Goal: Answer question/provide support: Share knowledge or assist other users

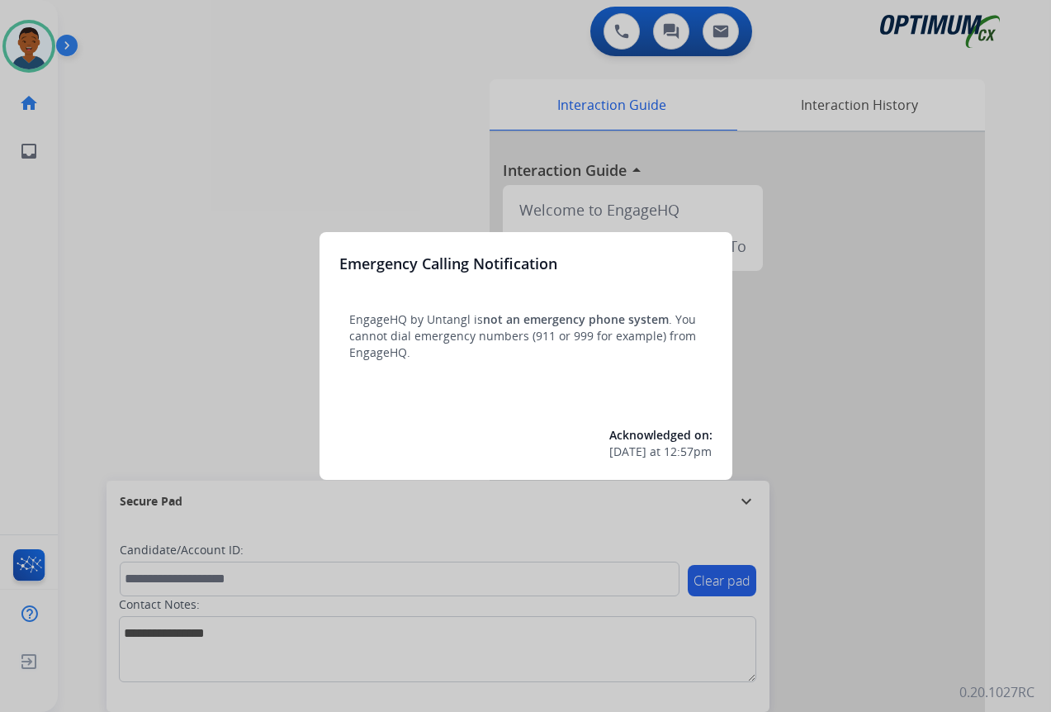
click at [911, 621] on div at bounding box center [525, 356] width 1051 height 712
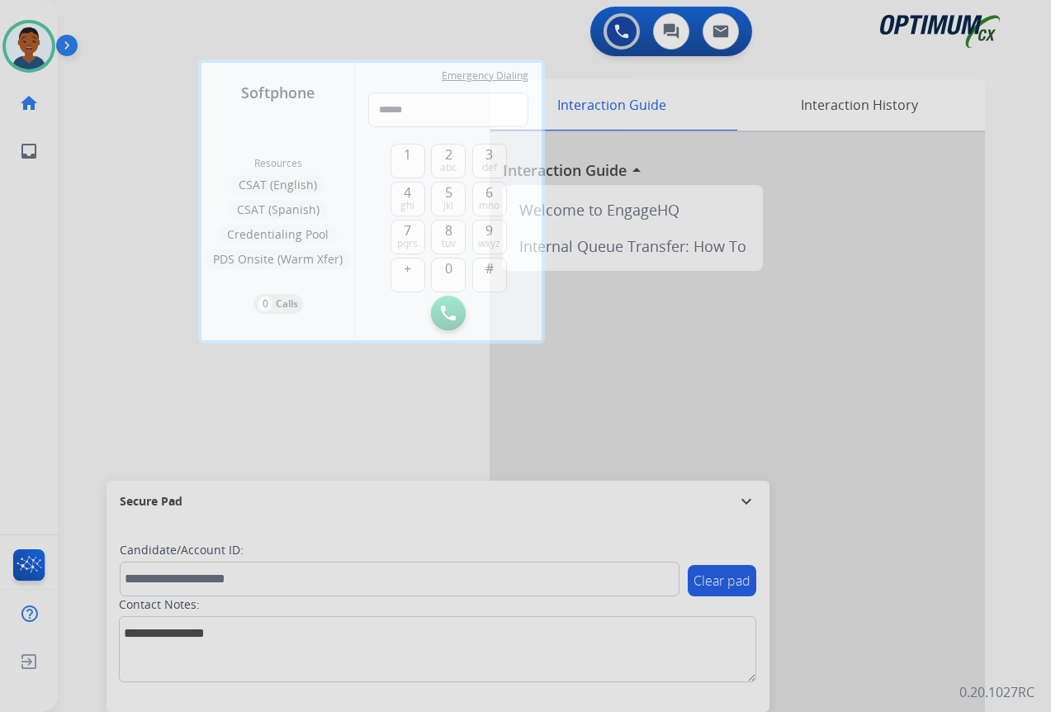
click at [891, 610] on div at bounding box center [525, 356] width 1051 height 712
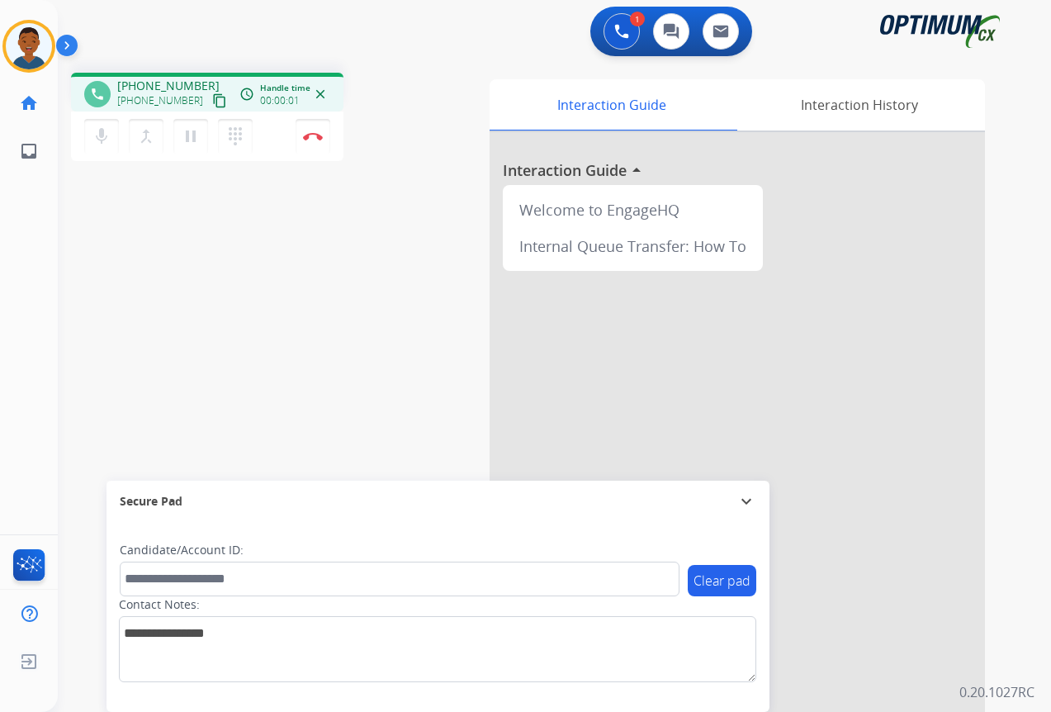
click at [212, 104] on mat-icon "content_copy" at bounding box center [219, 100] width 15 height 15
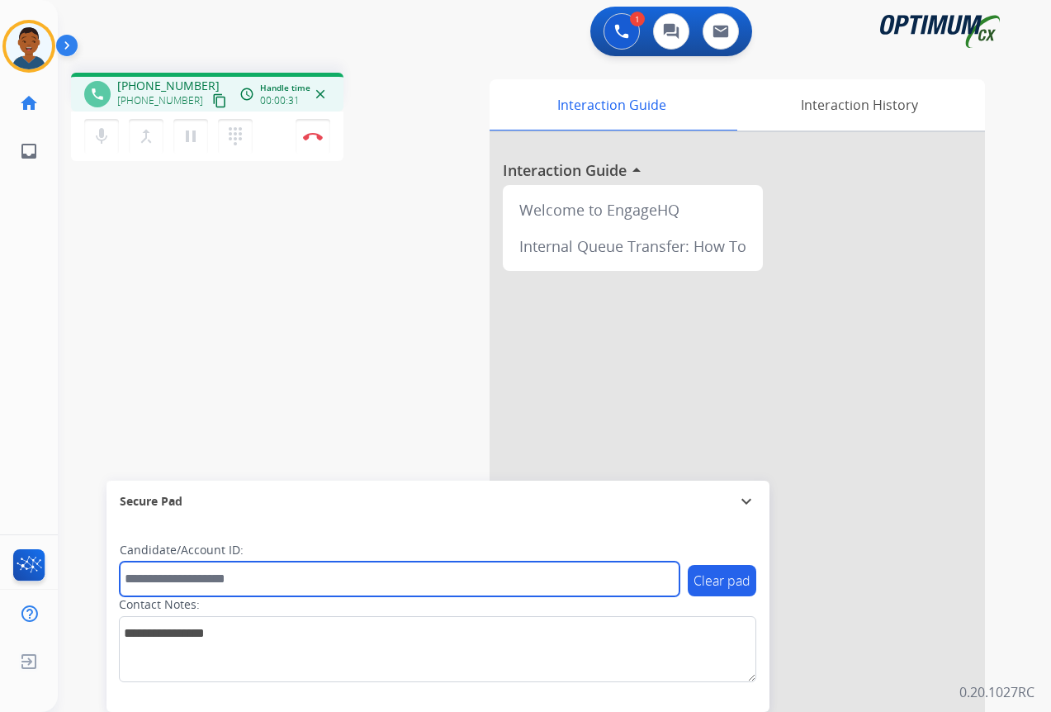
click at [154, 581] on input "text" at bounding box center [400, 578] width 560 height 35
paste input "*******"
type input "*******"
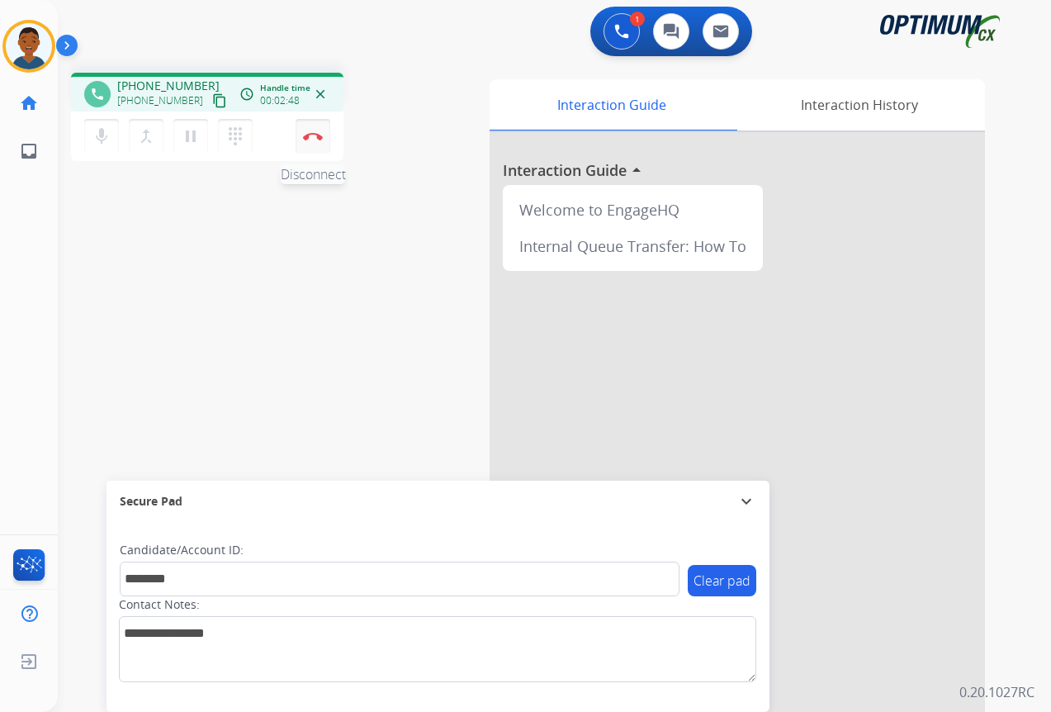
click at [315, 139] on img at bounding box center [313, 136] width 20 height 8
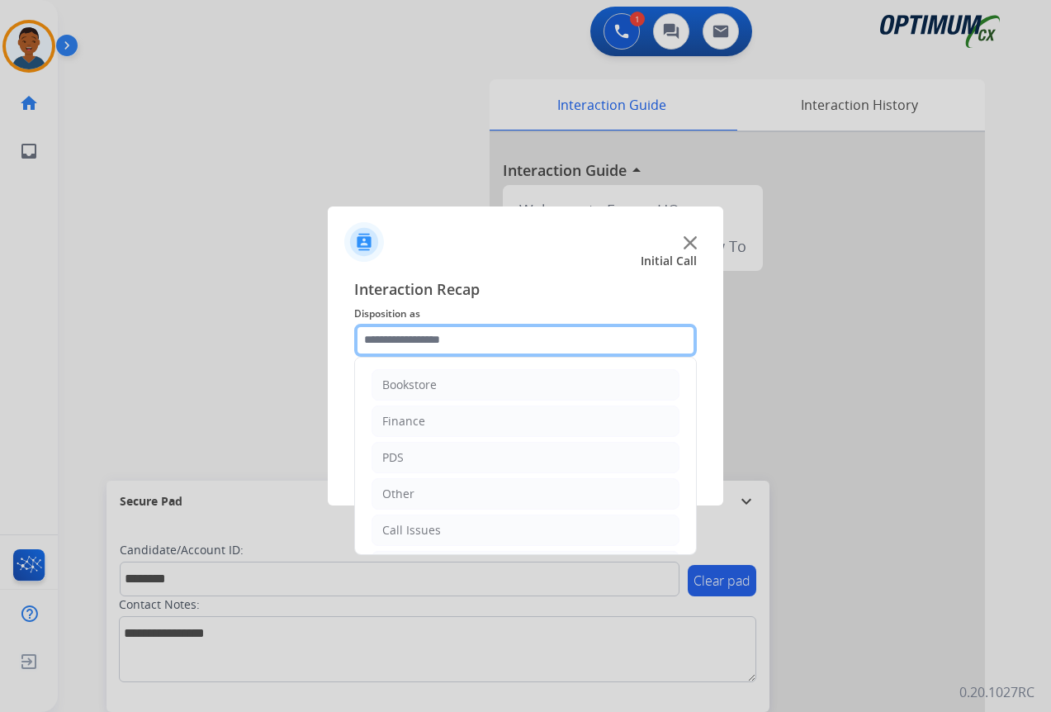
click at [419, 341] on input "text" at bounding box center [525, 340] width 343 height 33
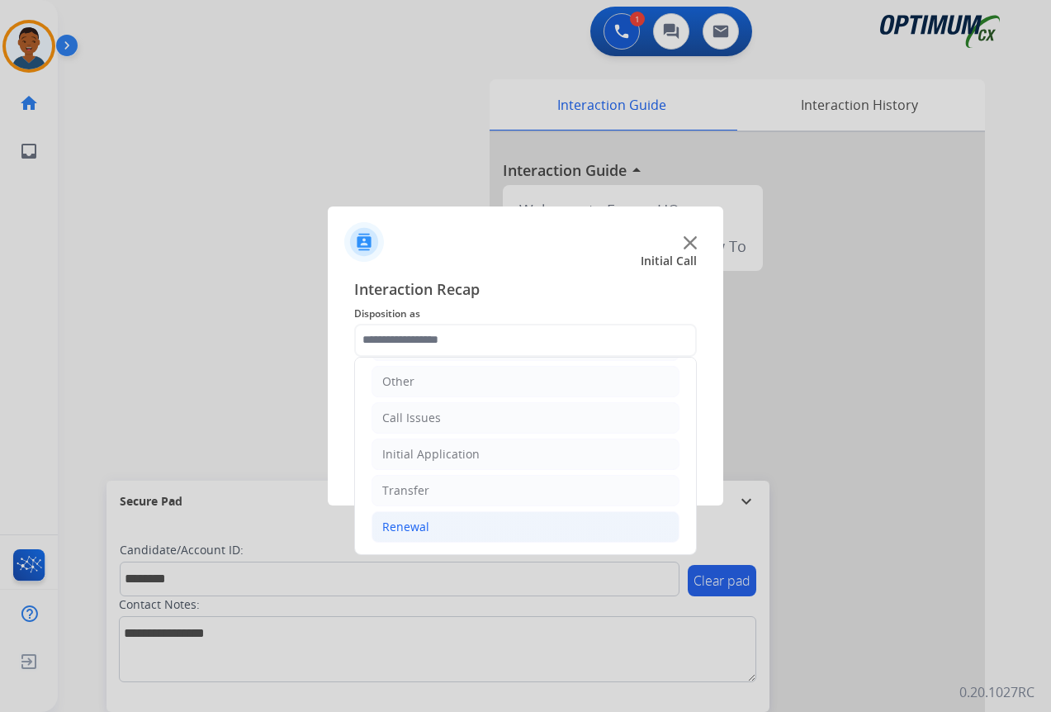
click at [395, 526] on div "Renewal" at bounding box center [405, 526] width 47 height 17
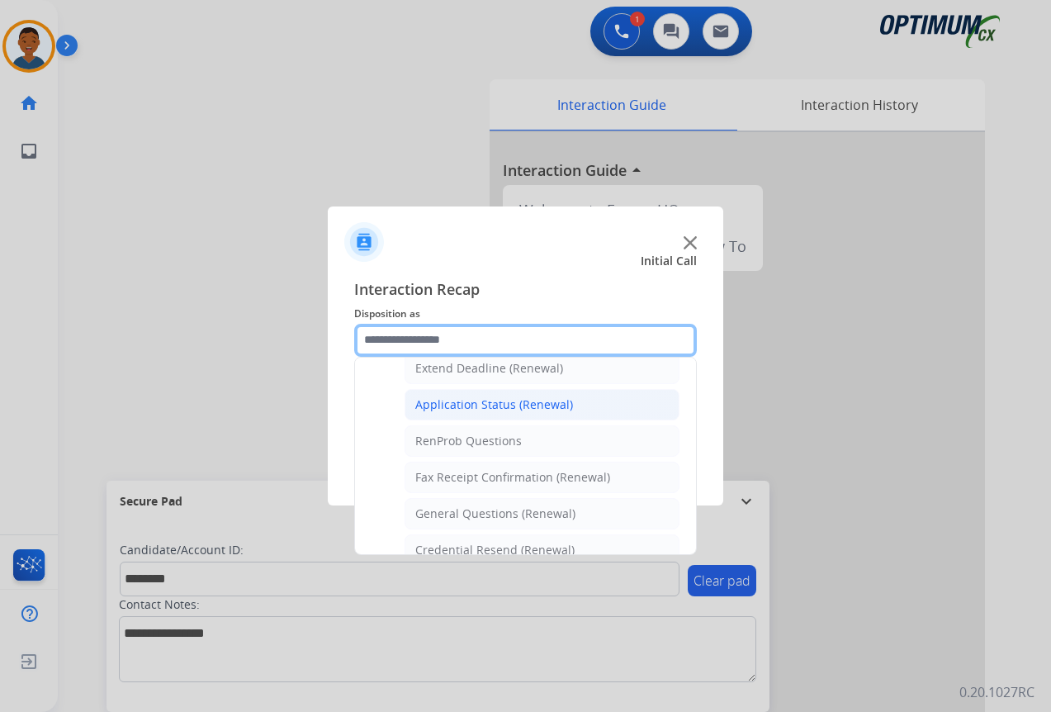
scroll to position [442, 0]
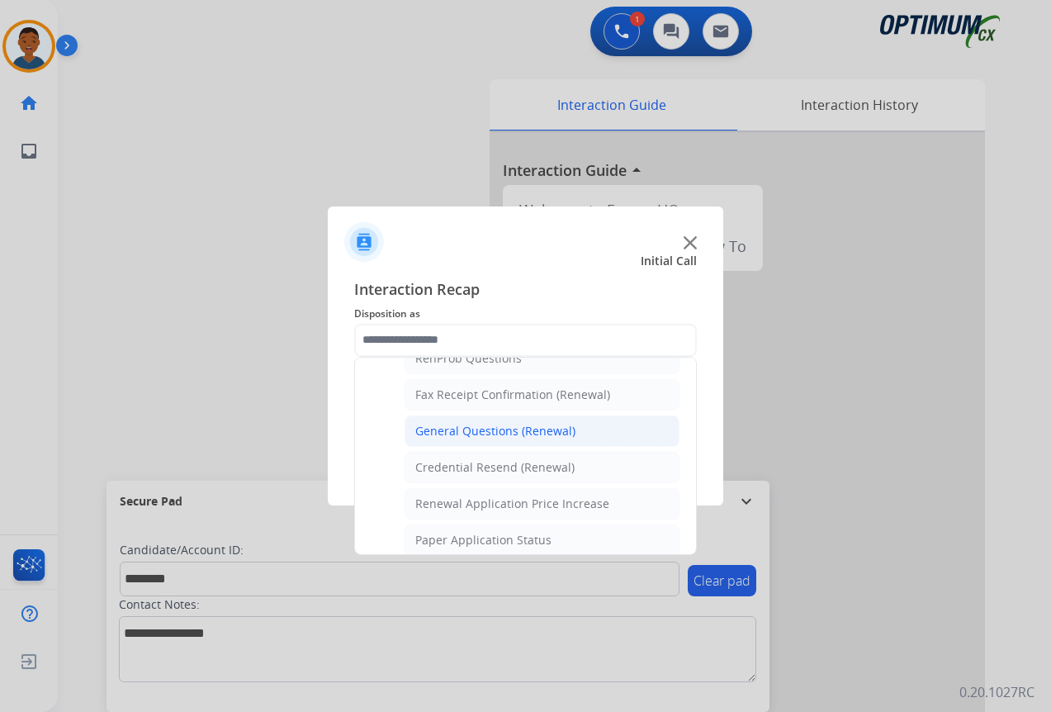
click at [443, 429] on div "General Questions (Renewal)" at bounding box center [495, 431] width 160 height 17
type input "**********"
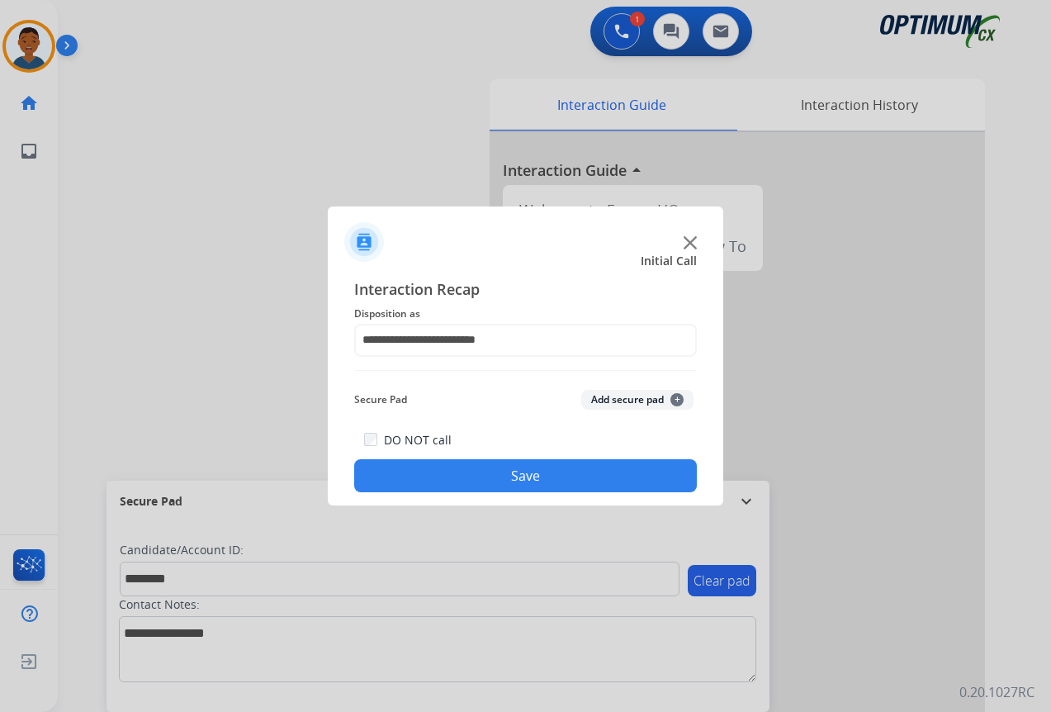
click at [628, 395] on button "Add secure pad +" at bounding box center [637, 400] width 112 height 20
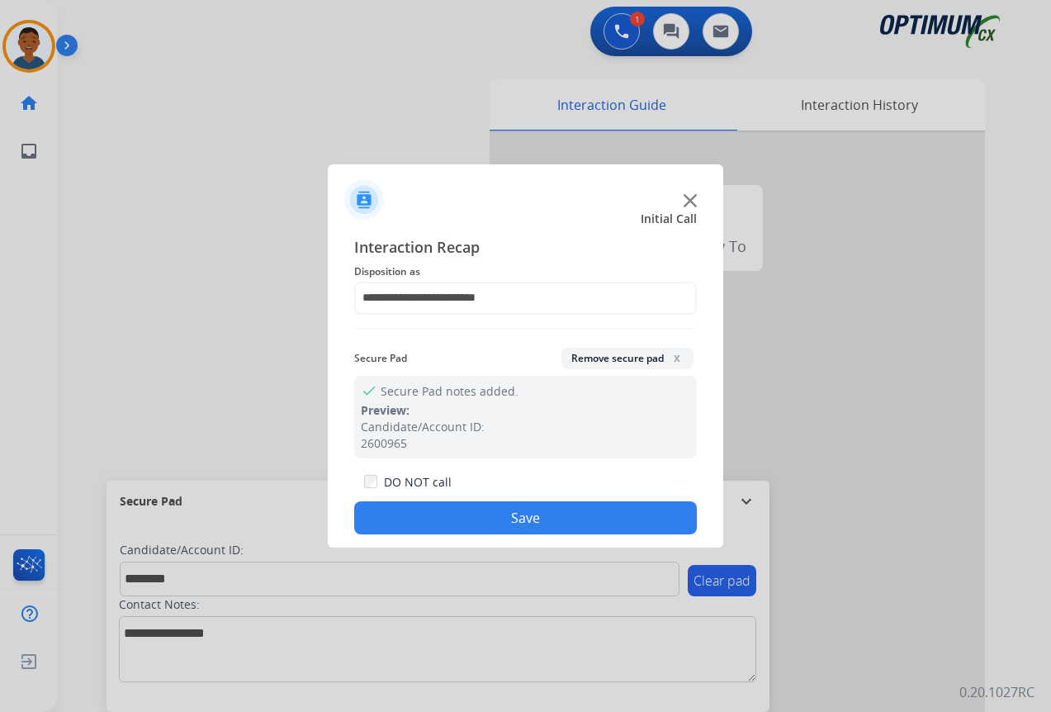
click at [587, 513] on button "Save" at bounding box center [525, 517] width 343 height 33
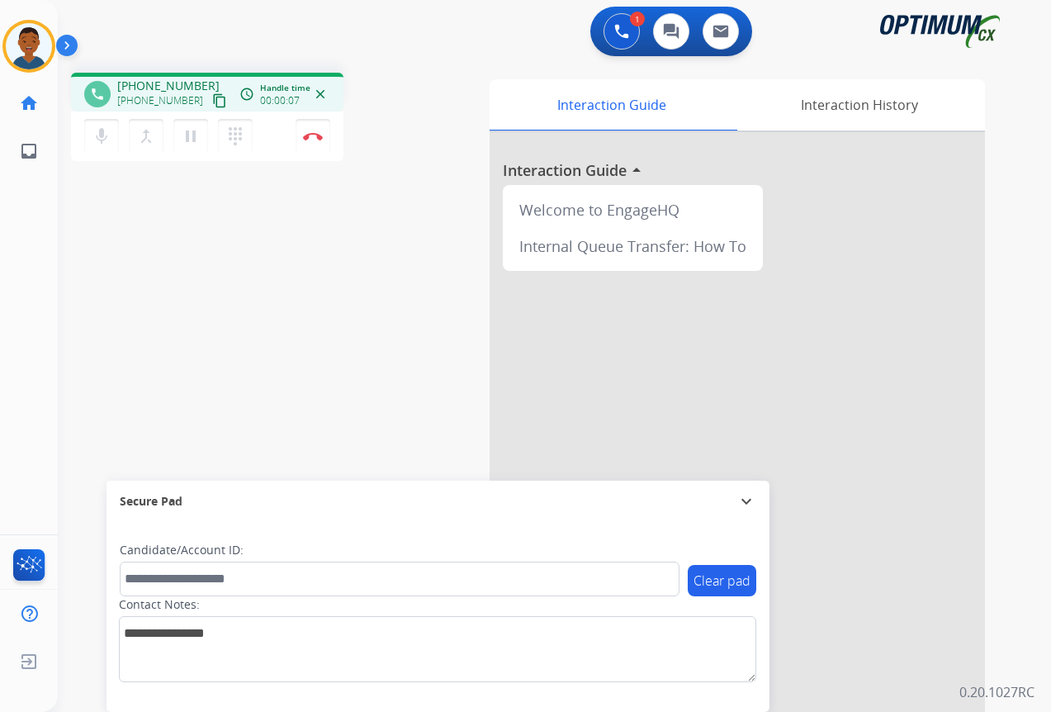
click at [212, 102] on mat-icon "content_copy" at bounding box center [219, 100] width 15 height 15
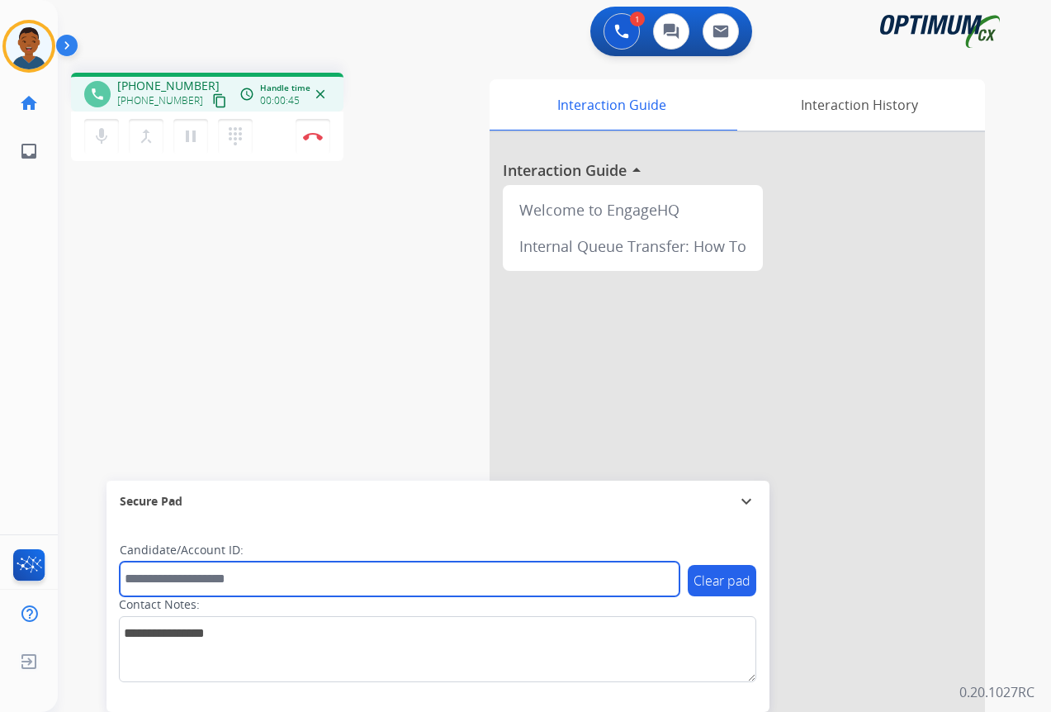
click at [178, 575] on input "text" at bounding box center [400, 578] width 560 height 35
paste input "*******"
type input "*******"
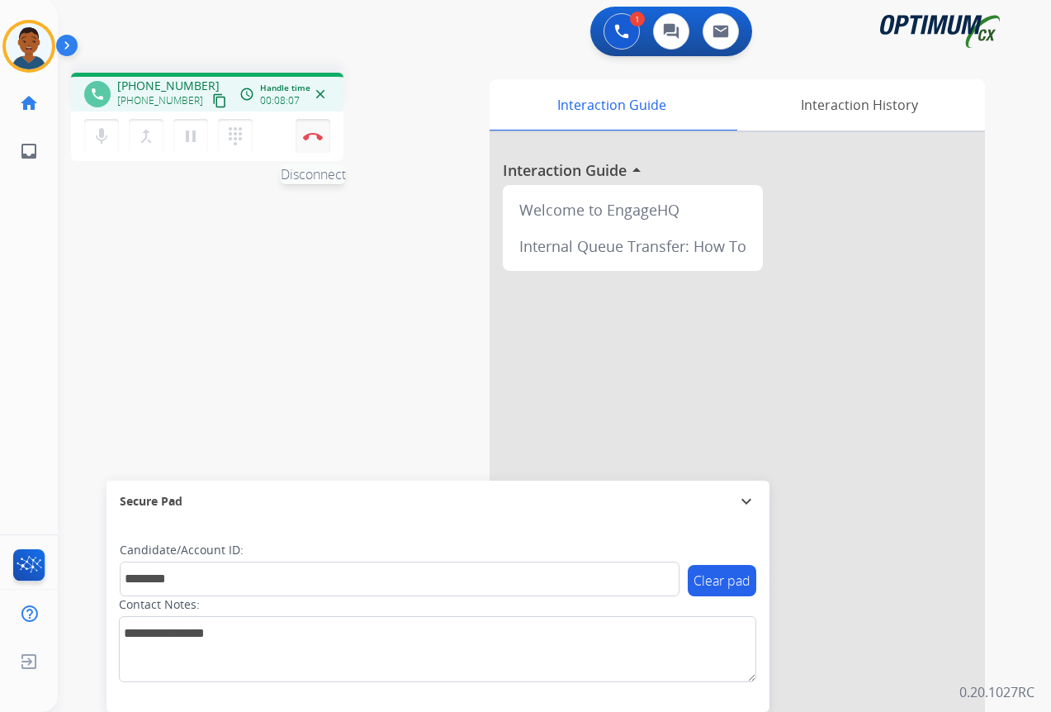
click at [317, 140] on img at bounding box center [313, 136] width 20 height 8
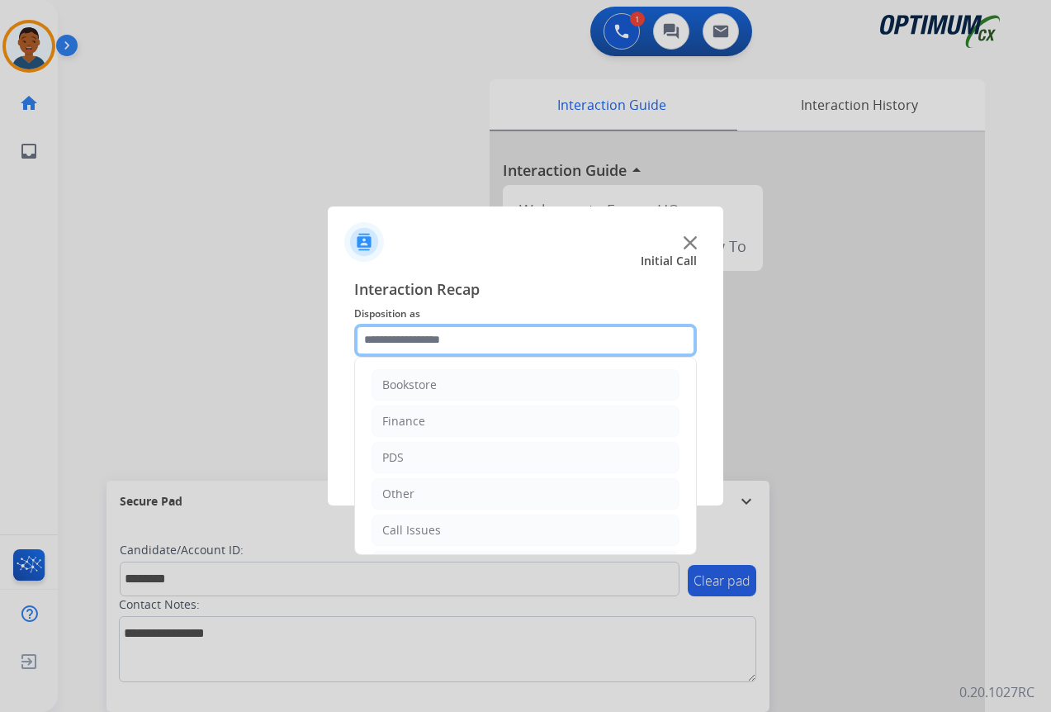
drag, startPoint x: 381, startPoint y: 334, endPoint x: 386, endPoint y: 351, distance: 18.0
click at [382, 334] on input "text" at bounding box center [525, 340] width 343 height 33
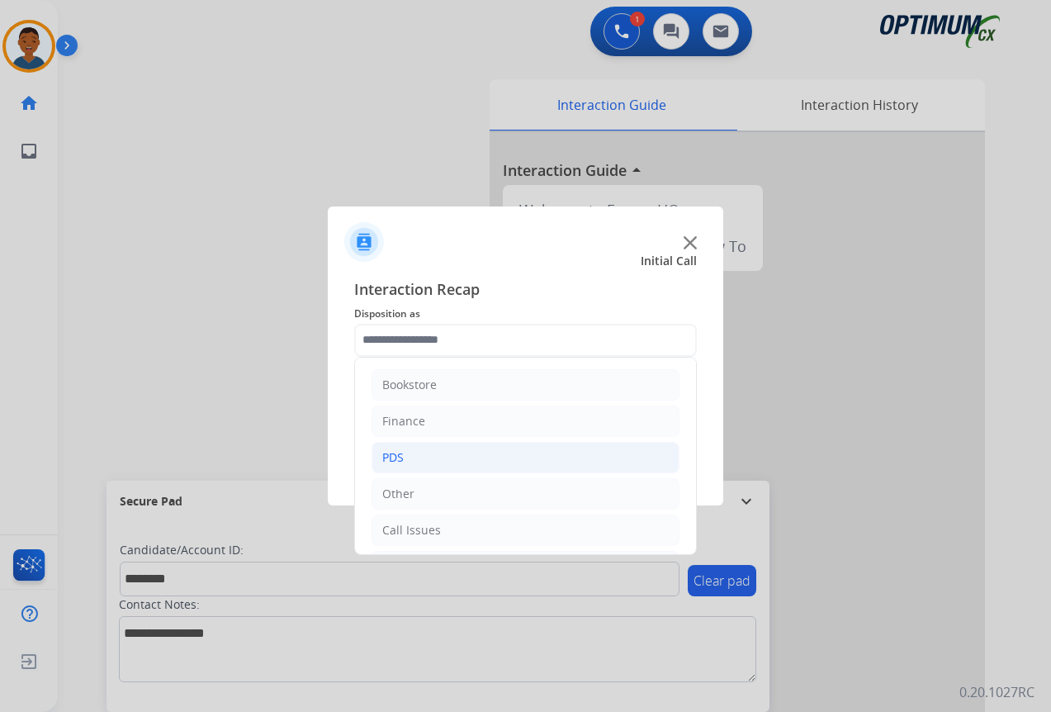
click at [423, 461] on li "PDS" at bounding box center [525, 457] width 308 height 31
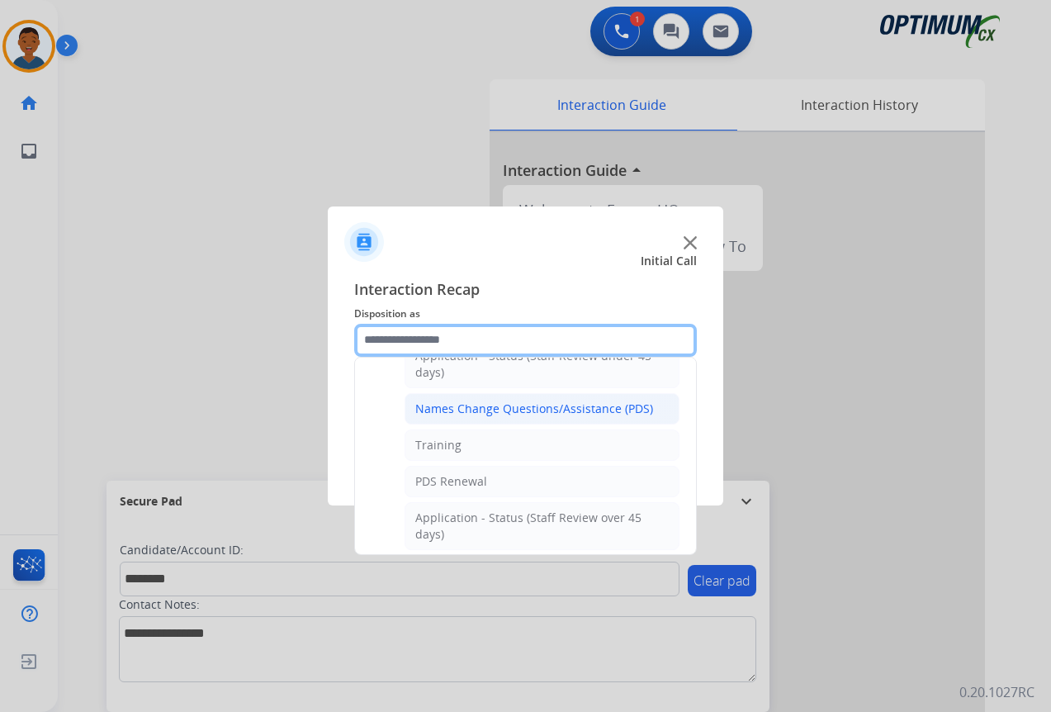
scroll to position [165, 0]
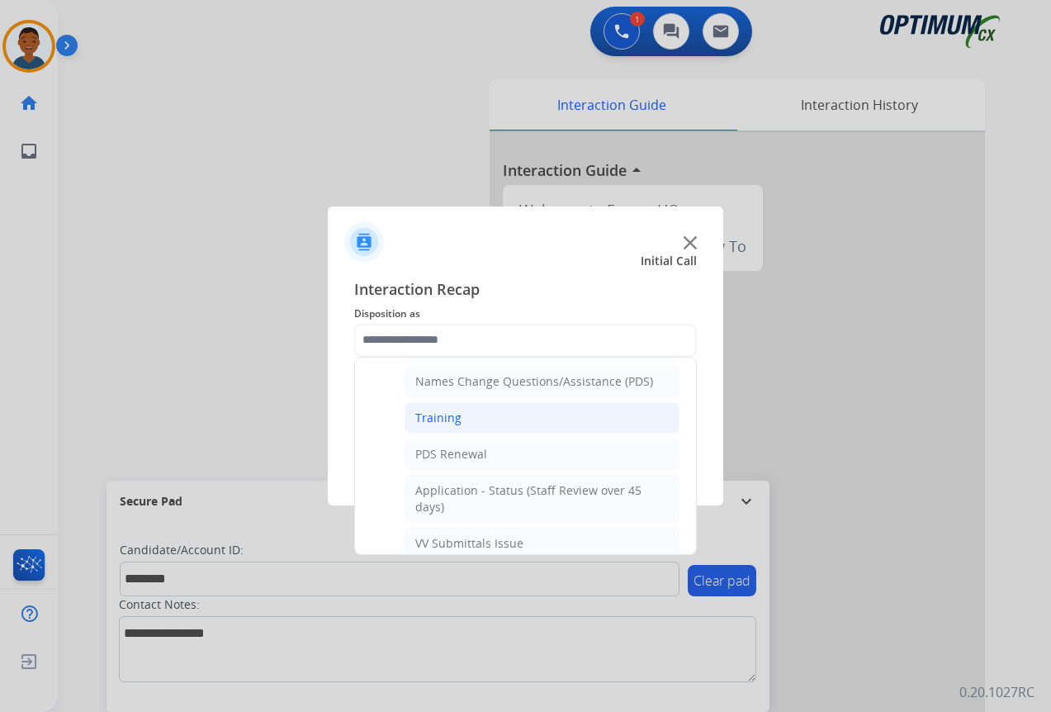
click at [461, 416] on li "Training" at bounding box center [542, 417] width 275 height 31
type input "********"
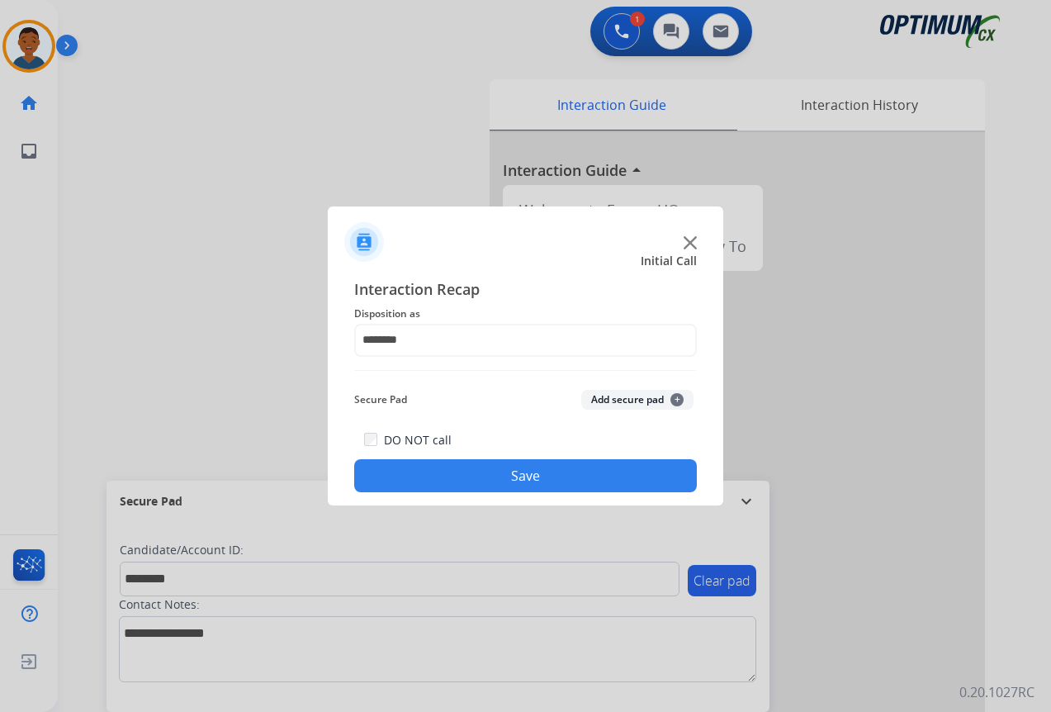
click at [616, 400] on button "Add secure pad +" at bounding box center [637, 400] width 112 height 20
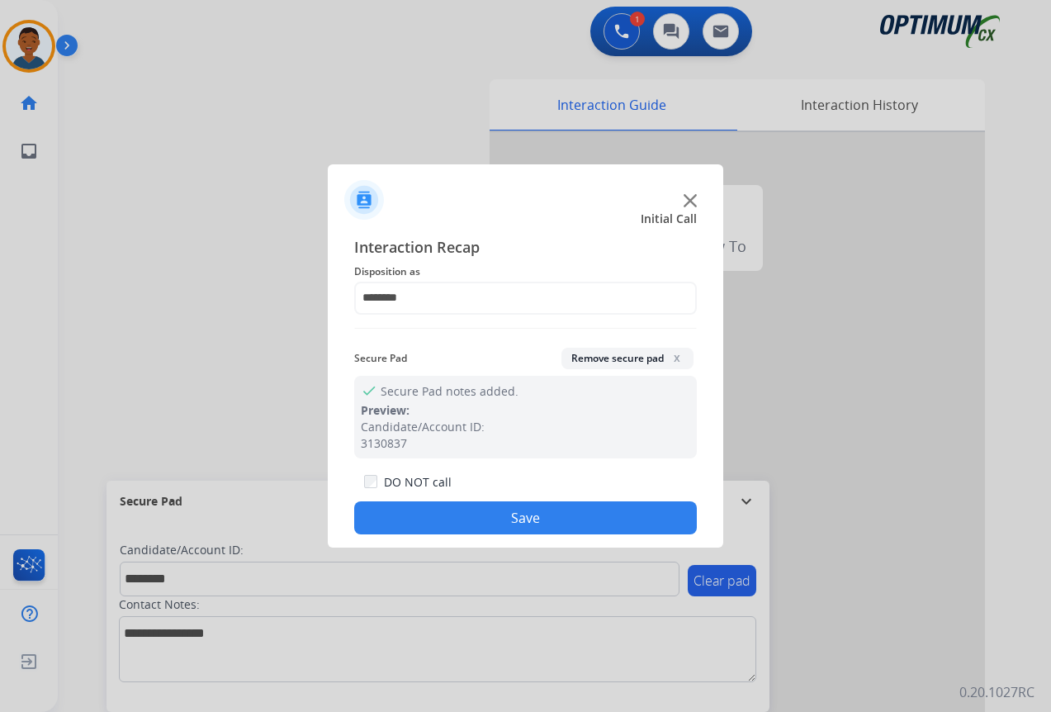
click at [574, 518] on button "Save" at bounding box center [525, 517] width 343 height 33
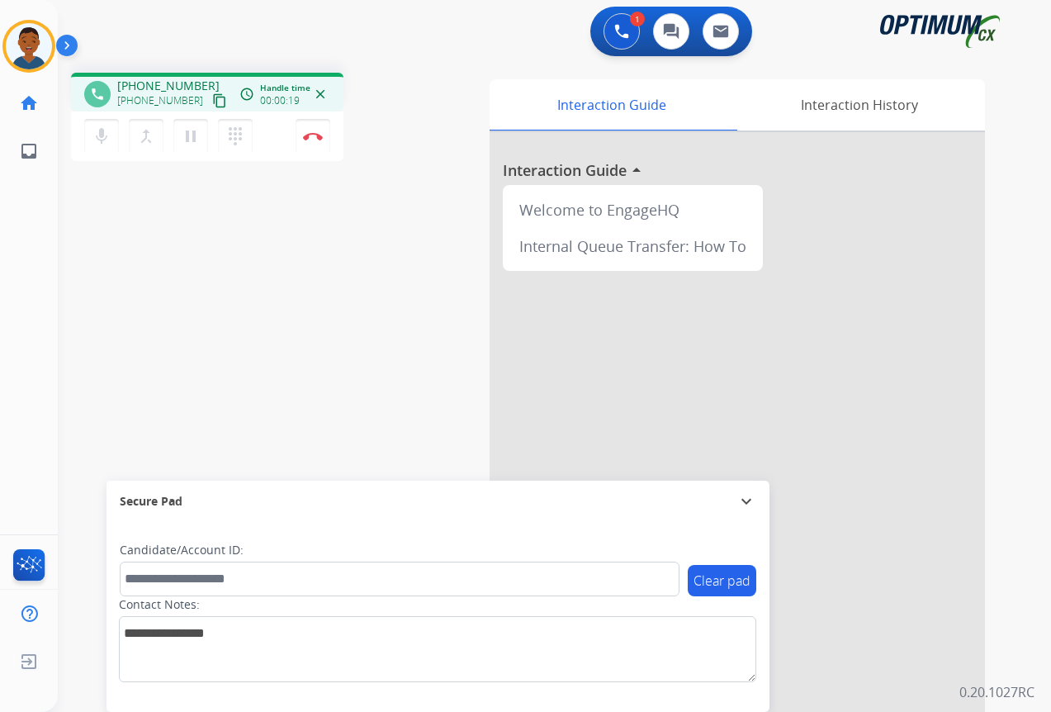
click at [212, 101] on mat-icon "content_copy" at bounding box center [219, 100] width 15 height 15
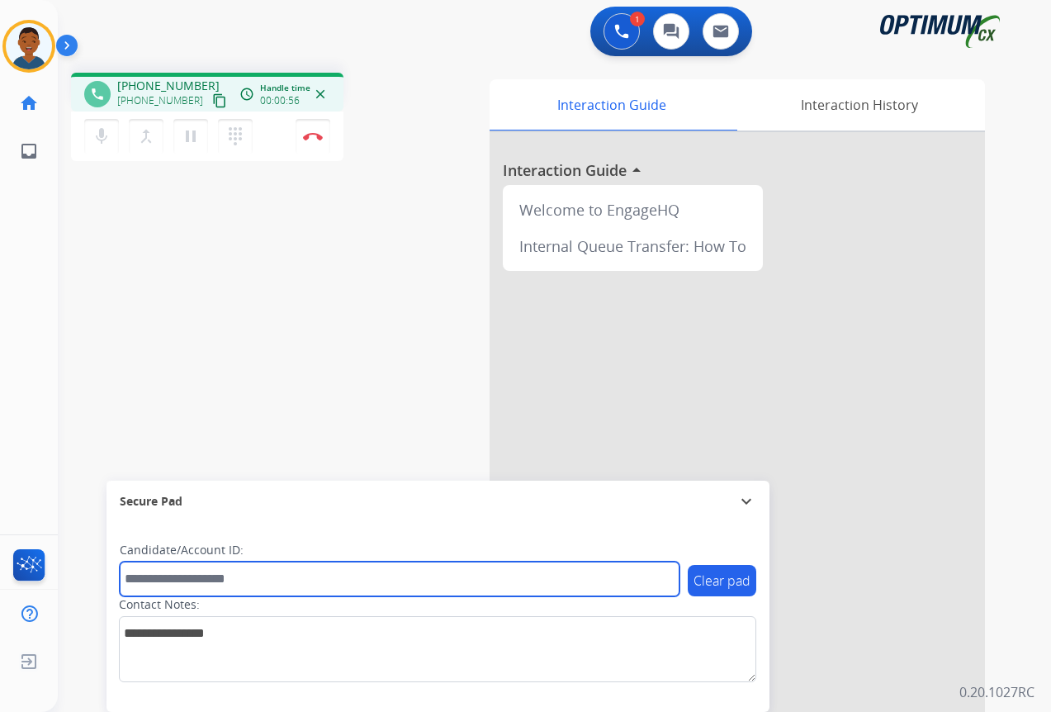
click at [187, 574] on input "text" at bounding box center [400, 578] width 560 height 35
paste input "*******"
type input "*******"
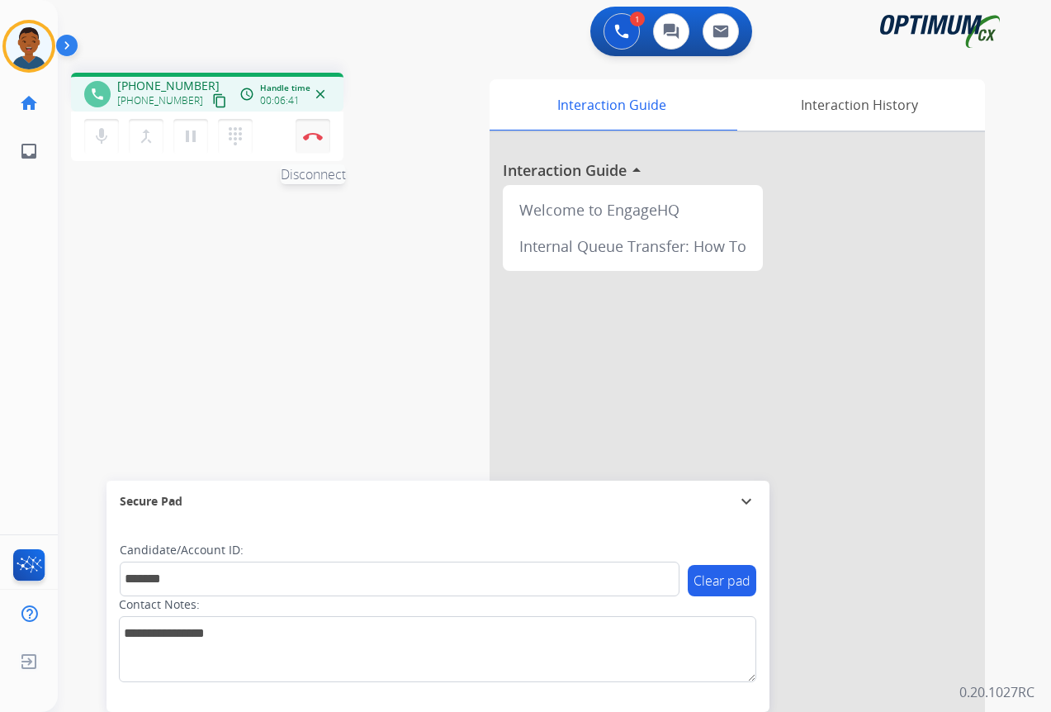
click at [314, 138] on img at bounding box center [313, 136] width 20 height 8
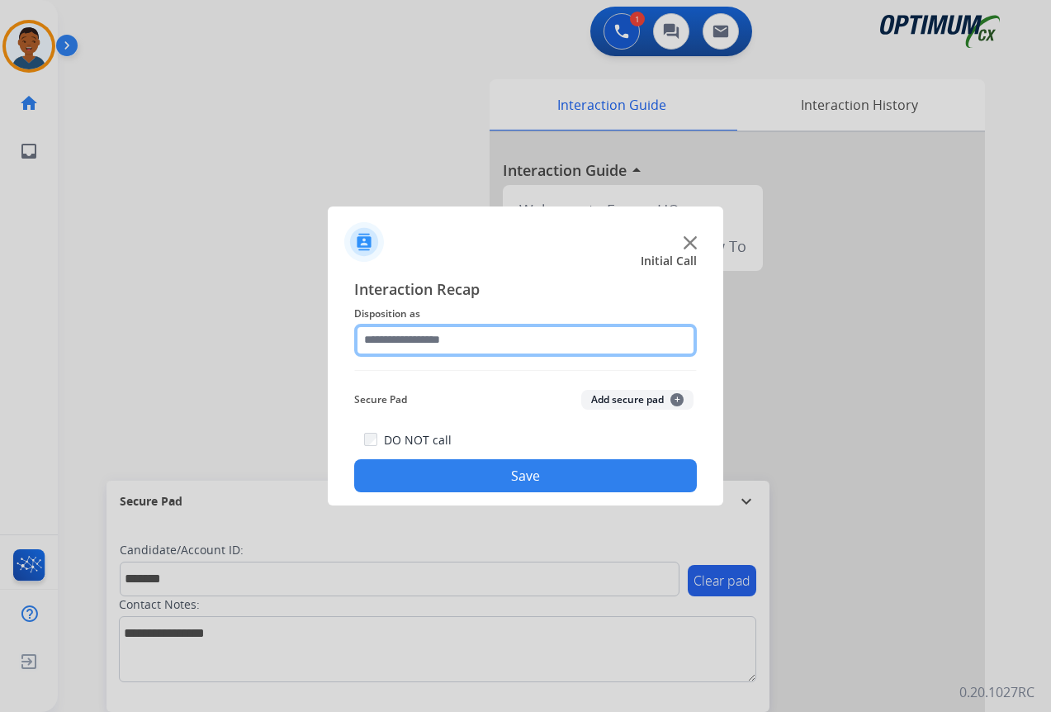
click at [382, 341] on input "text" at bounding box center [525, 340] width 343 height 33
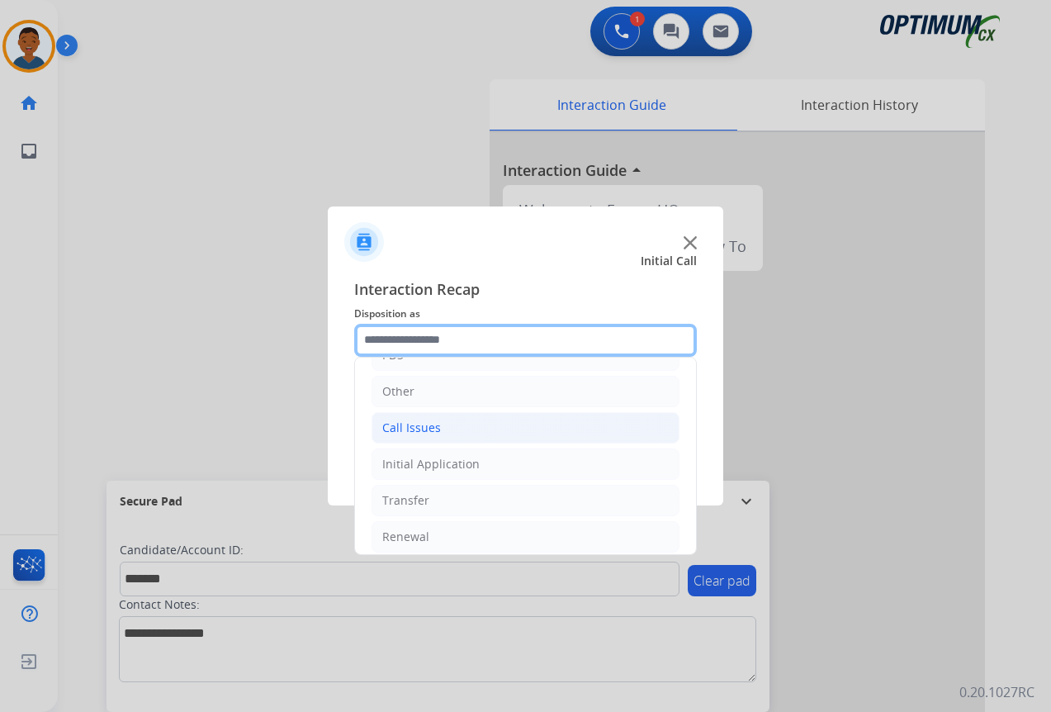
scroll to position [112, 0]
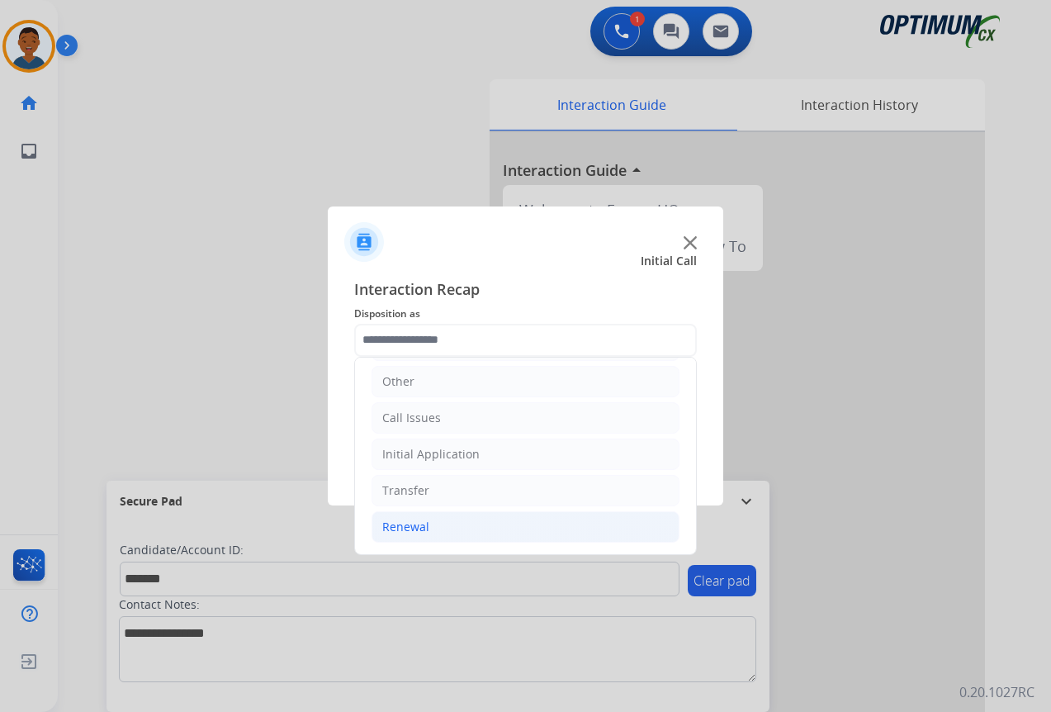
click at [400, 527] on div "Renewal" at bounding box center [405, 526] width 47 height 17
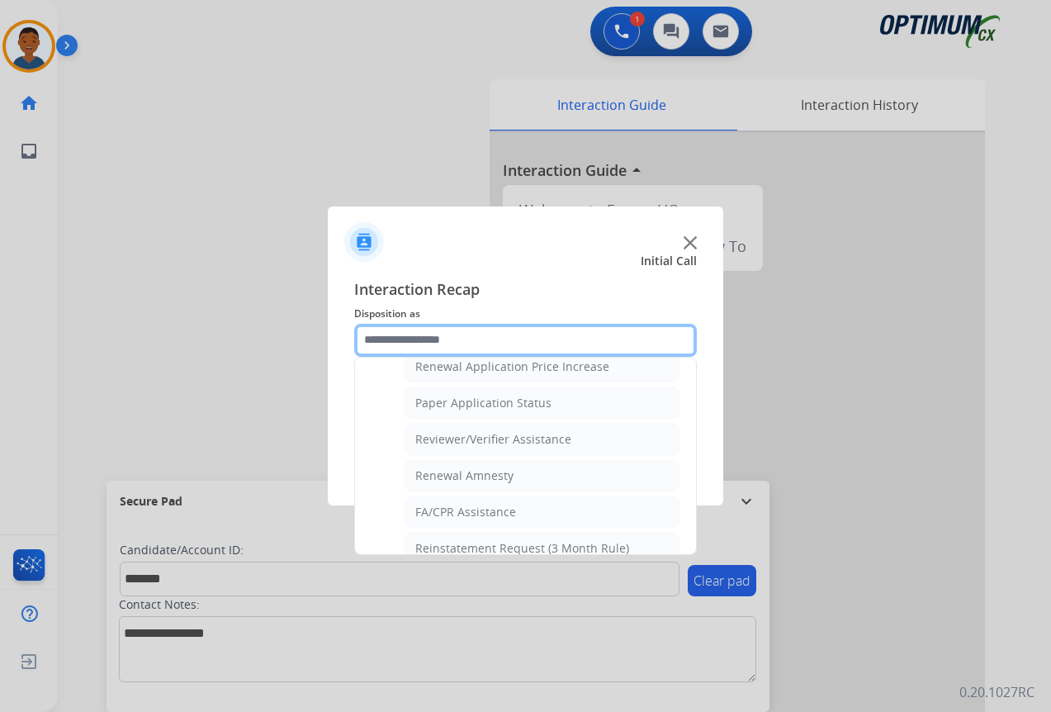
scroll to position [608, 0]
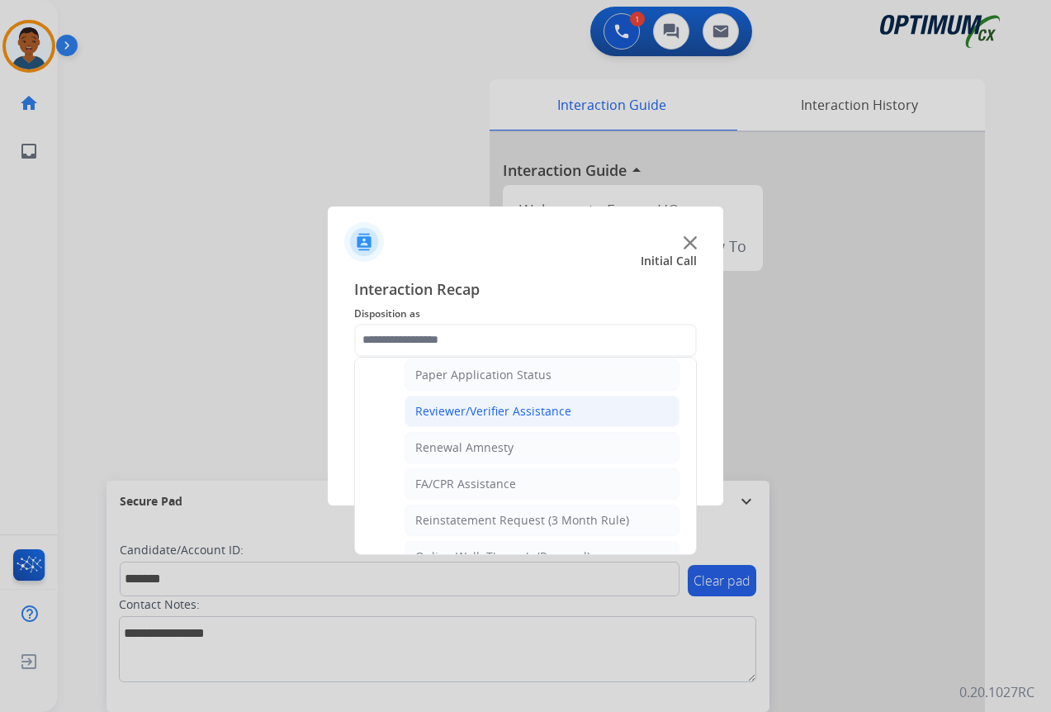
click at [450, 408] on div "Reviewer/Verifier Assistance" at bounding box center [493, 411] width 156 height 17
type input "**********"
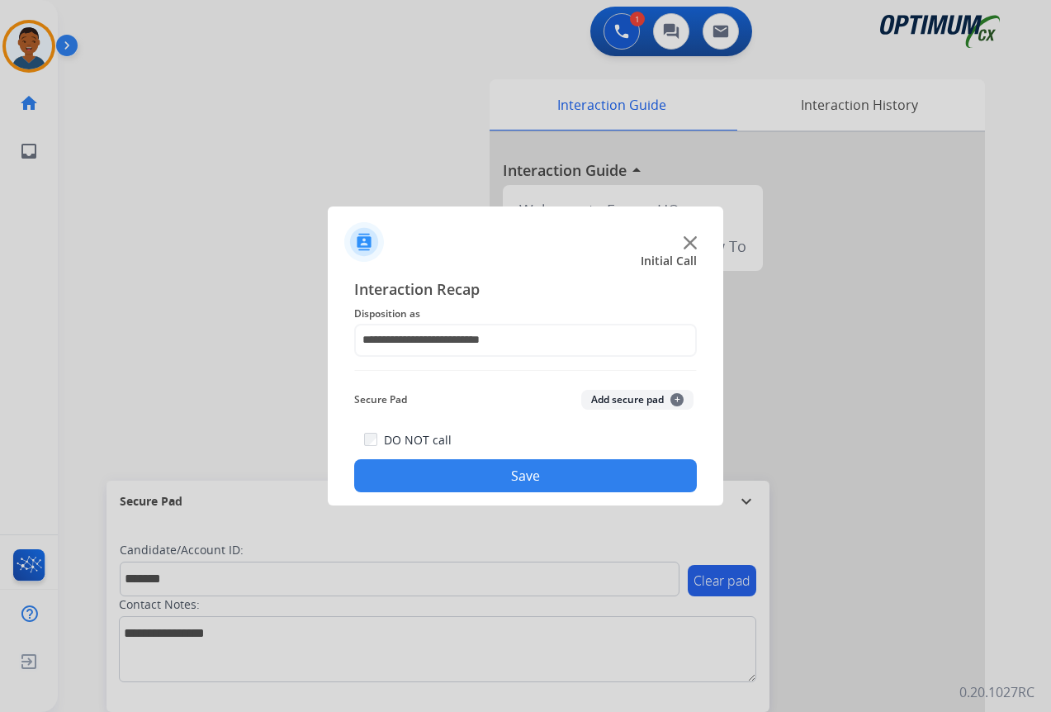
click at [608, 394] on button "Add secure pad +" at bounding box center [637, 400] width 112 height 20
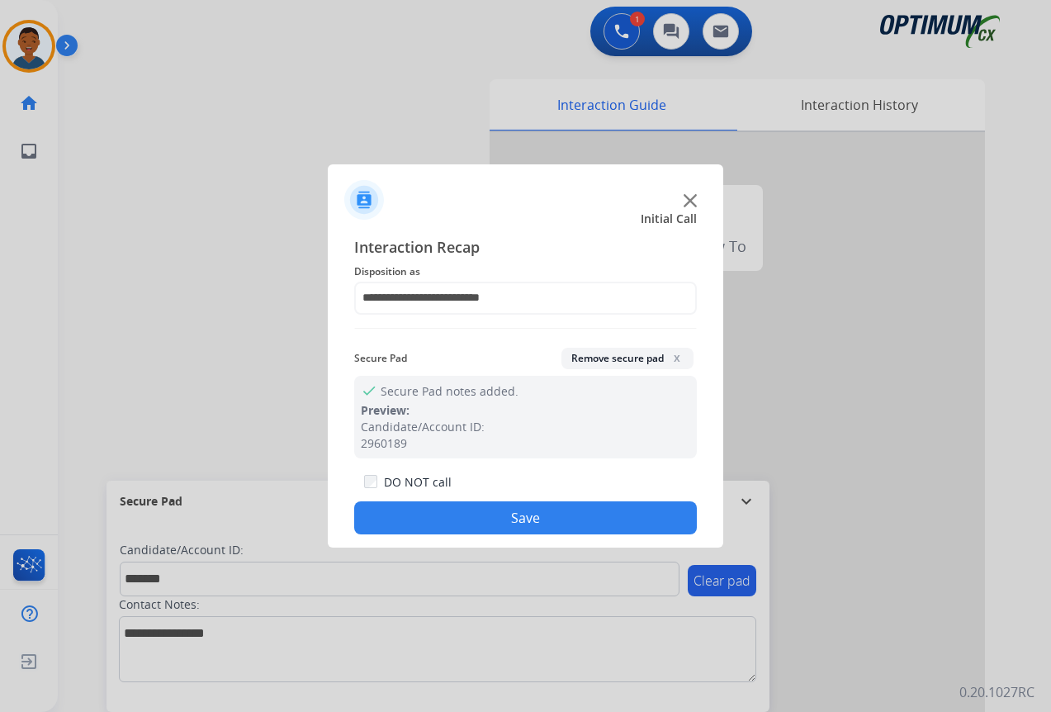
click at [571, 512] on button "Save" at bounding box center [525, 517] width 343 height 33
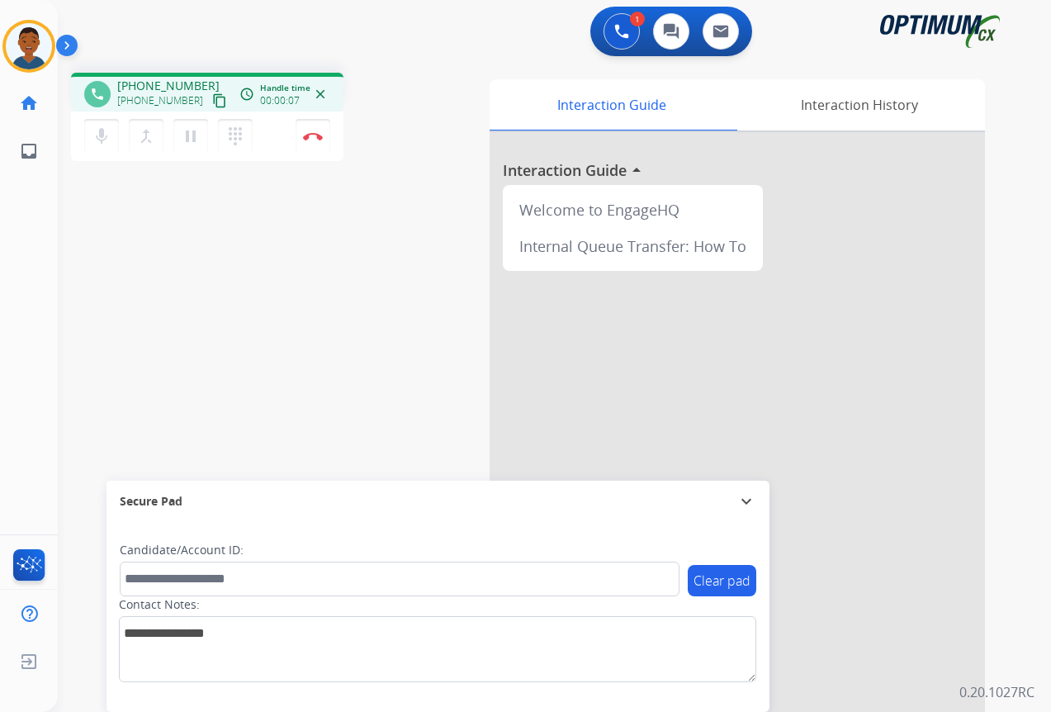
click at [212, 104] on mat-icon "content_copy" at bounding box center [219, 100] width 15 height 15
click at [212, 97] on mat-icon "content_copy" at bounding box center [219, 100] width 15 height 15
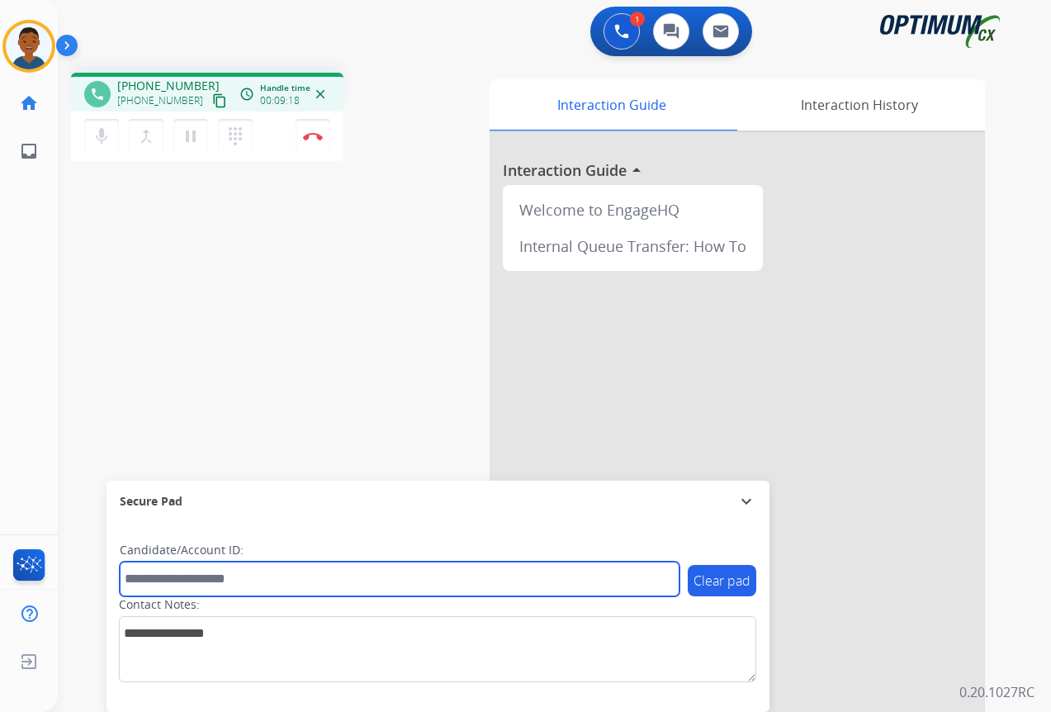
click at [151, 577] on input "text" at bounding box center [400, 578] width 560 height 35
paste input "*******"
type input "*******"
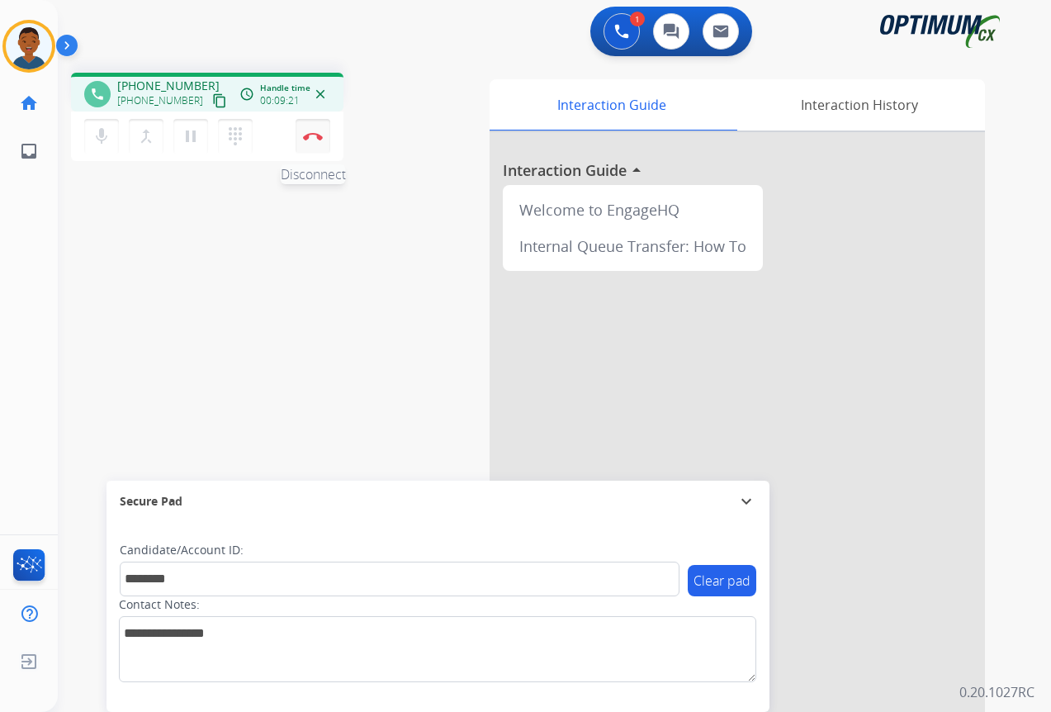
click at [311, 139] on img at bounding box center [313, 136] width 20 height 8
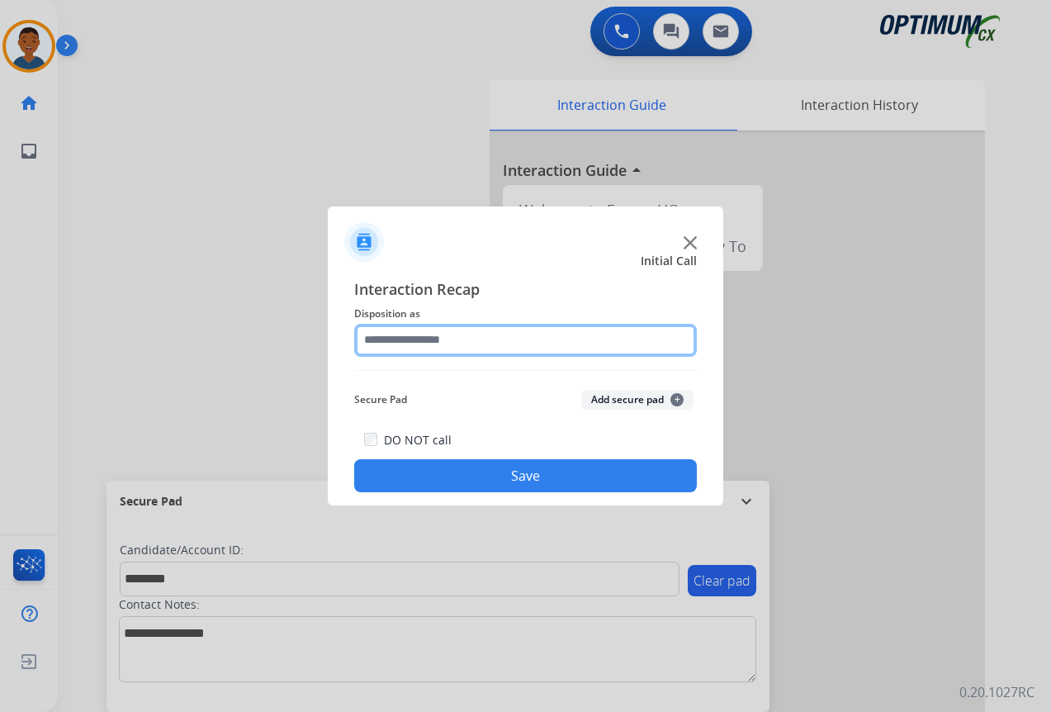
click at [395, 339] on input "text" at bounding box center [525, 340] width 343 height 33
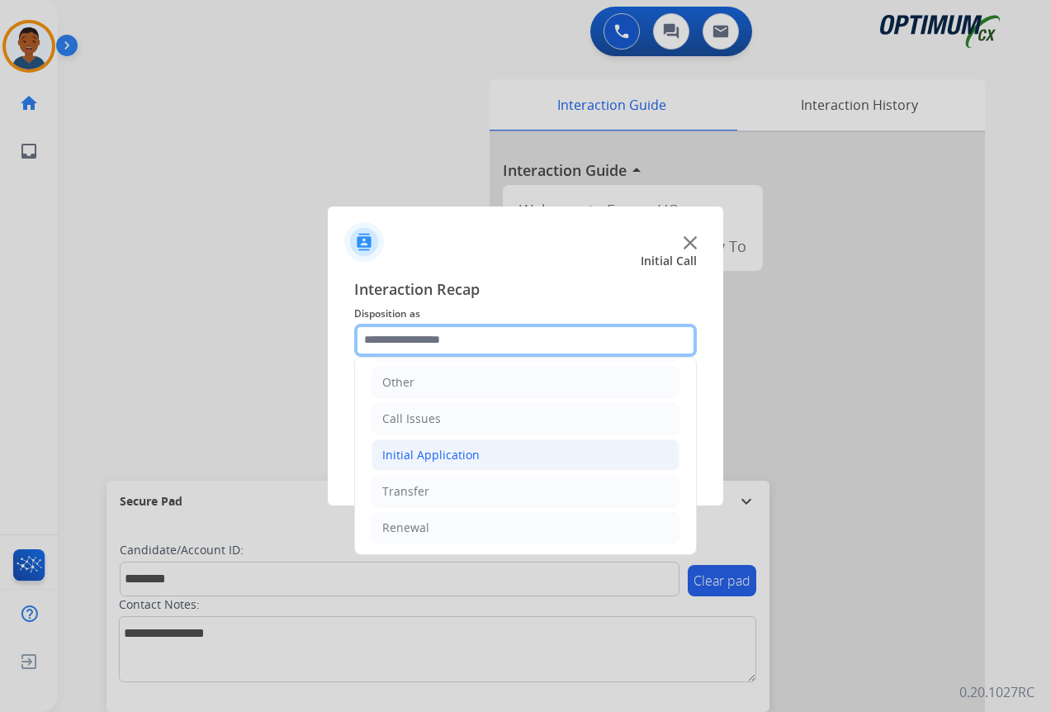
scroll to position [112, 0]
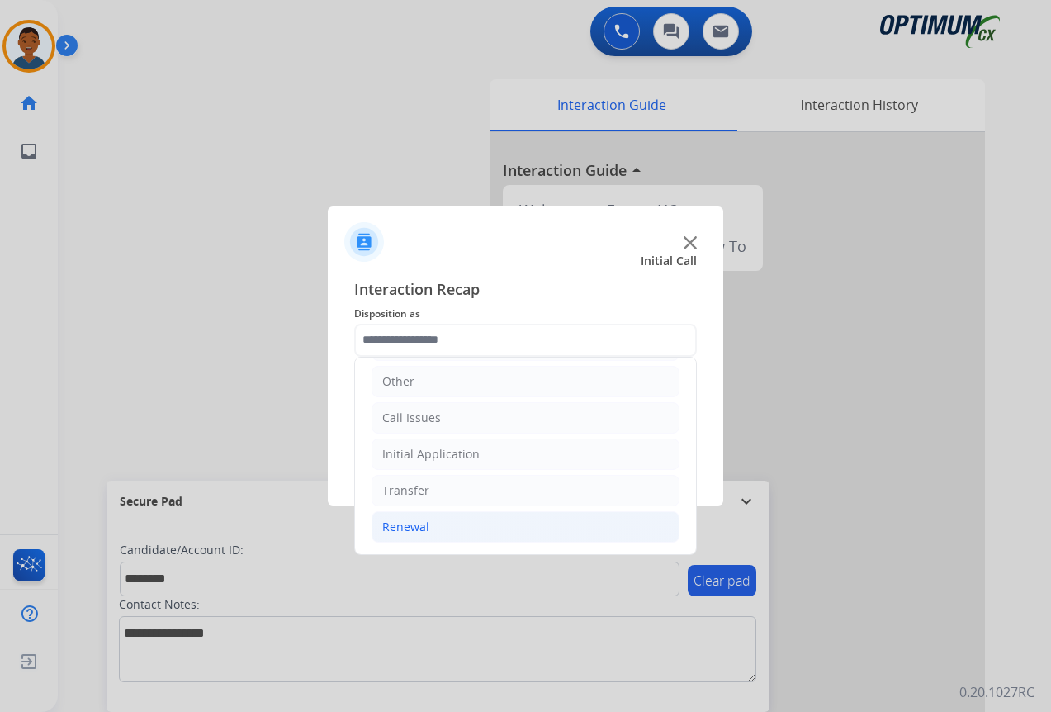
click at [394, 525] on div "Renewal" at bounding box center [405, 526] width 47 height 17
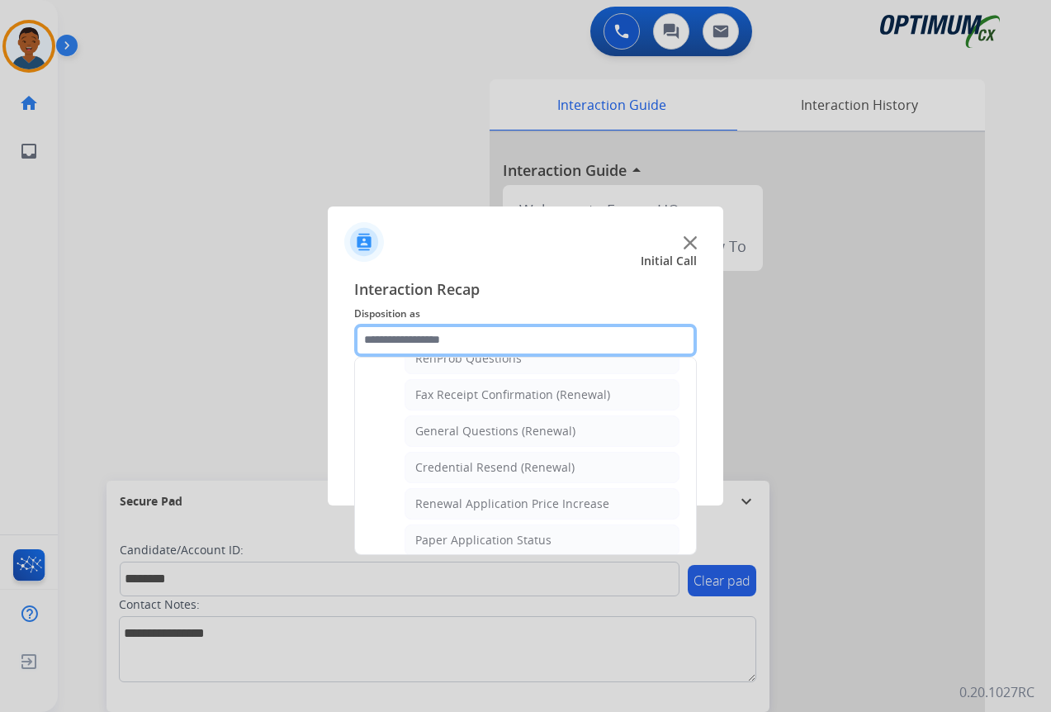
scroll to position [525, 0]
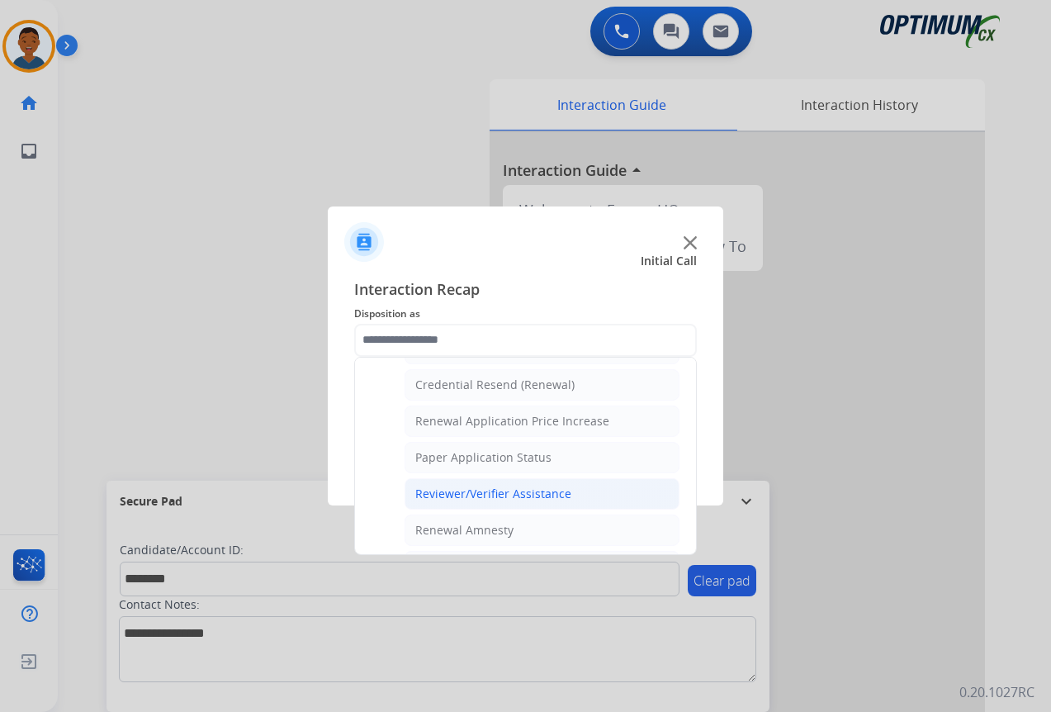
click at [461, 496] on div "Reviewer/Verifier Assistance" at bounding box center [493, 493] width 156 height 17
type input "**********"
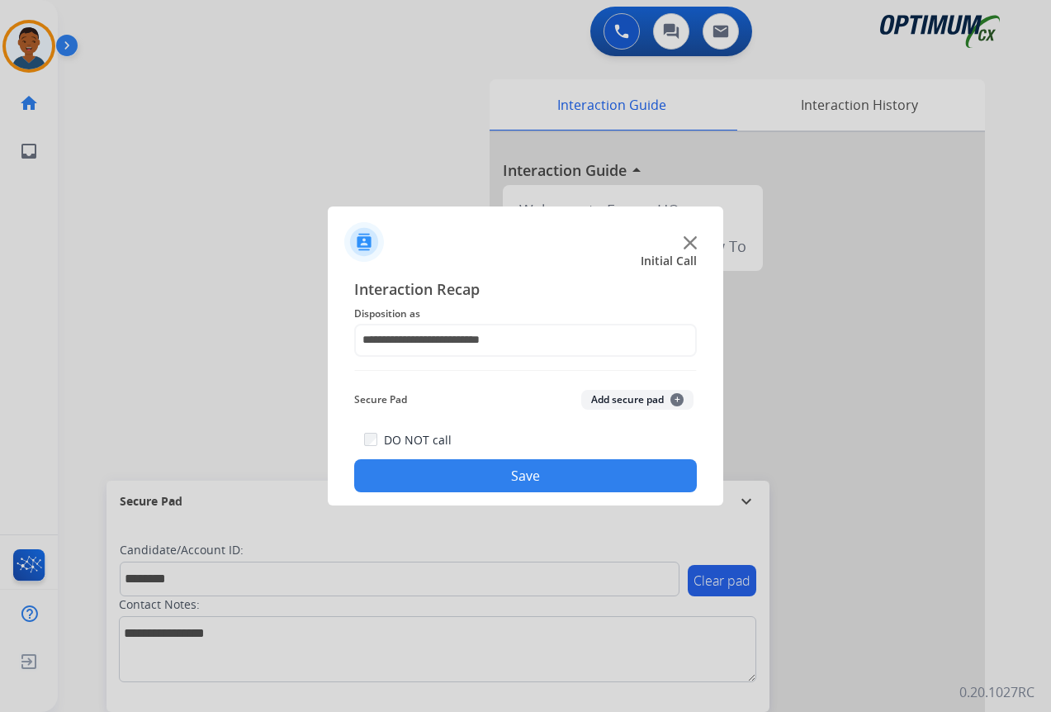
click at [617, 401] on button "Add secure pad +" at bounding box center [637, 400] width 112 height 20
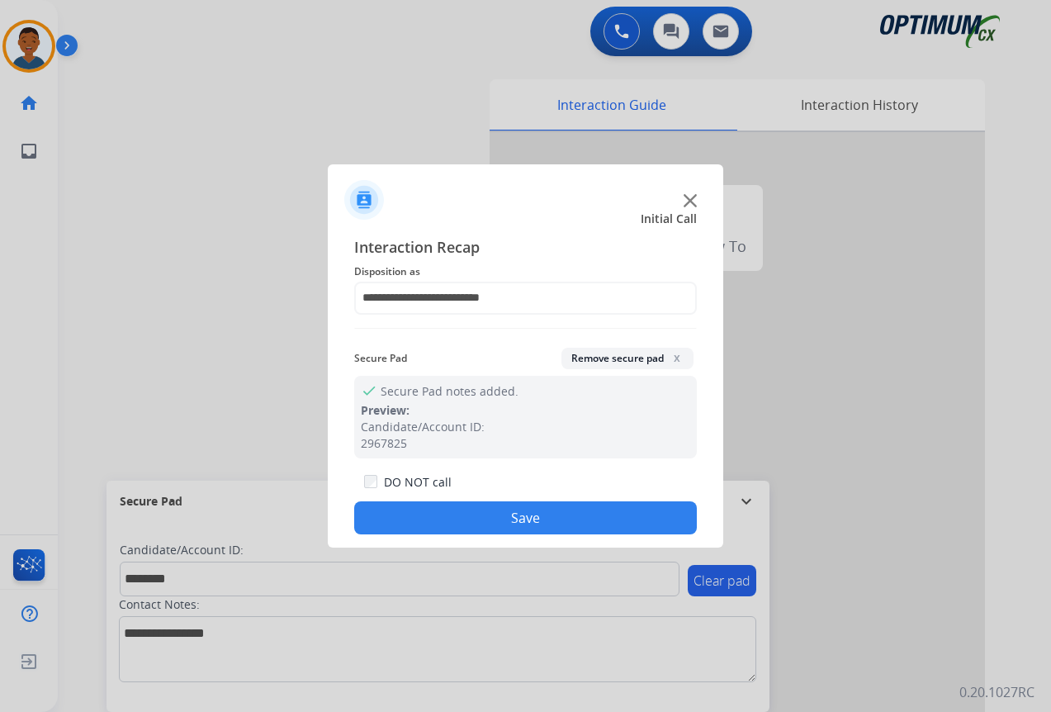
click at [540, 514] on button "Save" at bounding box center [525, 517] width 343 height 33
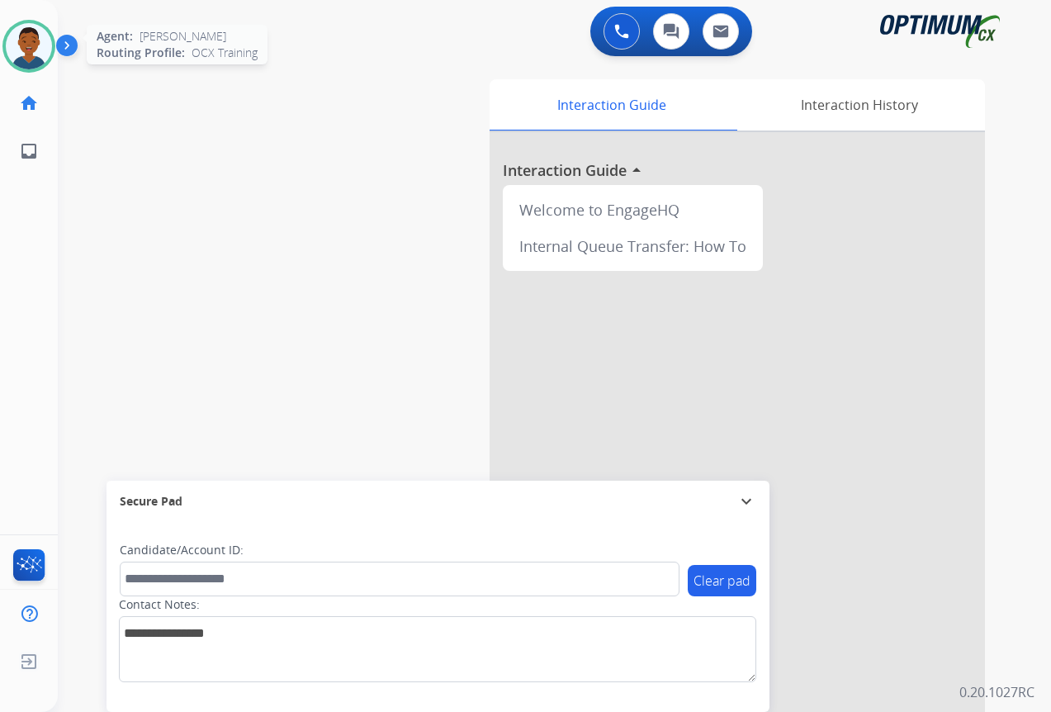
click at [29, 52] on img at bounding box center [29, 46] width 46 height 46
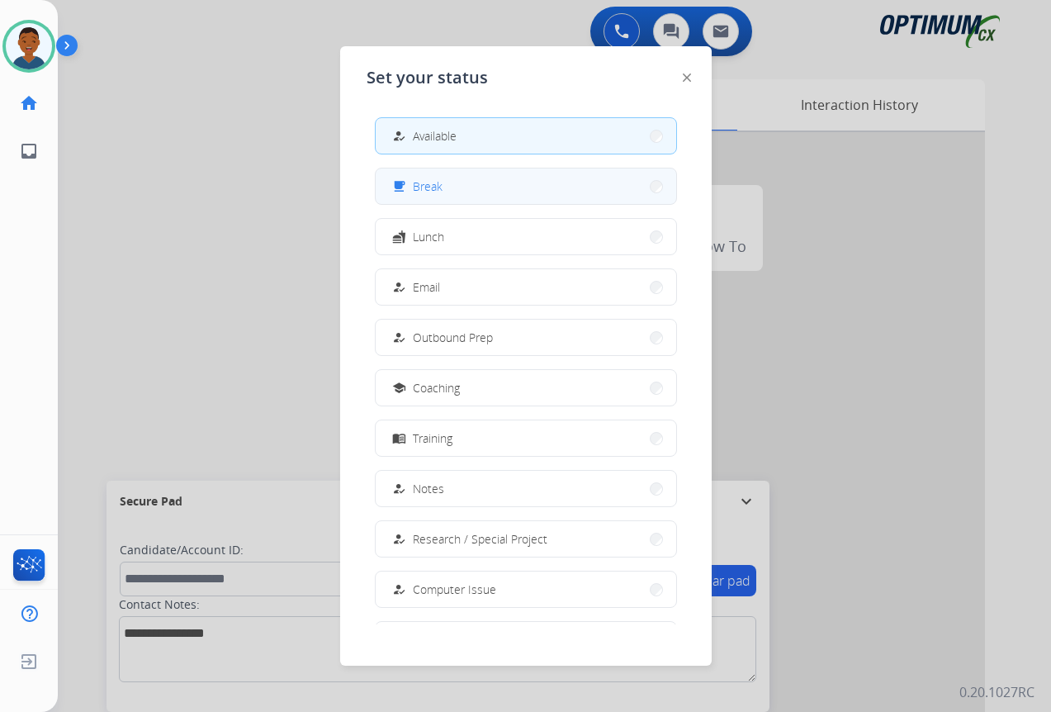
click at [448, 188] on button "free_breakfast Break" at bounding box center [526, 185] width 300 height 35
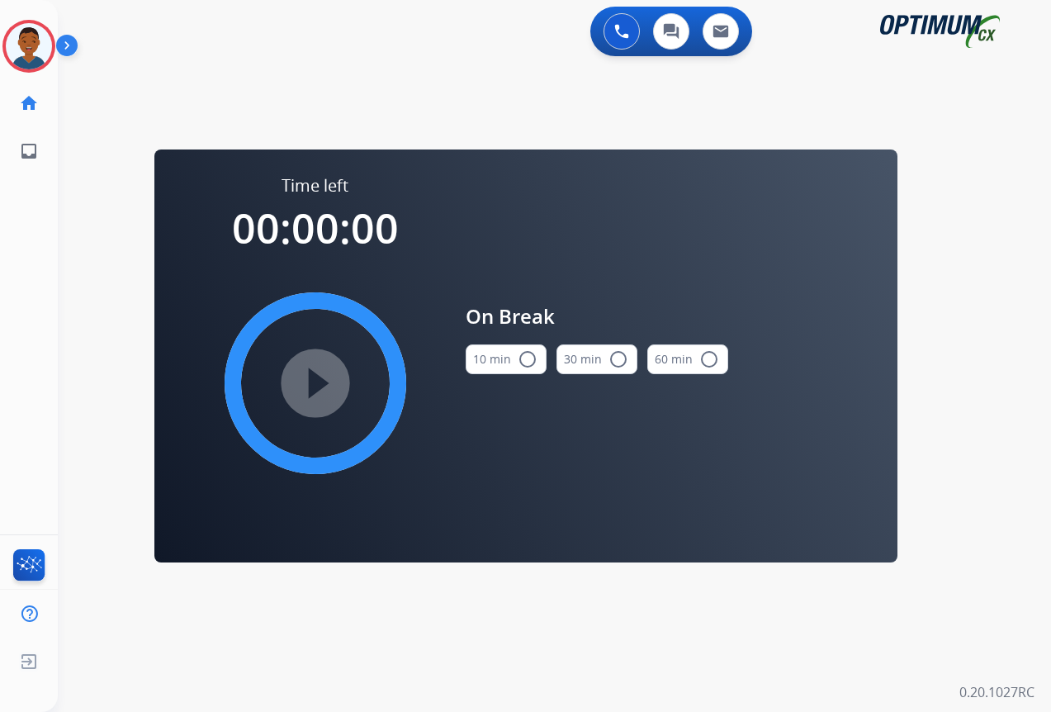
click at [524, 358] on mat-icon "radio_button_unchecked" at bounding box center [528, 359] width 20 height 20
click at [314, 379] on mat-icon "play_circle_filled" at bounding box center [315, 383] width 20 height 20
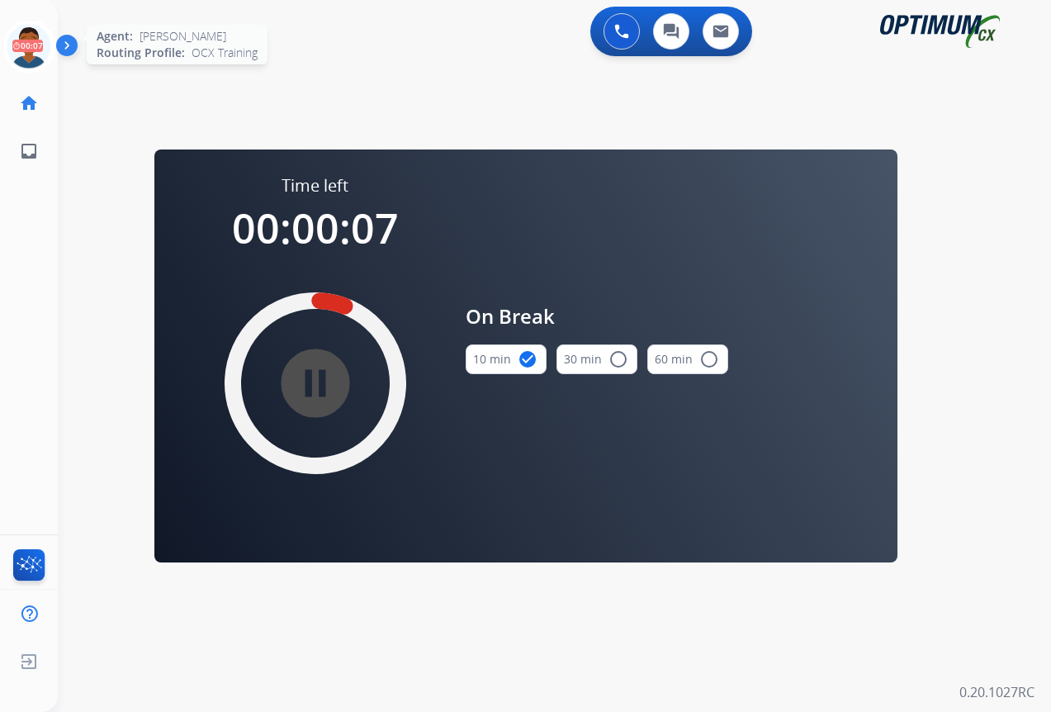
click at [38, 48] on icon at bounding box center [29, 47] width 54 height 54
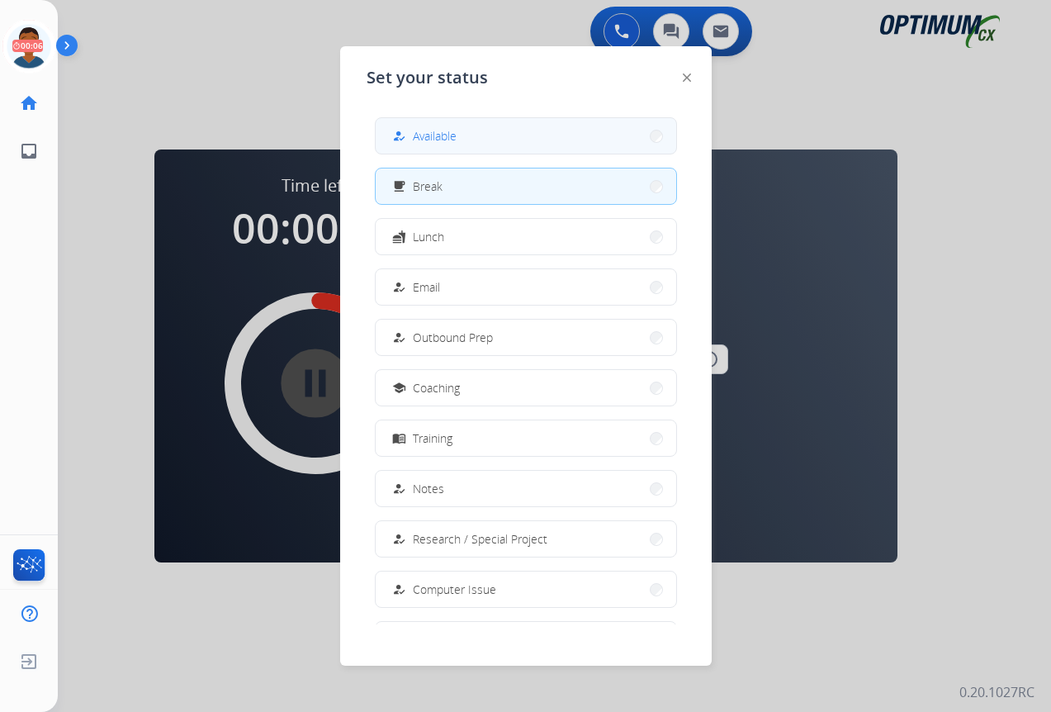
click at [444, 136] on span "Available" at bounding box center [435, 135] width 44 height 17
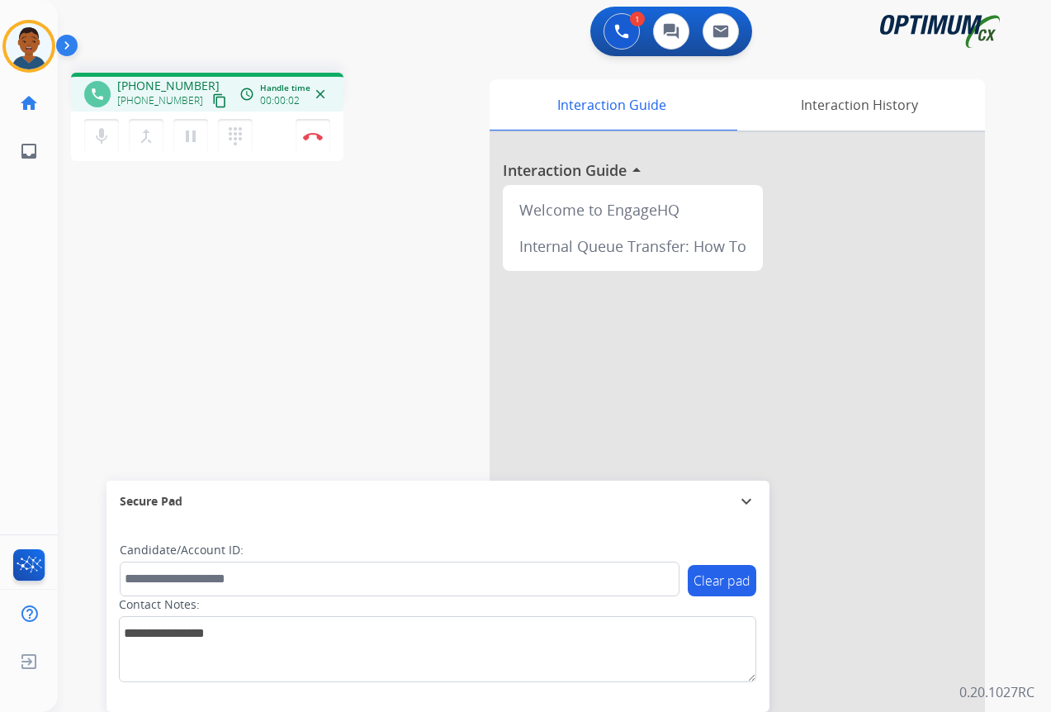
click at [212, 100] on mat-icon "content_copy" at bounding box center [219, 100] width 15 height 15
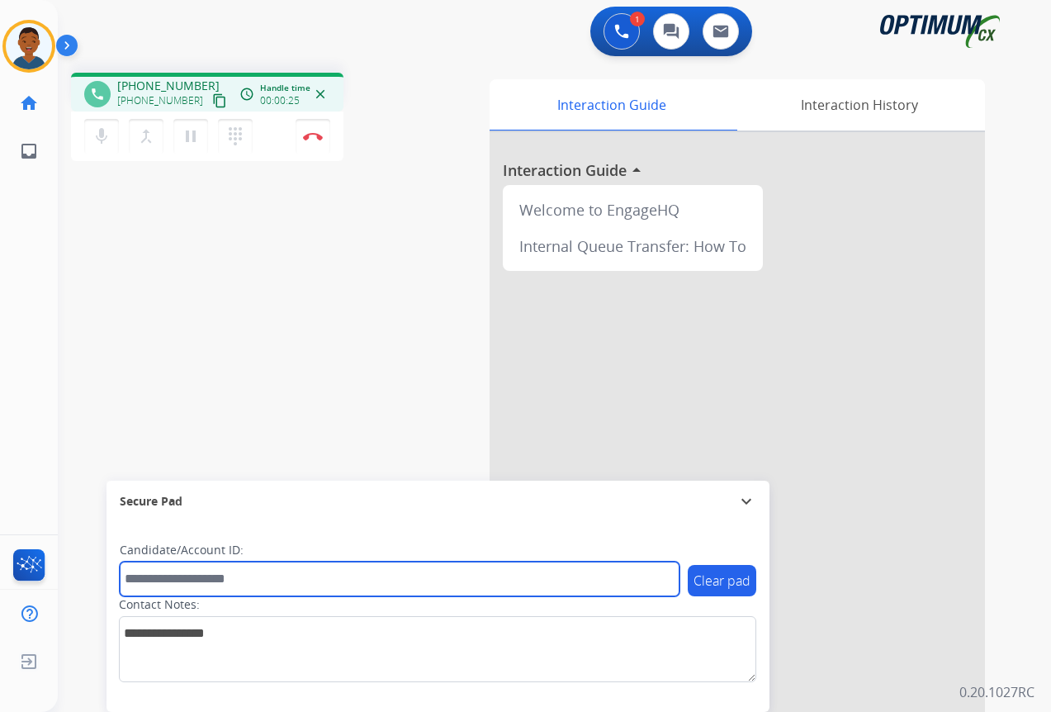
click at [176, 574] on input "text" at bounding box center [400, 578] width 560 height 35
paste input "*********"
type input "*********"
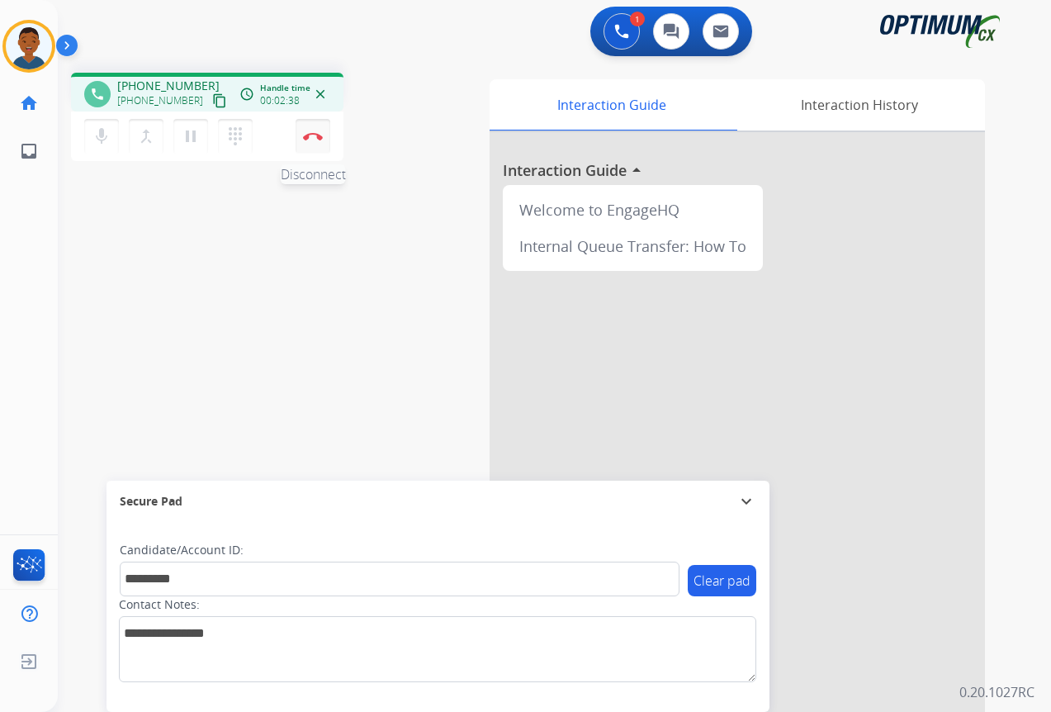
click at [314, 140] on img at bounding box center [313, 136] width 20 height 8
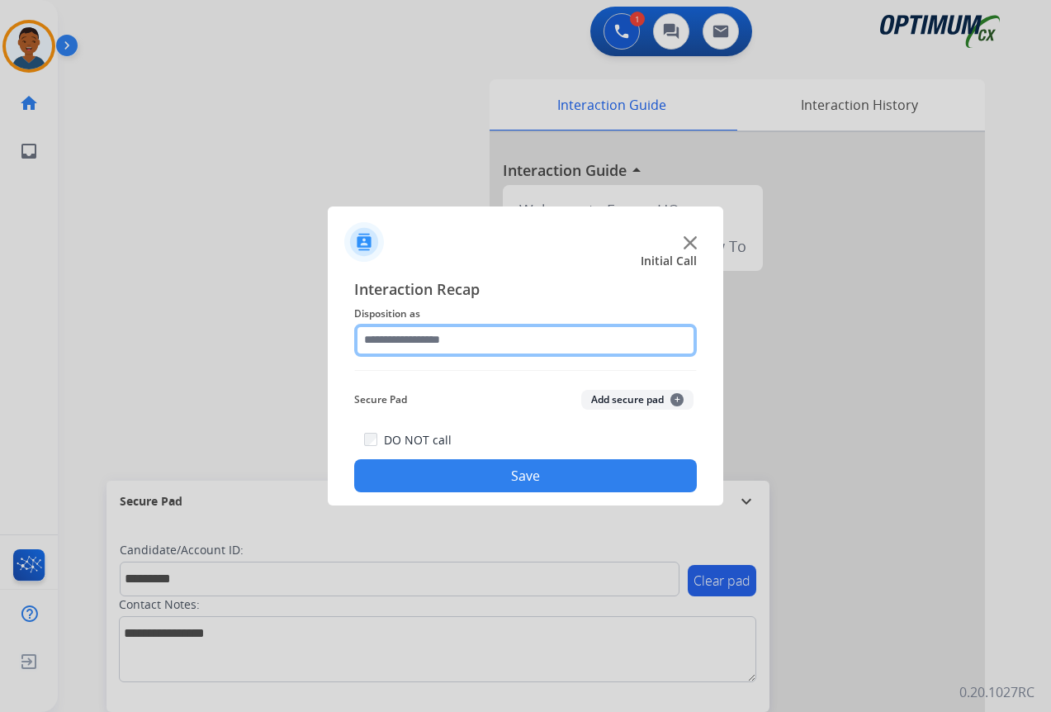
click at [386, 334] on input "text" at bounding box center [525, 340] width 343 height 33
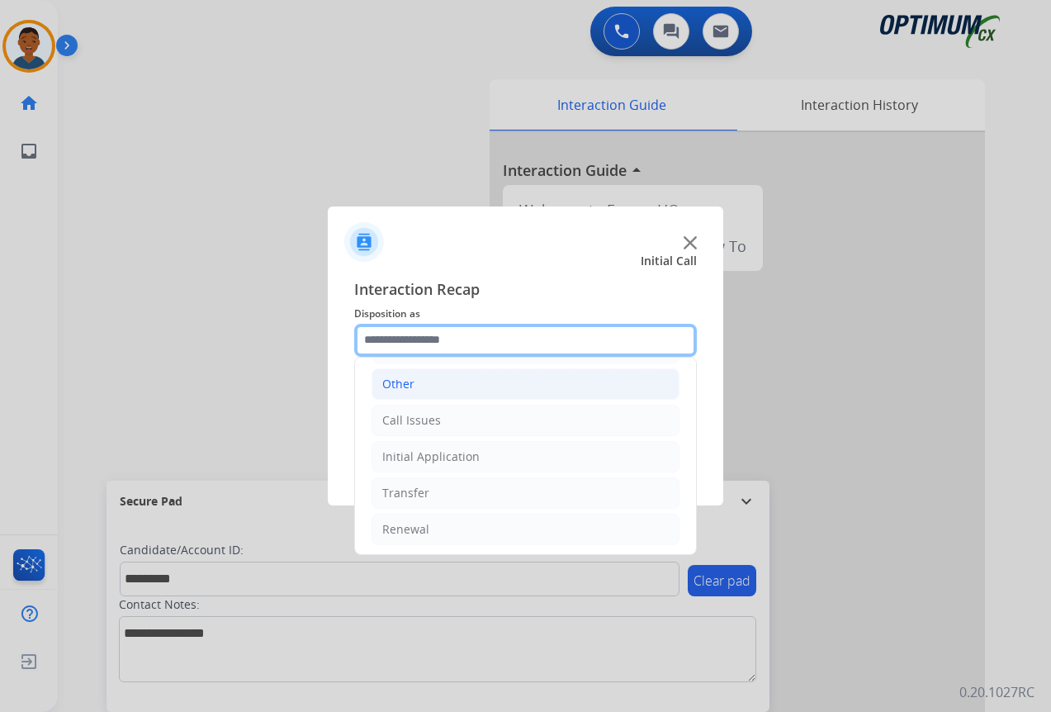
scroll to position [112, 0]
click at [384, 381] on div "Other" at bounding box center [398, 381] width 32 height 17
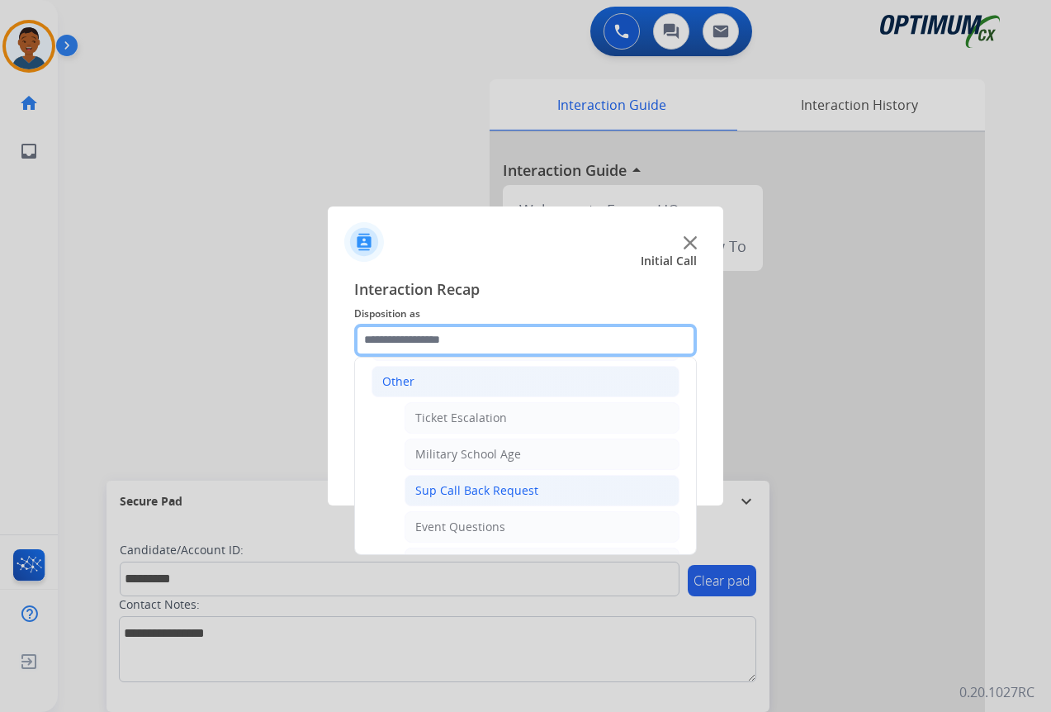
scroll to position [195, 0]
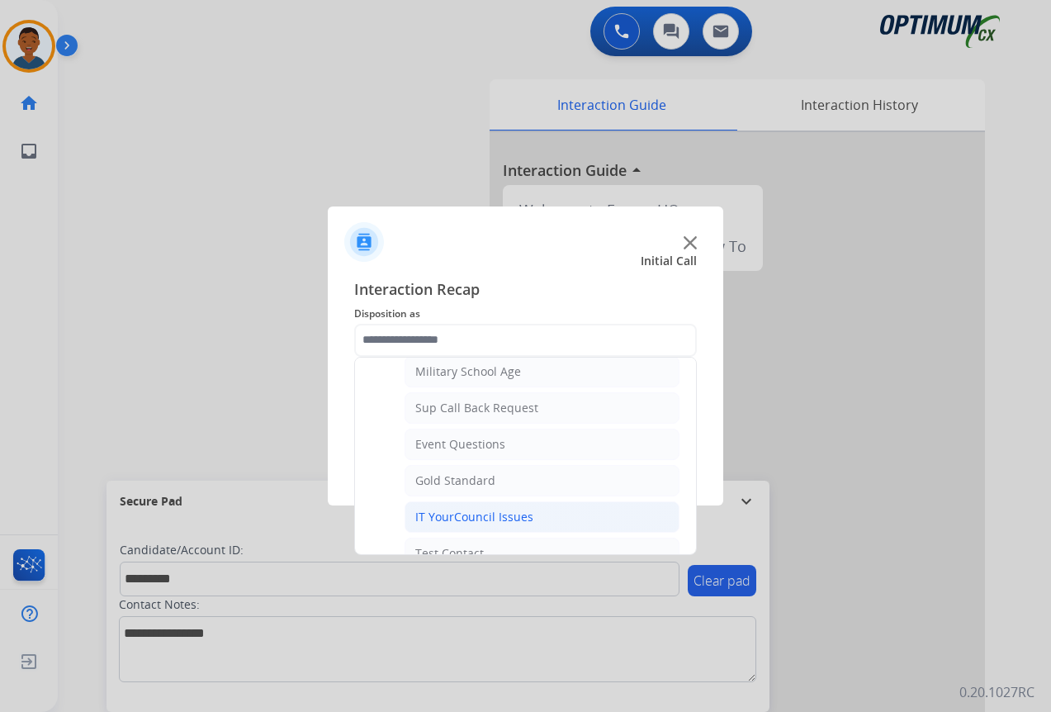
click at [438, 520] on div "IT YourCouncil Issues" at bounding box center [474, 517] width 118 height 17
type input "**********"
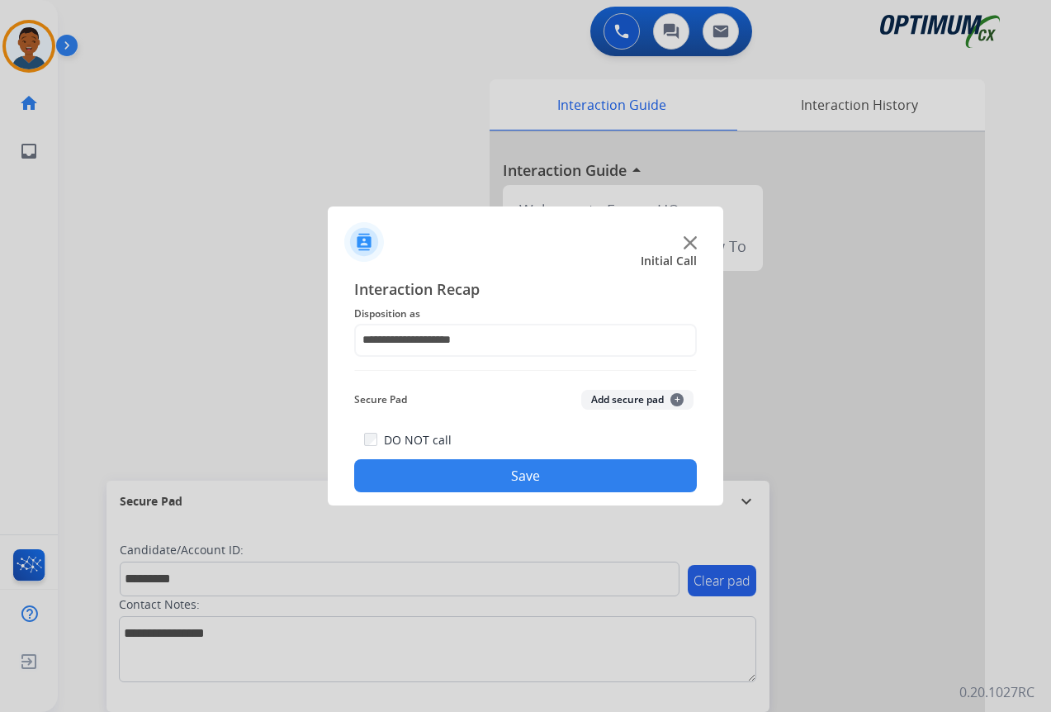
click at [602, 398] on button "Add secure pad +" at bounding box center [637, 400] width 112 height 20
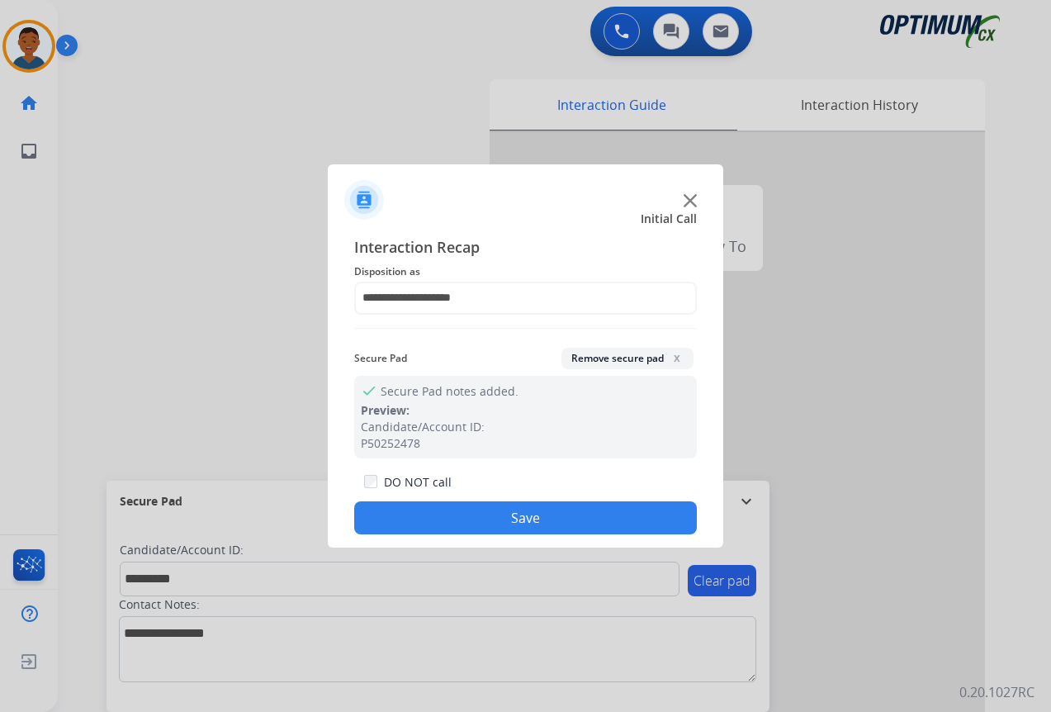
click at [537, 515] on button "Save" at bounding box center [525, 517] width 343 height 33
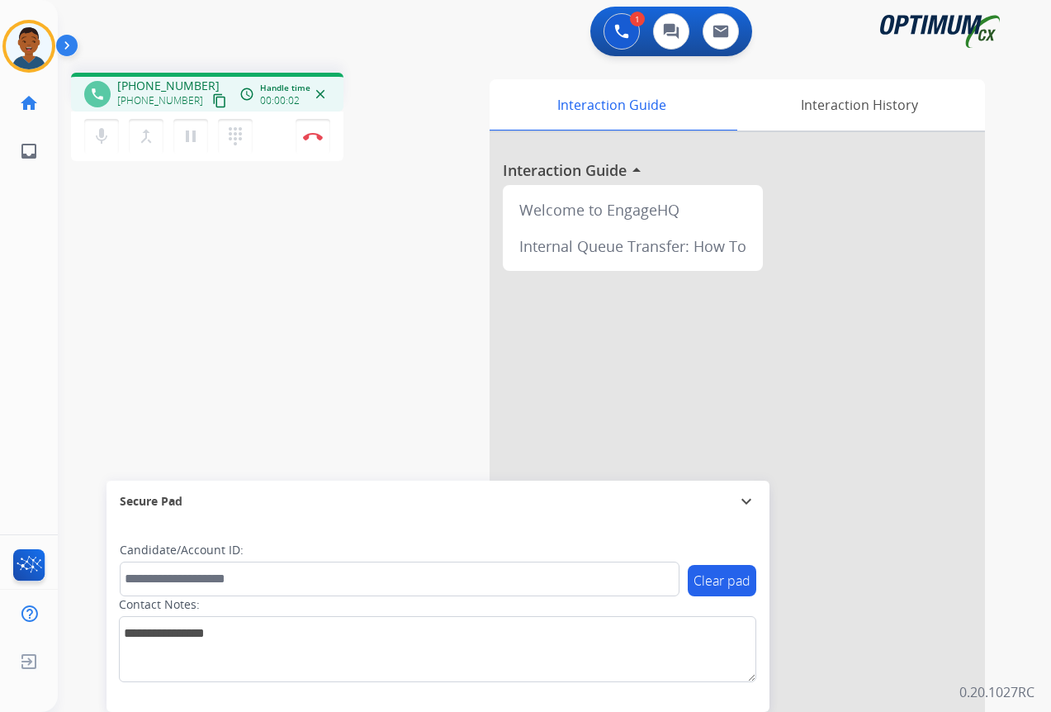
click at [212, 102] on mat-icon "content_copy" at bounding box center [219, 100] width 15 height 15
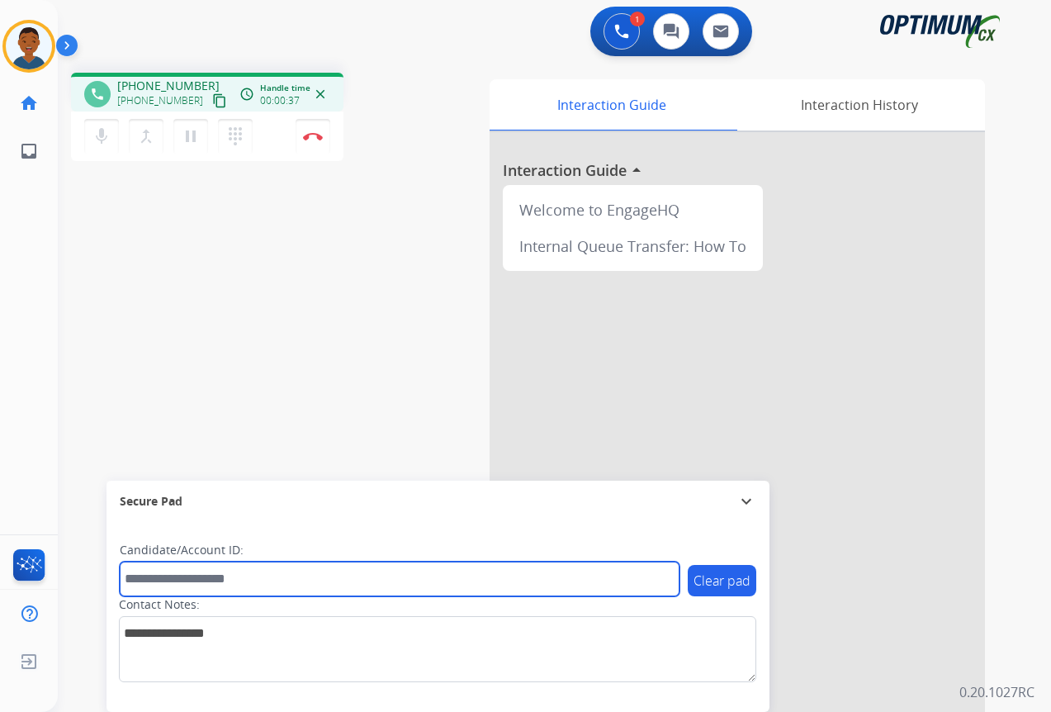
click at [205, 580] on input "text" at bounding box center [400, 578] width 560 height 35
paste input "*******"
type input "*******"
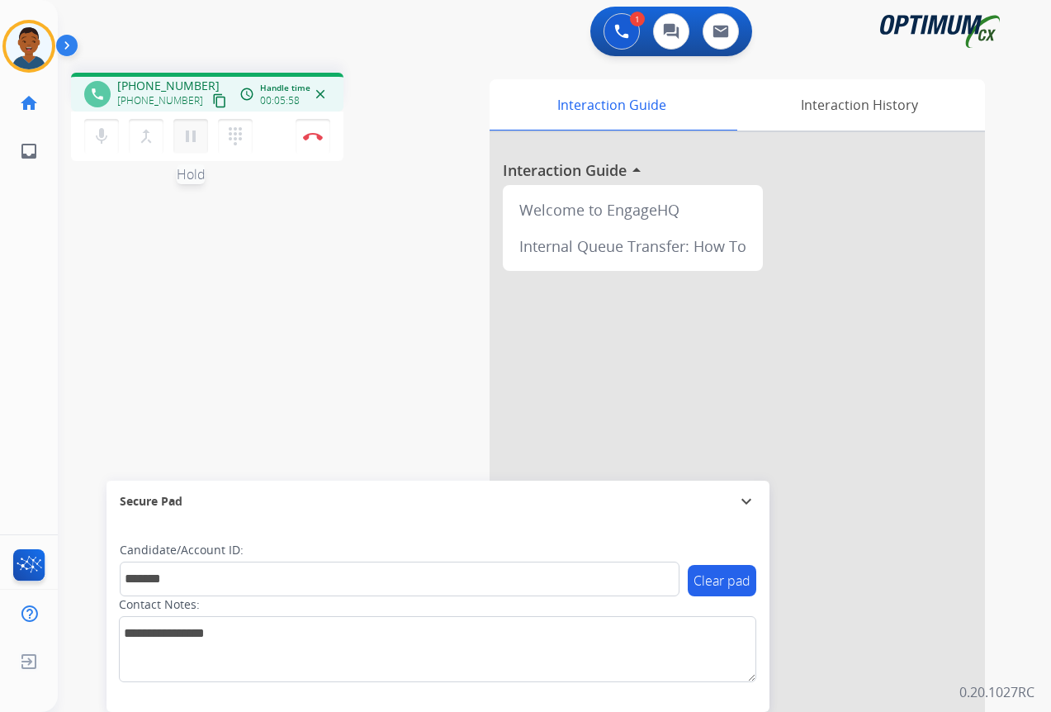
click at [192, 139] on mat-icon "pause" at bounding box center [191, 136] width 20 height 20
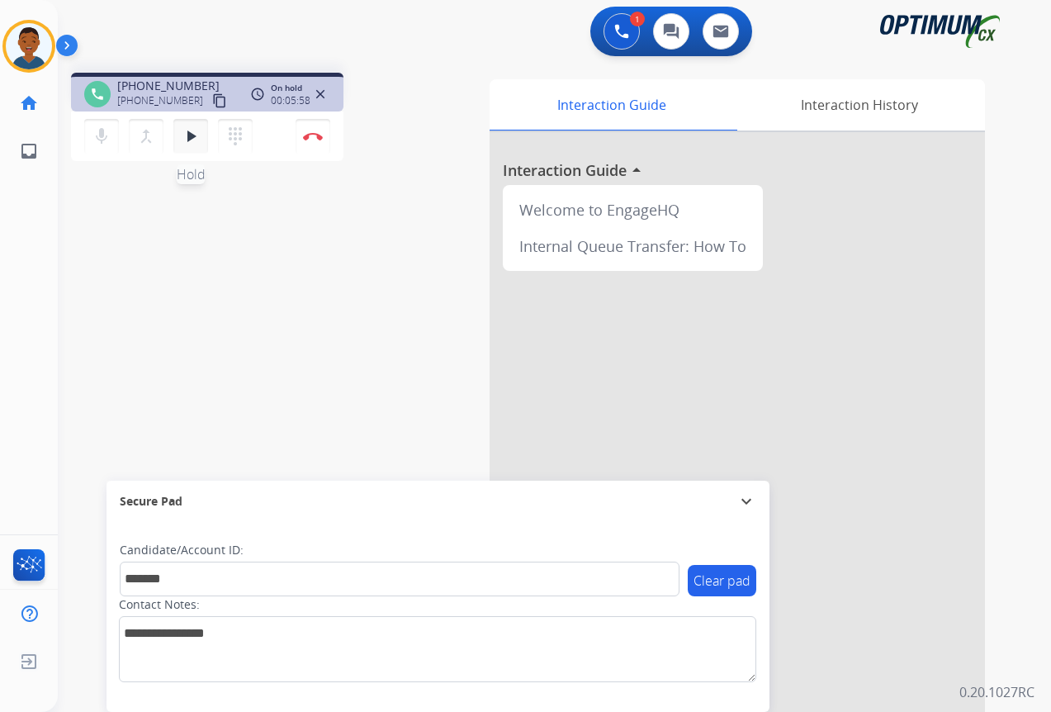
click at [187, 133] on mat-icon "play_arrow" at bounding box center [191, 136] width 20 height 20
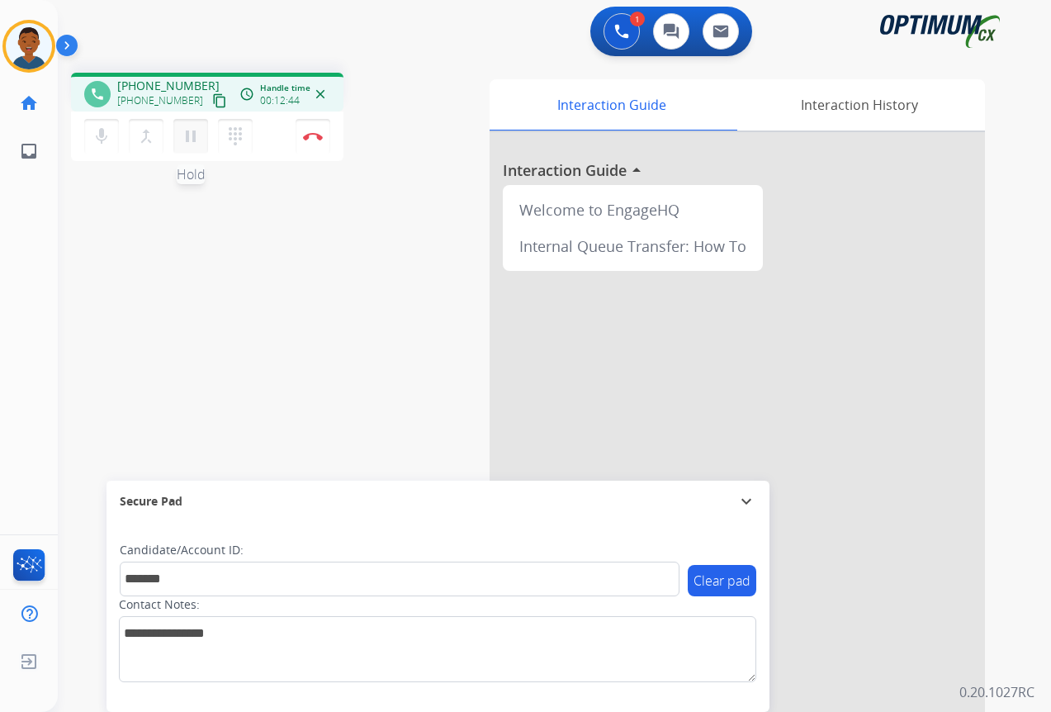
click at [189, 140] on mat-icon "pause" at bounding box center [191, 136] width 20 height 20
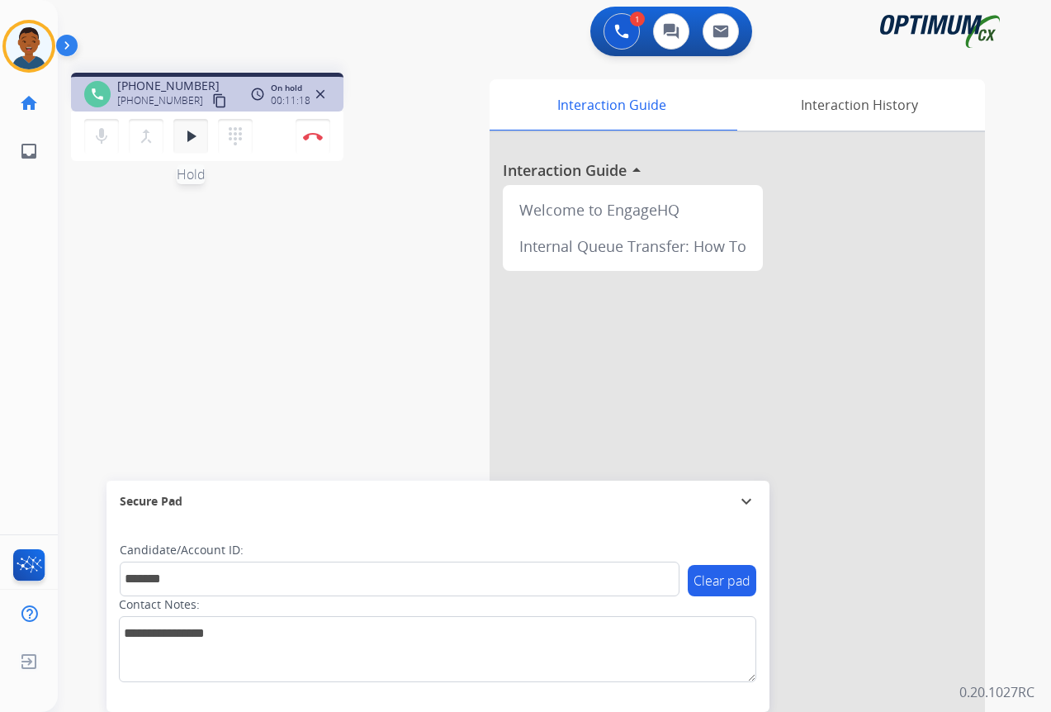
click at [189, 140] on mat-icon "play_arrow" at bounding box center [191, 136] width 20 height 20
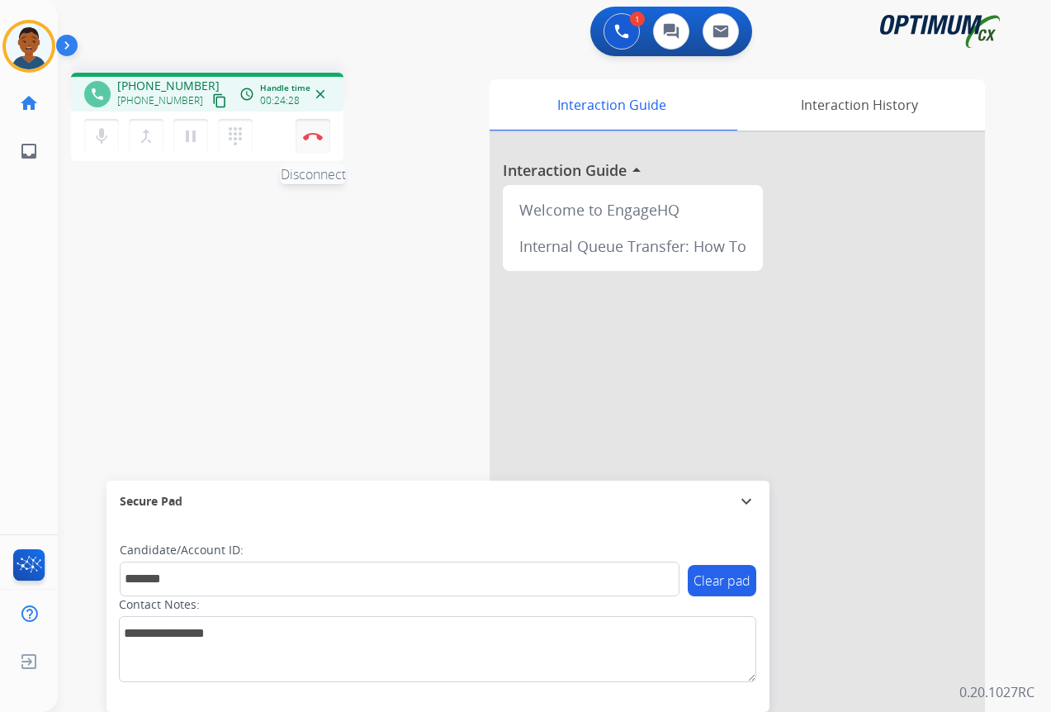
click at [312, 138] on img at bounding box center [313, 136] width 20 height 8
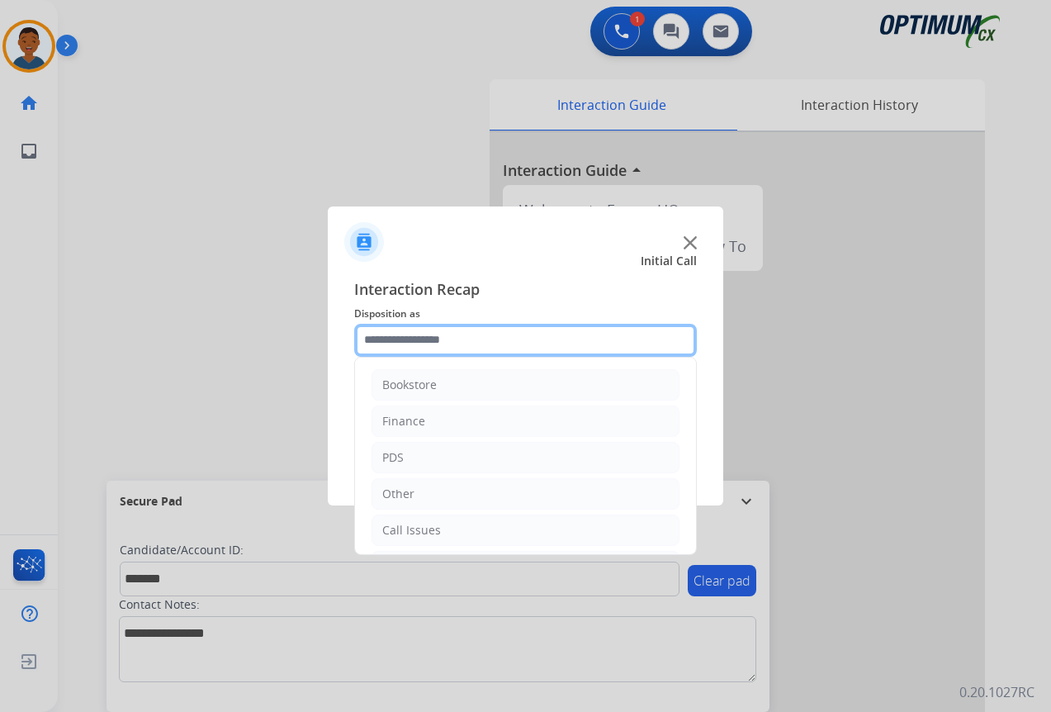
click at [390, 338] on input "text" at bounding box center [525, 340] width 343 height 33
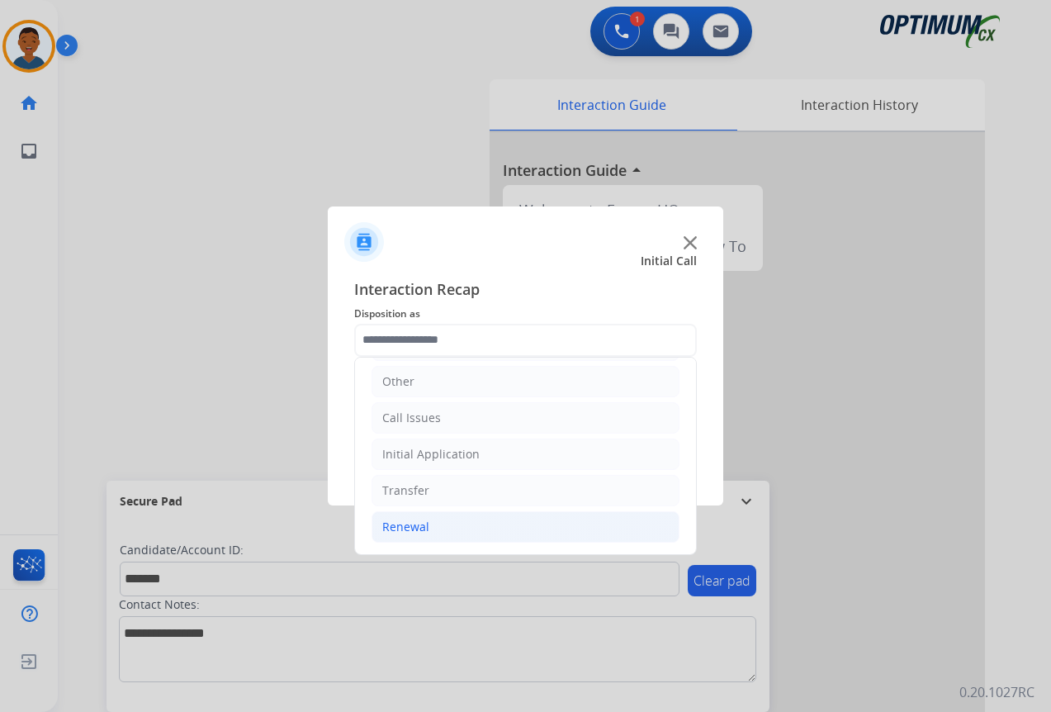
click at [392, 524] on div "Renewal" at bounding box center [405, 526] width 47 height 17
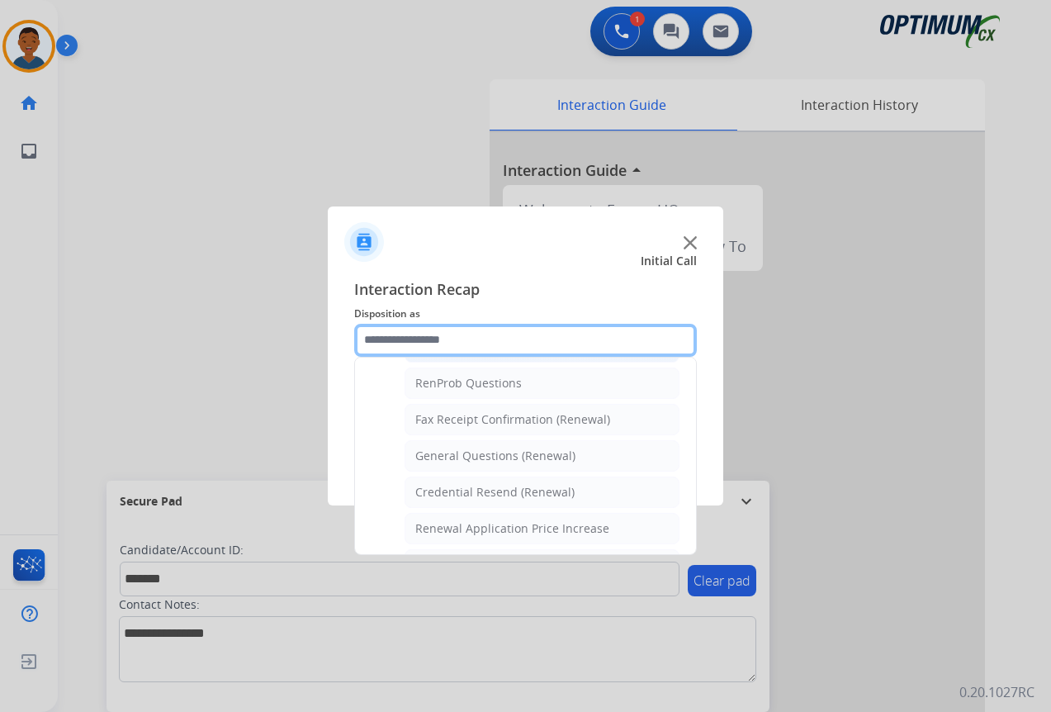
scroll to position [442, 0]
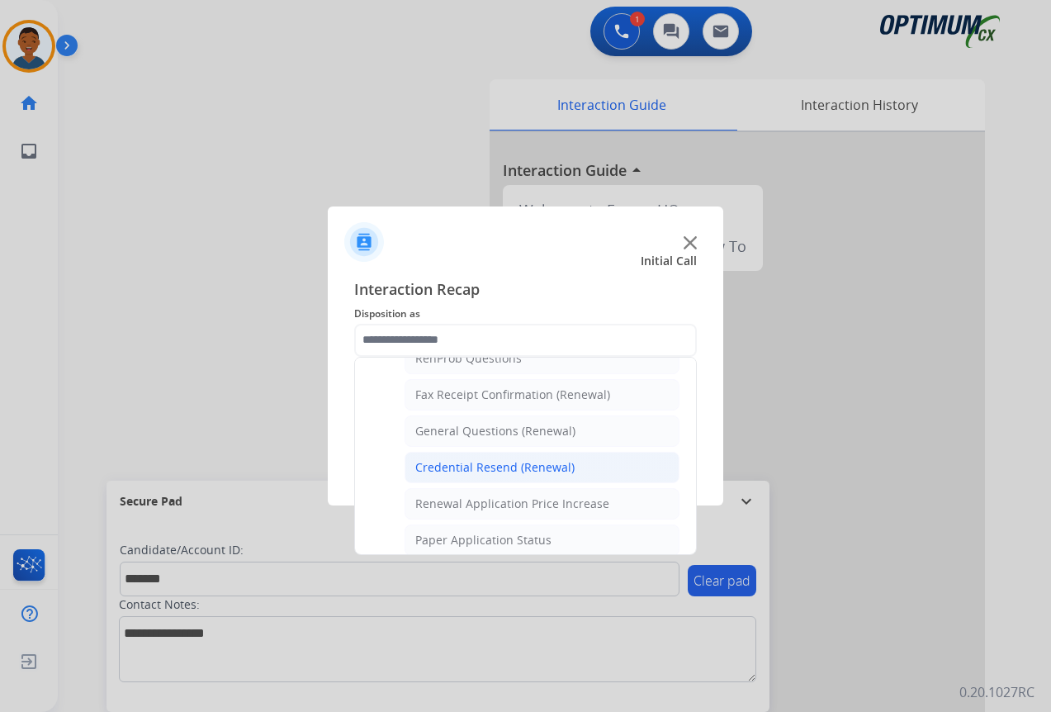
click at [441, 470] on div "Credential Resend (Renewal)" at bounding box center [494, 467] width 159 height 17
type input "**********"
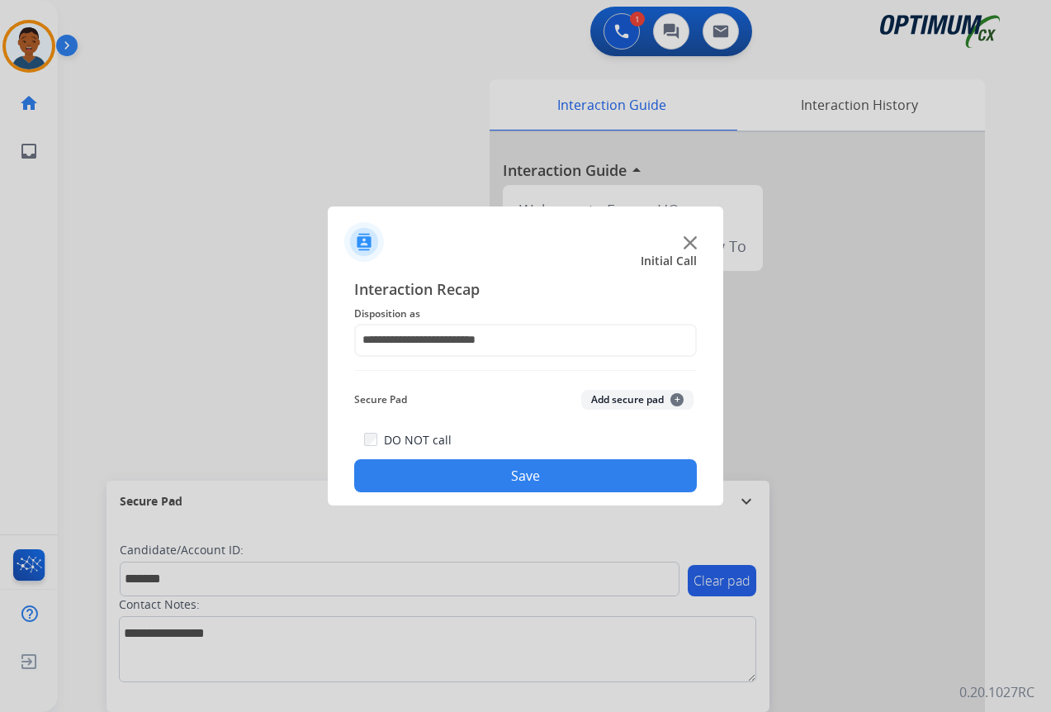
click at [633, 392] on button "Add secure pad +" at bounding box center [637, 400] width 112 height 20
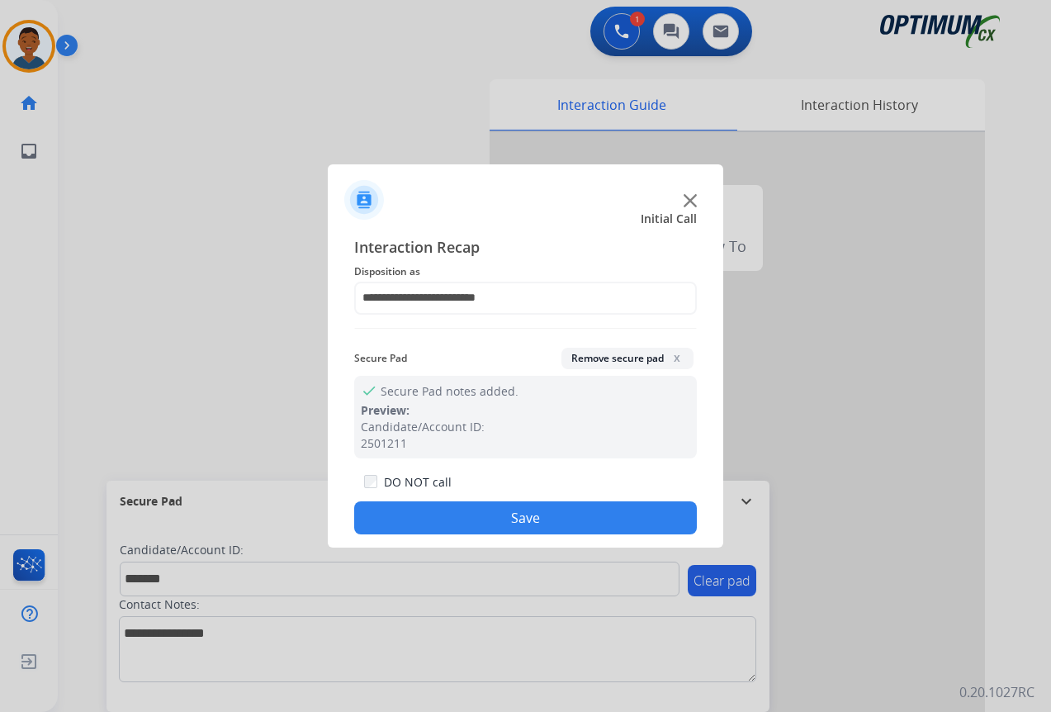
click at [602, 509] on button "Save" at bounding box center [525, 517] width 343 height 33
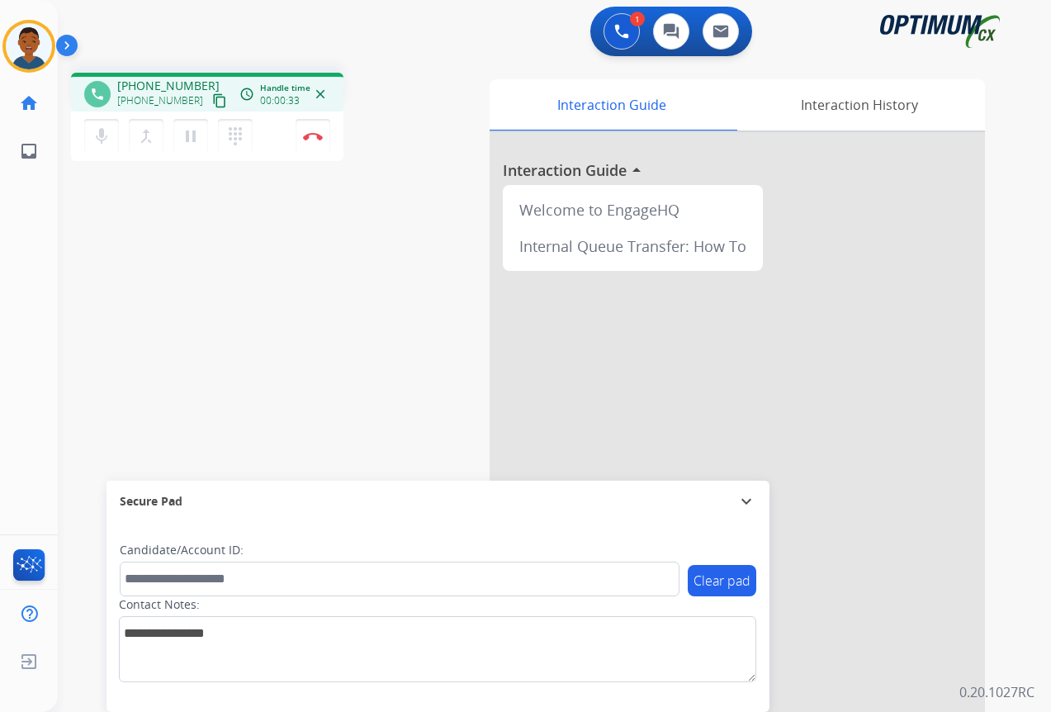
click at [212, 103] on mat-icon "content_copy" at bounding box center [219, 100] width 15 height 15
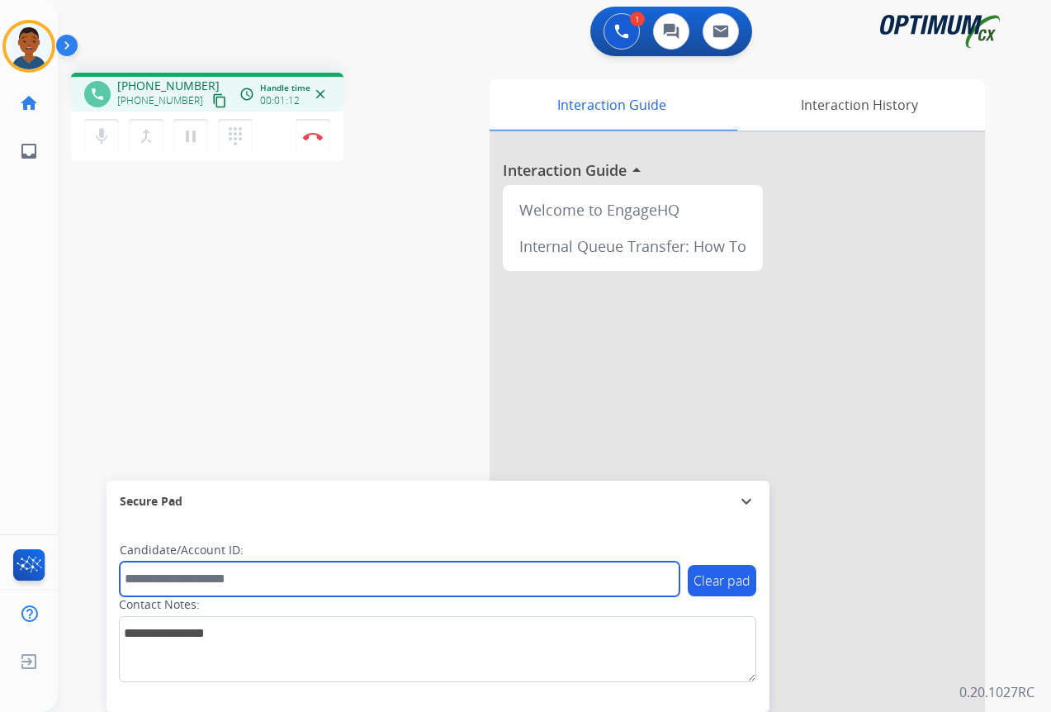
click at [182, 578] on input "text" at bounding box center [400, 578] width 560 height 35
paste input "*********"
type input "*********"
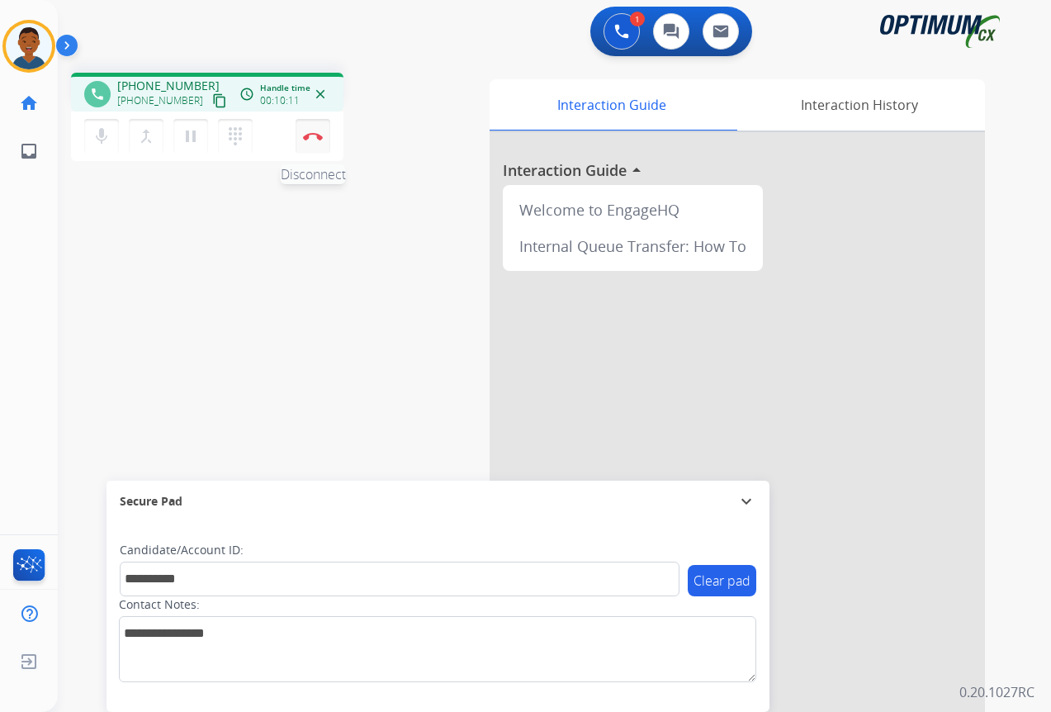
click at [310, 139] on img at bounding box center [313, 136] width 20 height 8
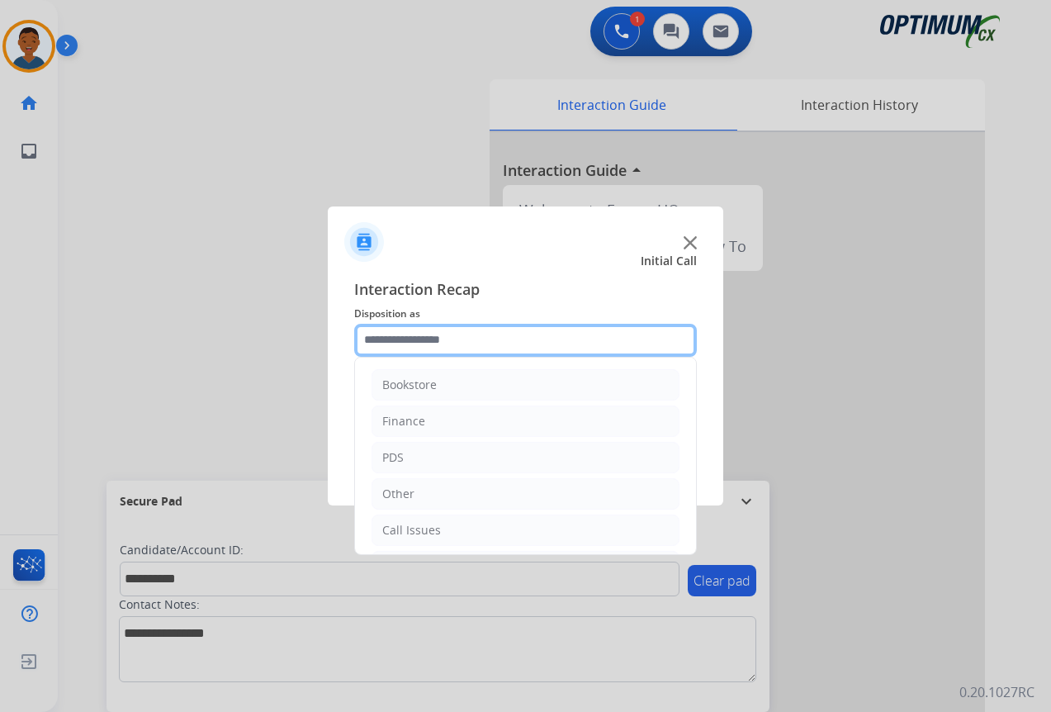
click at [376, 338] on input "text" at bounding box center [525, 340] width 343 height 33
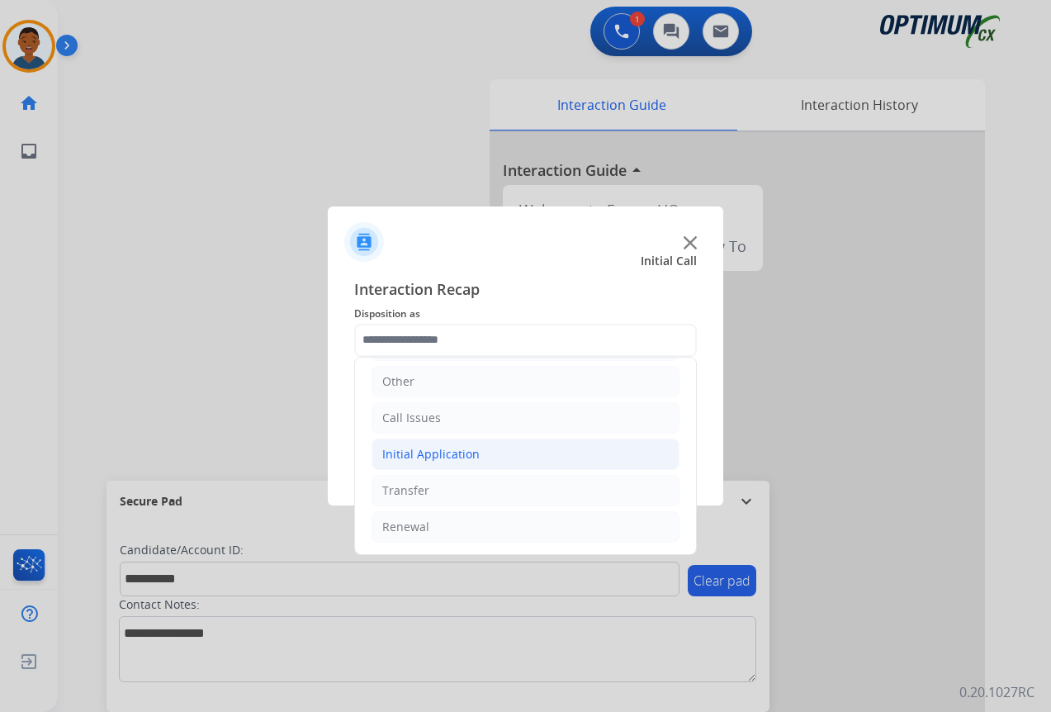
click at [395, 453] on div "Initial Application" at bounding box center [430, 454] width 97 height 17
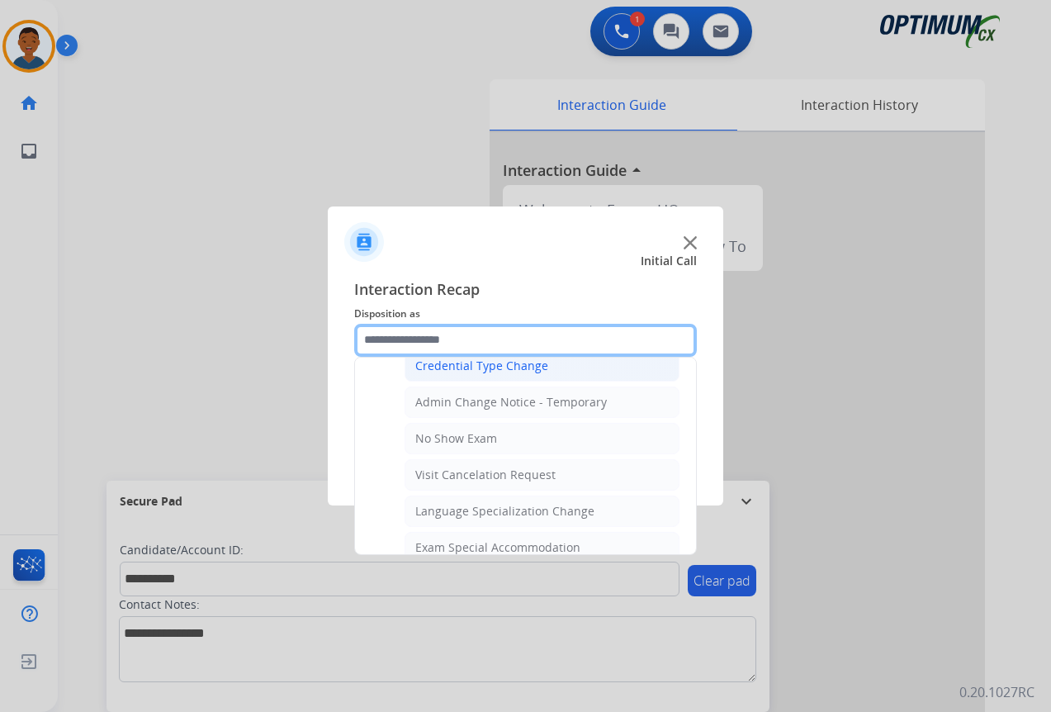
scroll to position [690, 0]
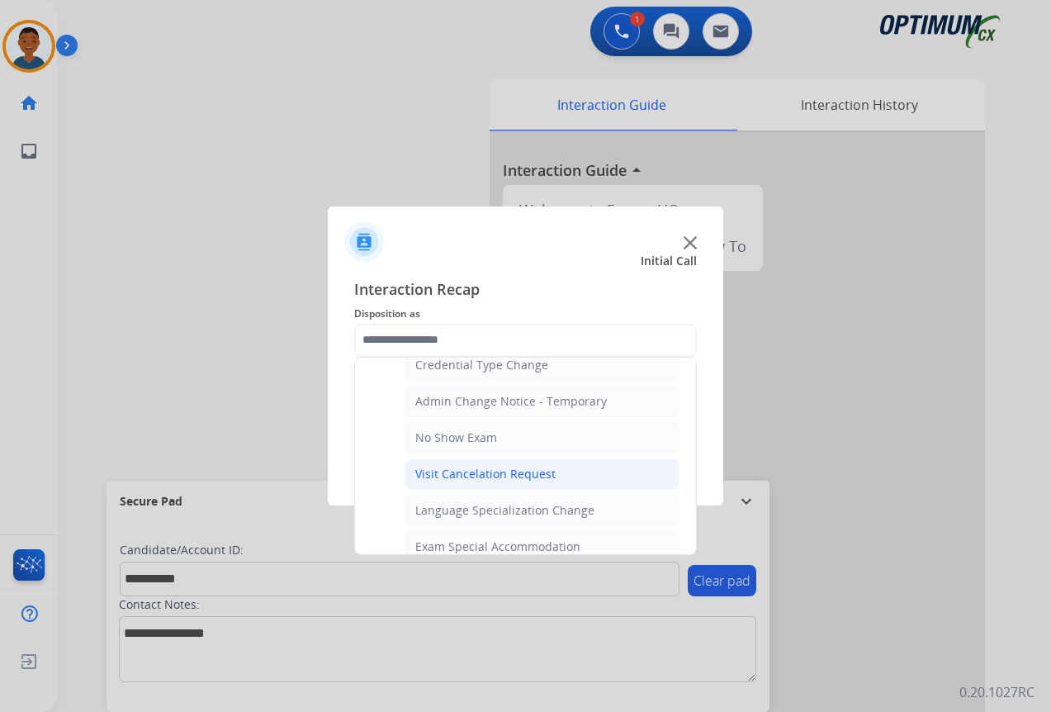
click at [438, 468] on div "Visit Cancelation Request" at bounding box center [485, 474] width 140 height 17
type input "**********"
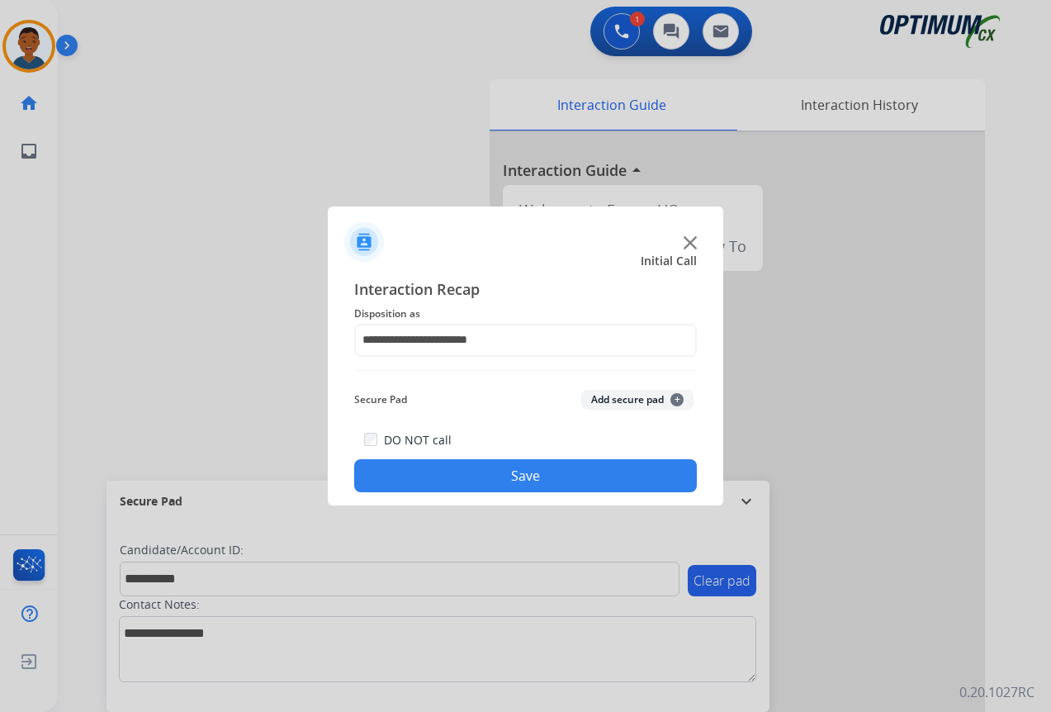
click at [608, 399] on button "Add secure pad +" at bounding box center [637, 400] width 112 height 20
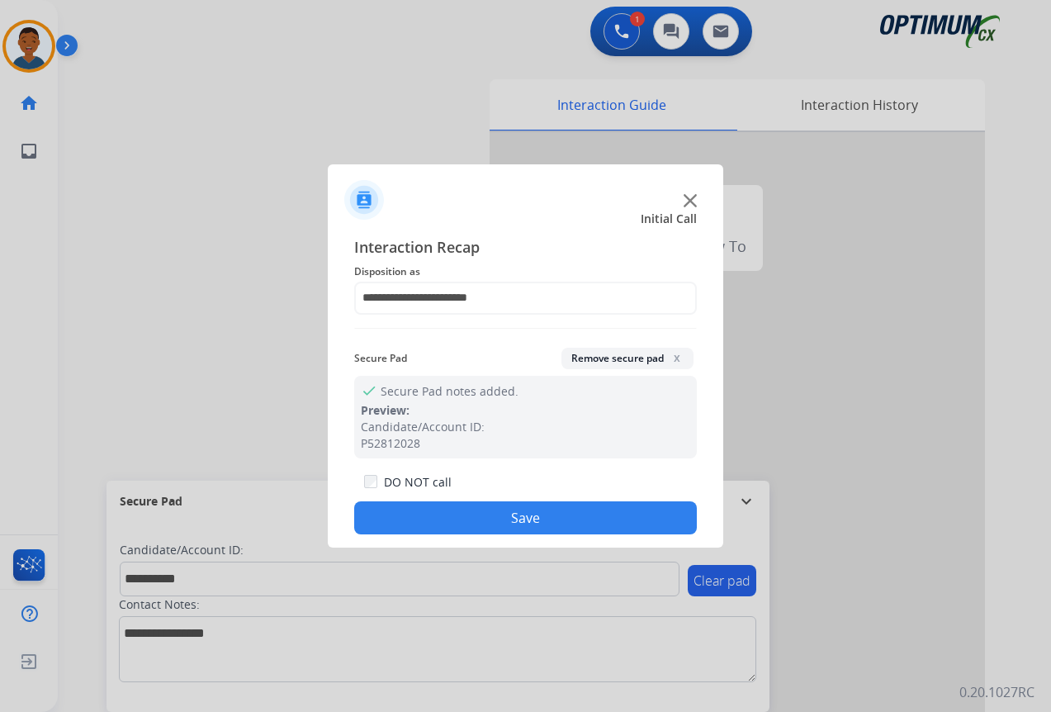
drag, startPoint x: 519, startPoint y: 513, endPoint x: 852, endPoint y: 504, distance: 332.8
click at [519, 513] on button "Save" at bounding box center [525, 517] width 343 height 33
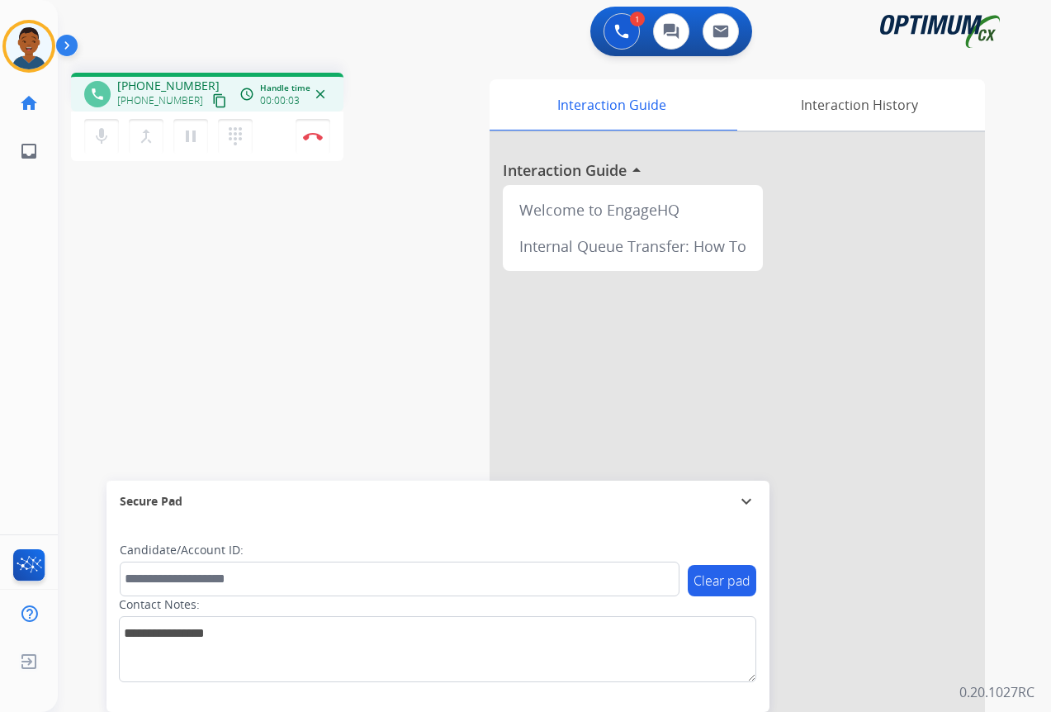
click at [212, 101] on mat-icon "content_copy" at bounding box center [219, 100] width 15 height 15
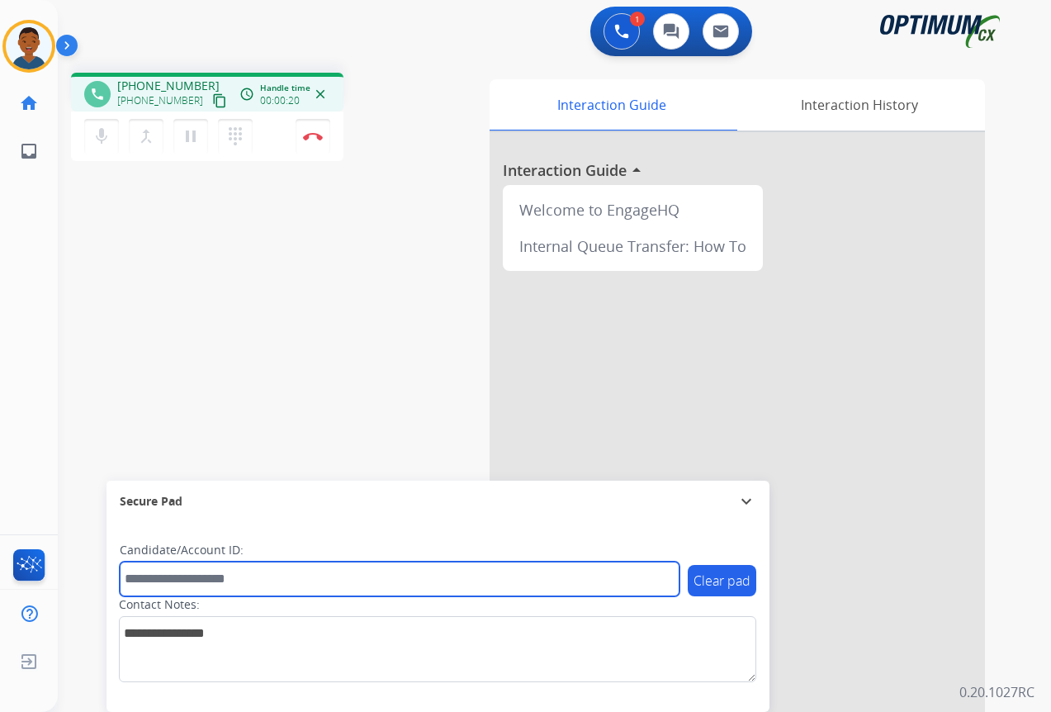
click at [214, 577] on input "text" at bounding box center [400, 578] width 560 height 35
paste input "*******"
type input "*******"
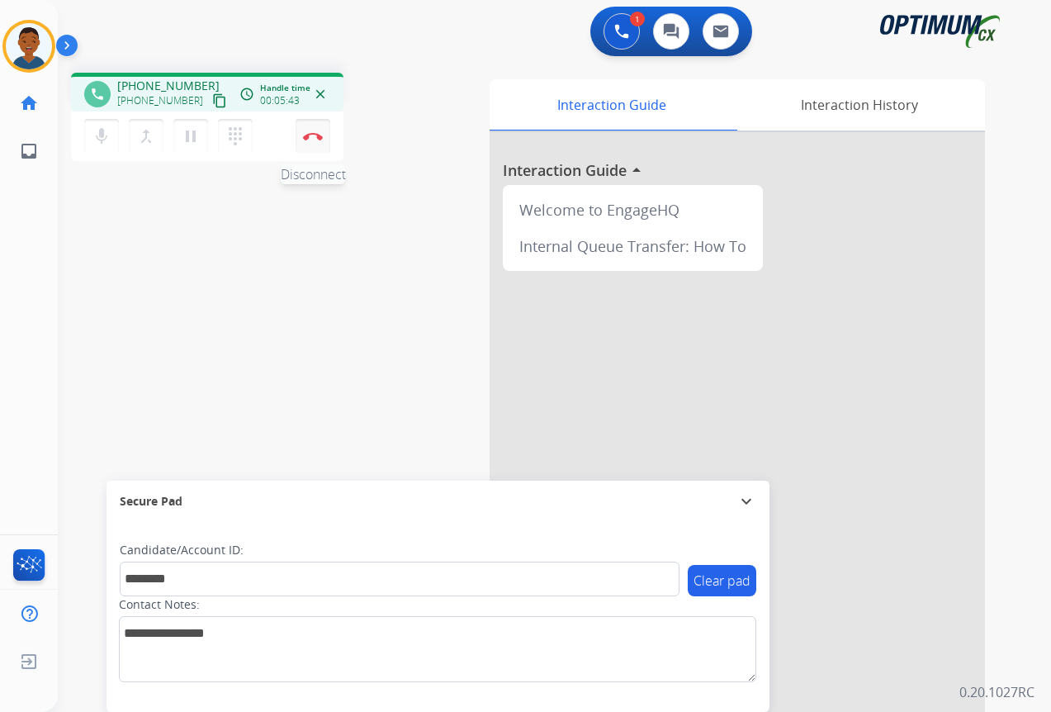
click at [322, 140] on button "Disconnect" at bounding box center [313, 136] width 35 height 35
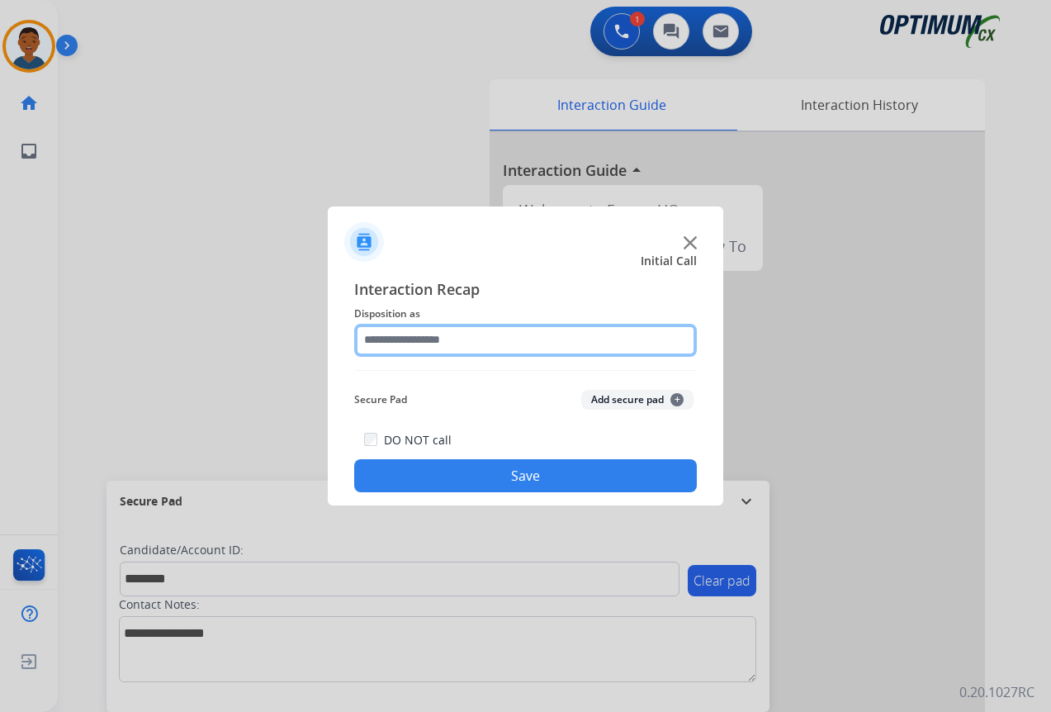
click at [394, 338] on input "text" at bounding box center [525, 340] width 343 height 33
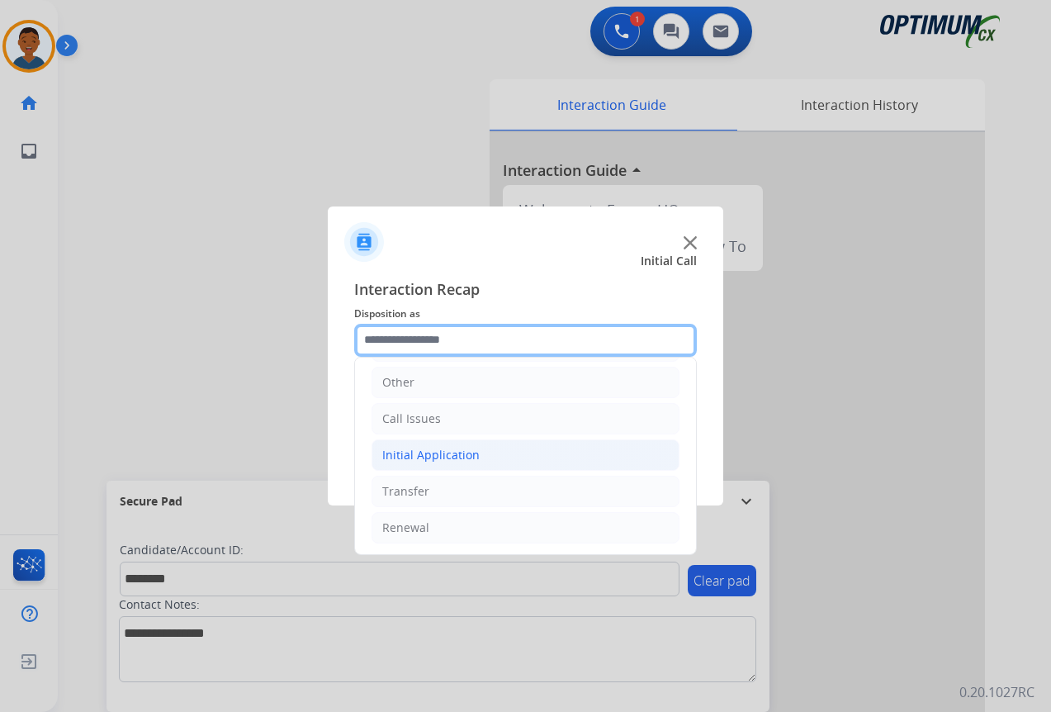
scroll to position [112, 0]
click at [408, 458] on div "Initial Application" at bounding box center [430, 454] width 97 height 17
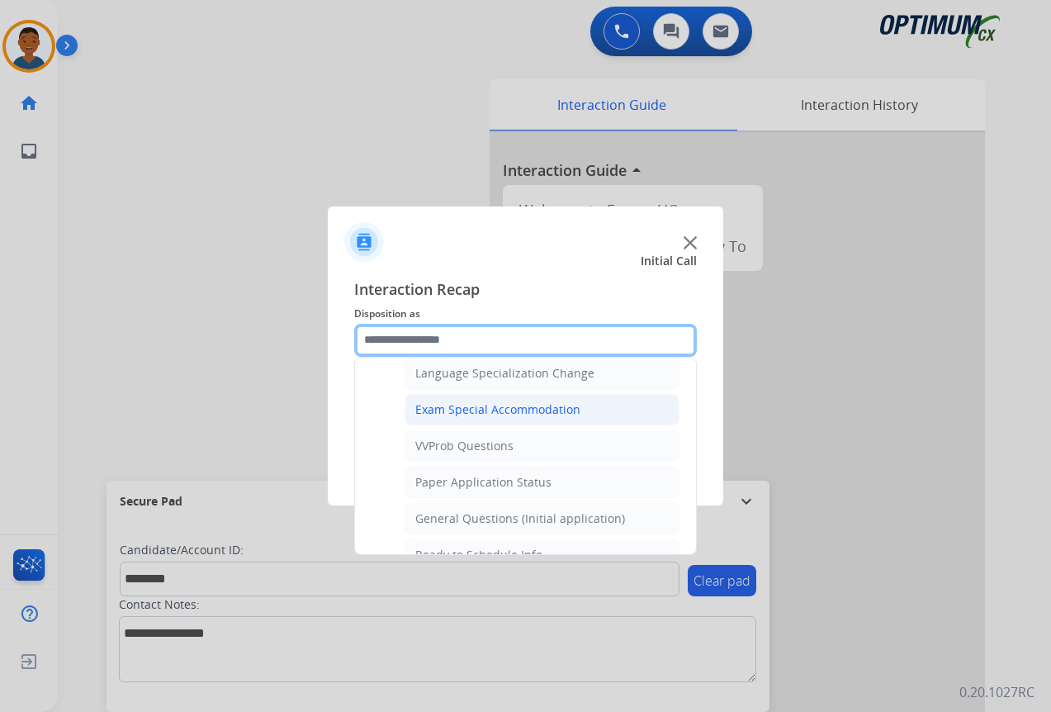
scroll to position [855, 0]
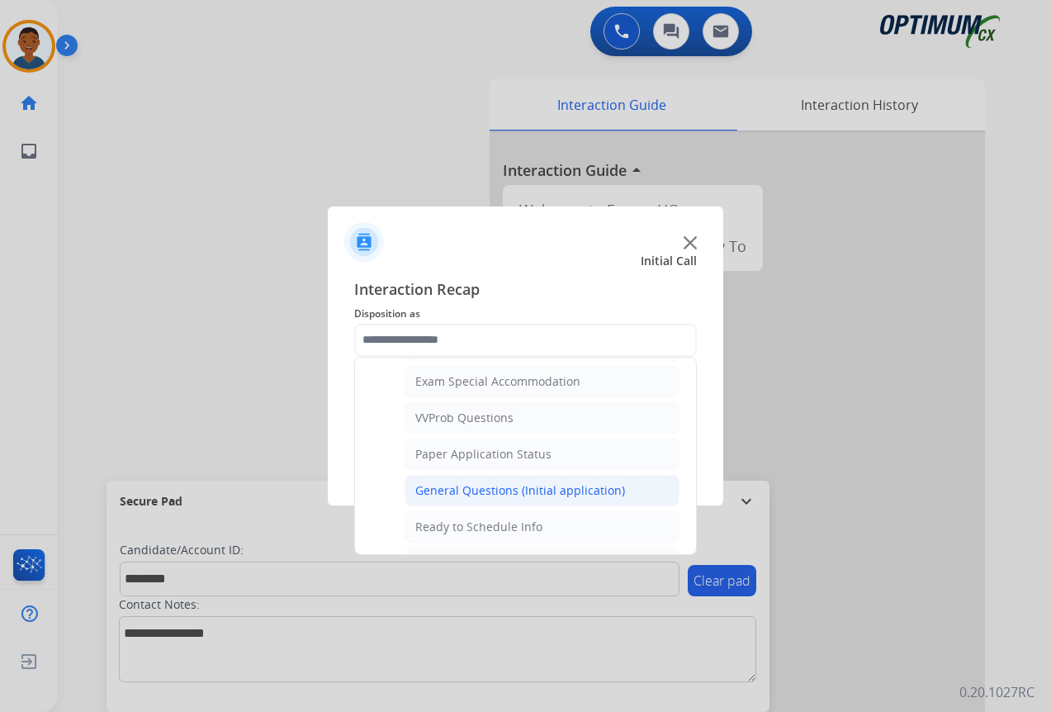
click at [430, 494] on div "General Questions (Initial application)" at bounding box center [520, 490] width 210 height 17
type input "**********"
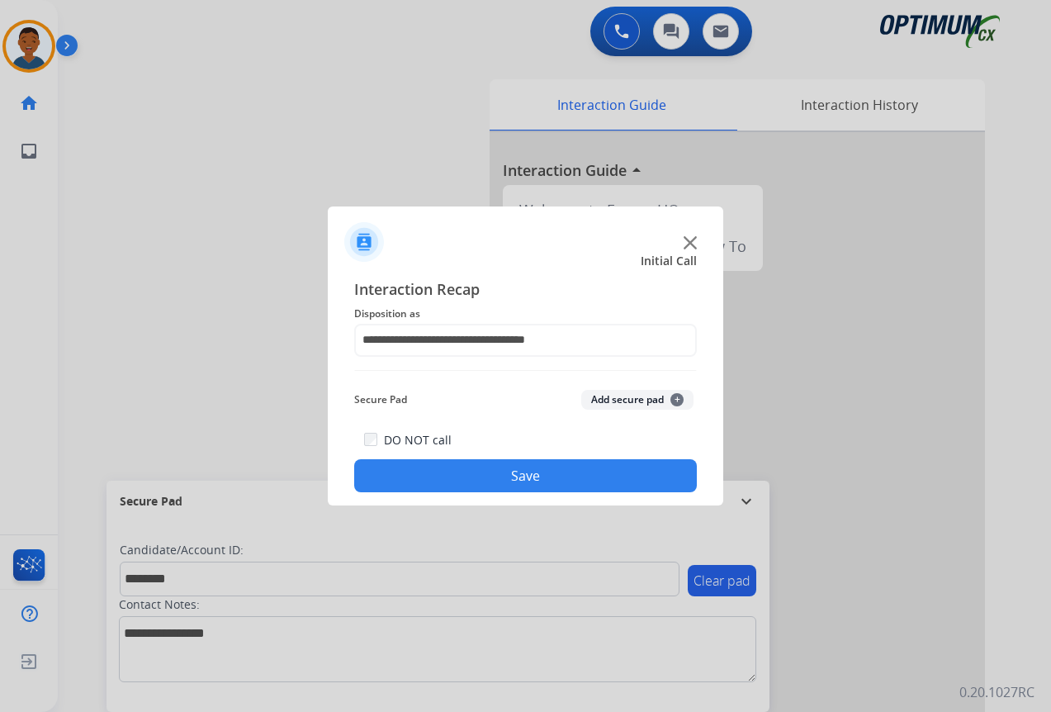
click at [608, 400] on button "Add secure pad +" at bounding box center [637, 400] width 112 height 20
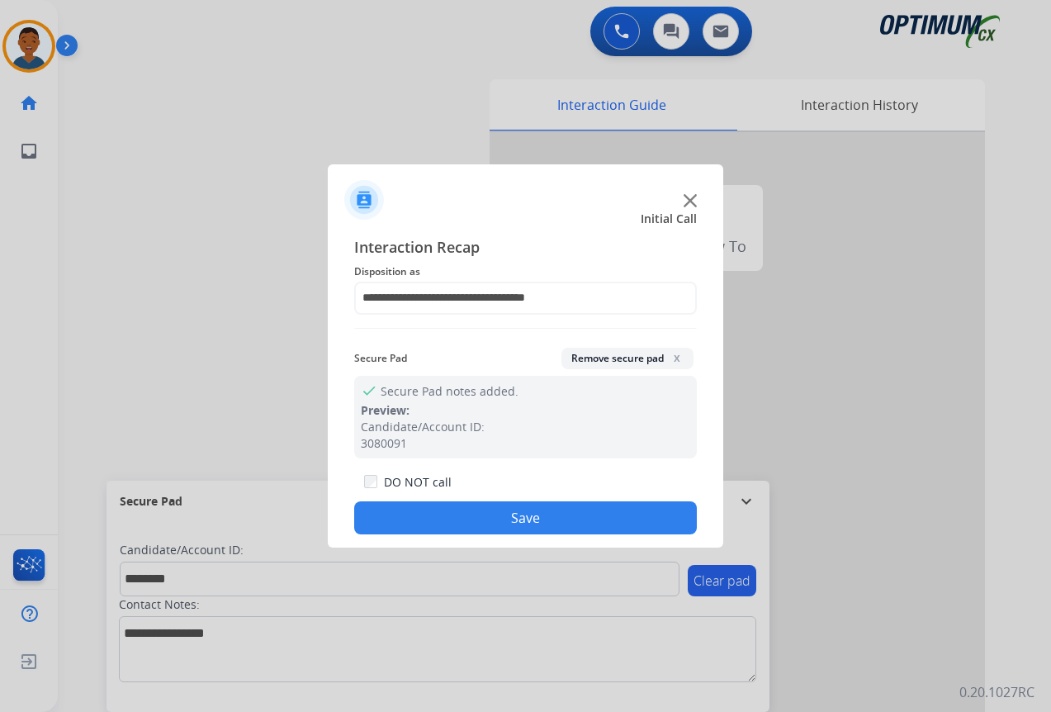
click at [450, 513] on button "Save" at bounding box center [525, 517] width 343 height 33
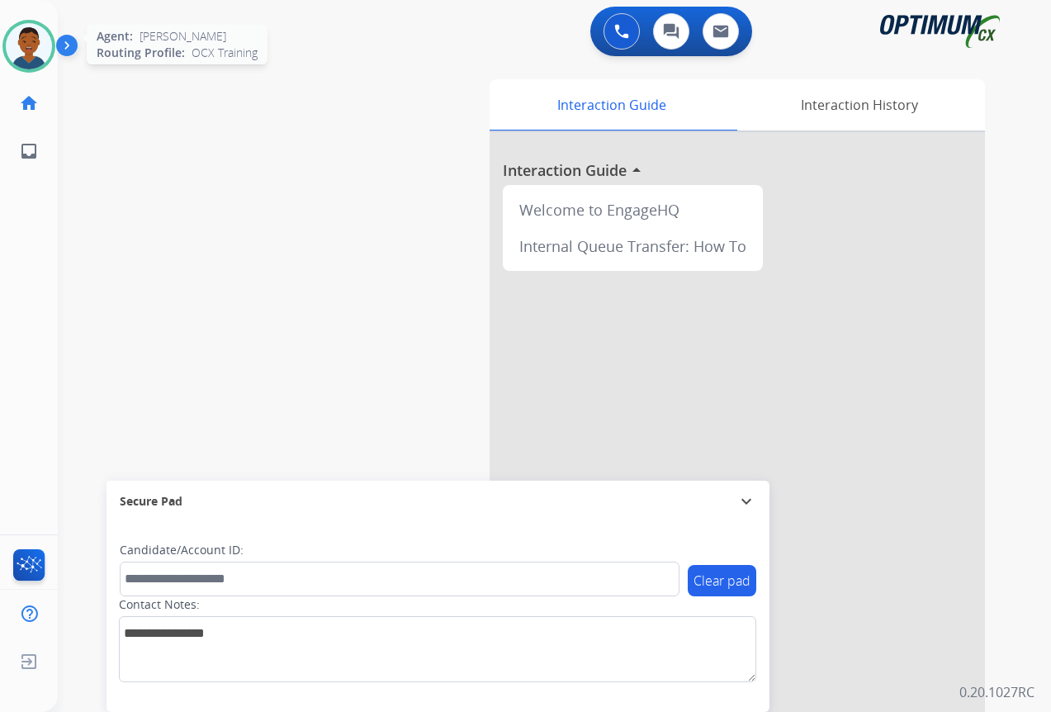
click at [25, 47] on img at bounding box center [29, 46] width 46 height 46
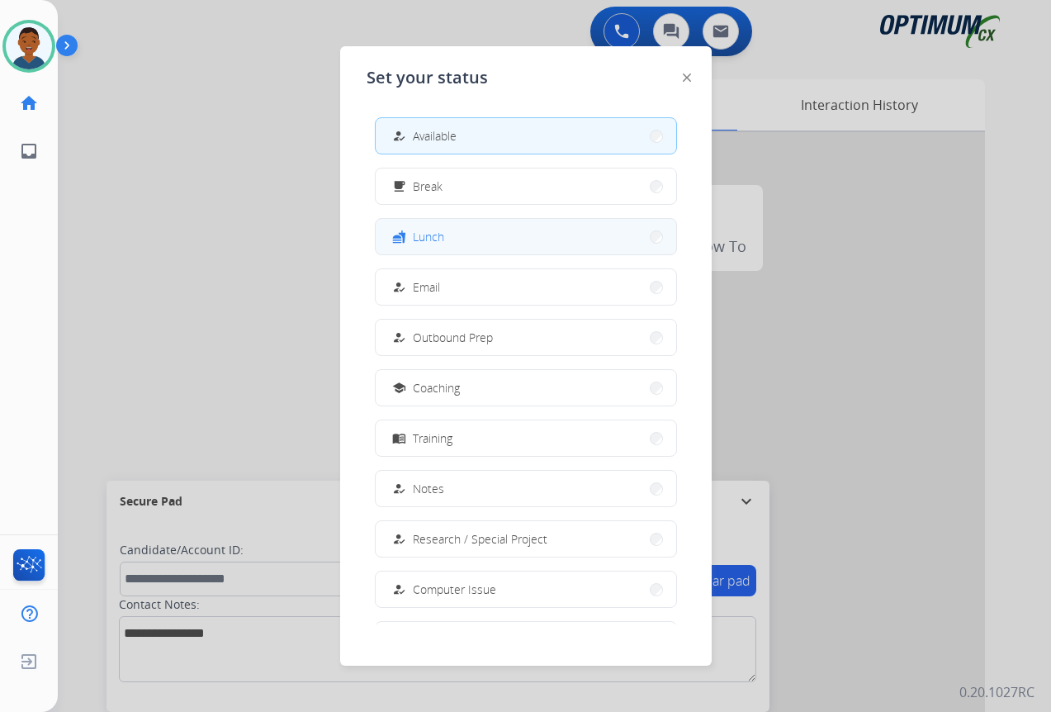
click at [429, 232] on span "Lunch" at bounding box center [428, 236] width 31 height 17
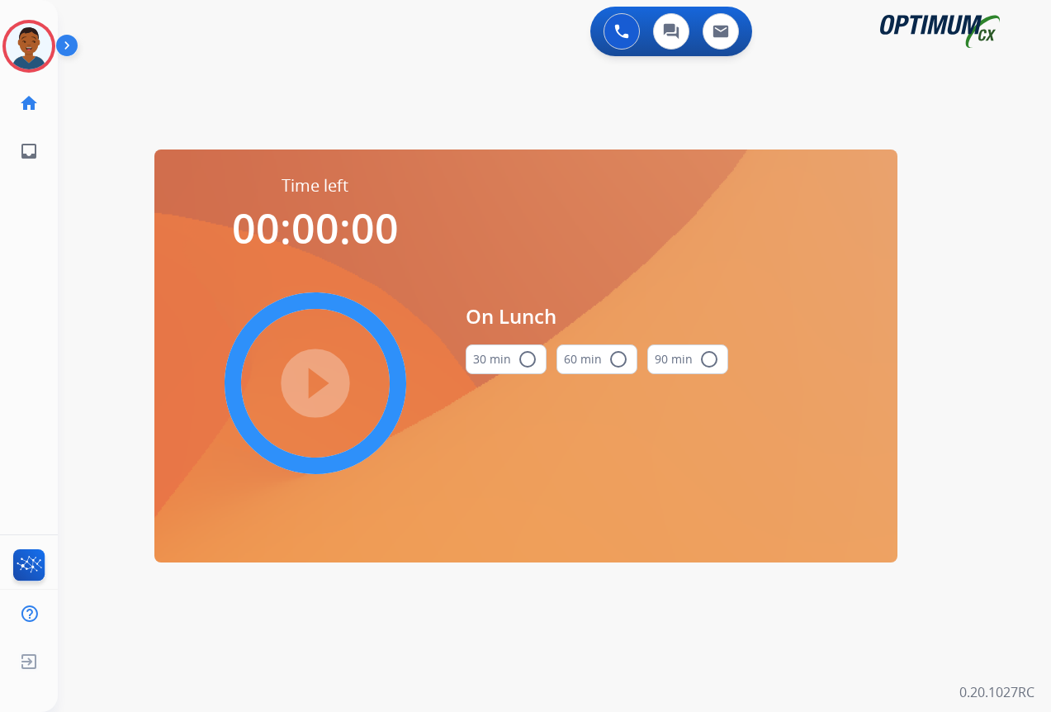
click at [525, 357] on mat-icon "radio_button_unchecked" at bounding box center [528, 359] width 20 height 20
click at [313, 384] on mat-icon "play_circle_filled" at bounding box center [315, 383] width 20 height 20
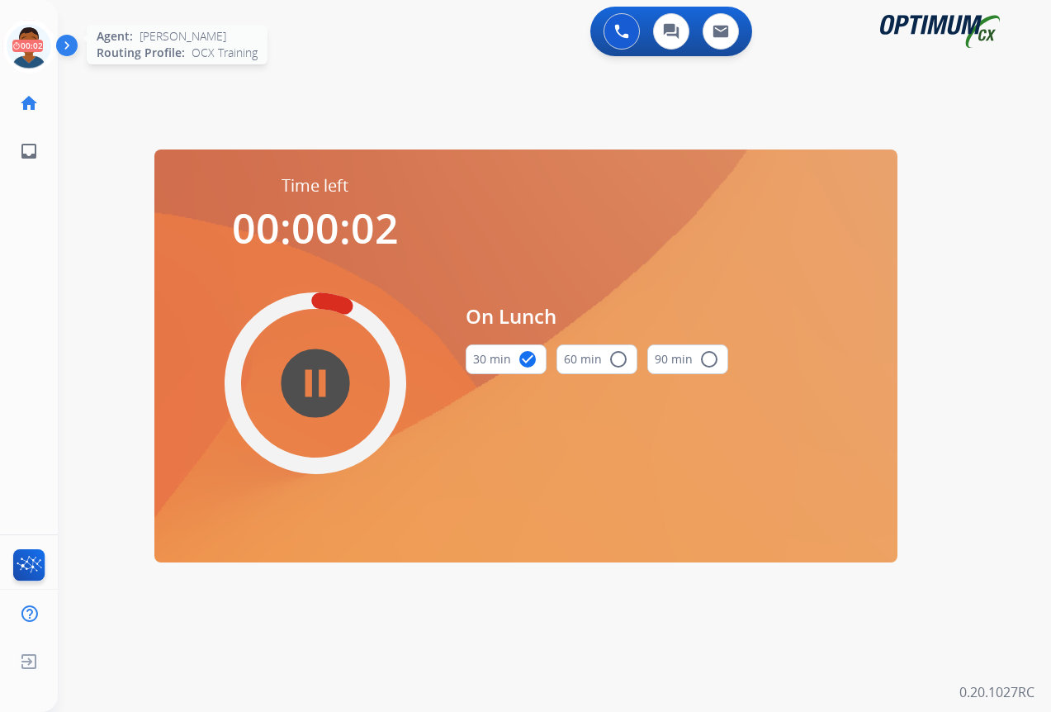
click at [38, 42] on icon at bounding box center [29, 47] width 54 height 54
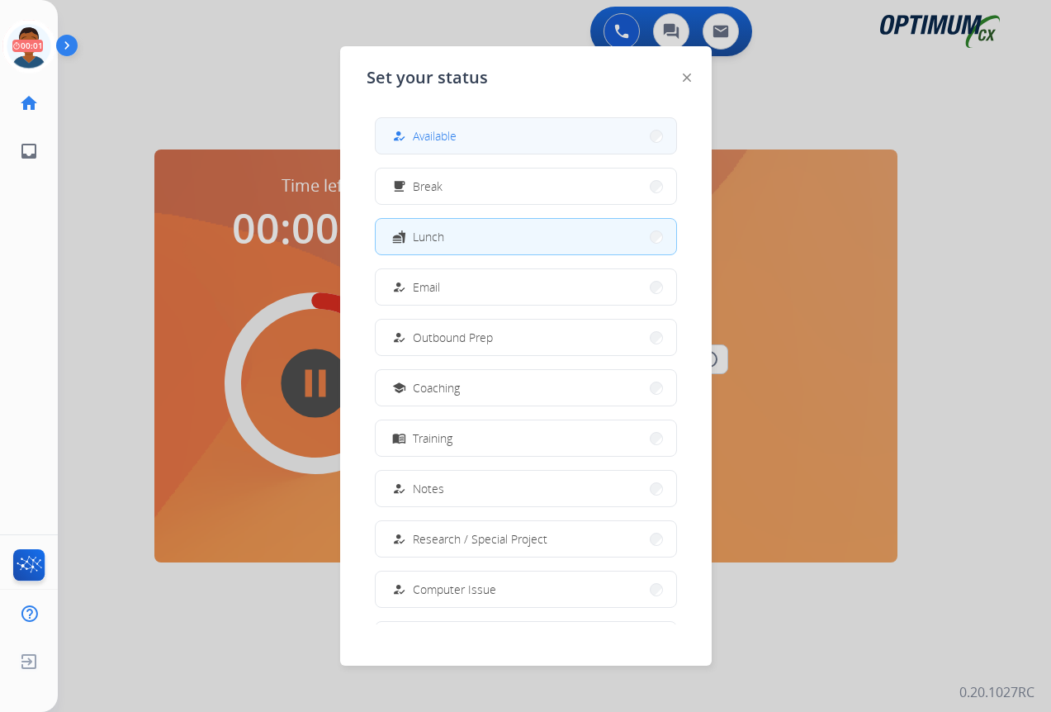
click at [474, 142] on button "how_to_reg Available" at bounding box center [526, 135] width 300 height 35
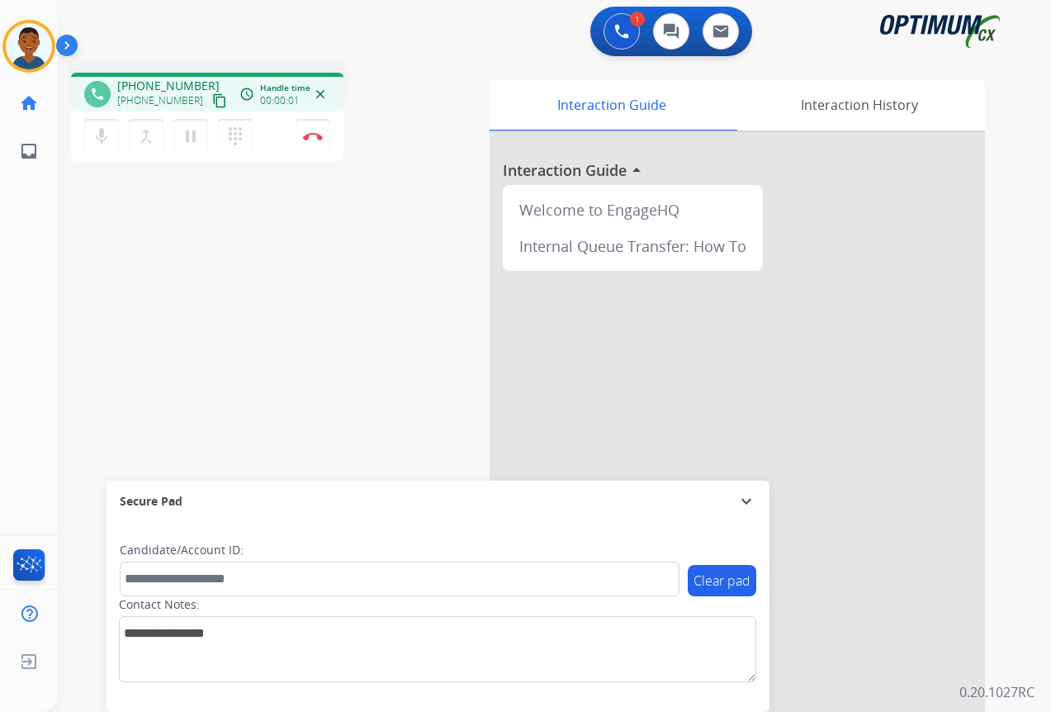
click at [212, 101] on mat-icon "content_copy" at bounding box center [219, 100] width 15 height 15
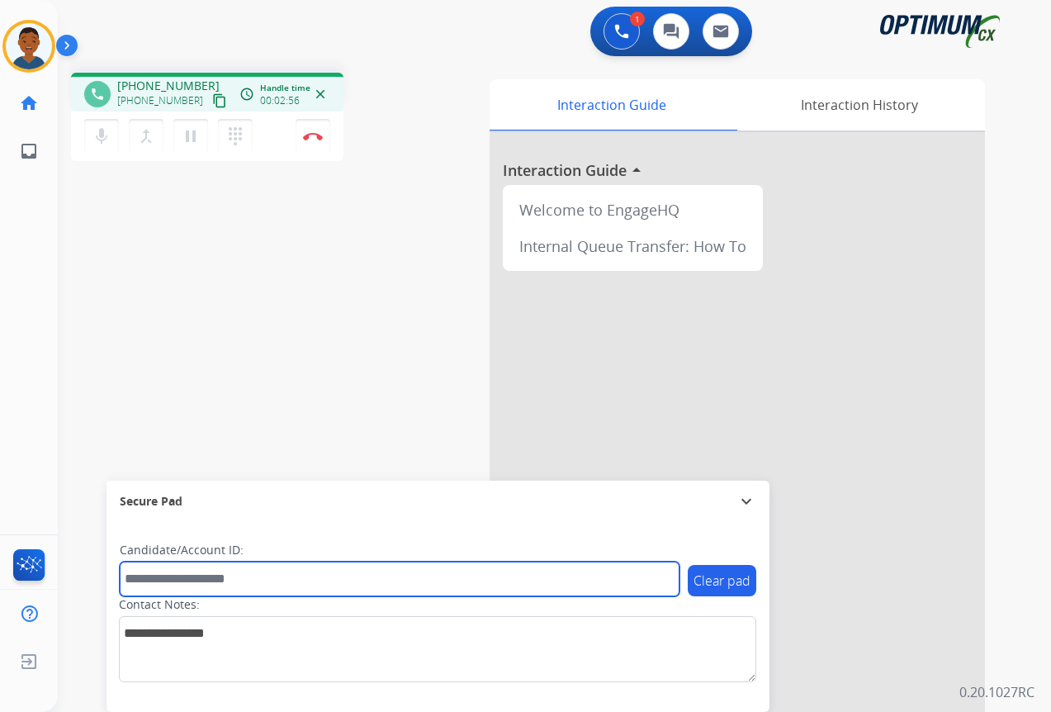
click at [165, 580] on input "text" at bounding box center [400, 578] width 560 height 35
paste input "*******"
type input "*******"
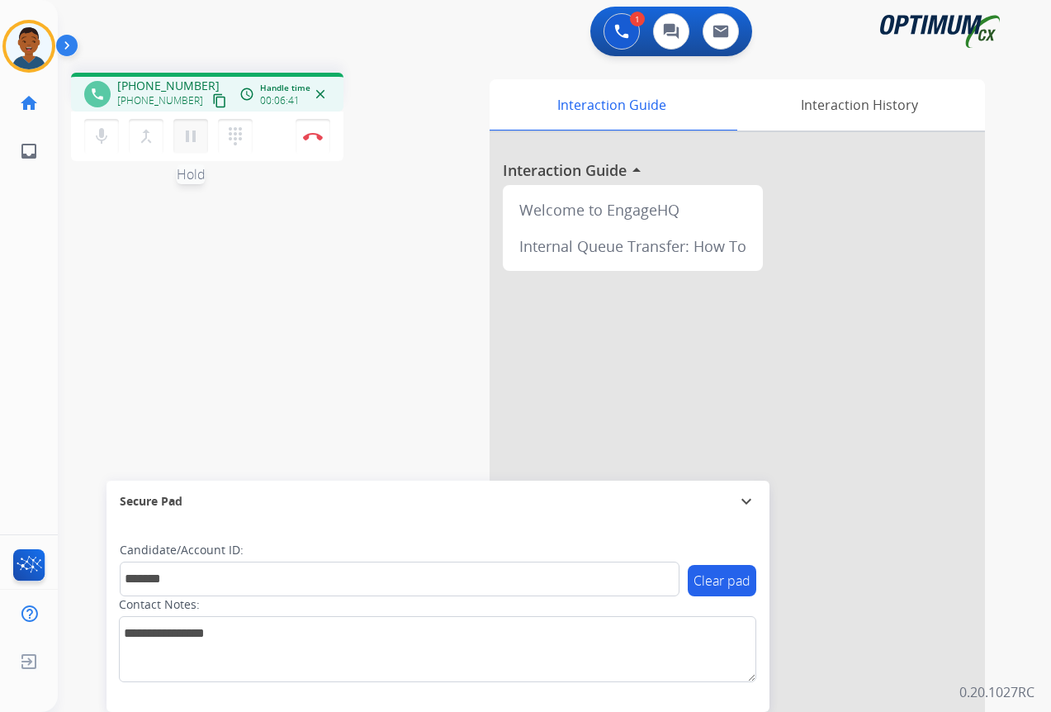
click at [192, 137] on mat-icon "pause" at bounding box center [191, 136] width 20 height 20
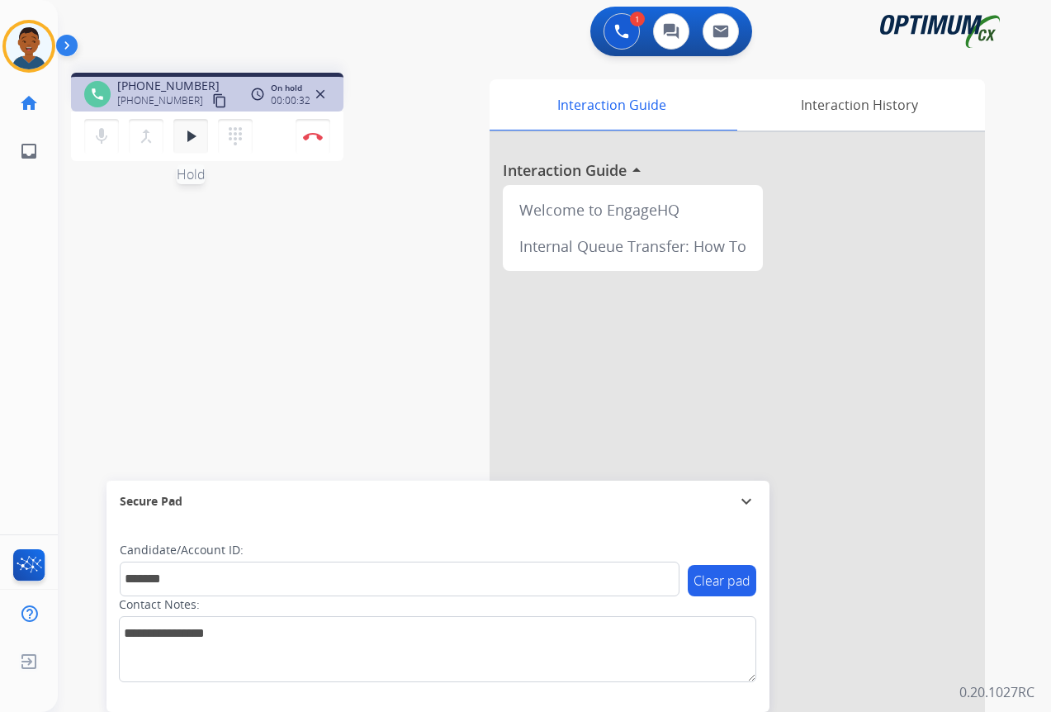
click at [189, 135] on mat-icon "play_arrow" at bounding box center [191, 136] width 20 height 20
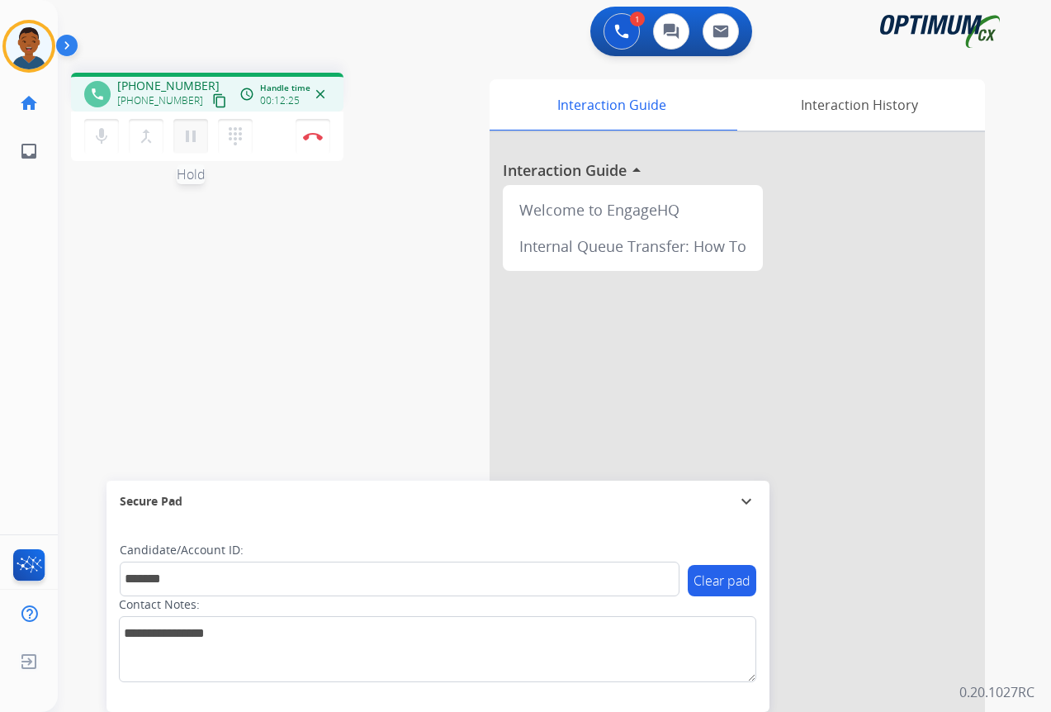
click at [190, 137] on mat-icon "pause" at bounding box center [191, 136] width 20 height 20
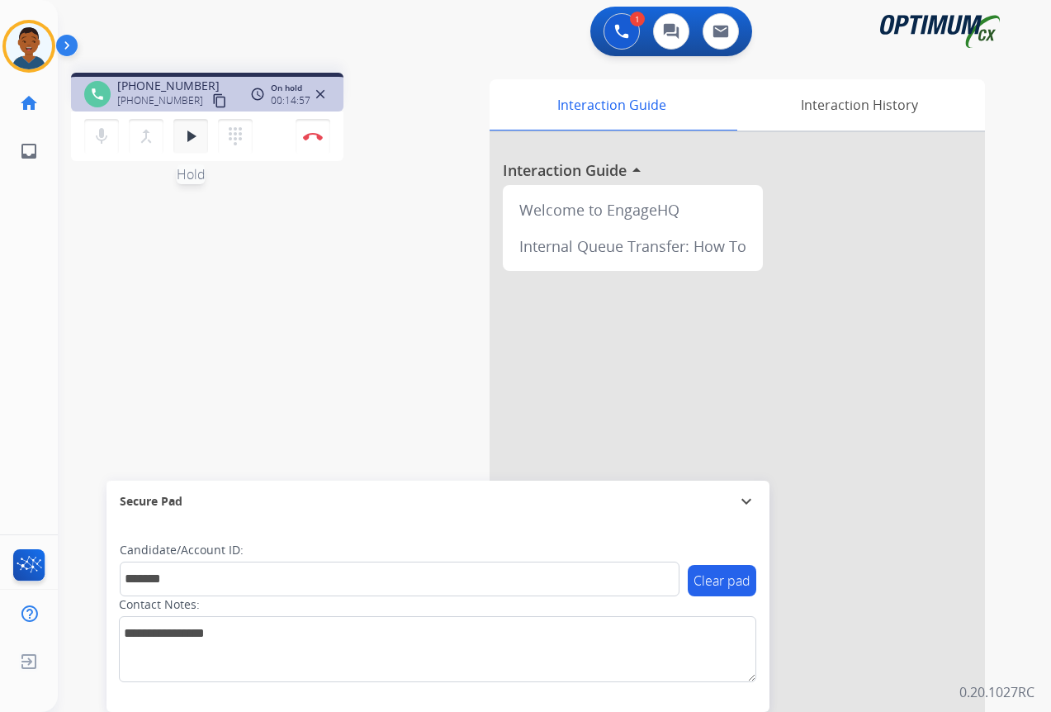
click at [198, 132] on mat-icon "play_arrow" at bounding box center [191, 136] width 20 height 20
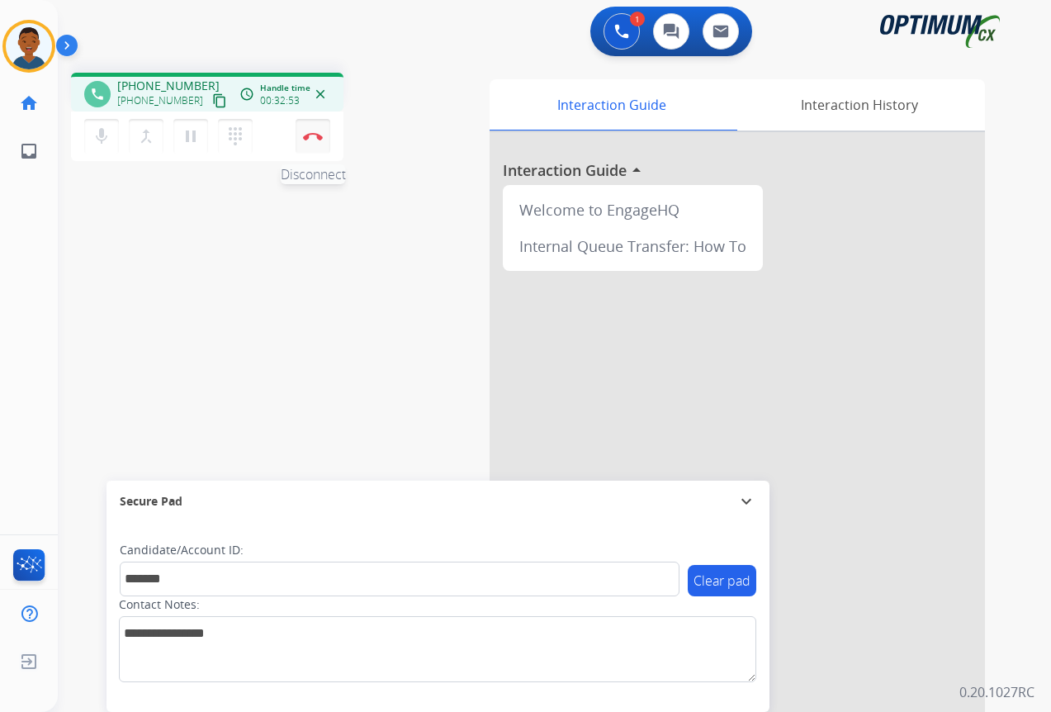
click at [314, 143] on button "Disconnect" at bounding box center [313, 136] width 35 height 35
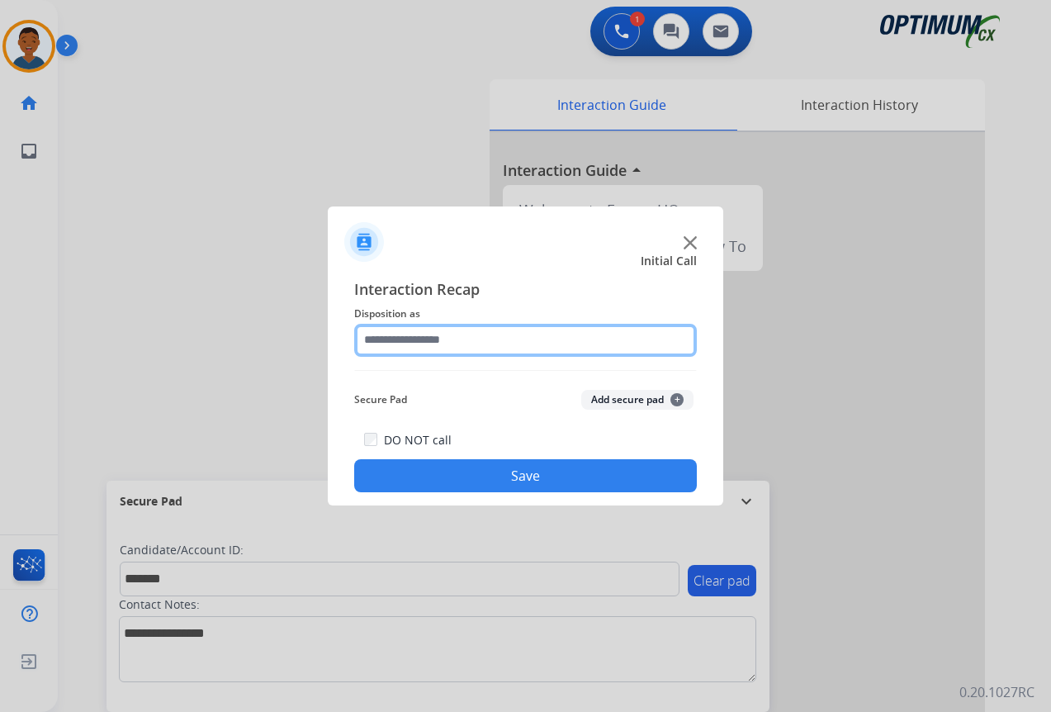
click at [382, 343] on input "text" at bounding box center [525, 340] width 343 height 33
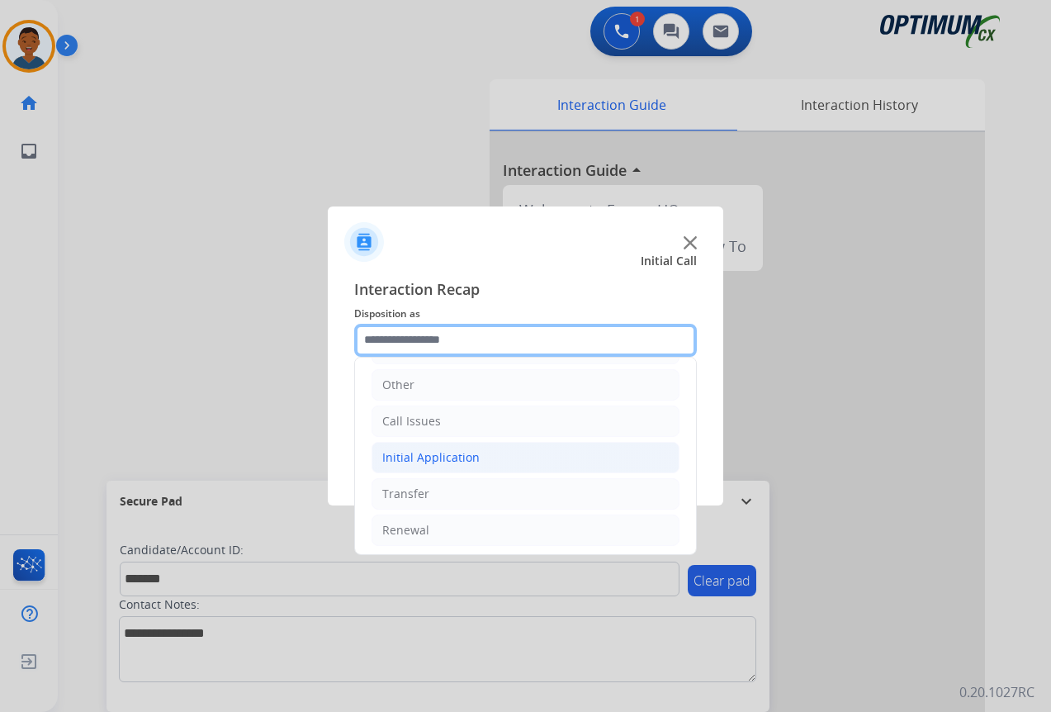
scroll to position [112, 0]
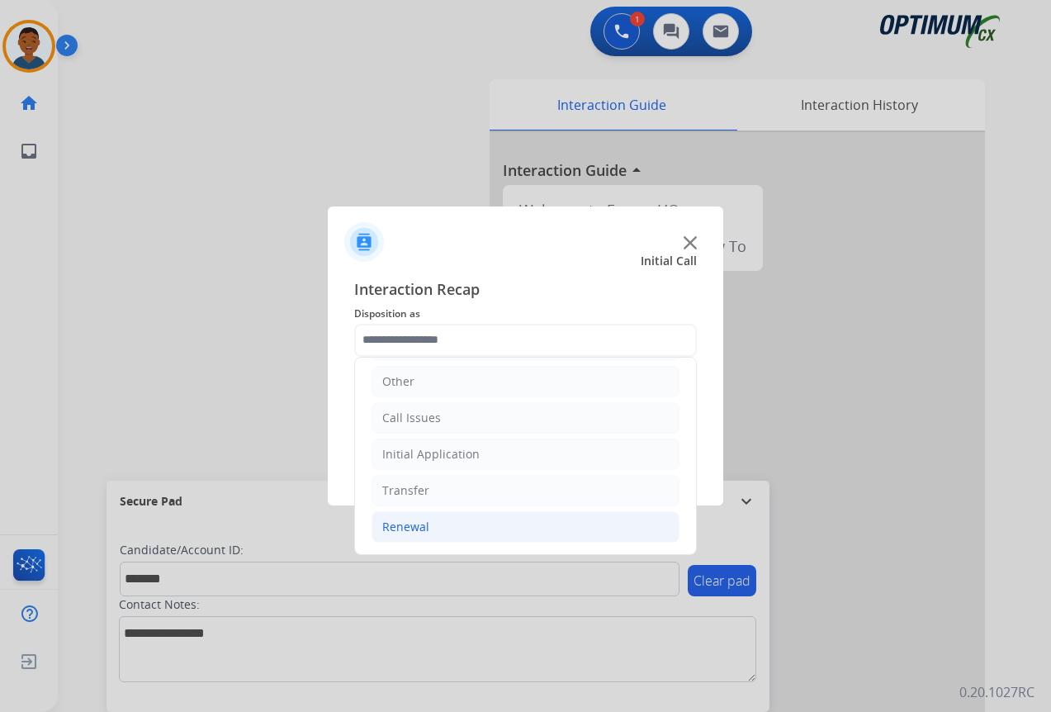
click at [400, 522] on div "Renewal" at bounding box center [405, 526] width 47 height 17
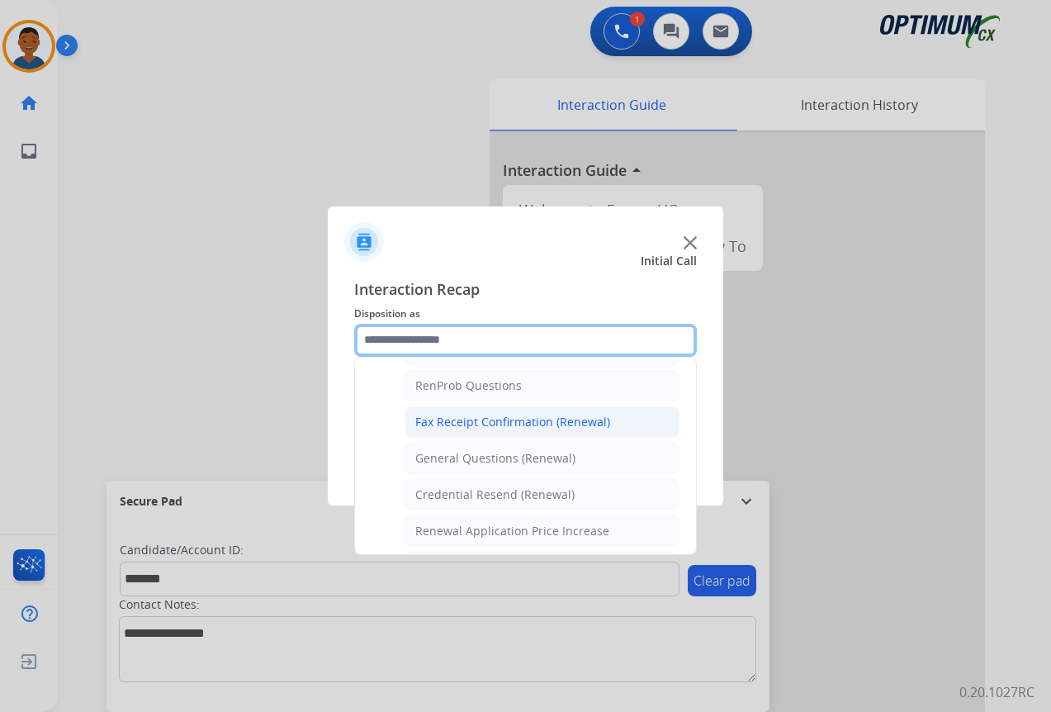
scroll to position [442, 0]
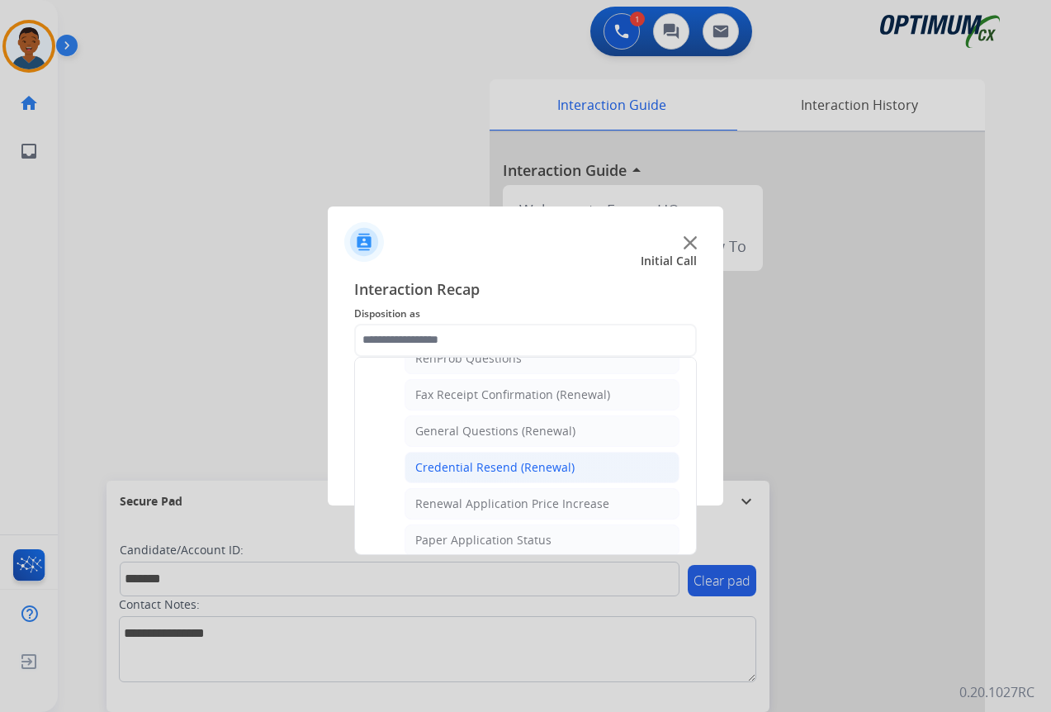
click at [467, 467] on div "Credential Resend (Renewal)" at bounding box center [494, 467] width 159 height 17
type input "**********"
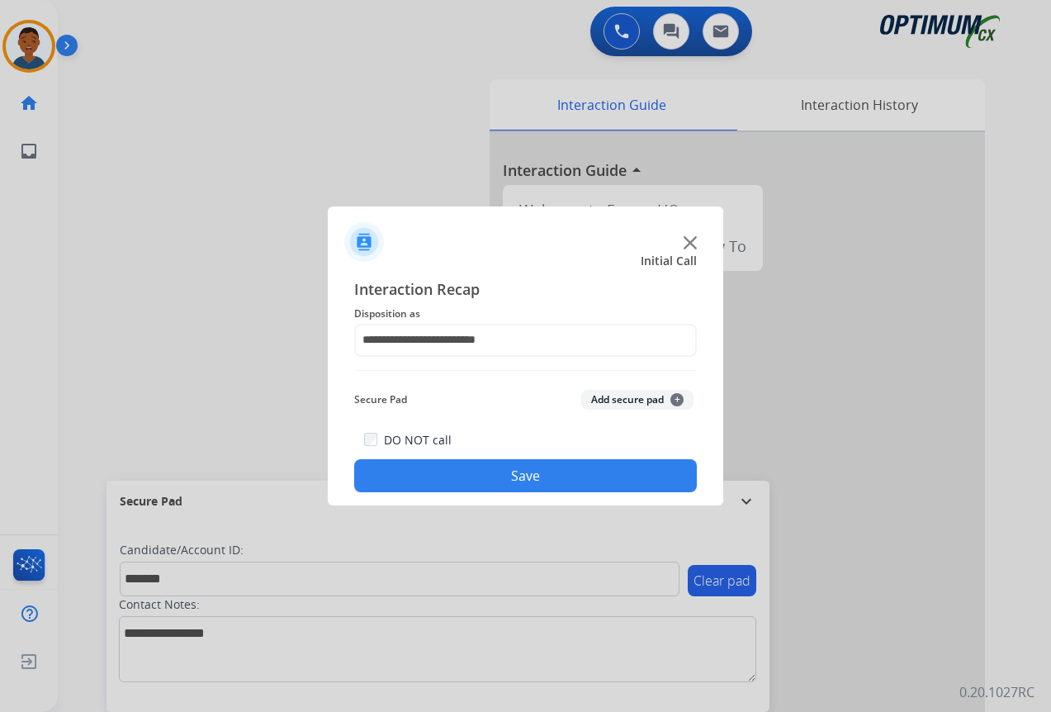
click at [608, 400] on button "Add secure pad +" at bounding box center [637, 400] width 112 height 20
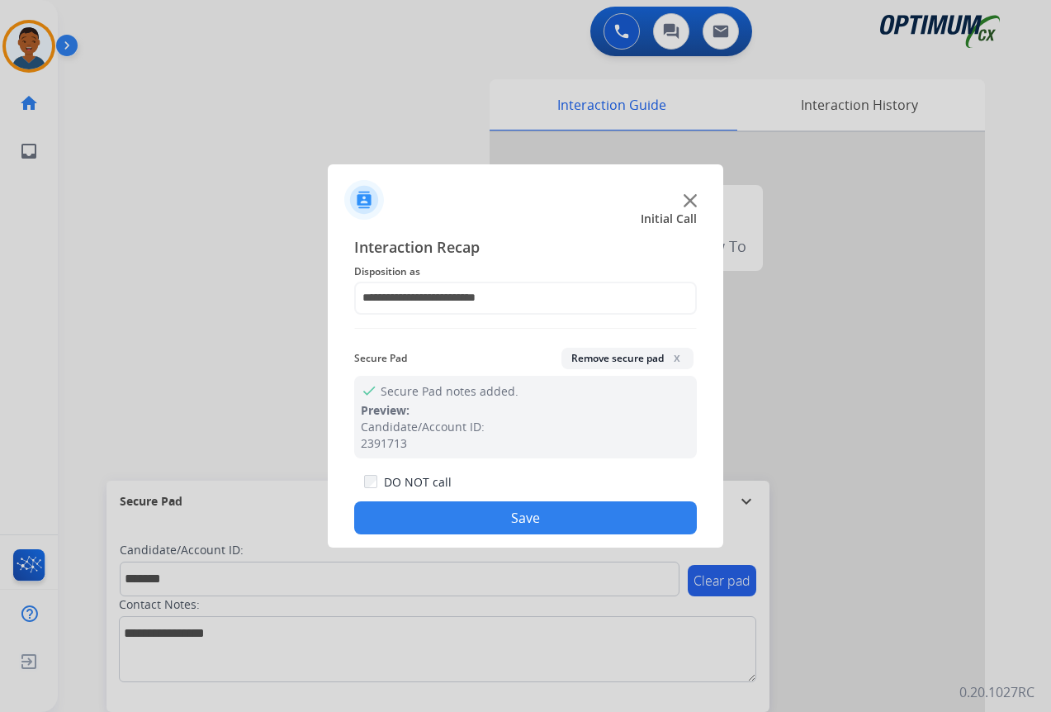
click at [591, 509] on button "Save" at bounding box center [525, 517] width 343 height 33
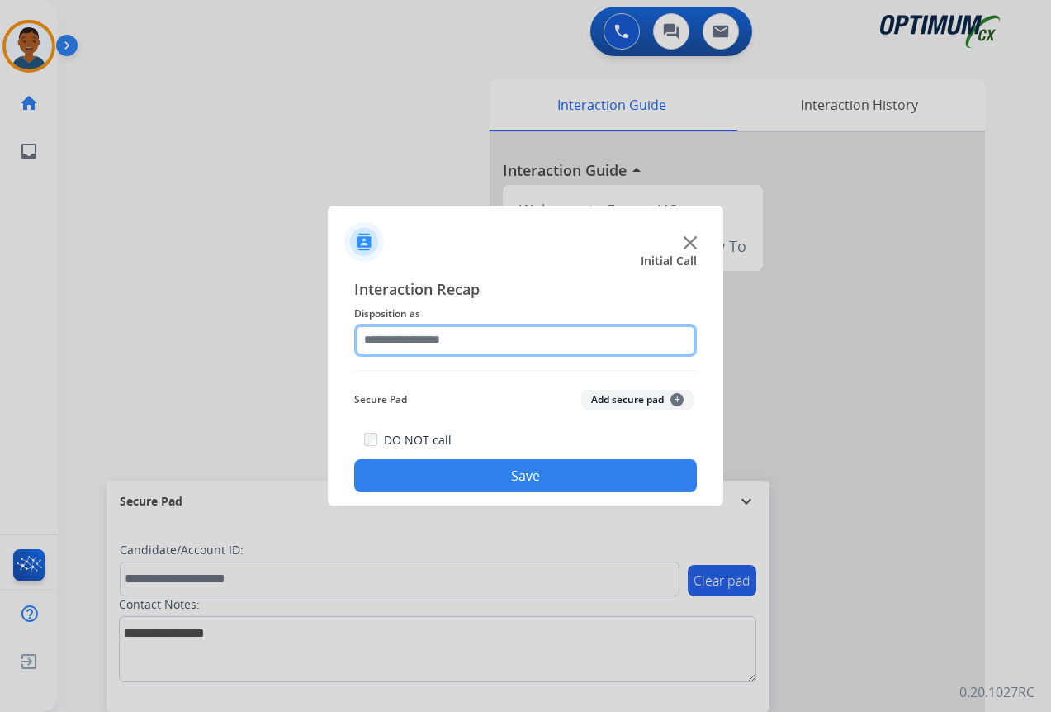
click at [414, 336] on input "text" at bounding box center [525, 340] width 343 height 33
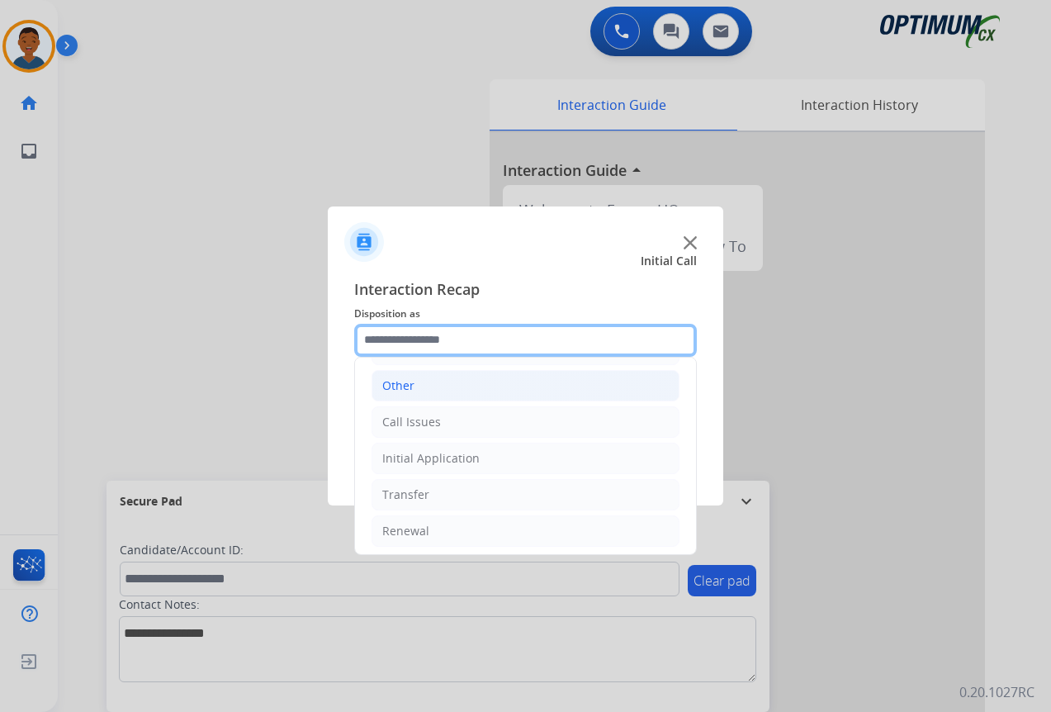
scroll to position [112, 0]
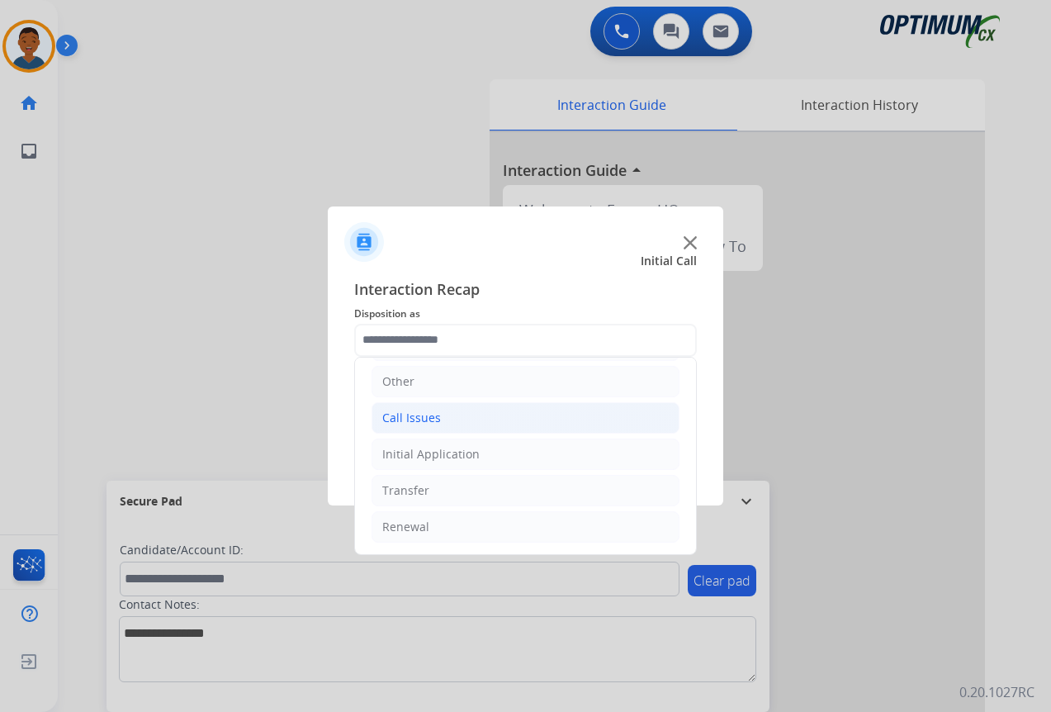
click at [422, 418] on div "Call Issues" at bounding box center [411, 417] width 59 height 17
click at [437, 526] on div "Dropped Call" at bounding box center [451, 526] width 73 height 17
type input "**********"
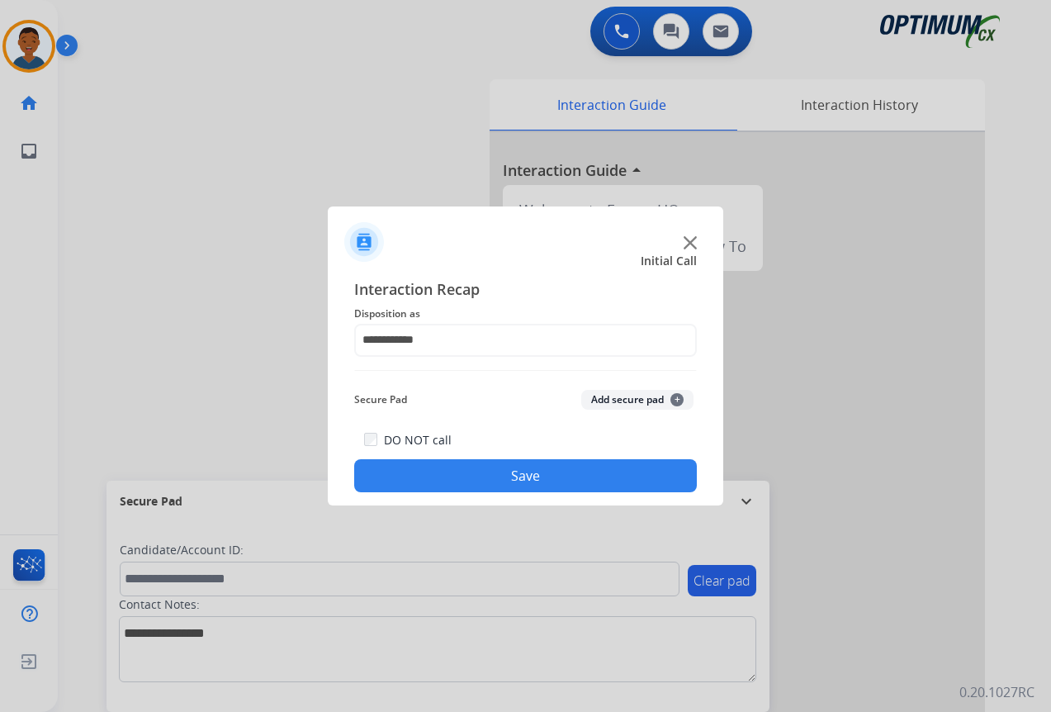
click at [500, 475] on button "Save" at bounding box center [525, 475] width 343 height 33
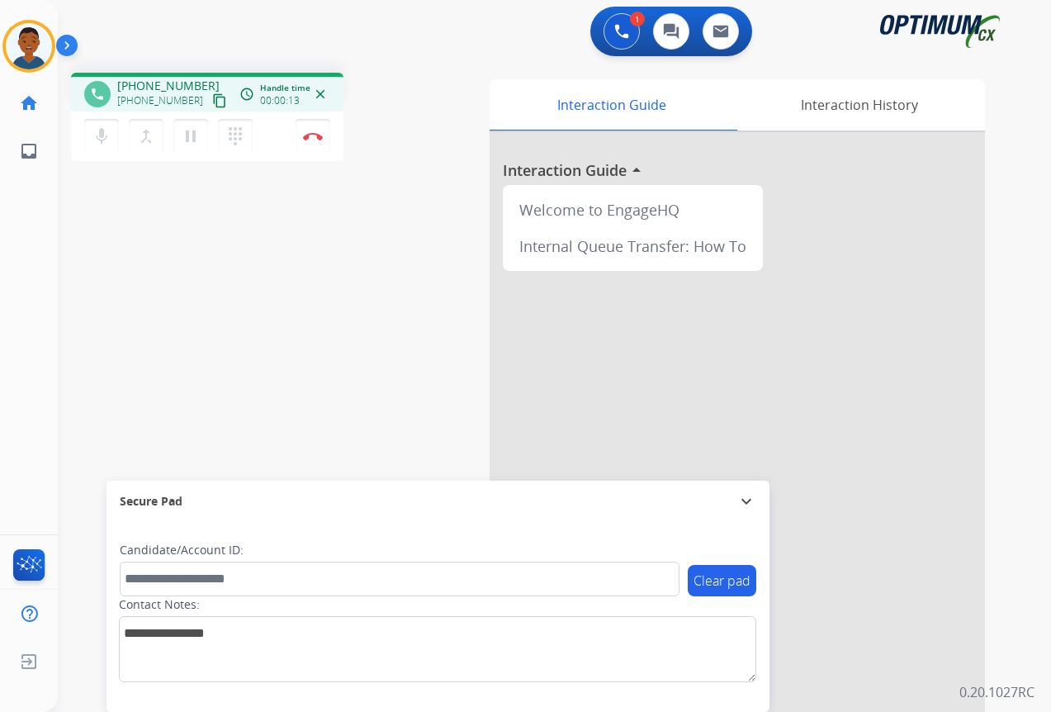
click at [212, 100] on mat-icon "content_copy" at bounding box center [219, 100] width 15 height 15
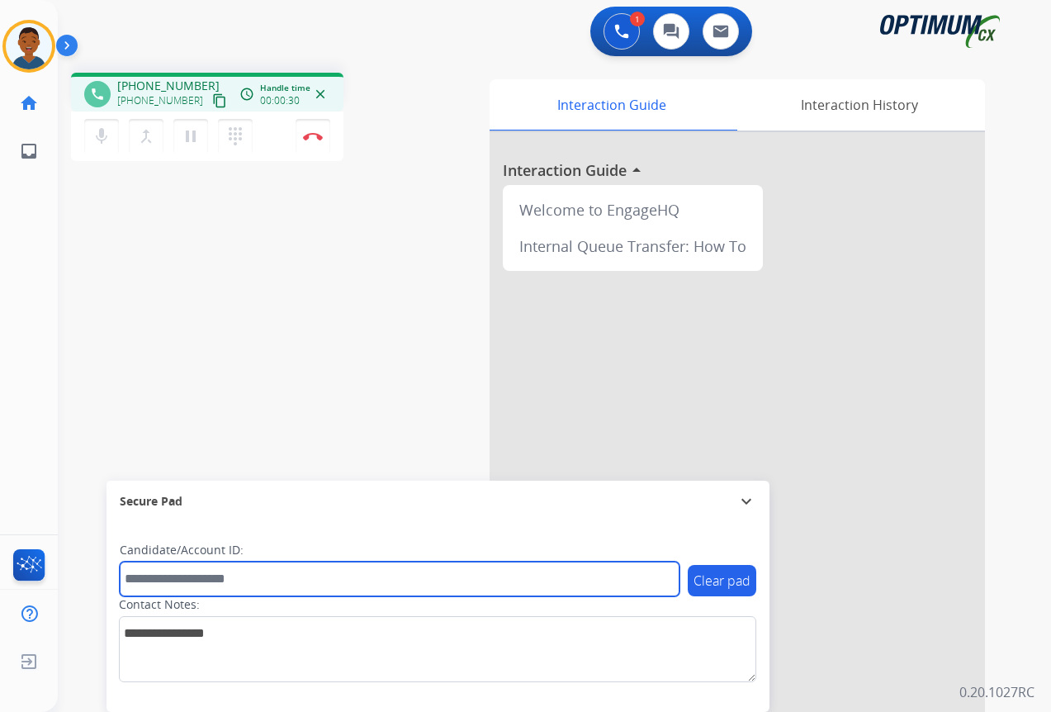
click at [186, 578] on input "text" at bounding box center [400, 578] width 560 height 35
paste input "*******"
type input "*******"
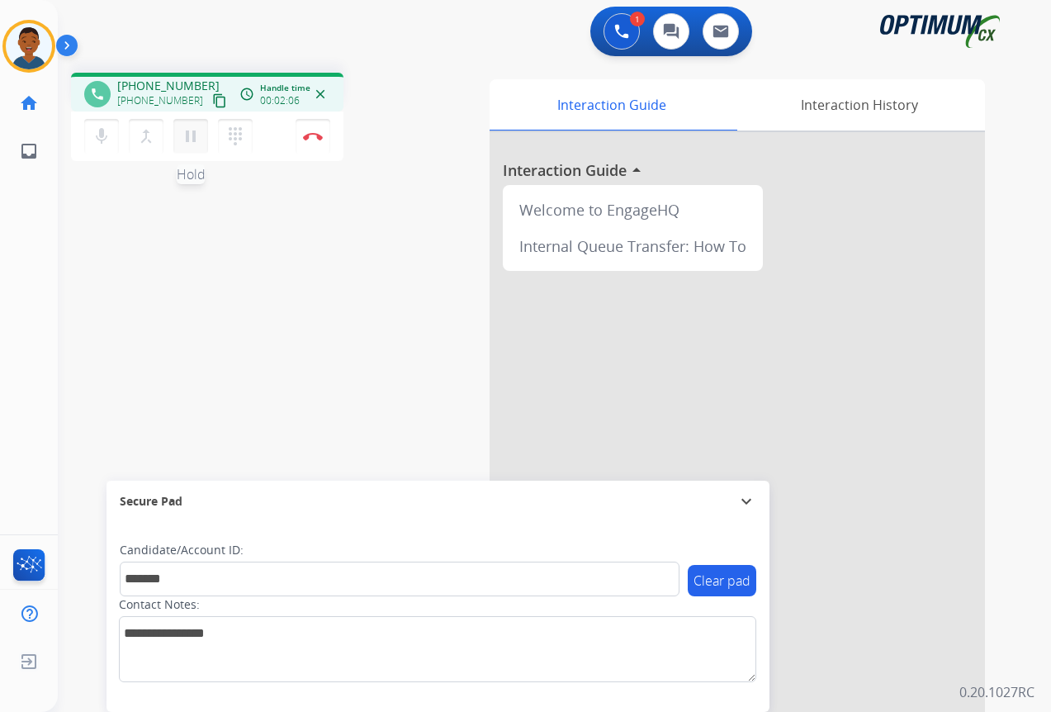
click at [194, 140] on mat-icon "pause" at bounding box center [191, 136] width 20 height 20
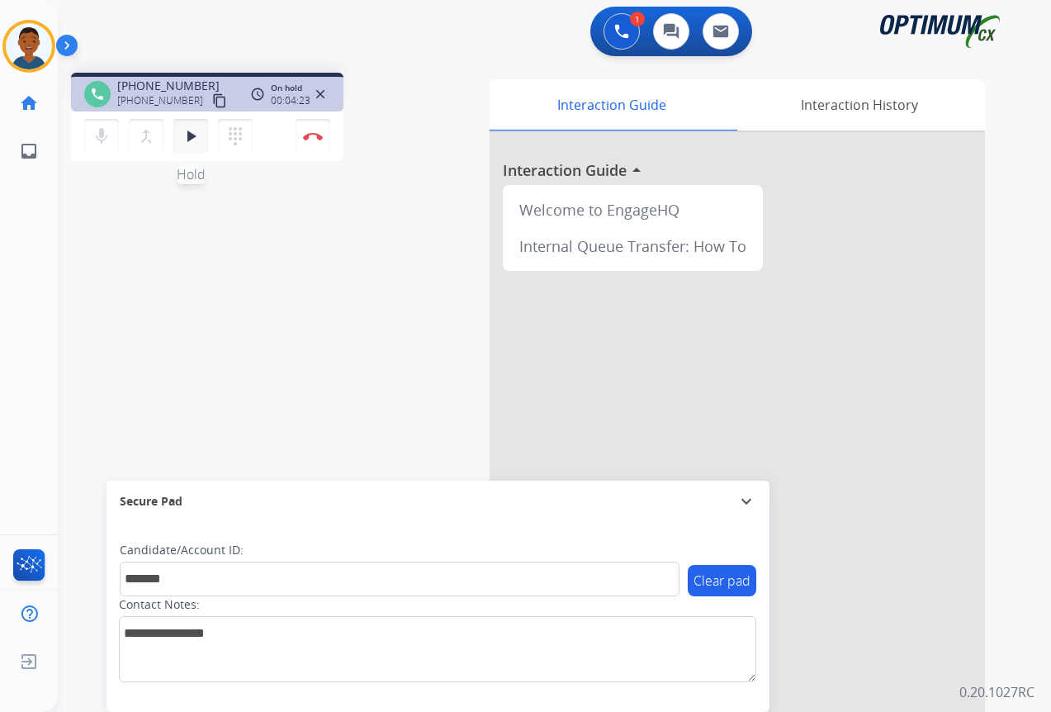
click at [190, 136] on mat-icon "play_arrow" at bounding box center [191, 136] width 20 height 20
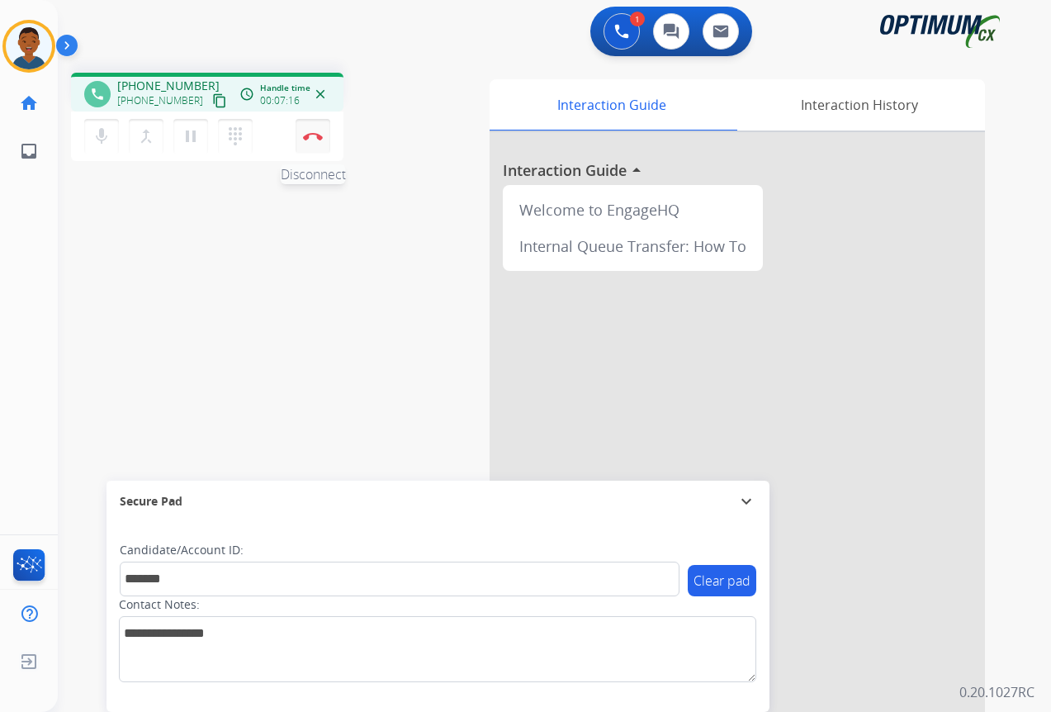
click at [315, 138] on img at bounding box center [313, 136] width 20 height 8
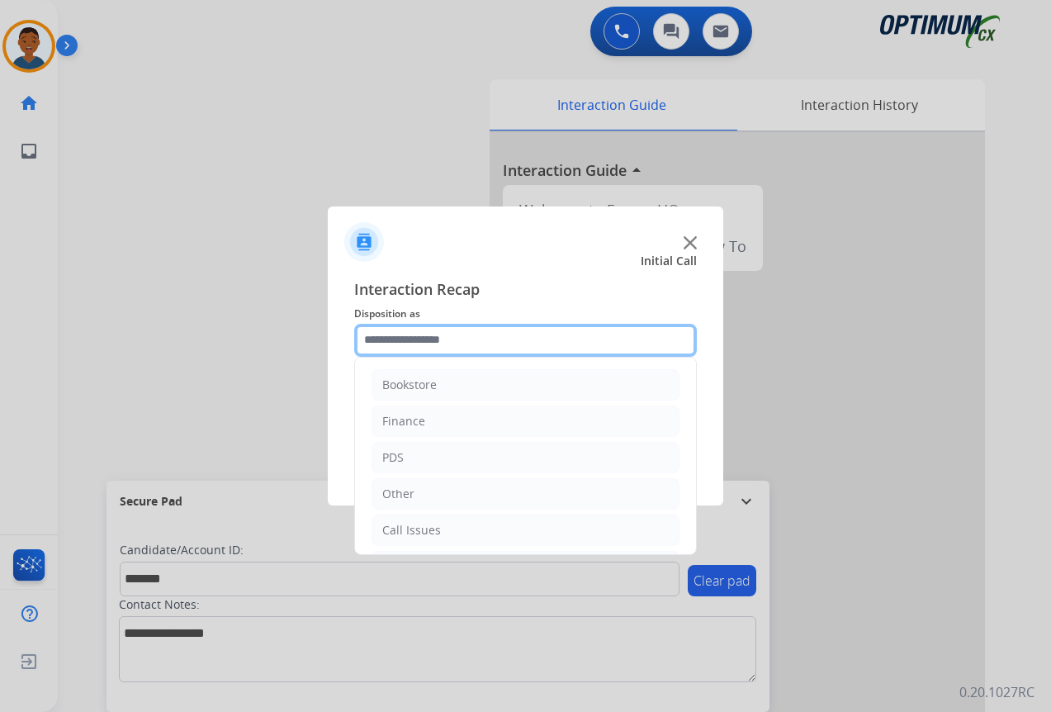
click at [392, 334] on input "text" at bounding box center [525, 340] width 343 height 33
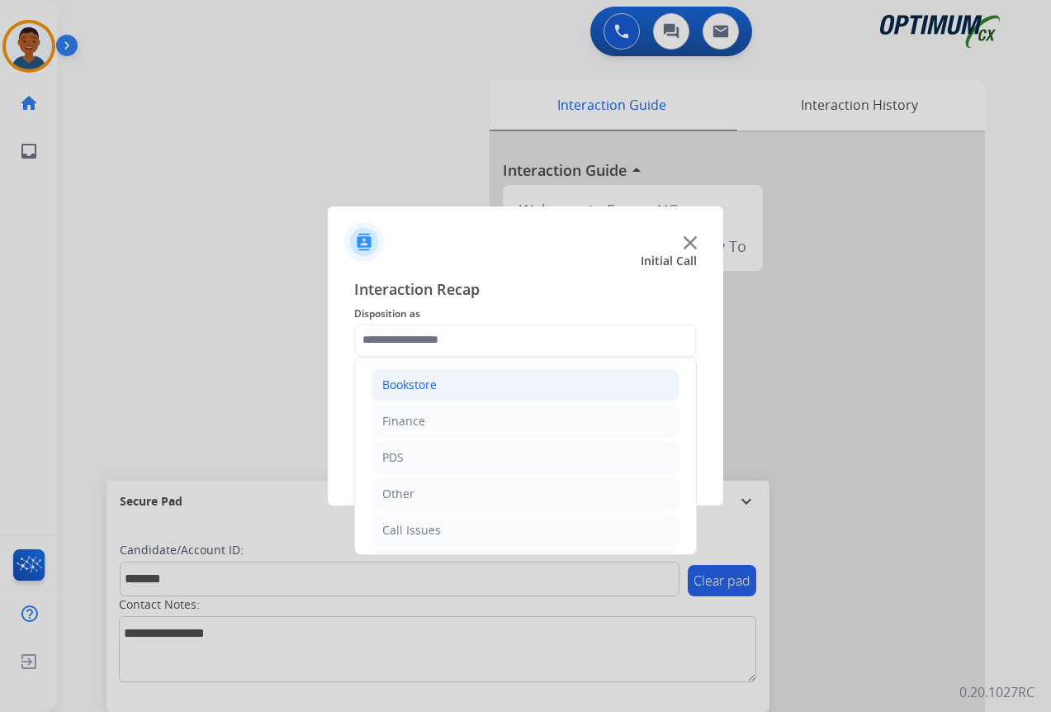
click at [397, 386] on div "Bookstore" at bounding box center [409, 384] width 54 height 17
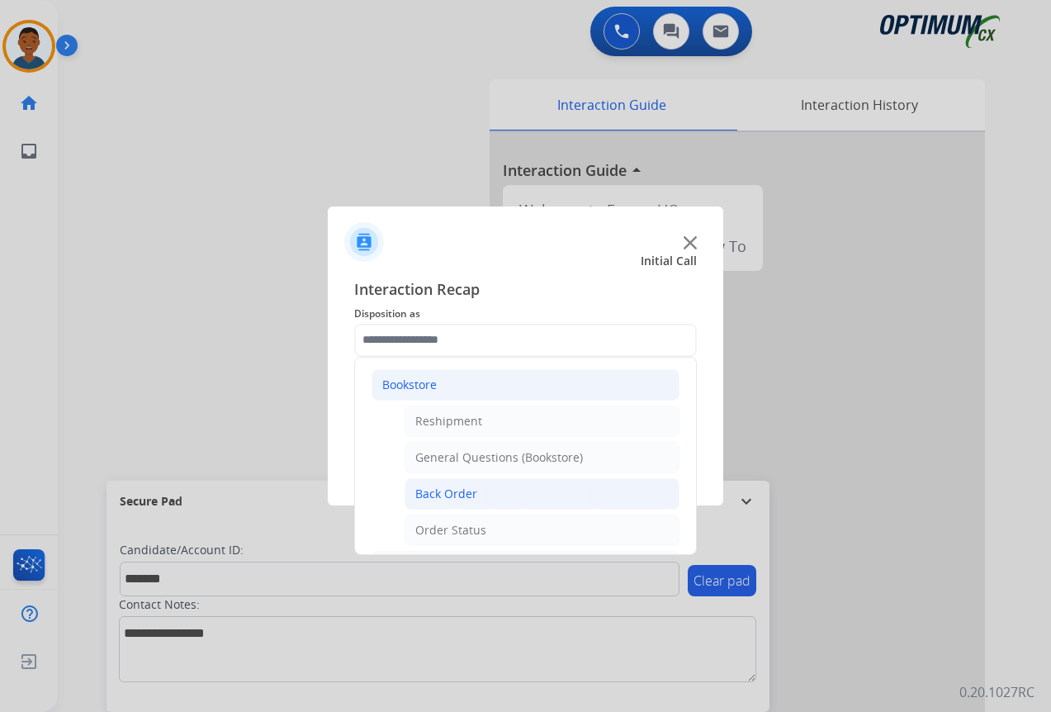
click at [441, 490] on div "Back Order" at bounding box center [446, 493] width 62 height 17
type input "**********"
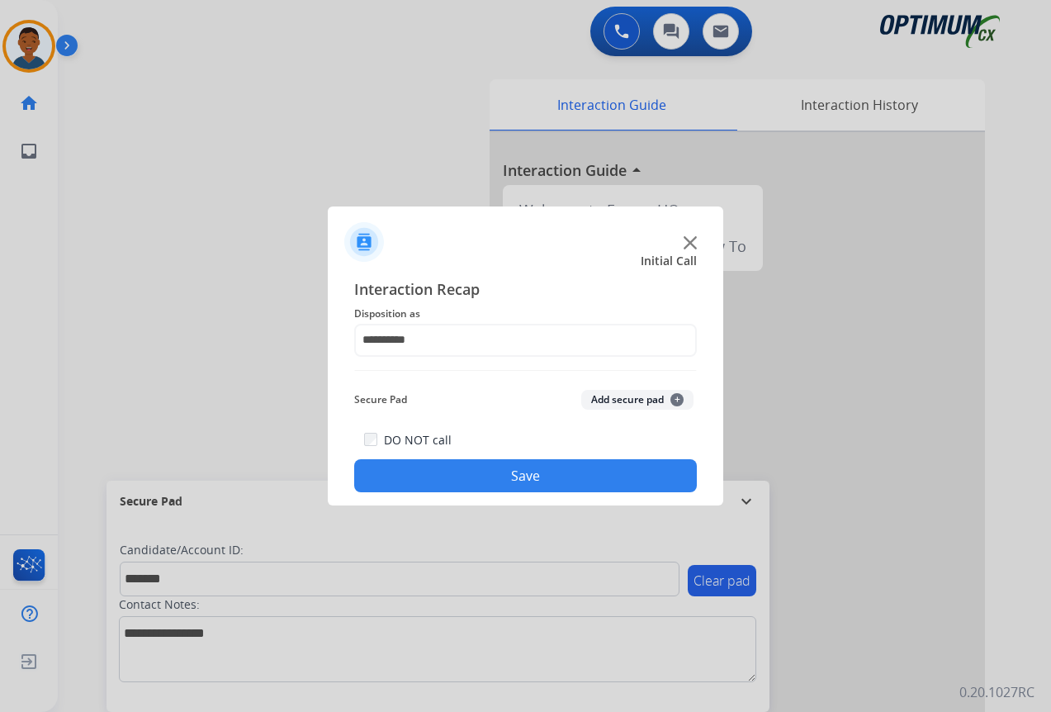
click at [600, 398] on button "Add secure pad +" at bounding box center [637, 400] width 112 height 20
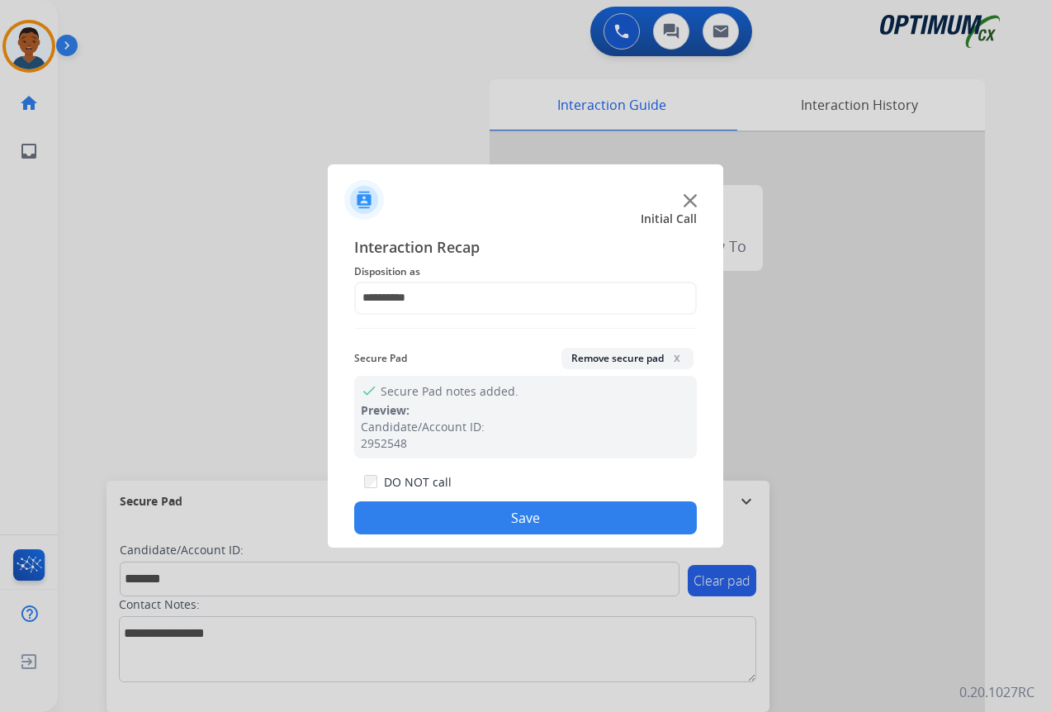
click at [573, 516] on button "Save" at bounding box center [525, 517] width 343 height 33
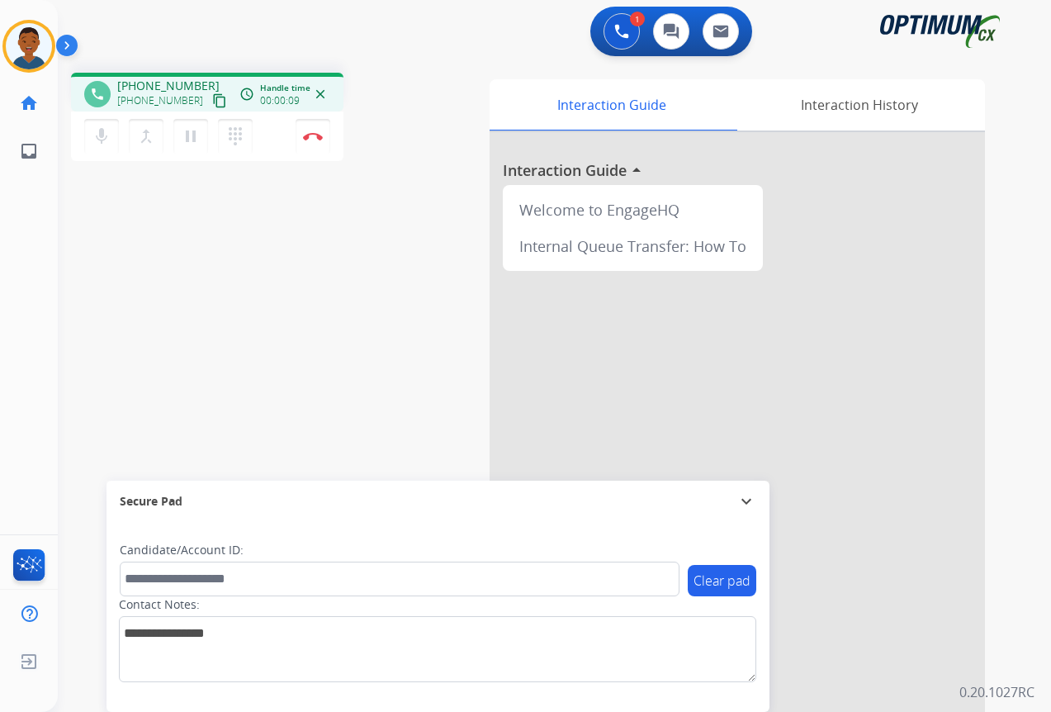
click at [212, 99] on mat-icon "content_copy" at bounding box center [219, 100] width 15 height 15
click at [317, 135] on img at bounding box center [313, 136] width 20 height 8
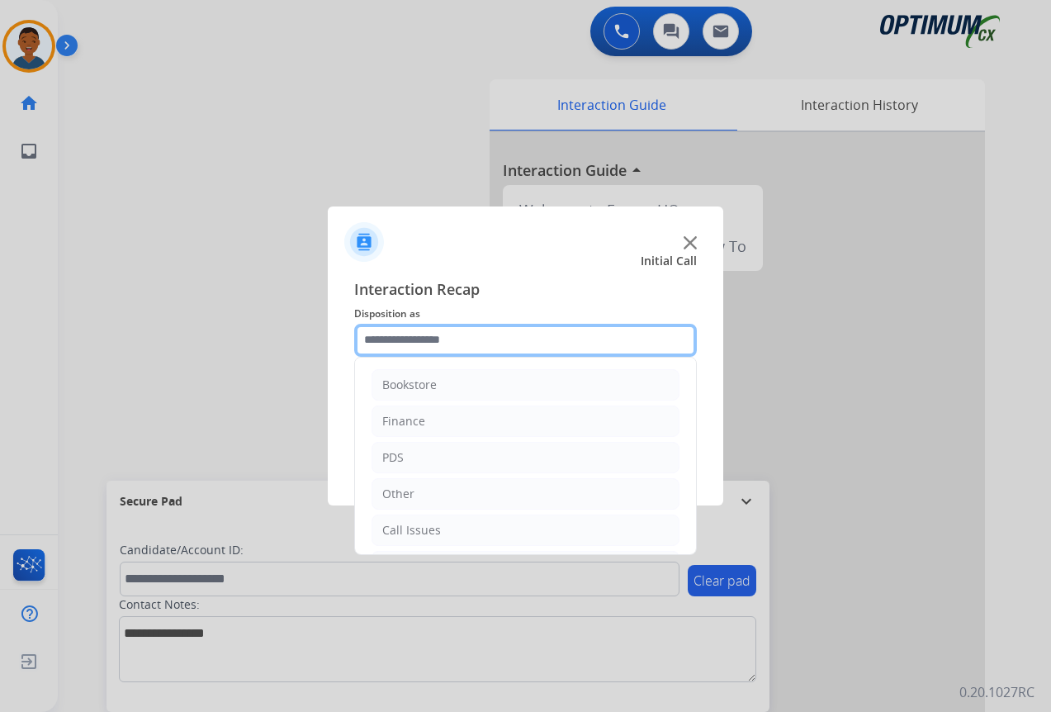
click at [393, 337] on input "text" at bounding box center [525, 340] width 343 height 33
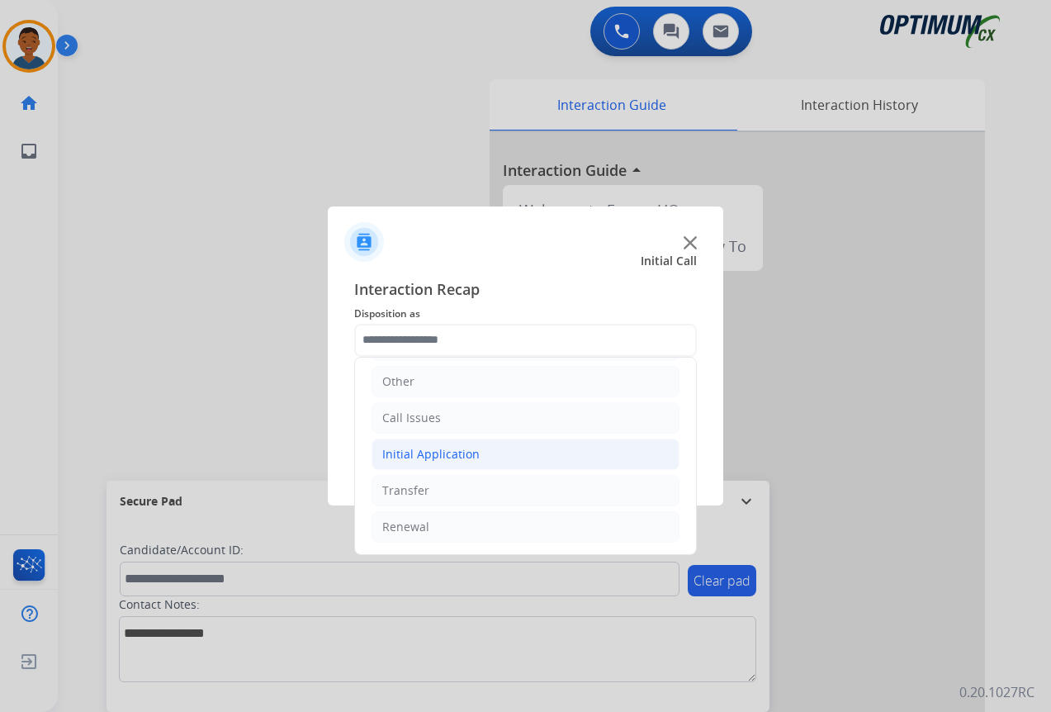
click at [407, 456] on div "Initial Application" at bounding box center [430, 454] width 97 height 17
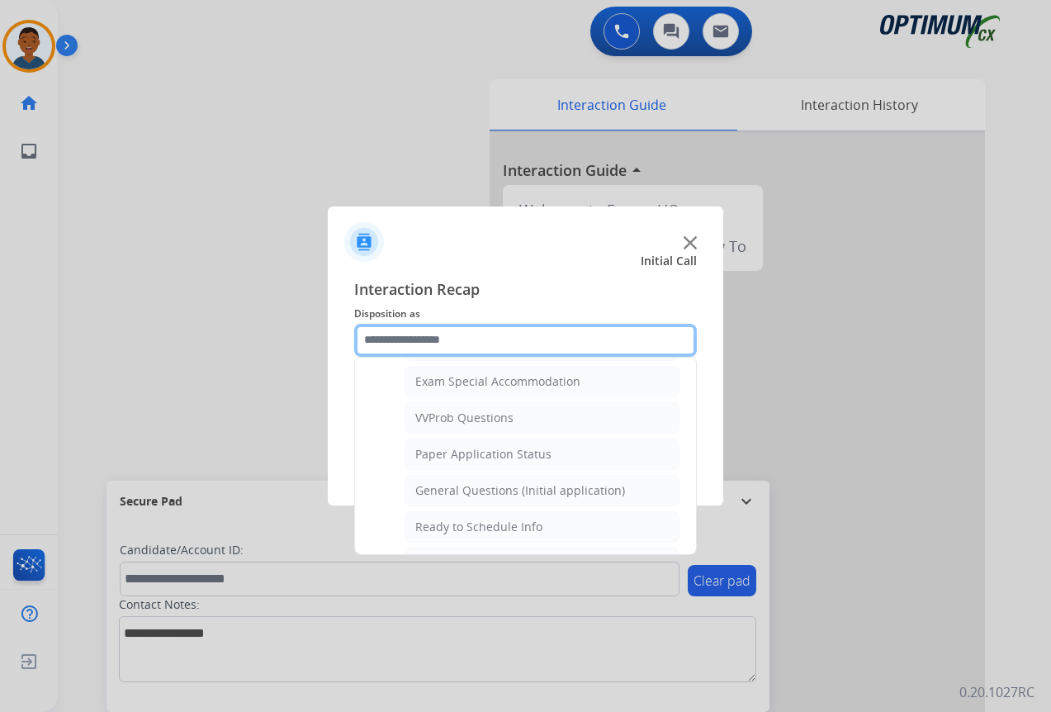
scroll to position [938, 0]
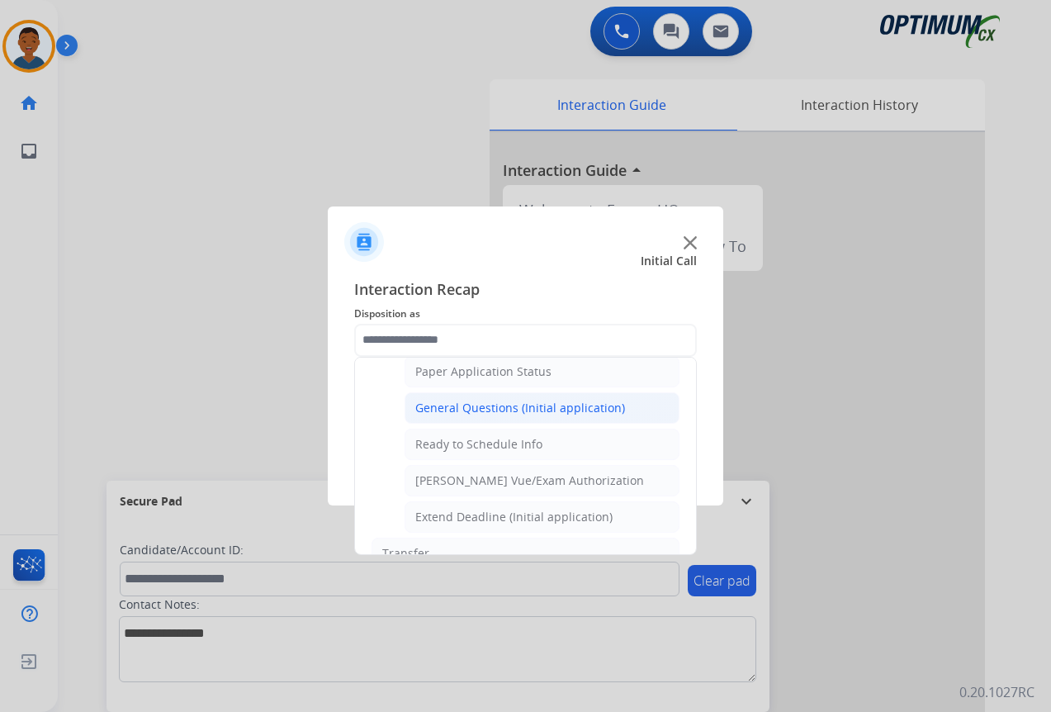
click at [446, 408] on div "General Questions (Initial application)" at bounding box center [520, 408] width 210 height 17
type input "**********"
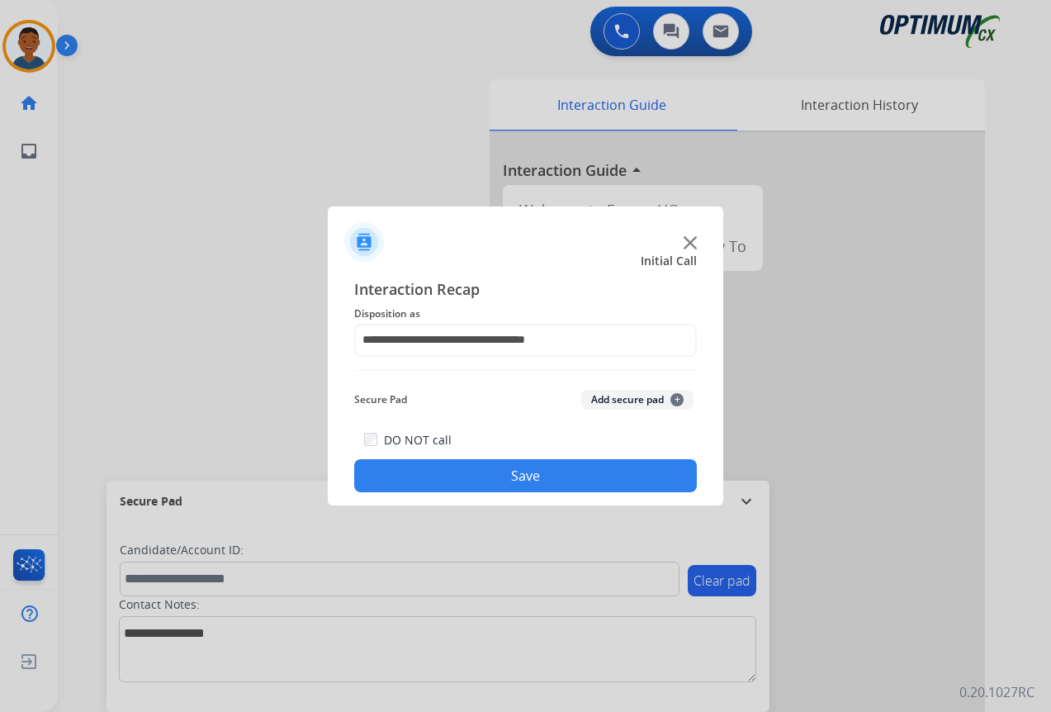
click at [449, 463] on button "Save" at bounding box center [525, 475] width 343 height 33
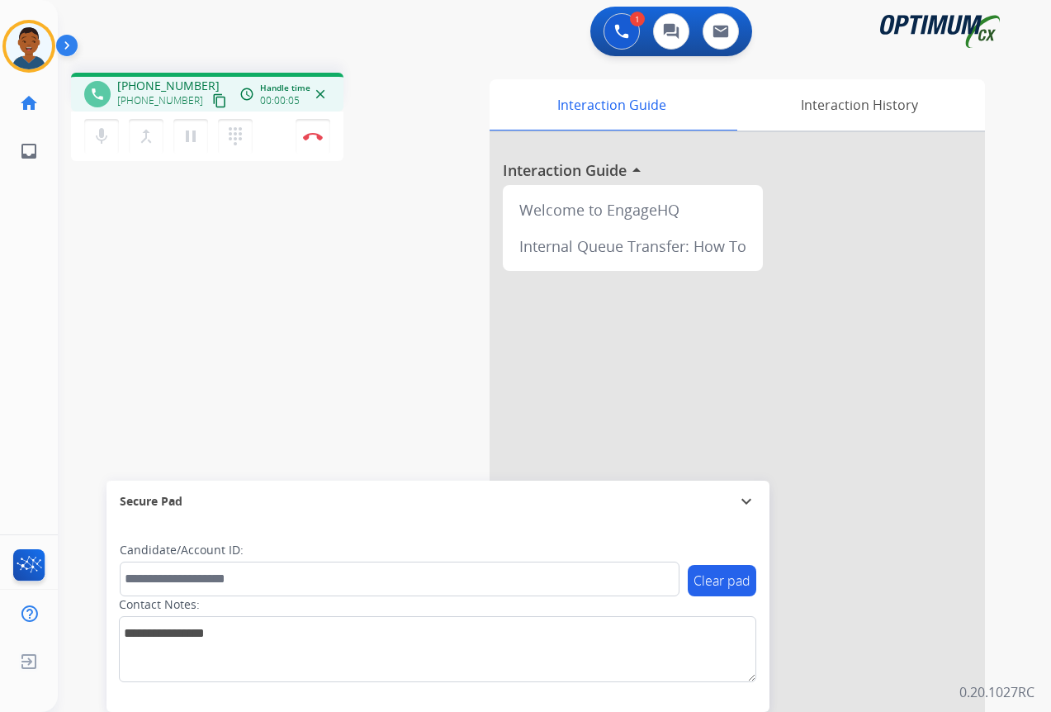
click at [212, 102] on mat-icon "content_copy" at bounding box center [219, 100] width 15 height 15
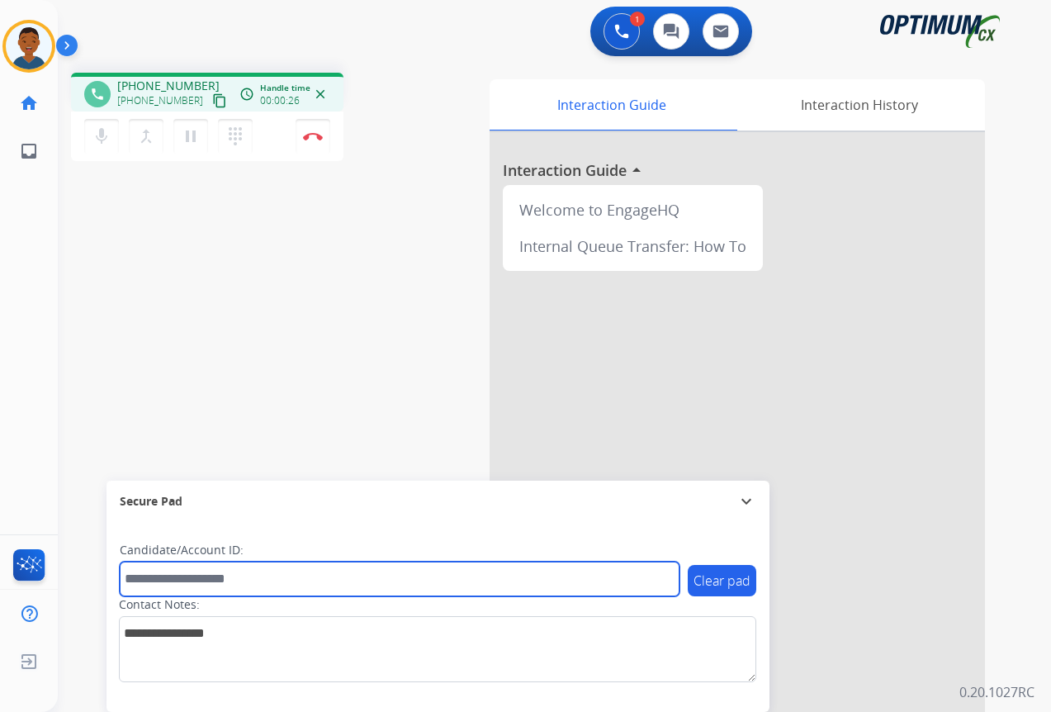
click at [180, 580] on input "text" at bounding box center [400, 578] width 560 height 35
paste input "*******"
type input "*******"
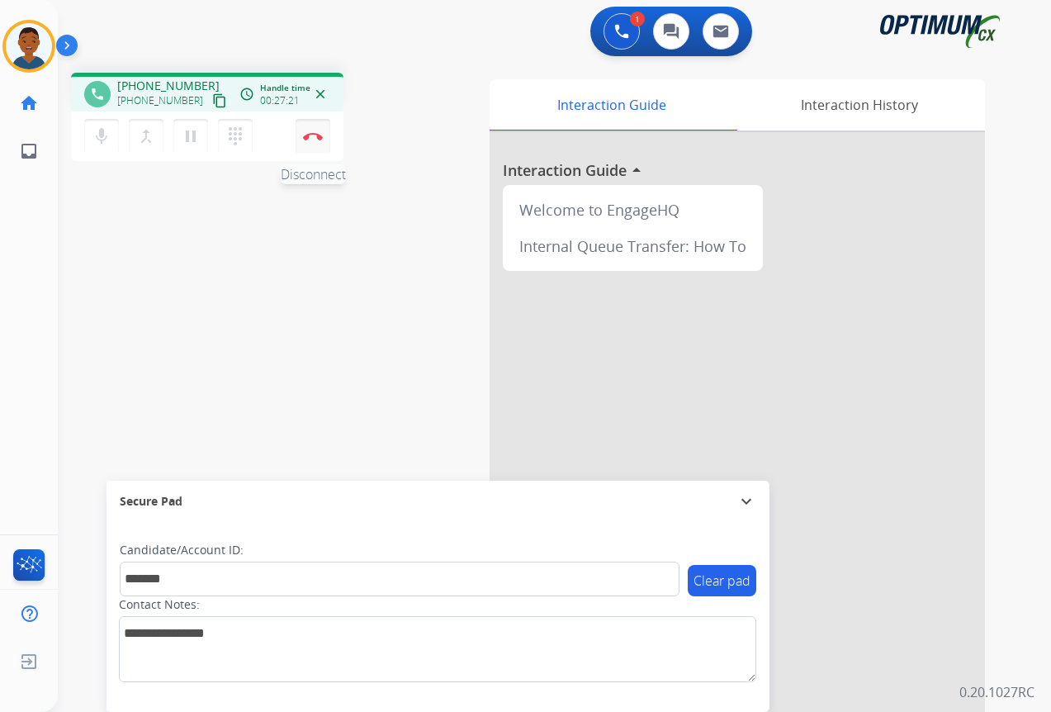
click at [319, 139] on img at bounding box center [313, 136] width 20 height 8
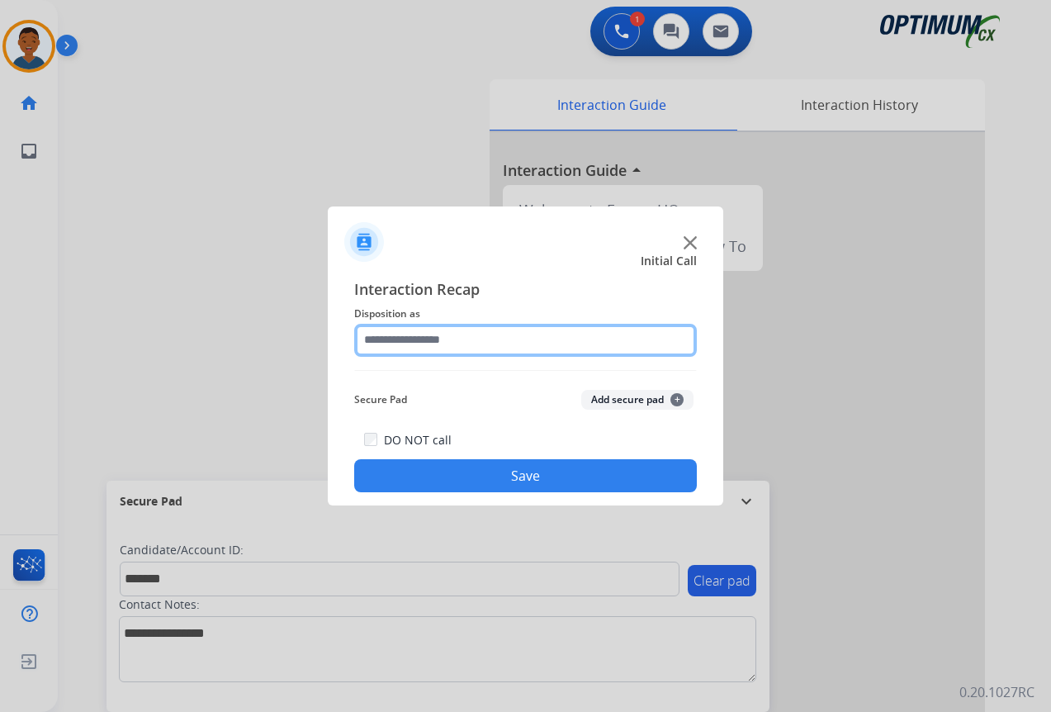
click at [381, 343] on input "text" at bounding box center [525, 340] width 343 height 33
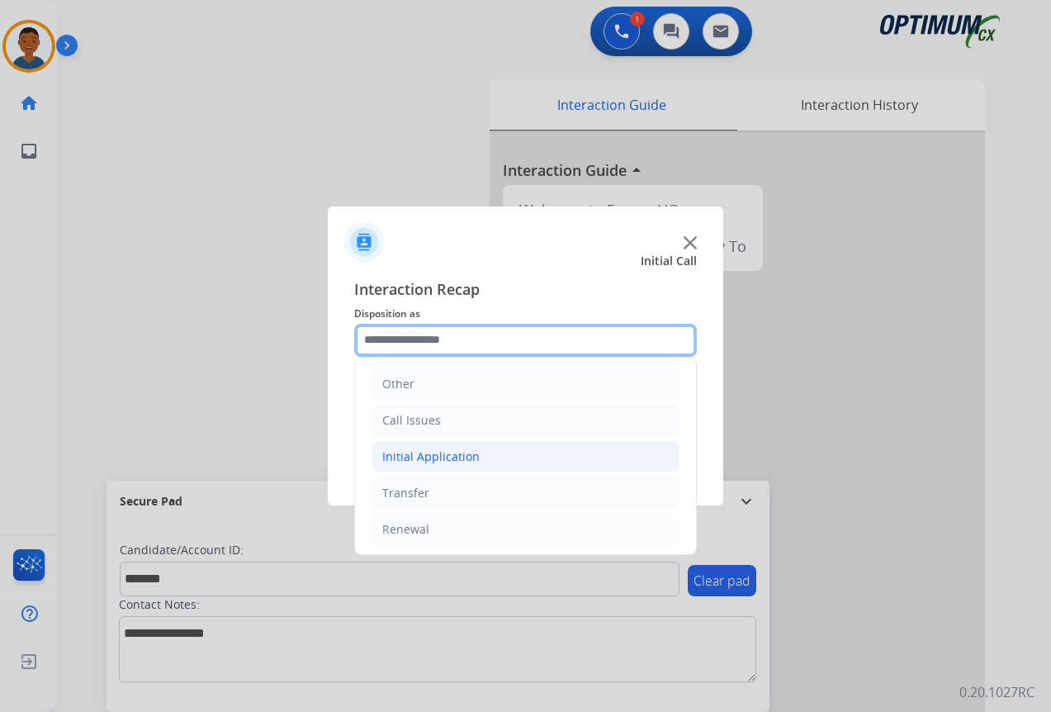
scroll to position [112, 0]
click at [395, 454] on div "Initial Application" at bounding box center [430, 454] width 97 height 17
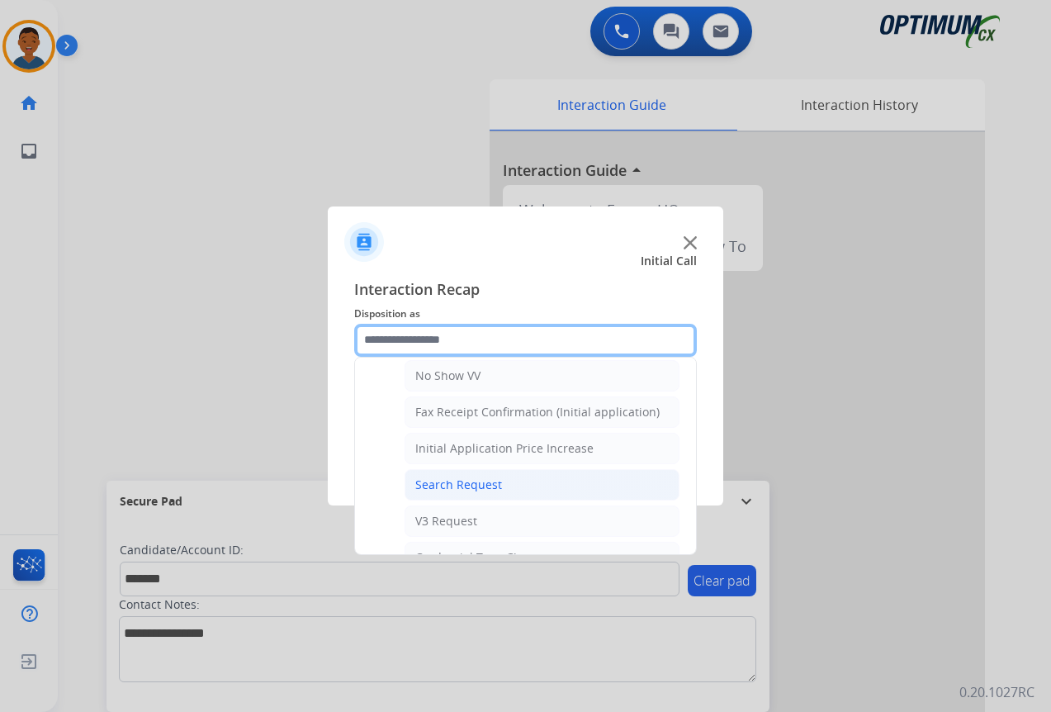
scroll to position [525, 0]
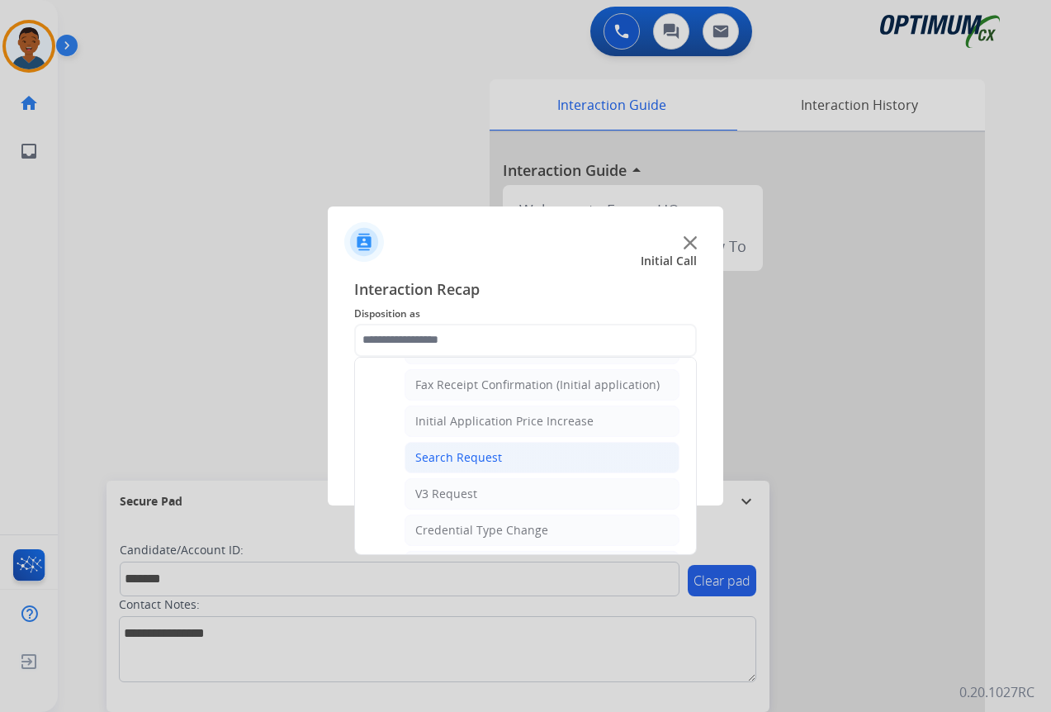
click at [437, 457] on div "Search Request" at bounding box center [458, 457] width 87 height 17
type input "**********"
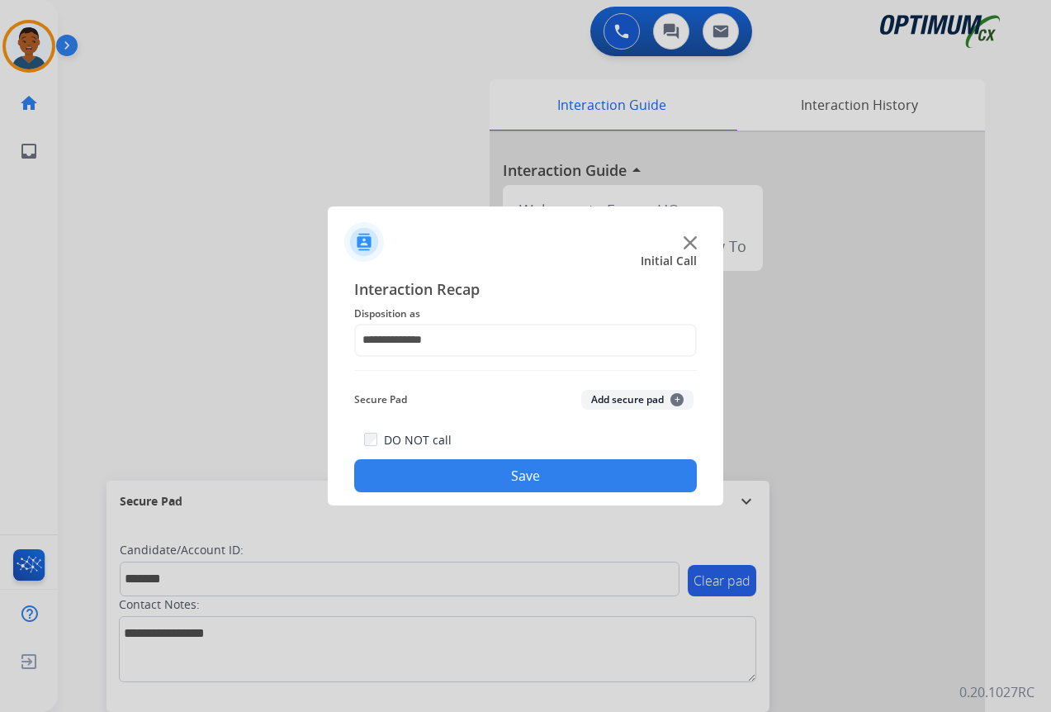
click at [599, 395] on button "Add secure pad +" at bounding box center [637, 400] width 112 height 20
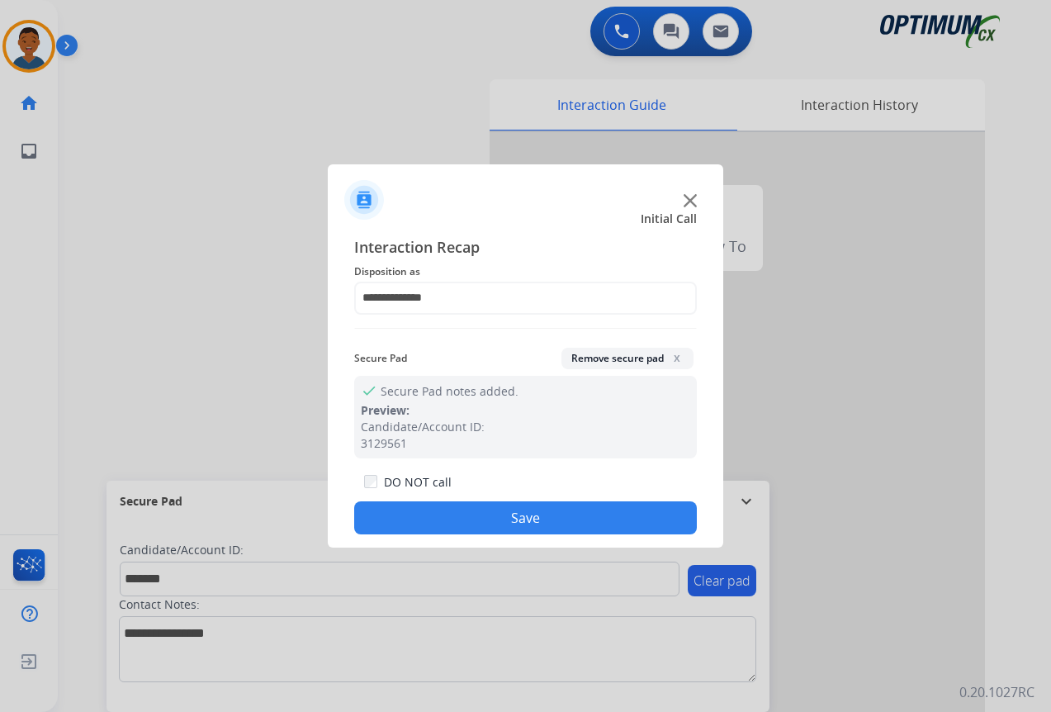
drag, startPoint x: 607, startPoint y: 511, endPoint x: 917, endPoint y: 499, distance: 310.6
click at [608, 511] on button "Save" at bounding box center [525, 517] width 343 height 33
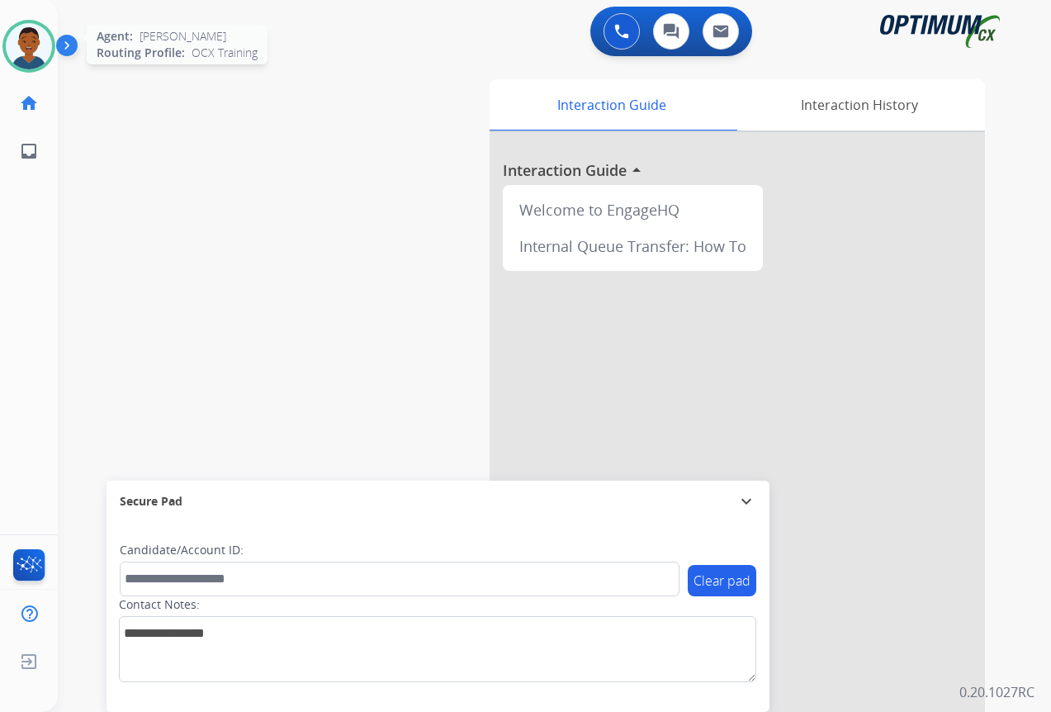
click at [39, 59] on img at bounding box center [29, 46] width 46 height 46
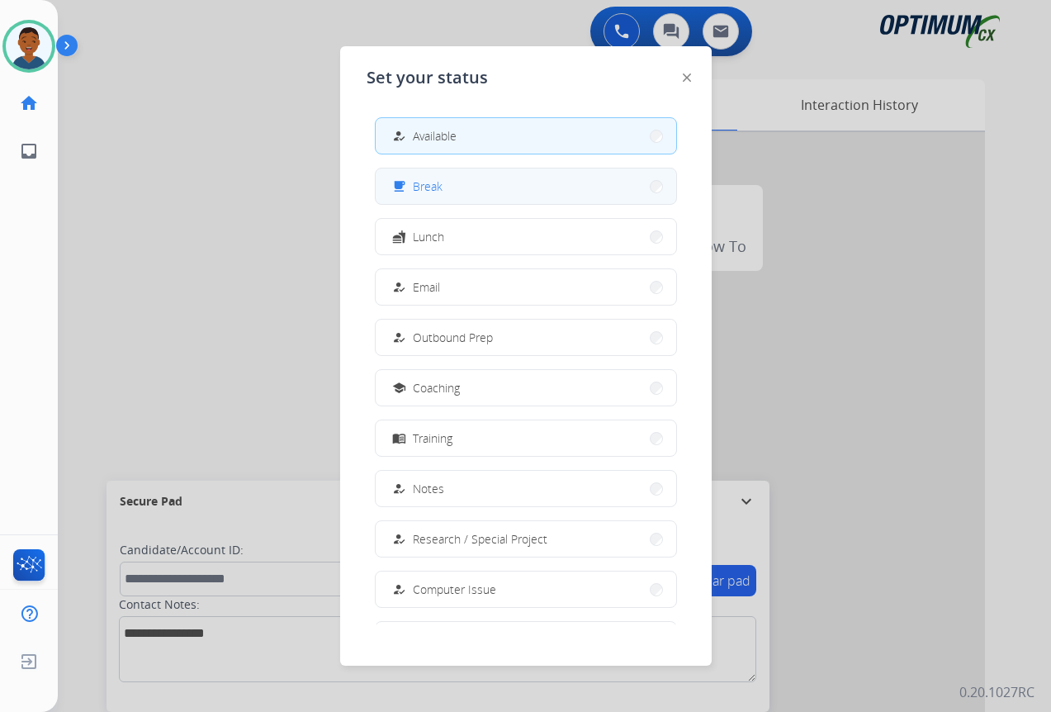
click at [444, 194] on button "free_breakfast Break" at bounding box center [526, 185] width 300 height 35
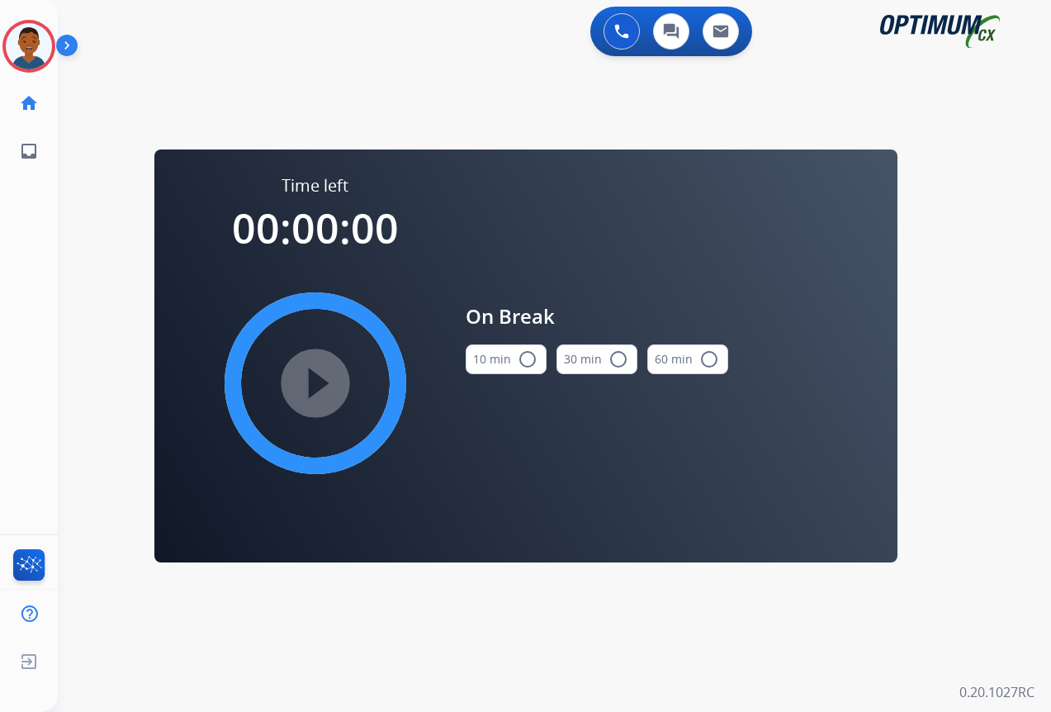
click at [523, 359] on mat-icon "radio_button_unchecked" at bounding box center [528, 359] width 20 height 20
click at [316, 383] on mat-icon "play_circle_filled" at bounding box center [315, 383] width 20 height 20
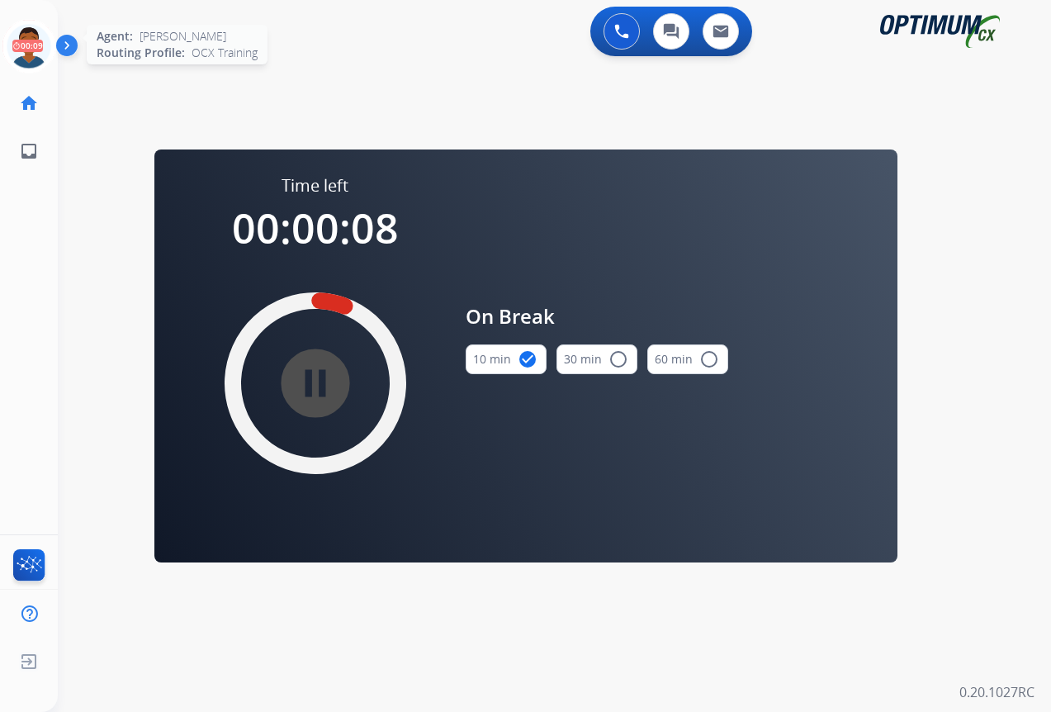
click at [18, 47] on icon at bounding box center [29, 47] width 54 height 54
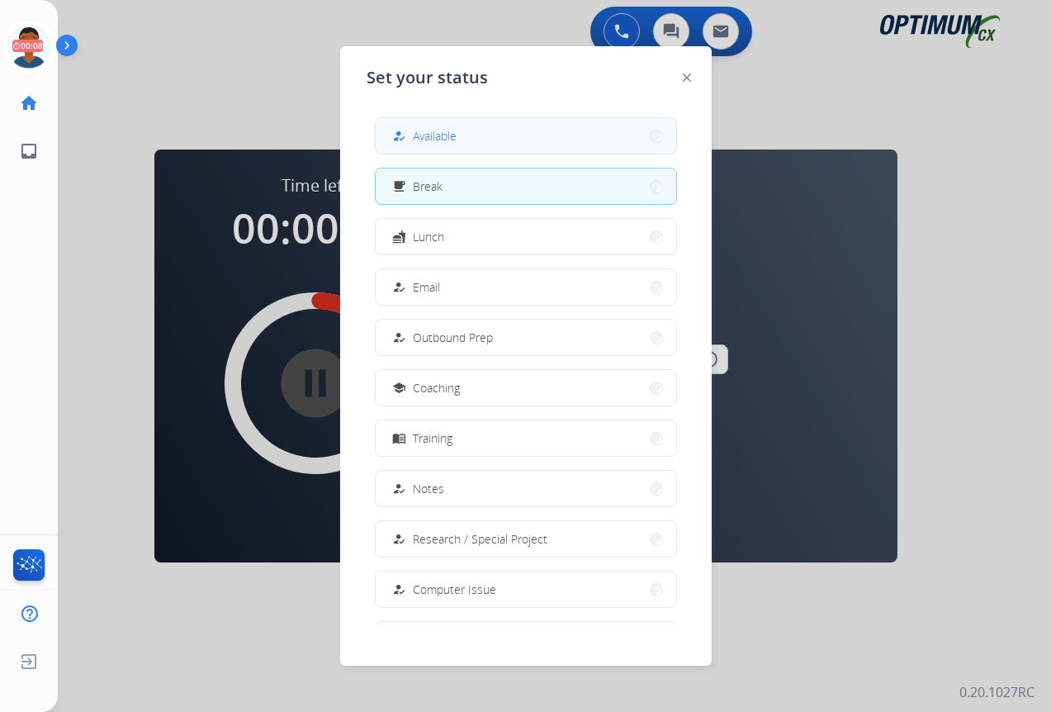
click at [422, 136] on span "Available" at bounding box center [435, 135] width 44 height 17
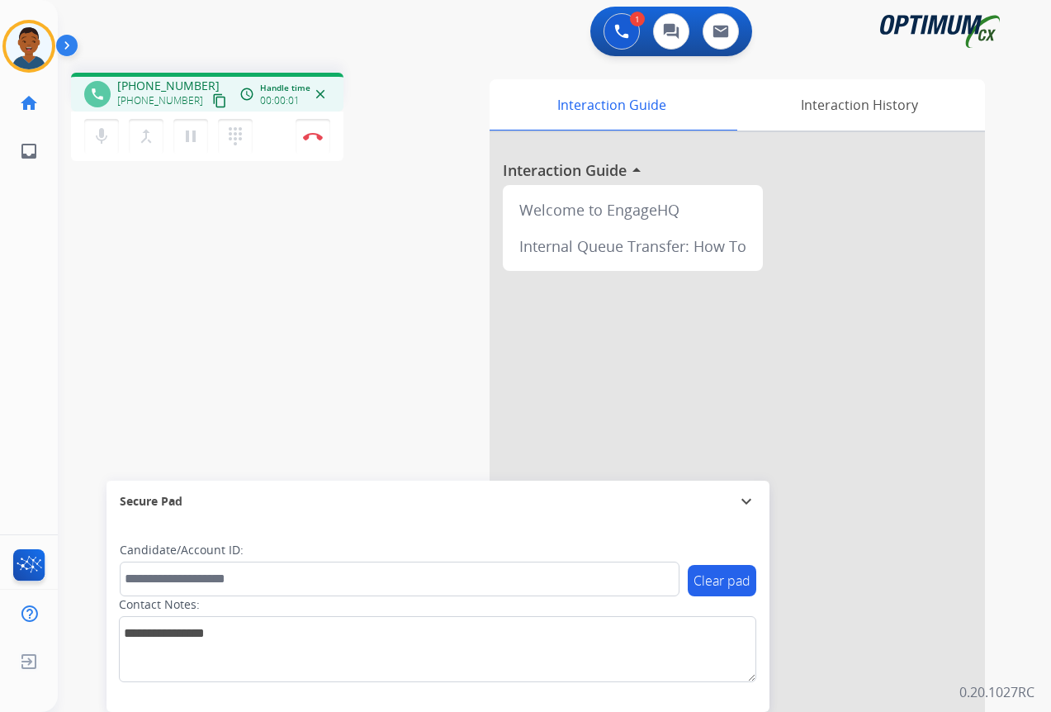
click at [212, 100] on mat-icon "content_copy" at bounding box center [219, 100] width 15 height 15
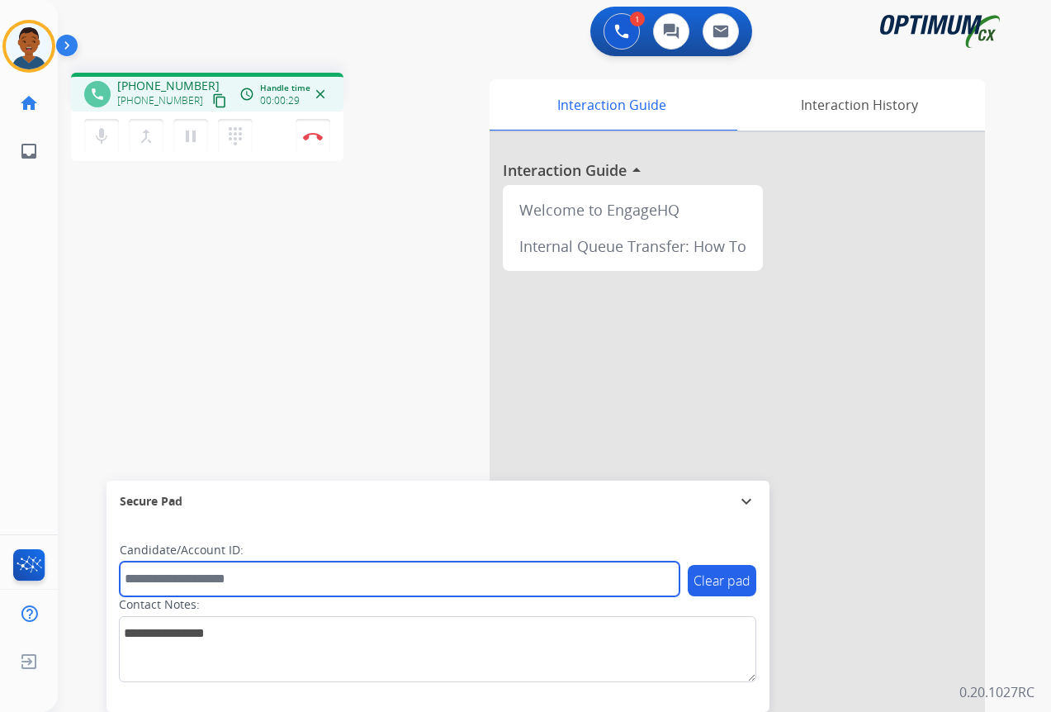
click at [158, 575] on input "text" at bounding box center [400, 578] width 560 height 35
paste input "*******"
type input "*******"
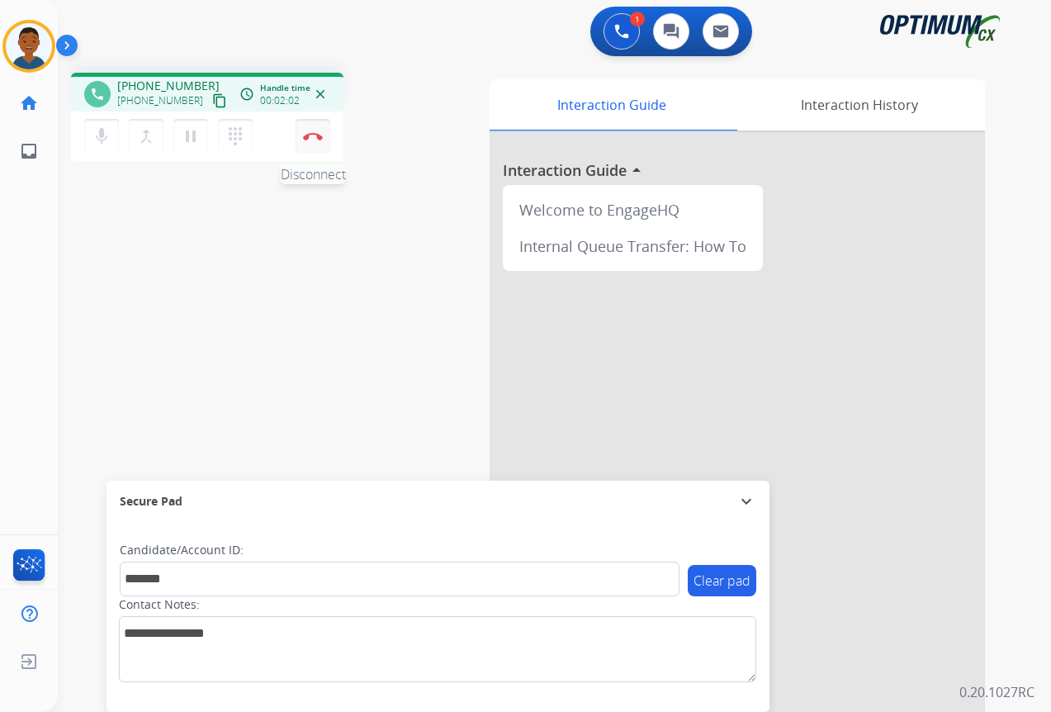
click at [314, 131] on button "Disconnect" at bounding box center [313, 136] width 35 height 35
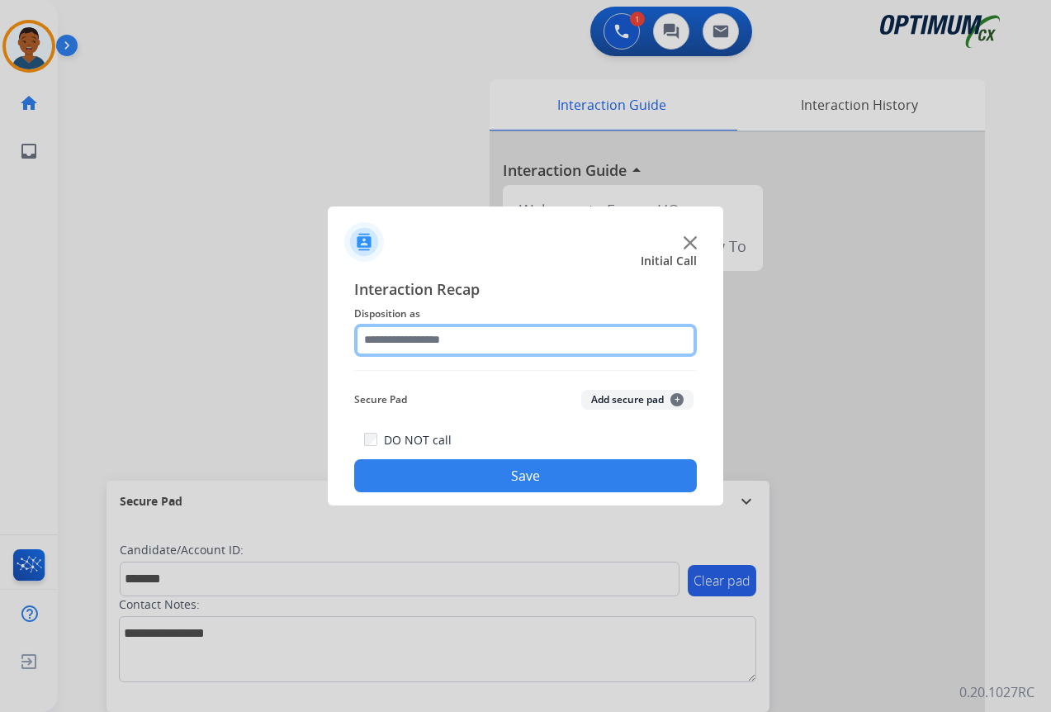
click at [404, 343] on input "text" at bounding box center [525, 340] width 343 height 33
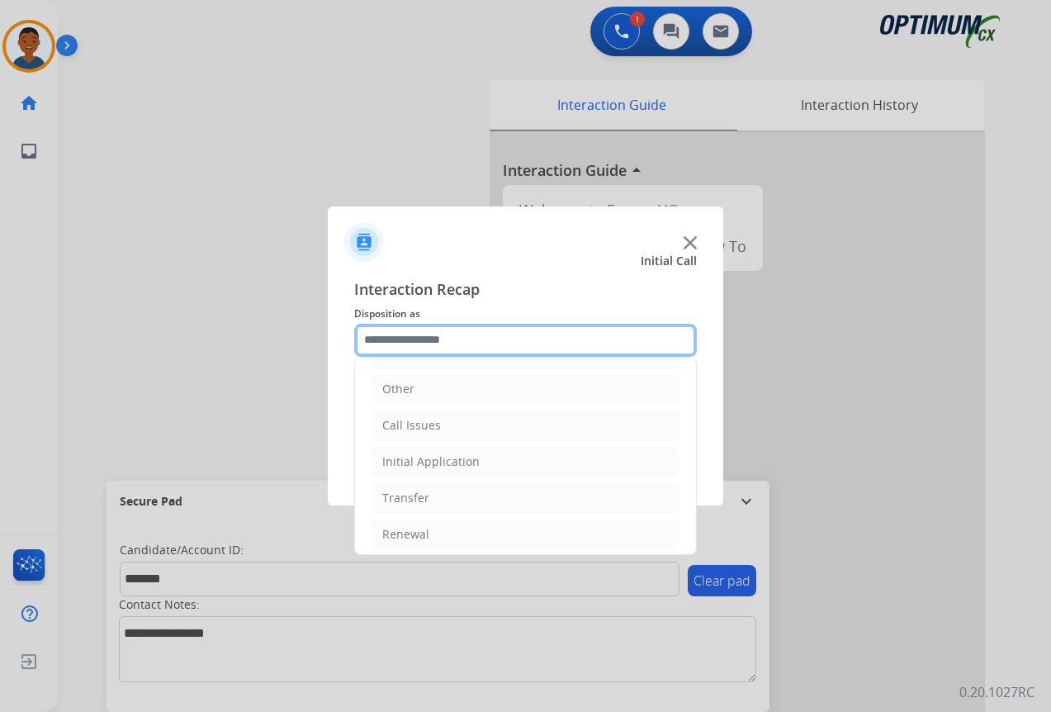
scroll to position [112, 0]
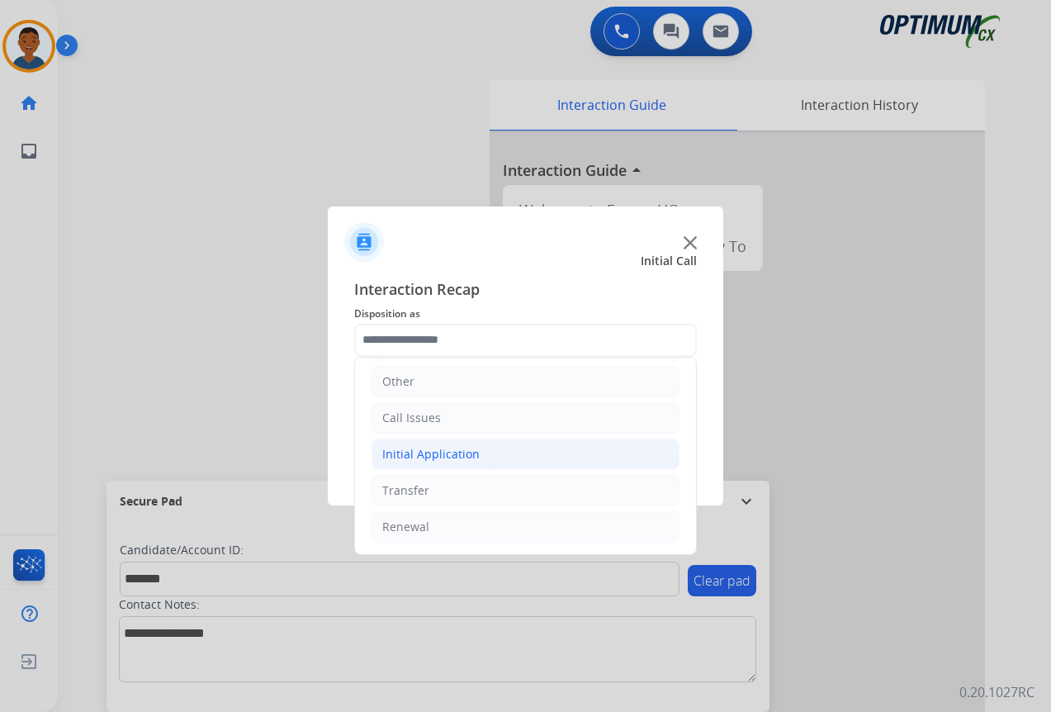
click at [409, 452] on div "Initial Application" at bounding box center [430, 454] width 97 height 17
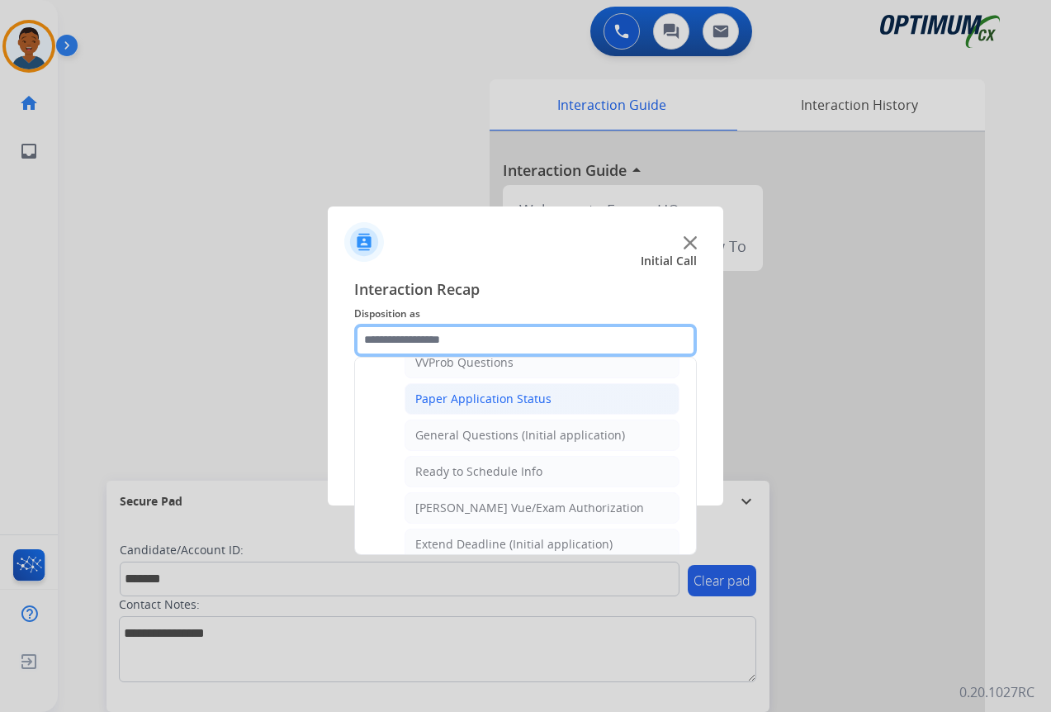
scroll to position [938, 0]
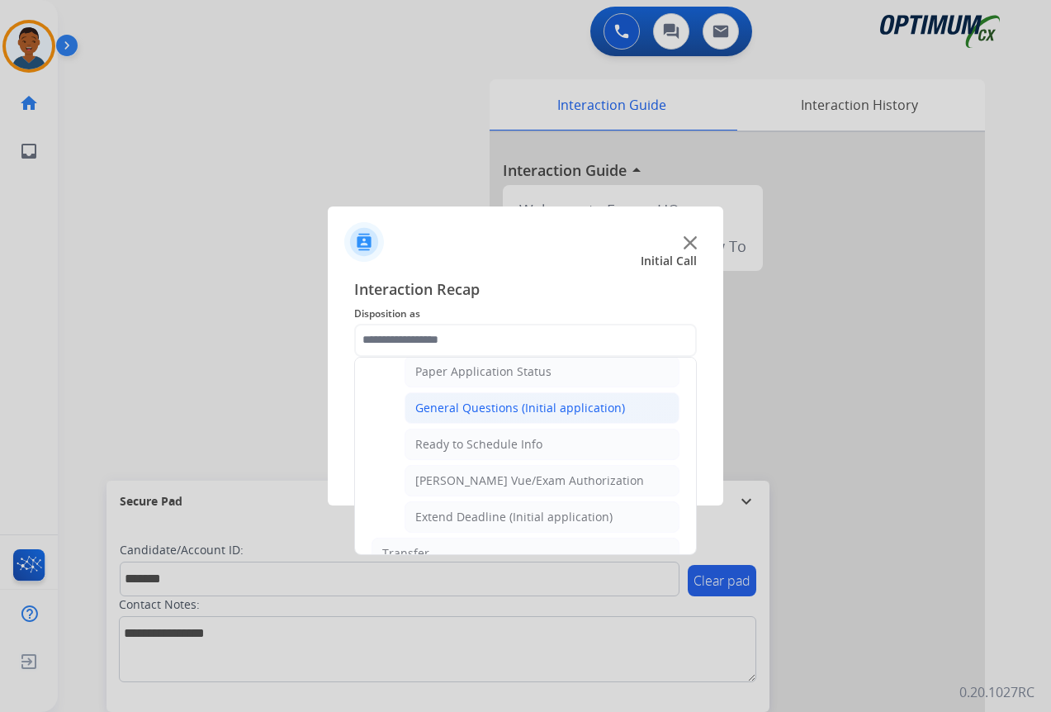
click at [452, 405] on div "General Questions (Initial application)" at bounding box center [520, 408] width 210 height 17
type input "**********"
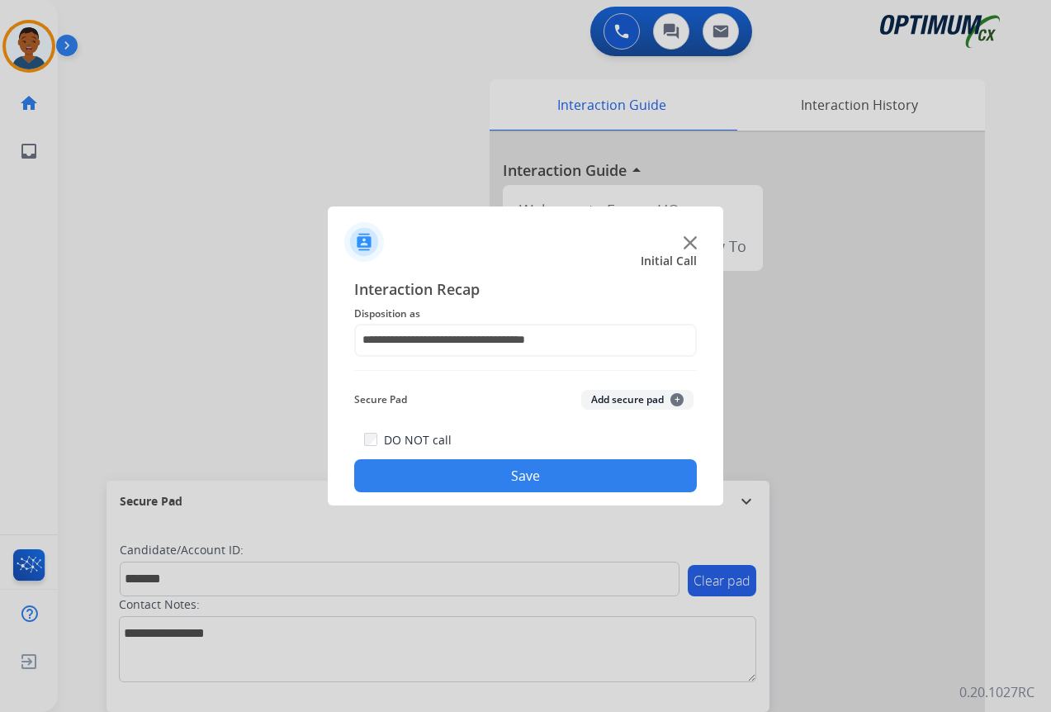
click at [621, 395] on button "Add secure pad +" at bounding box center [637, 400] width 112 height 20
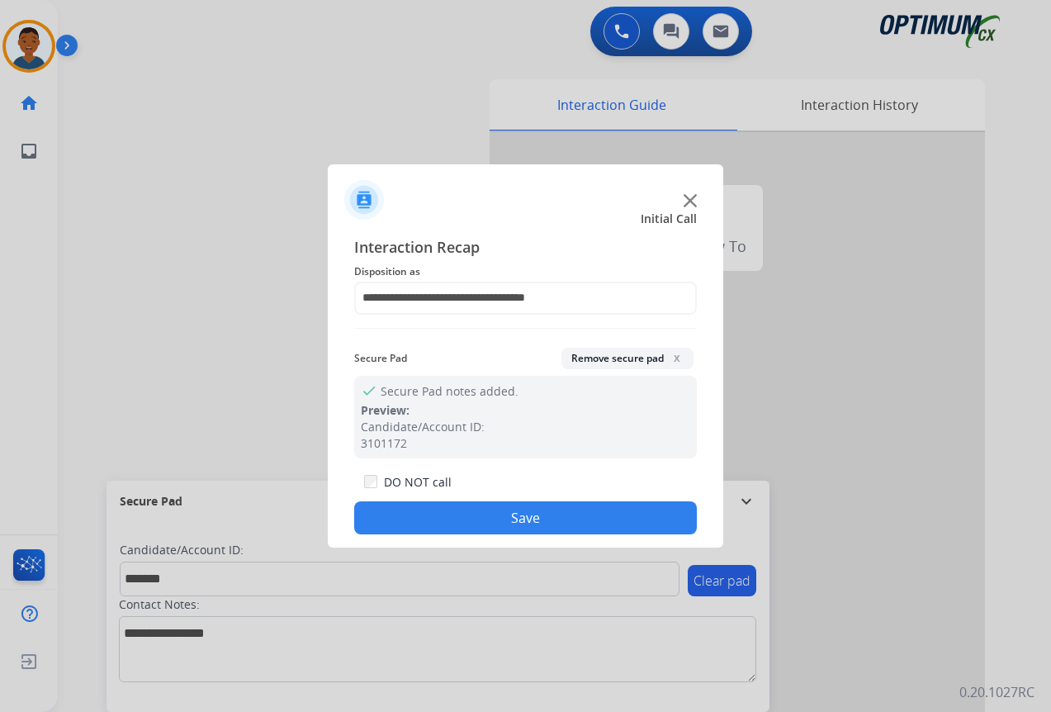
click at [573, 512] on button "Save" at bounding box center [525, 517] width 343 height 33
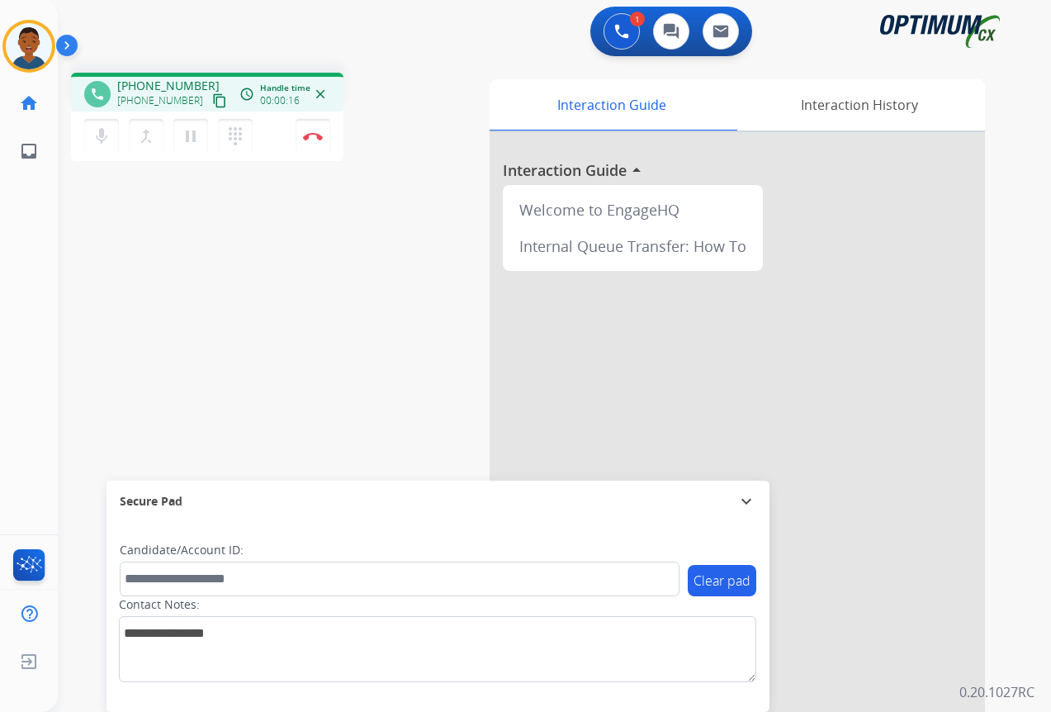
click at [212, 102] on mat-icon "content_copy" at bounding box center [219, 100] width 15 height 15
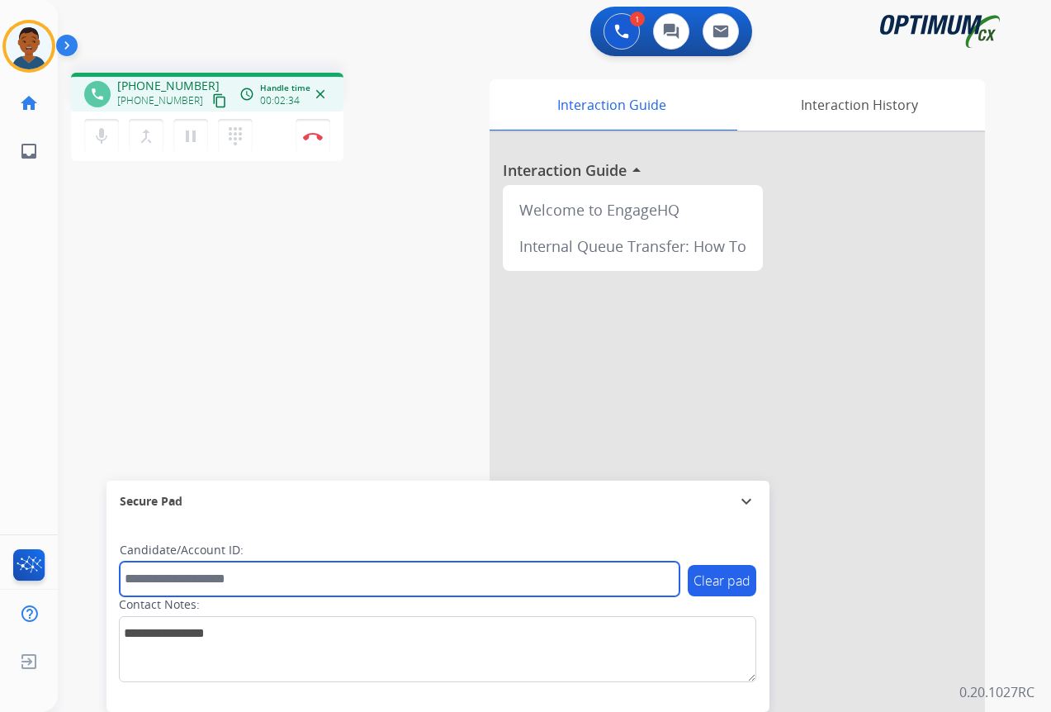
click at [218, 581] on input "text" at bounding box center [400, 578] width 560 height 35
paste input "*******"
type input "*******"
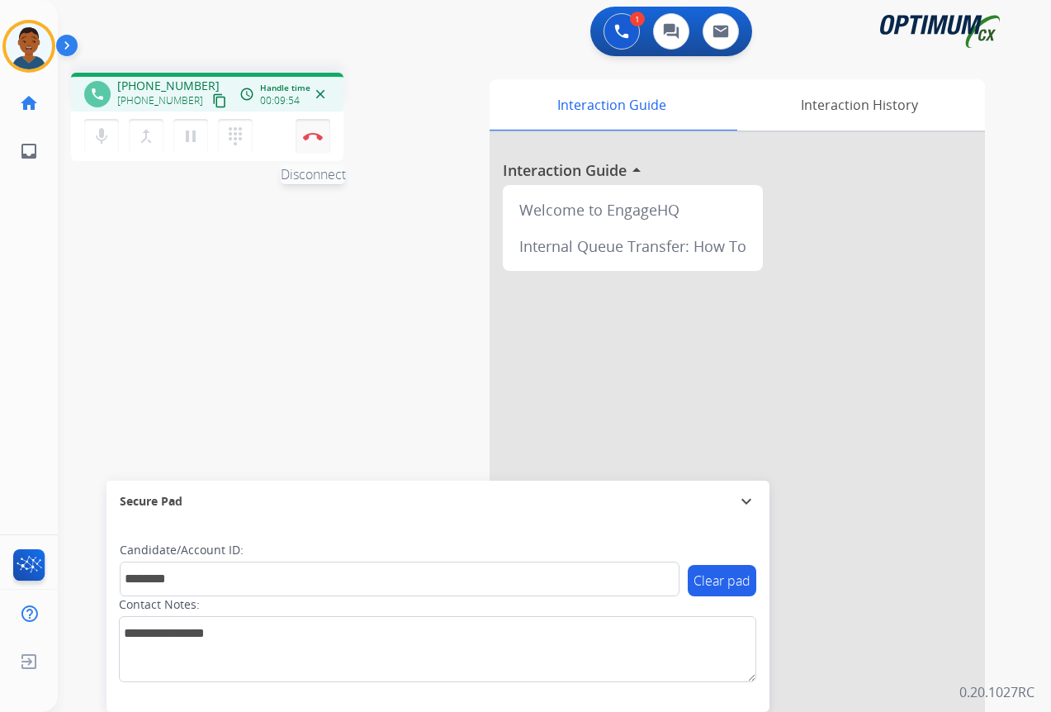
click at [318, 139] on img at bounding box center [313, 136] width 20 height 8
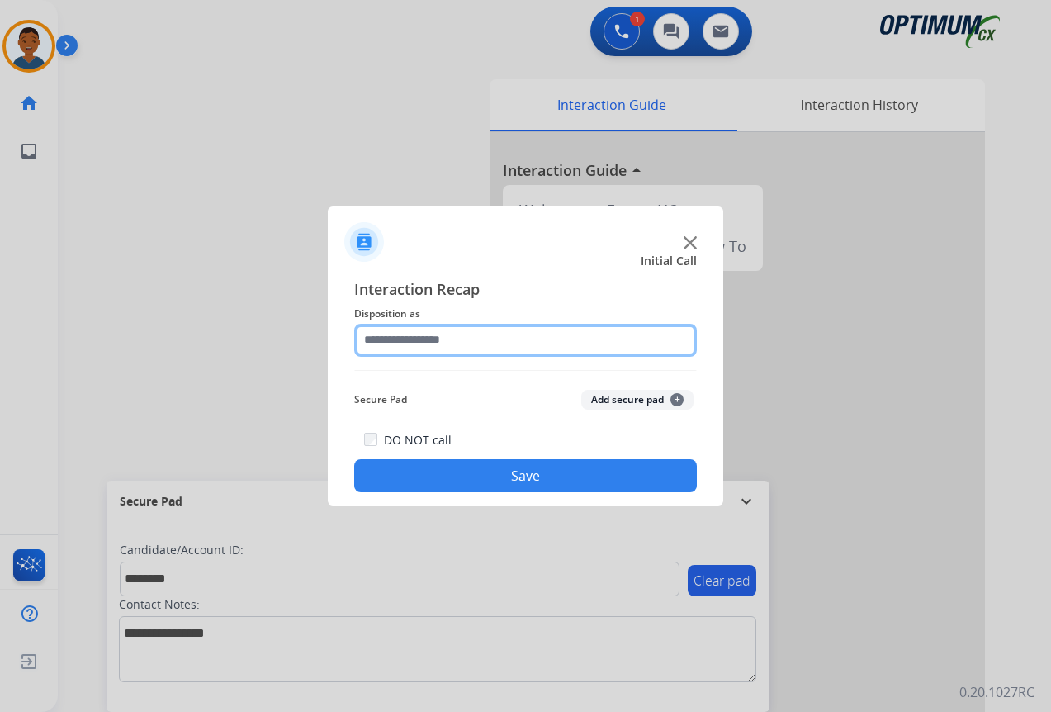
click at [386, 342] on input "text" at bounding box center [525, 340] width 343 height 33
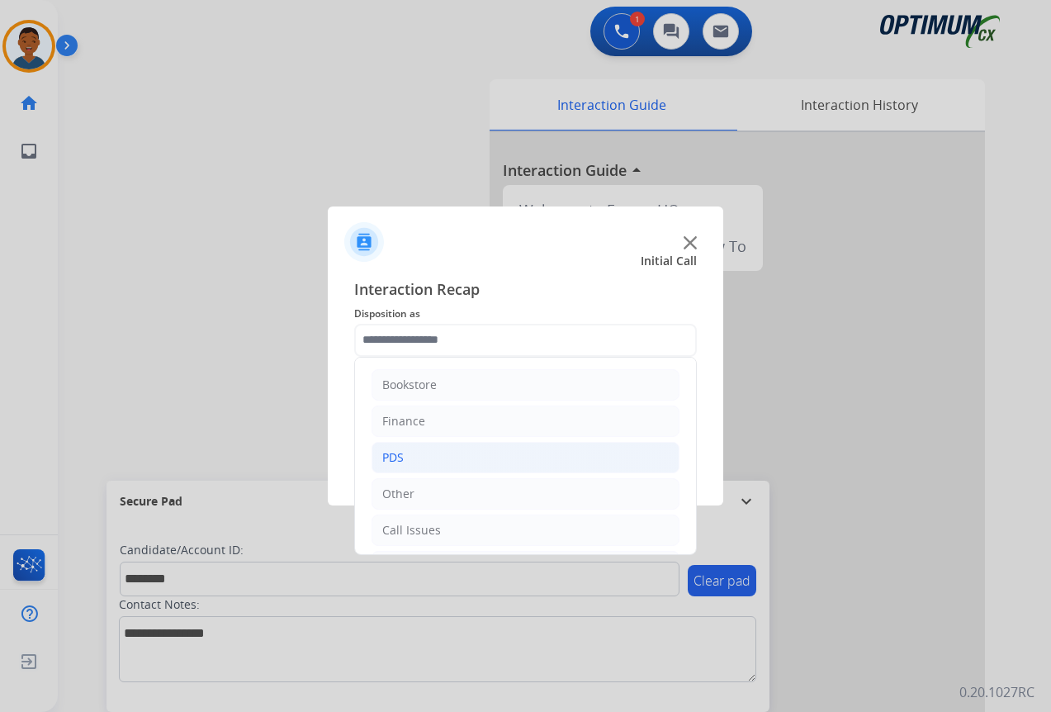
click at [400, 457] on div "PDS" at bounding box center [392, 457] width 21 height 17
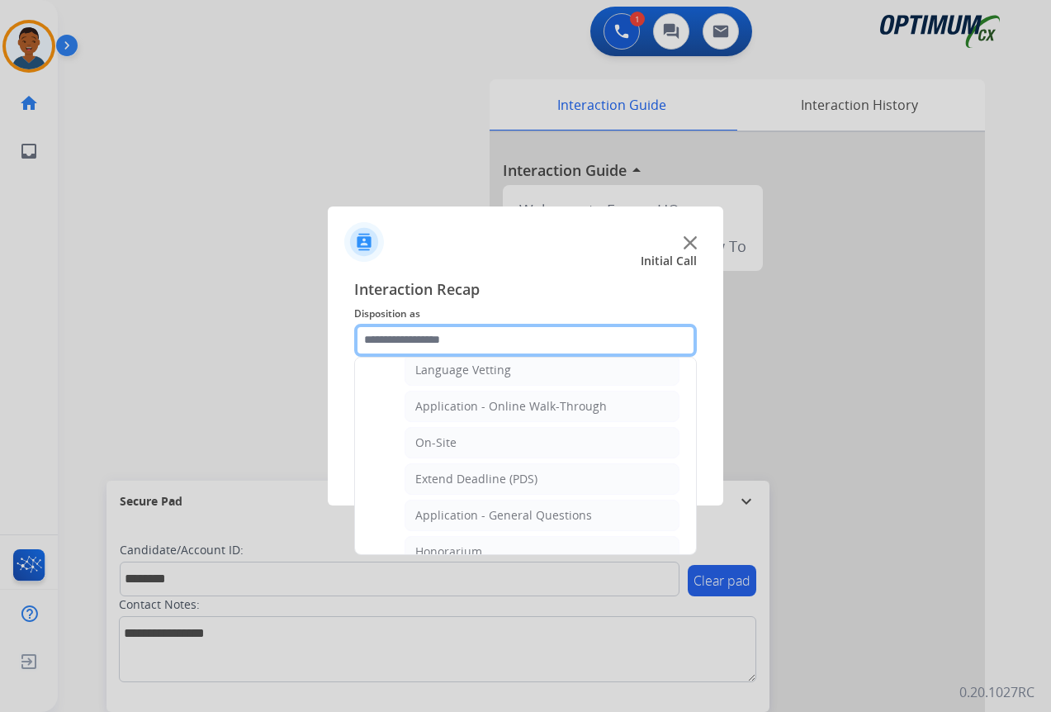
scroll to position [413, 0]
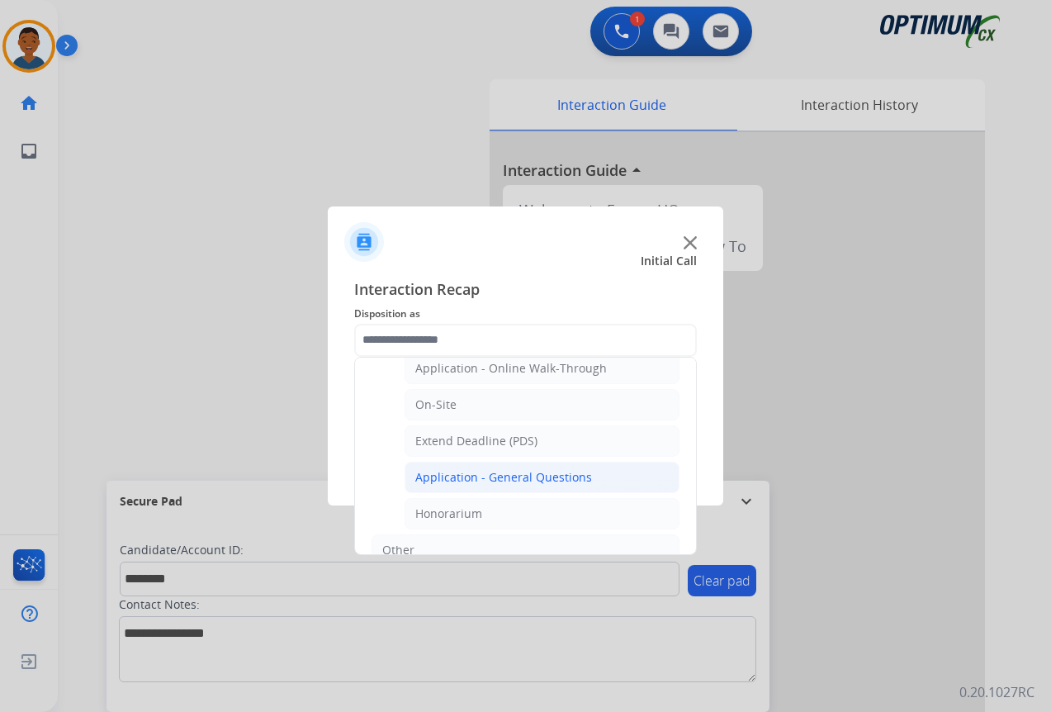
click at [468, 479] on div "Application - General Questions" at bounding box center [503, 477] width 177 height 17
type input "**********"
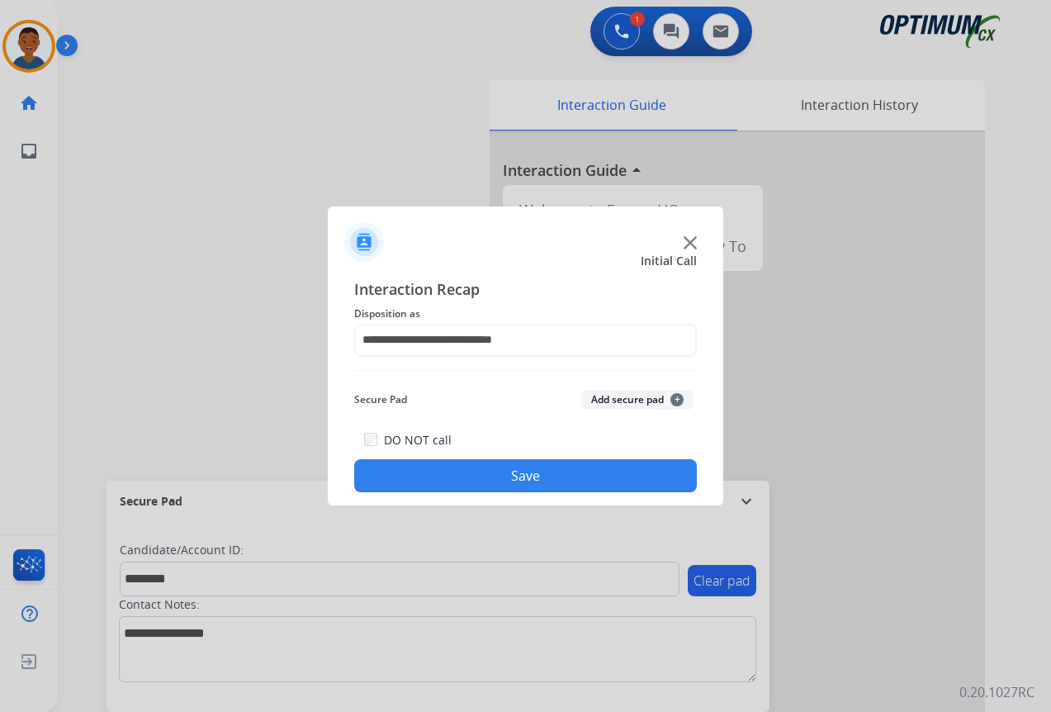
click at [609, 389] on div "Secure Pad Add secure pad +" at bounding box center [525, 399] width 343 height 33
click at [607, 402] on button "Add secure pad +" at bounding box center [637, 400] width 112 height 20
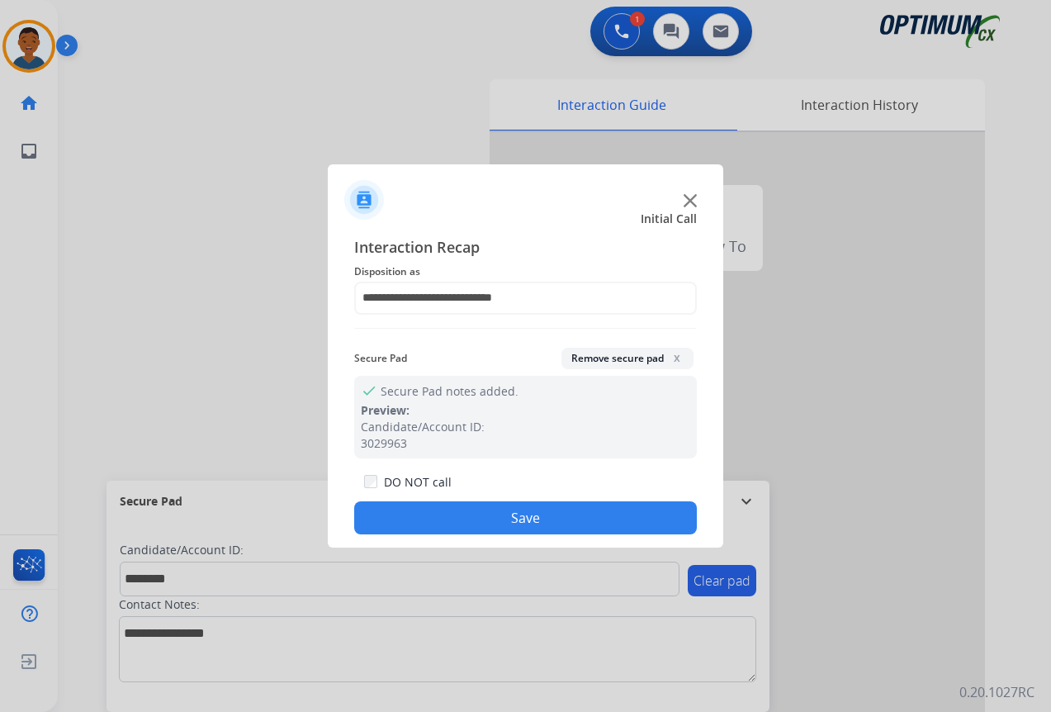
click at [546, 518] on button "Save" at bounding box center [525, 517] width 343 height 33
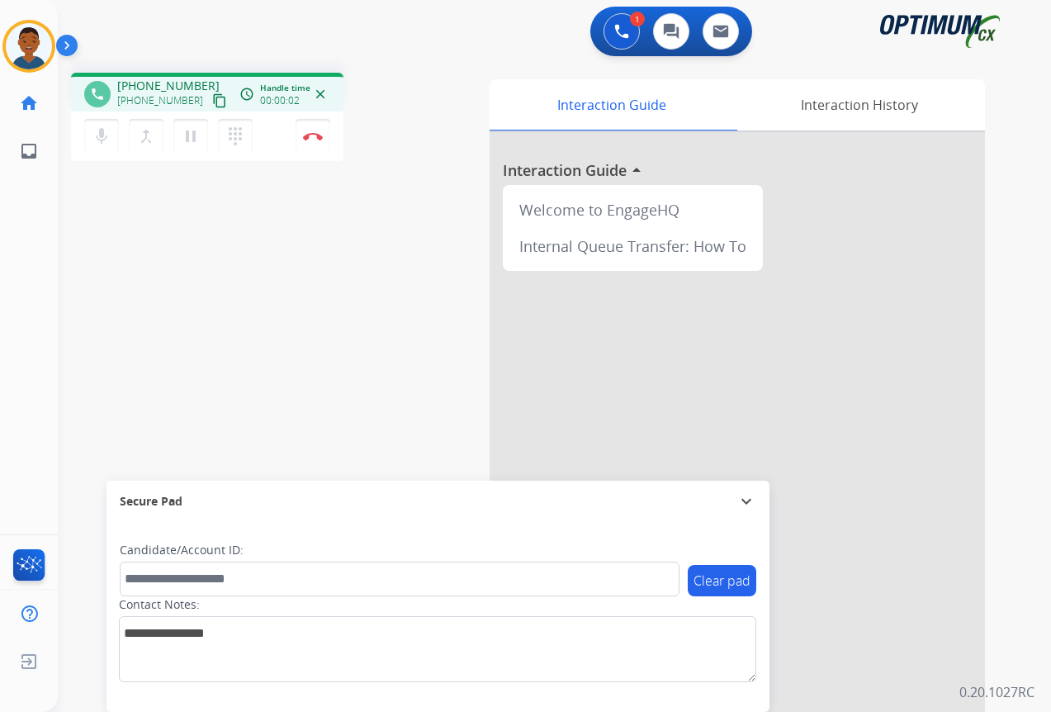
click at [212, 100] on mat-icon "content_copy" at bounding box center [219, 100] width 15 height 15
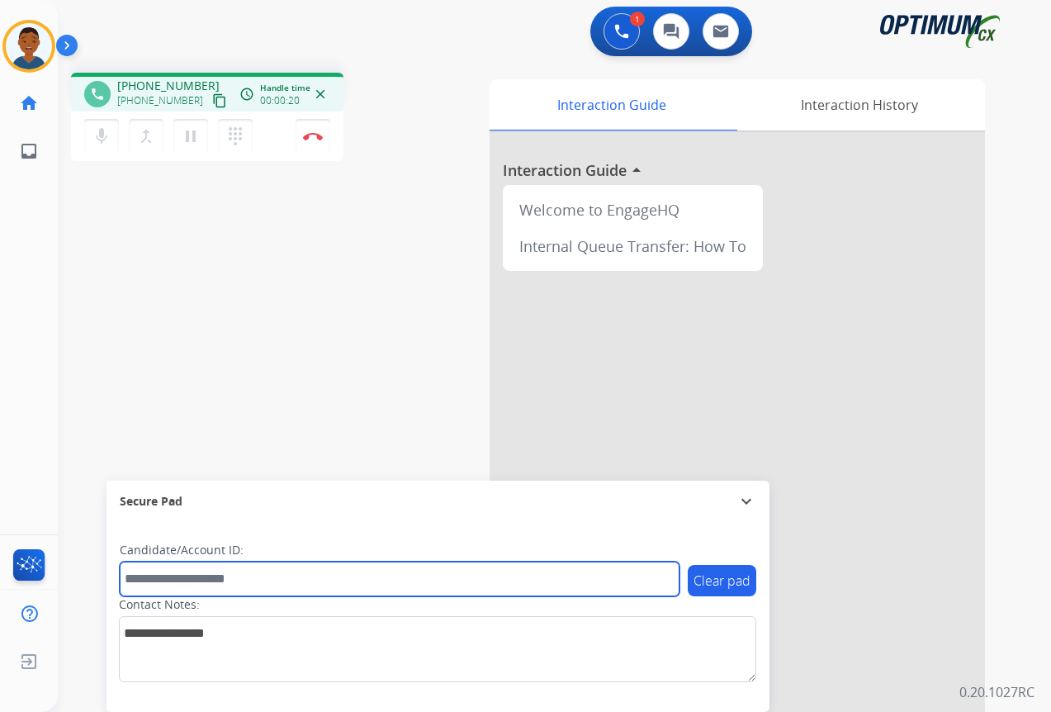
click at [217, 583] on input "text" at bounding box center [400, 578] width 560 height 35
paste input "*******"
type input "*******"
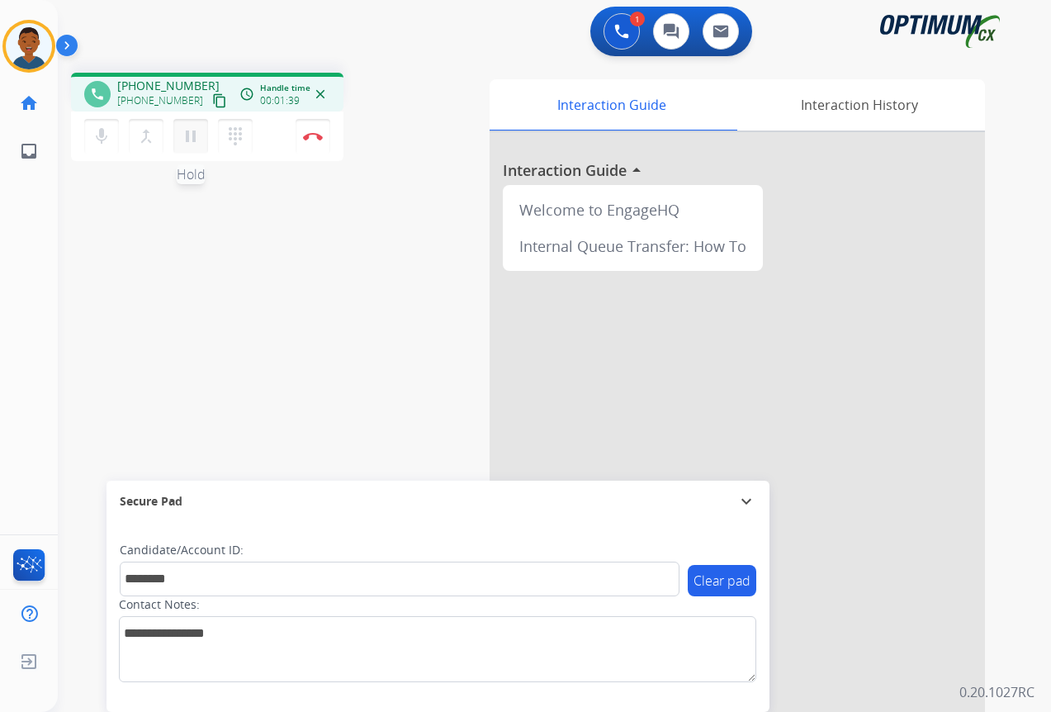
drag, startPoint x: 190, startPoint y: 142, endPoint x: 176, endPoint y: 152, distance: 17.2
click at [190, 142] on mat-icon "pause" at bounding box center [191, 136] width 20 height 20
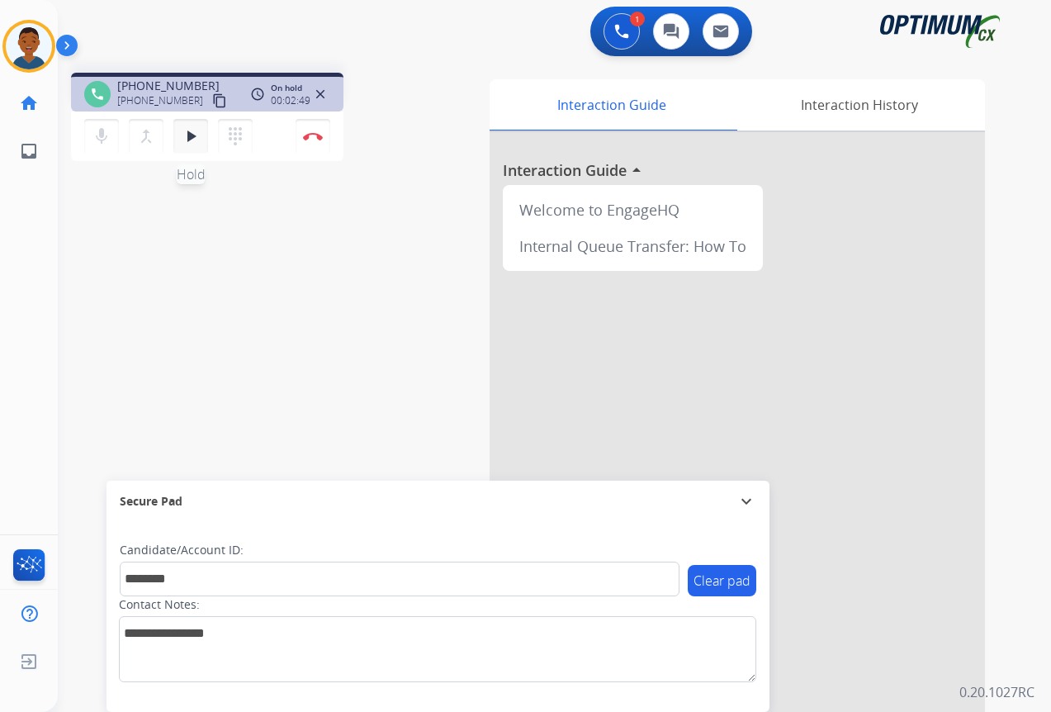
click at [196, 139] on mat-icon "play_arrow" at bounding box center [191, 136] width 20 height 20
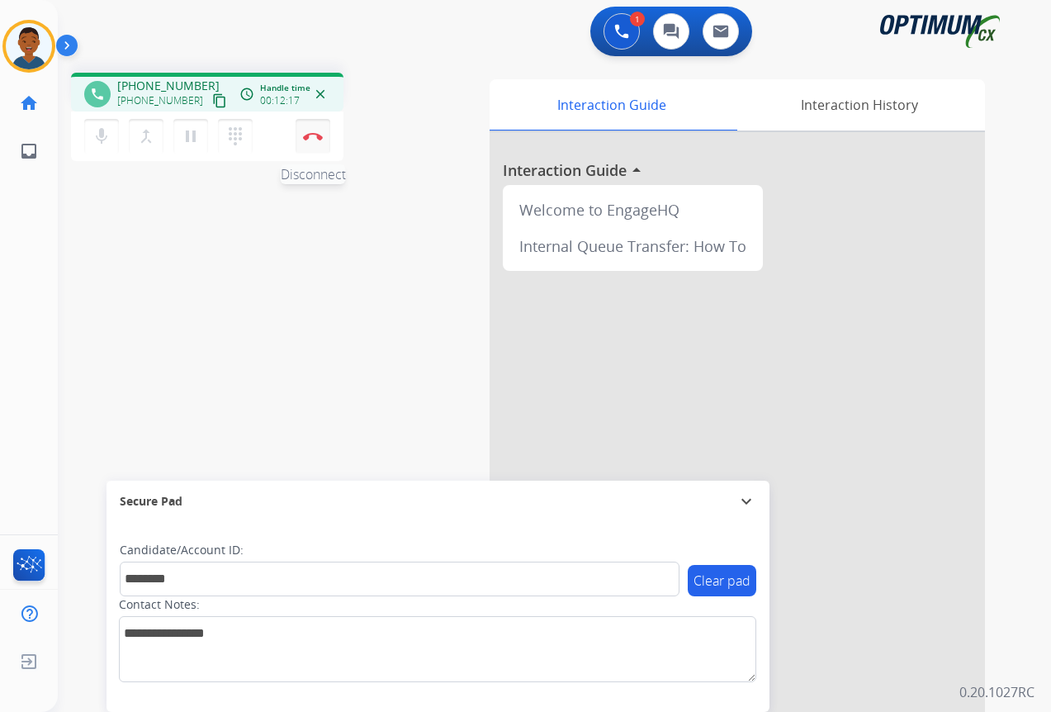
click at [315, 137] on img at bounding box center [313, 136] width 20 height 8
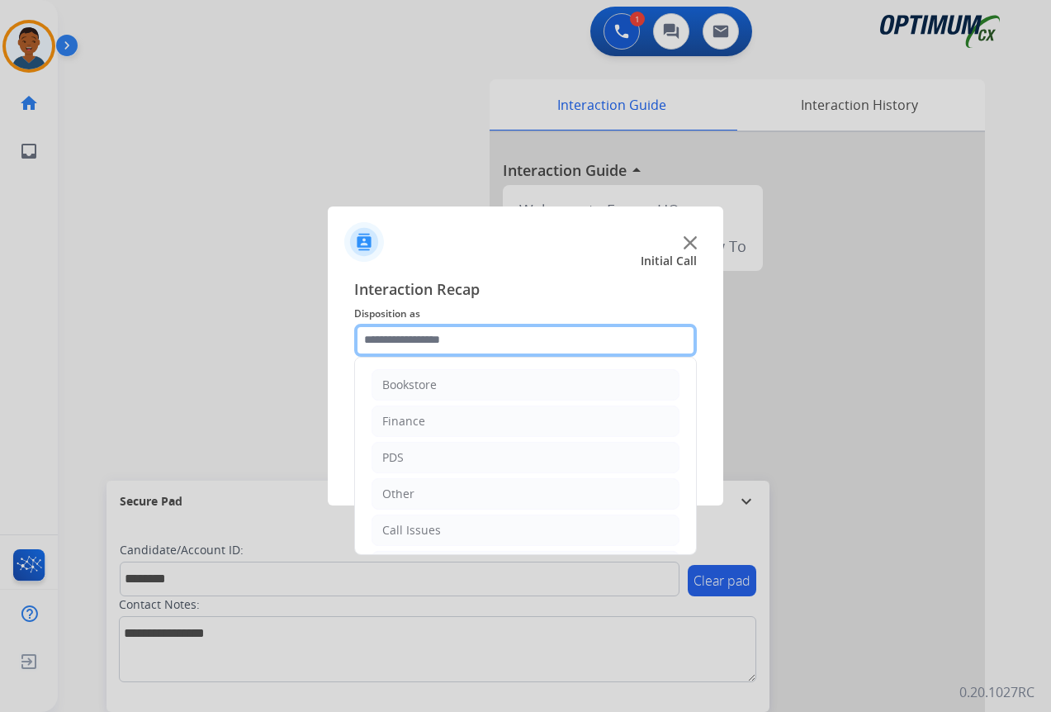
click at [403, 336] on input "text" at bounding box center [525, 340] width 343 height 33
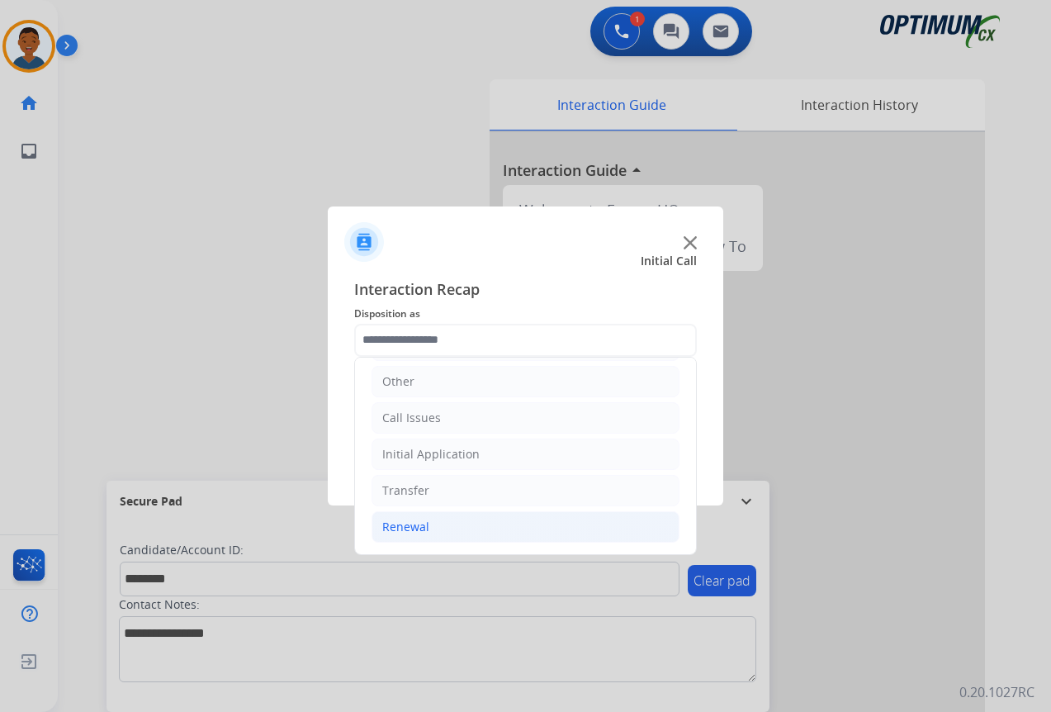
click at [405, 525] on div "Renewal" at bounding box center [405, 526] width 47 height 17
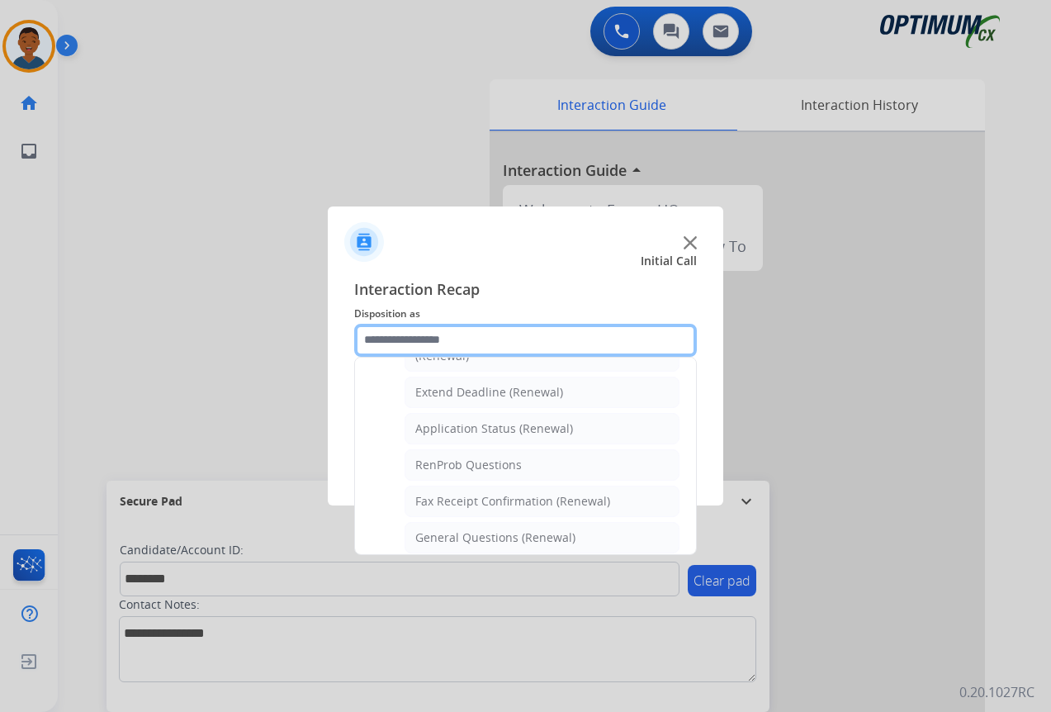
scroll to position [307, 0]
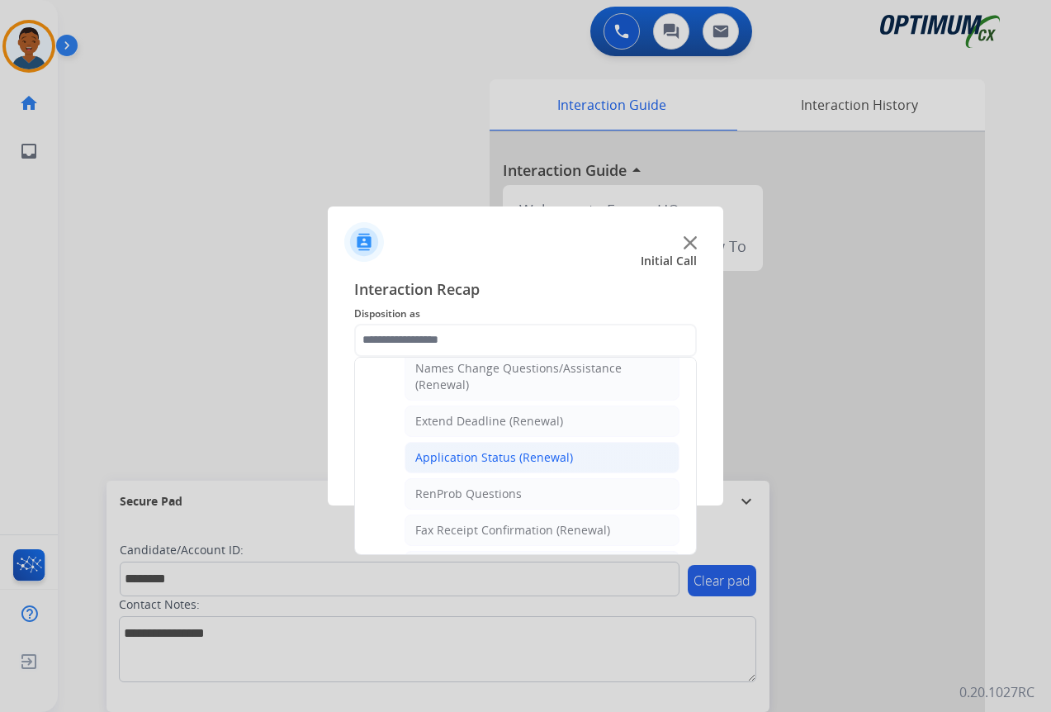
click at [479, 453] on div "Application Status (Renewal)" at bounding box center [494, 457] width 158 height 17
type input "**********"
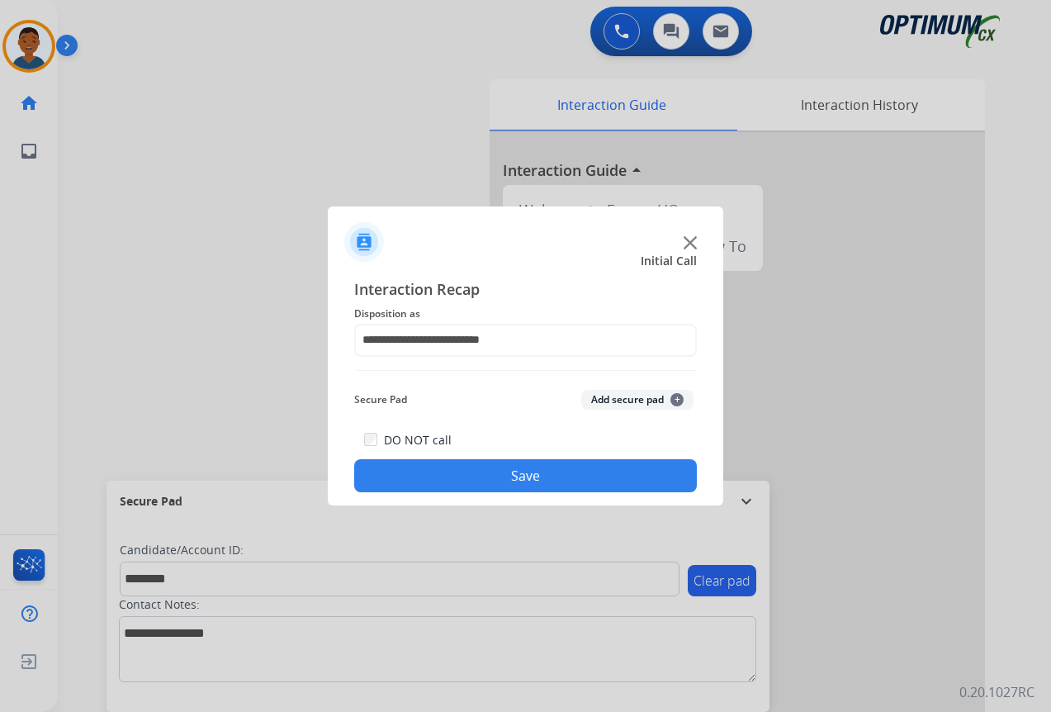
click at [610, 397] on button "Add secure pad +" at bounding box center [637, 400] width 112 height 20
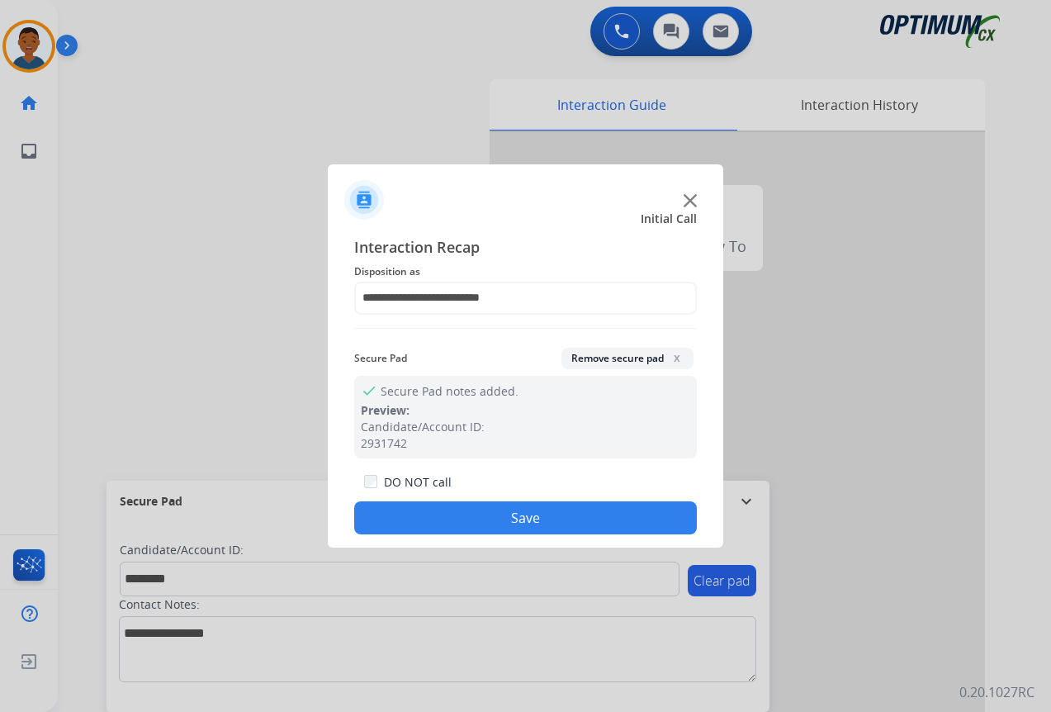
click at [528, 519] on button "Save" at bounding box center [525, 517] width 343 height 33
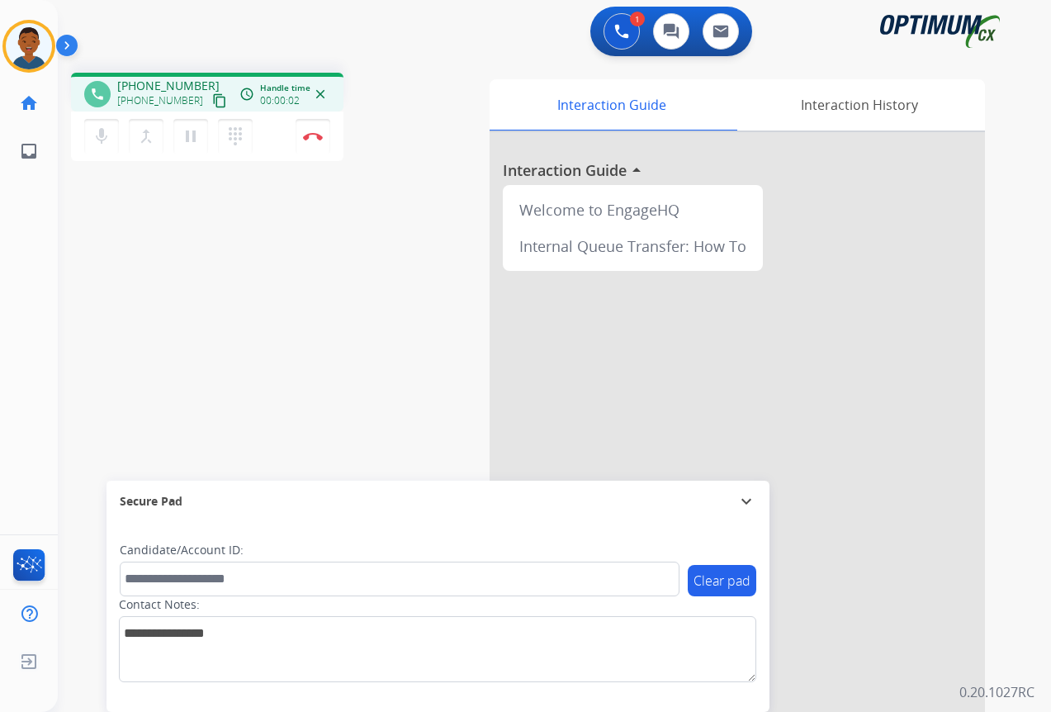
click at [212, 102] on mat-icon "content_copy" at bounding box center [219, 100] width 15 height 15
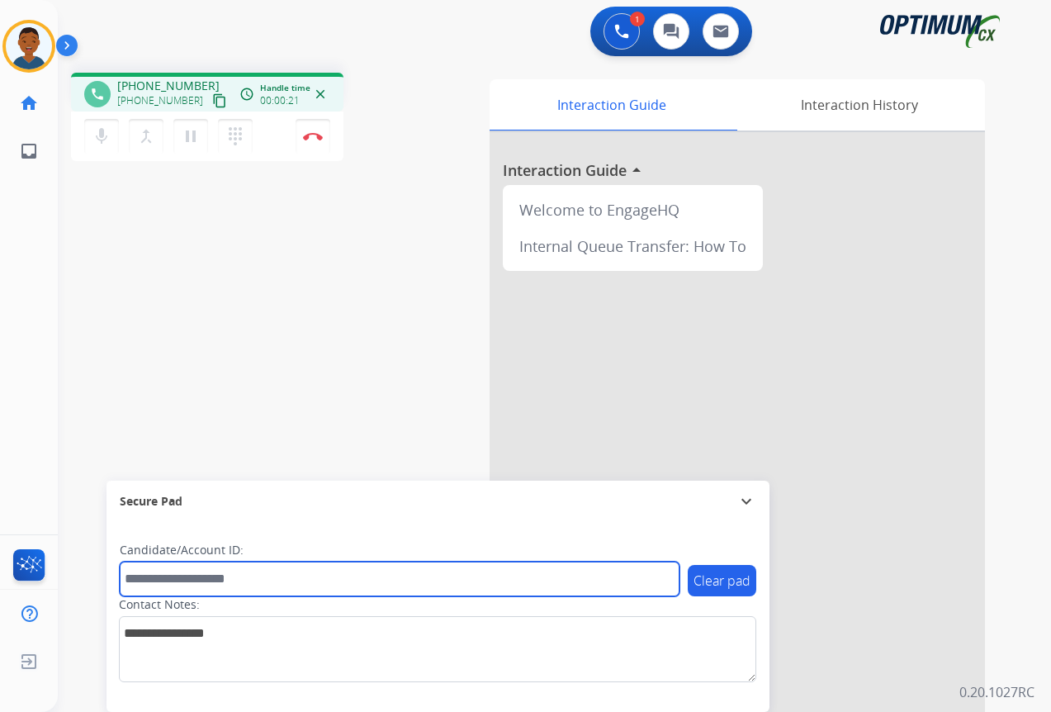
click at [148, 583] on input "text" at bounding box center [400, 578] width 560 height 35
paste input "*******"
type input "*******"
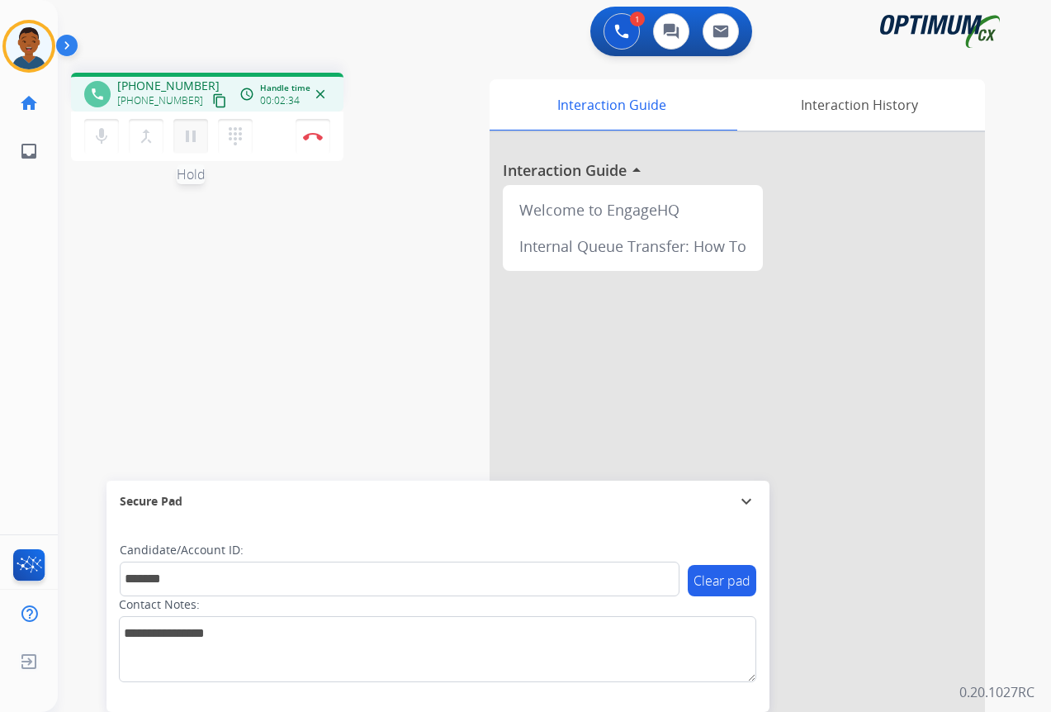
click at [188, 141] on mat-icon "pause" at bounding box center [191, 136] width 20 height 20
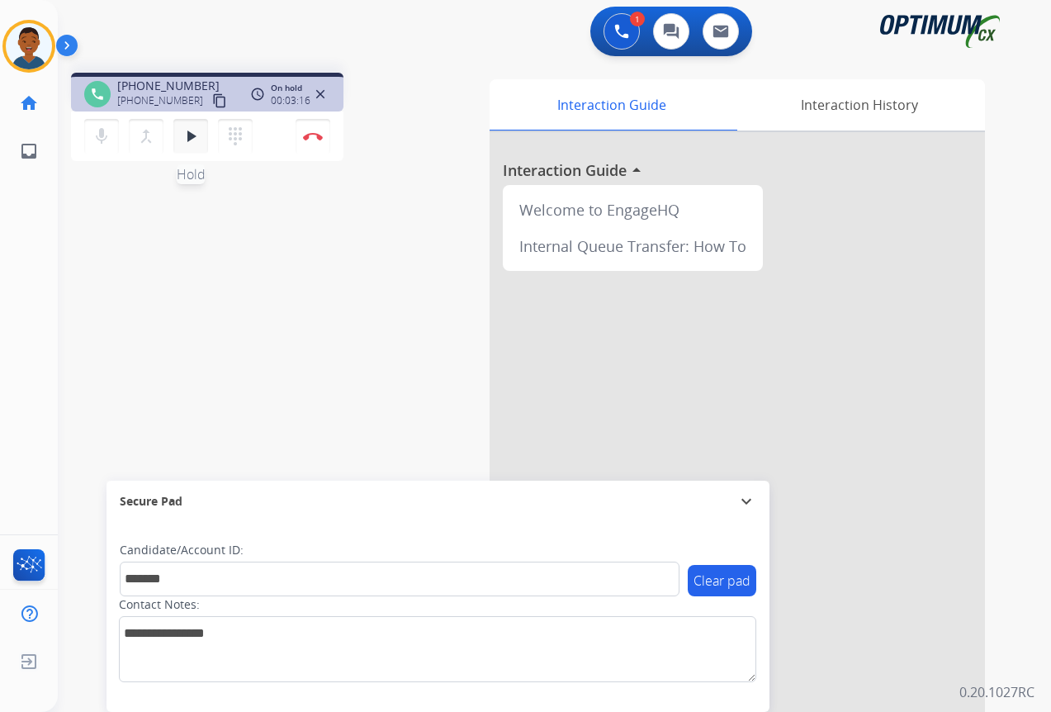
click at [190, 137] on mat-icon "play_arrow" at bounding box center [191, 136] width 20 height 20
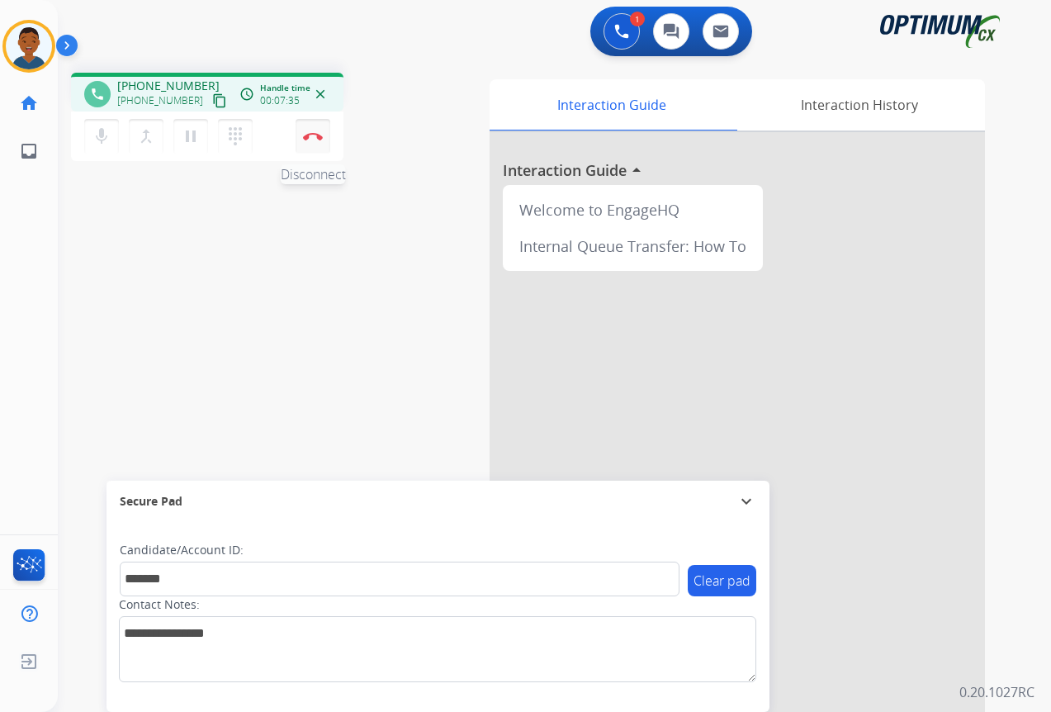
click at [310, 140] on img at bounding box center [313, 136] width 20 height 8
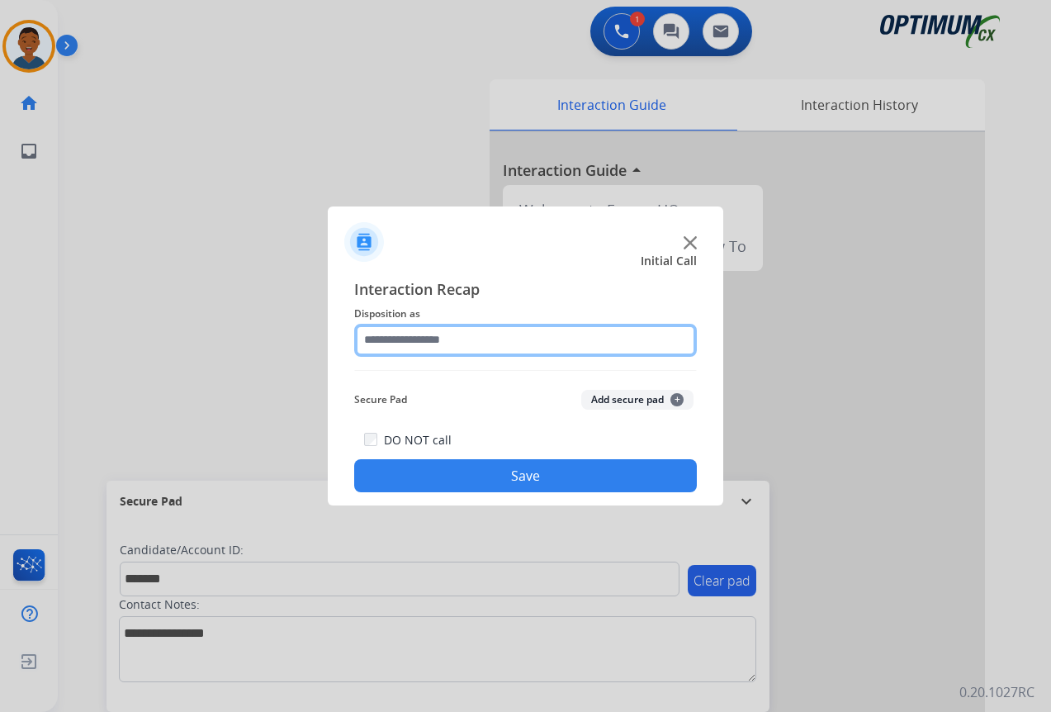
click at [380, 335] on input "text" at bounding box center [525, 340] width 343 height 33
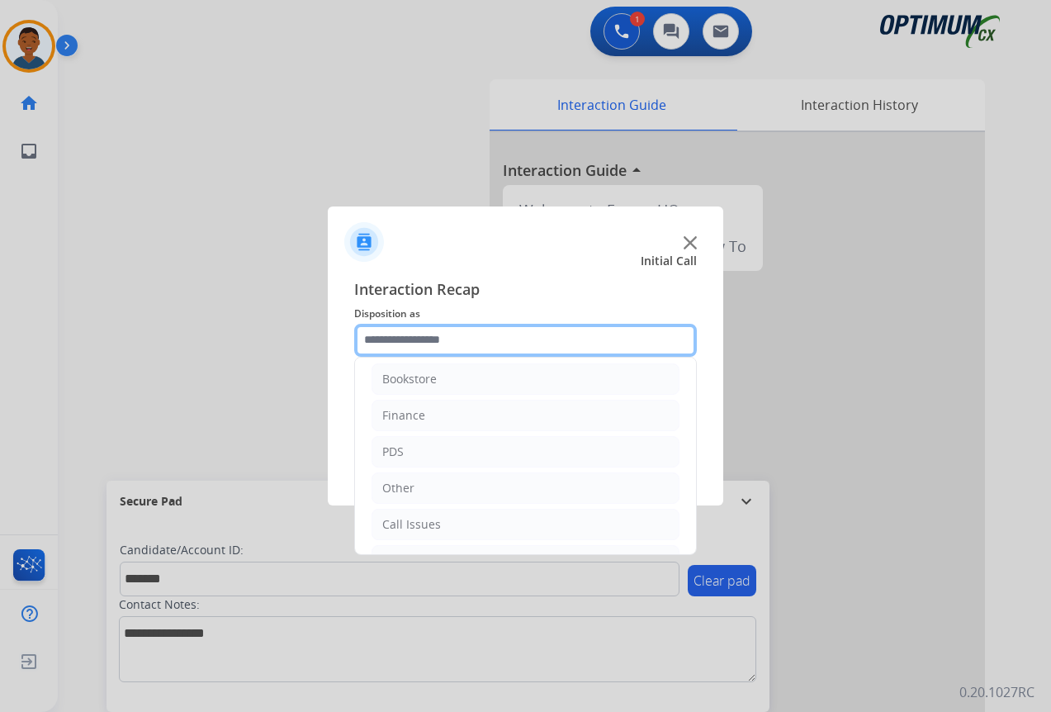
scroll to position [0, 0]
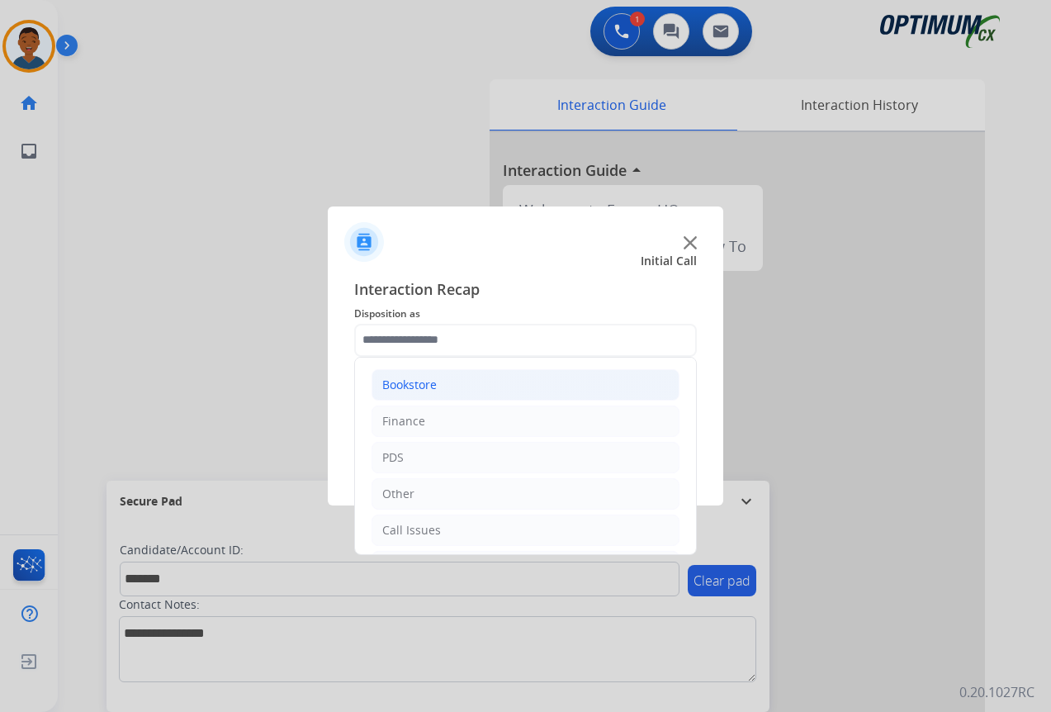
click at [405, 385] on div "Bookstore" at bounding box center [409, 384] width 54 height 17
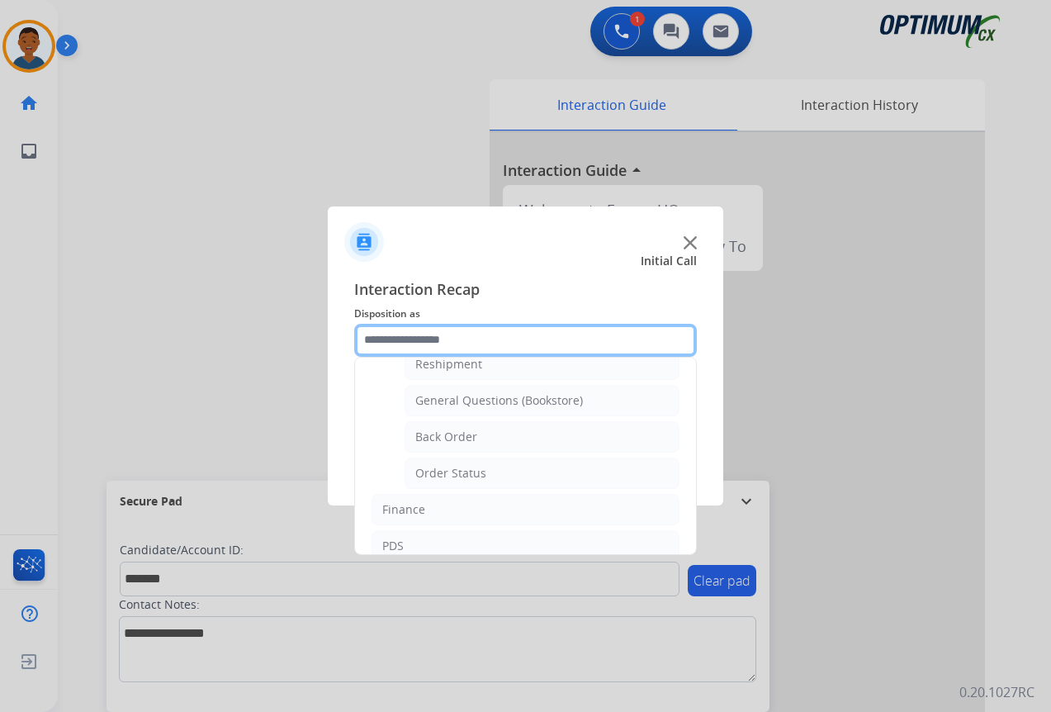
scroll to position [83, 0]
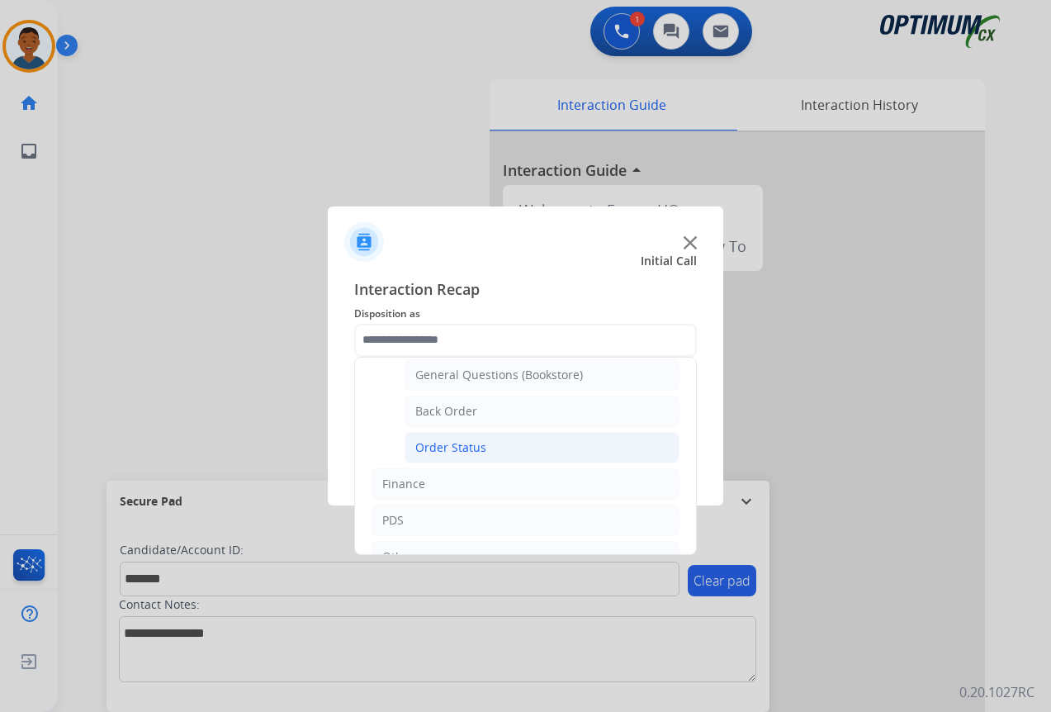
click at [416, 449] on div "Order Status" at bounding box center [450, 447] width 71 height 17
type input "**********"
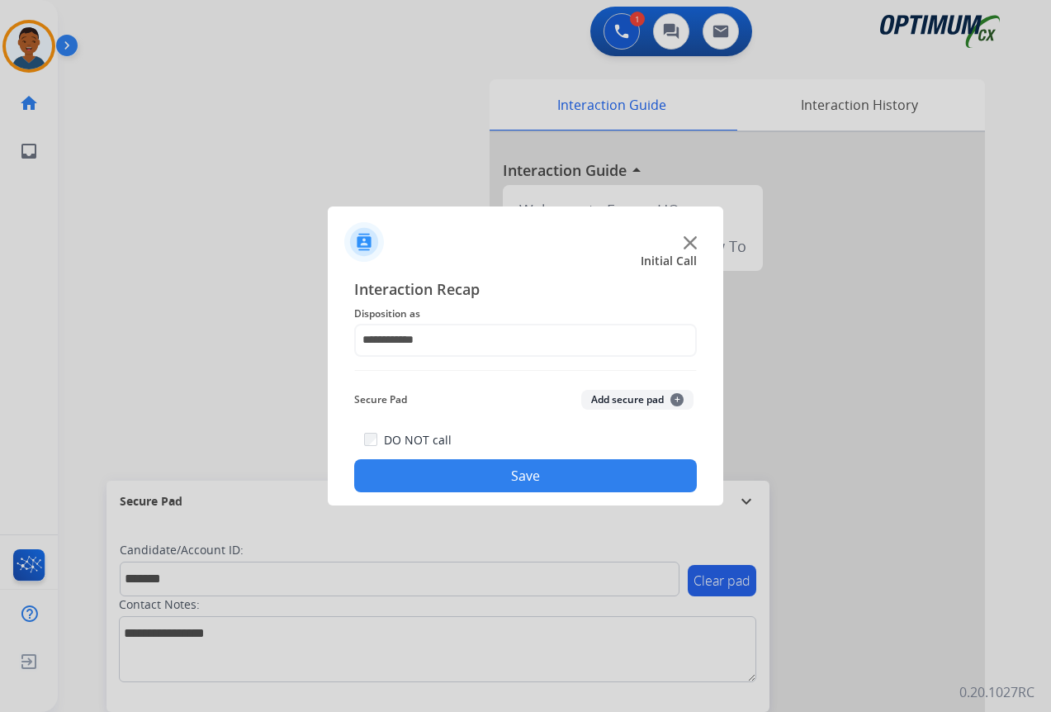
click at [613, 397] on button "Add secure pad +" at bounding box center [637, 400] width 112 height 20
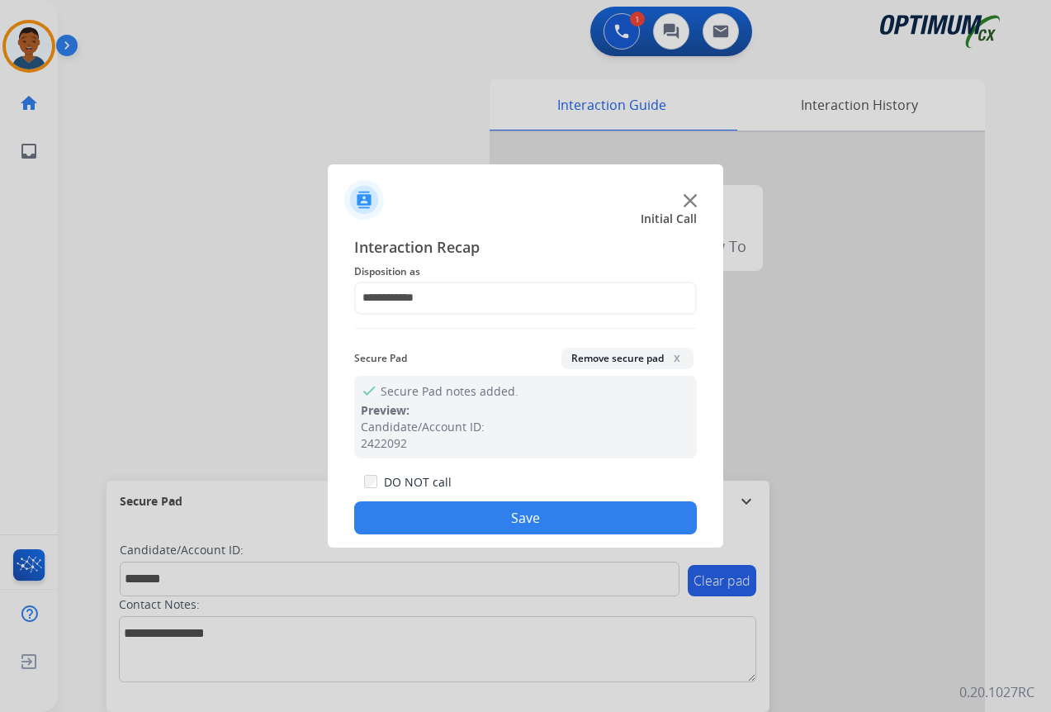
click at [572, 529] on button "Save" at bounding box center [525, 517] width 343 height 33
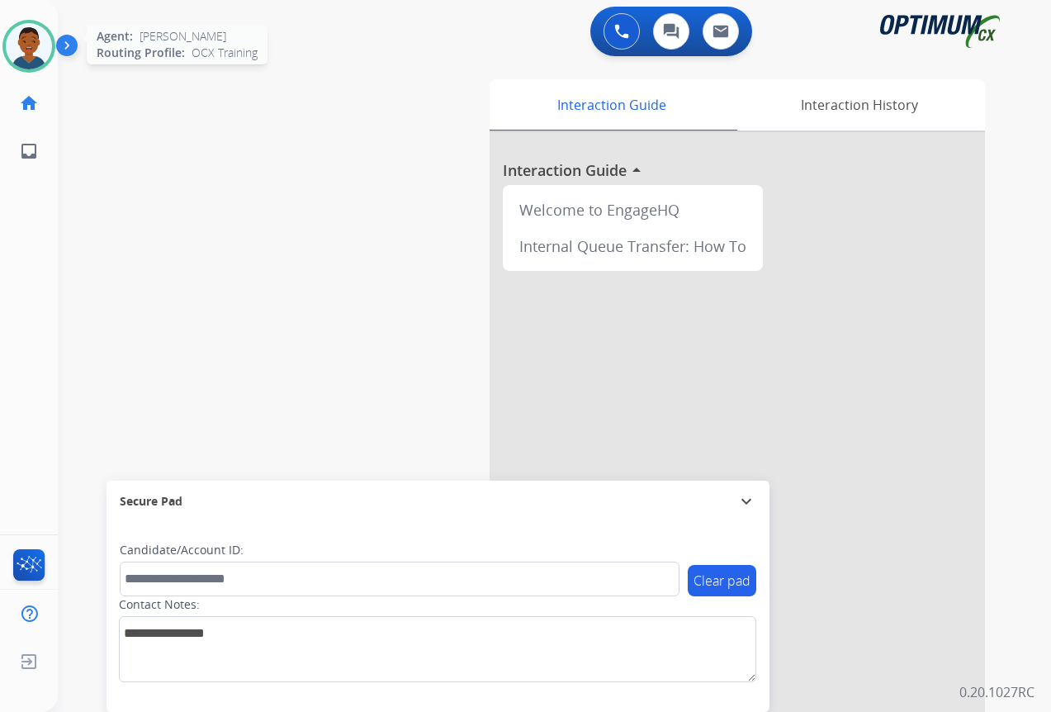
click at [22, 46] on img at bounding box center [29, 46] width 46 height 46
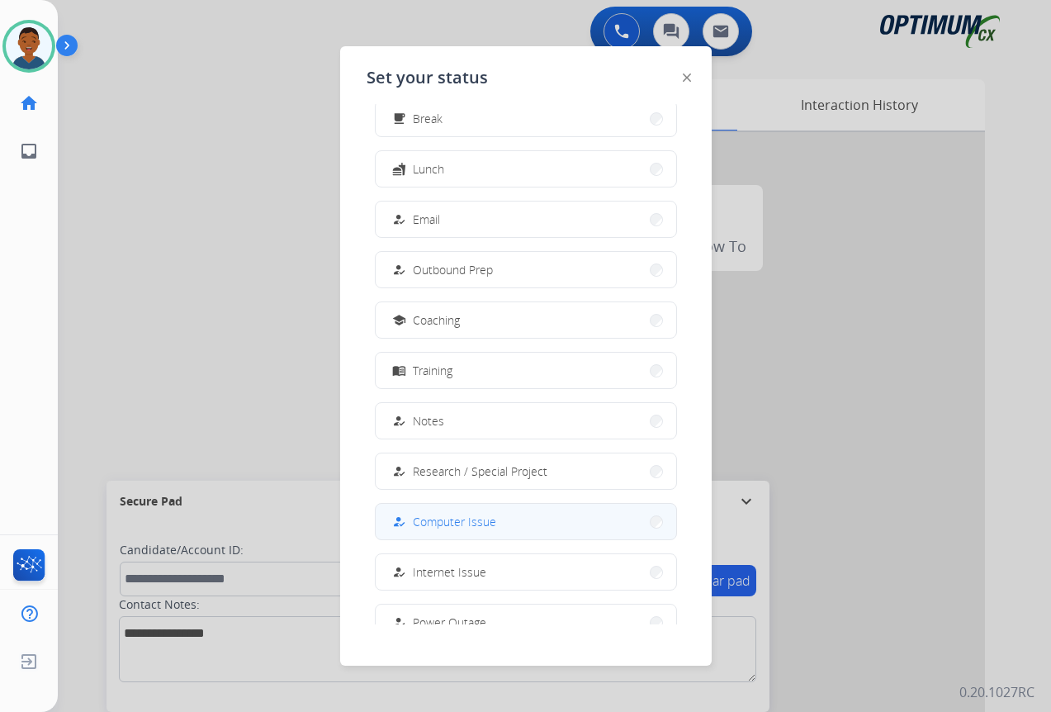
scroll to position [156, 0]
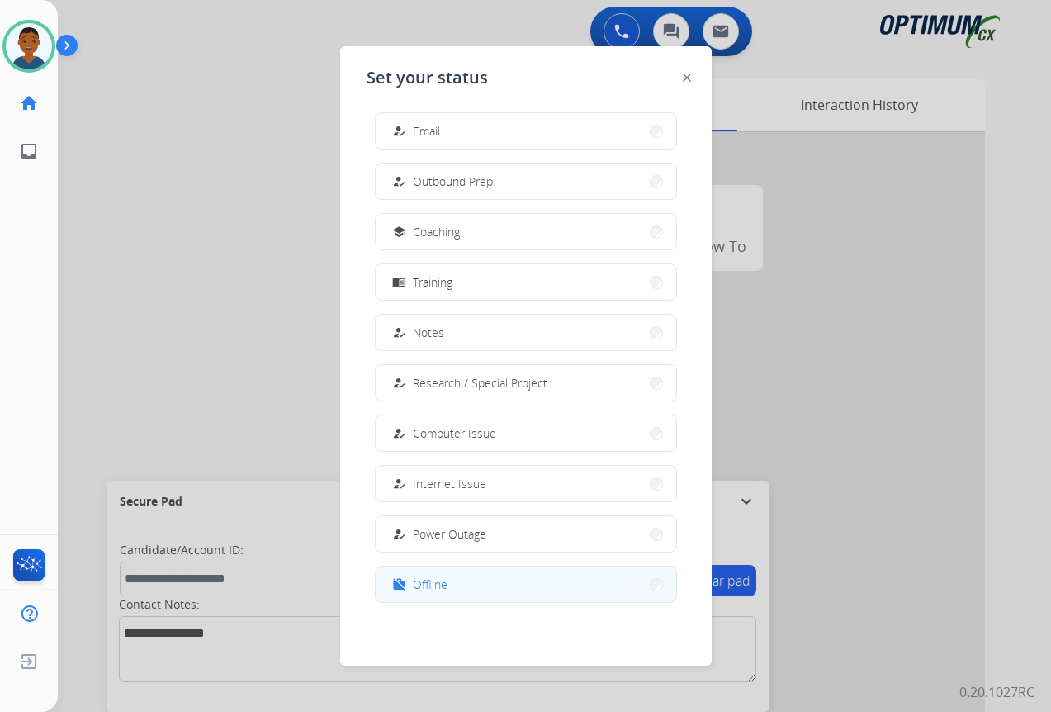
click at [432, 585] on span "Offline" at bounding box center [430, 583] width 35 height 17
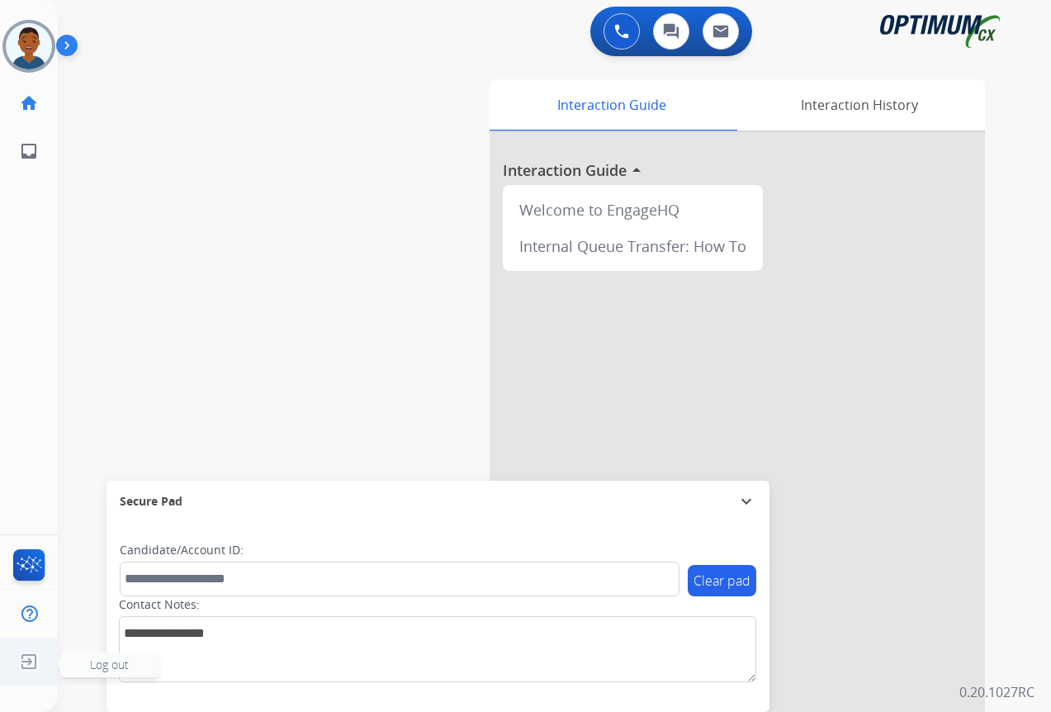
click at [109, 660] on span "Log out" at bounding box center [109, 664] width 39 height 16
